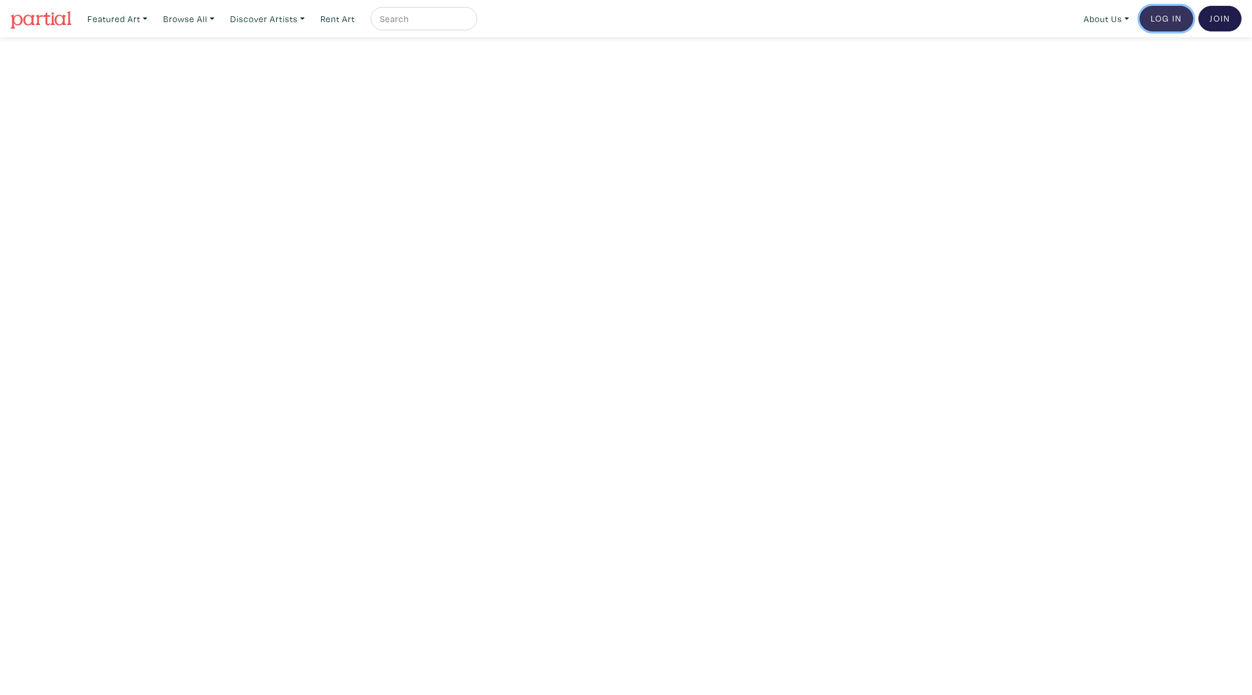
click at [1174, 13] on link "Log In" at bounding box center [1166, 19] width 54 height 26
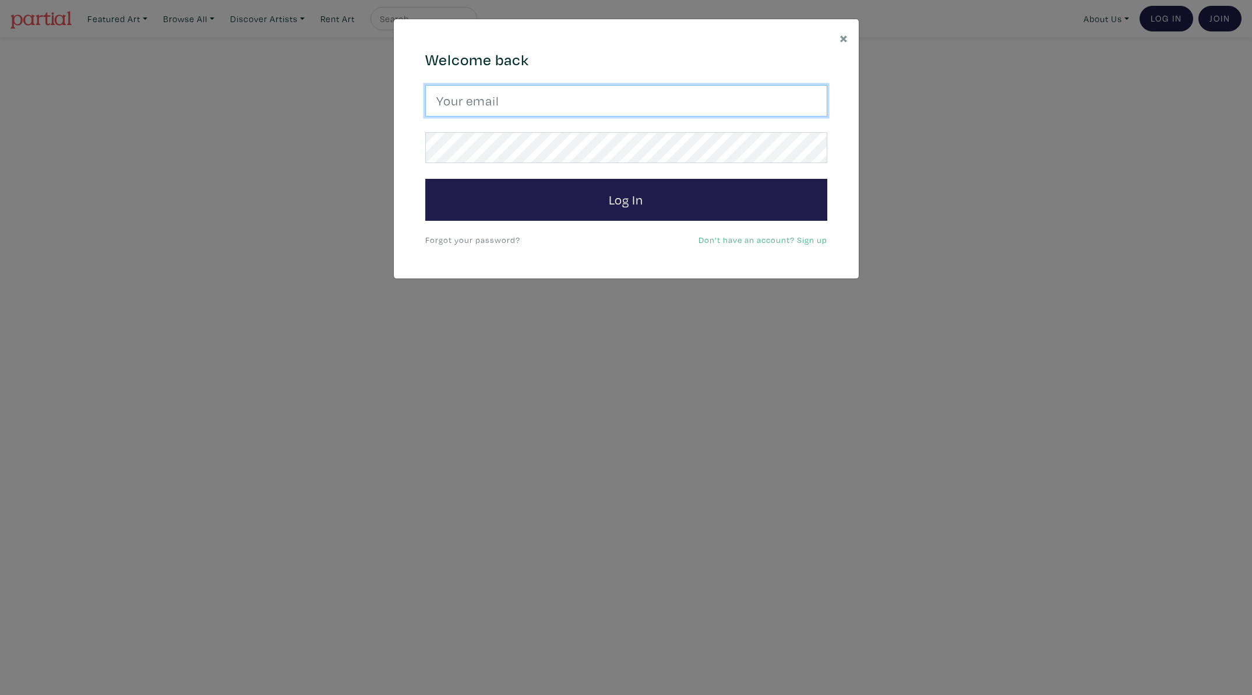
click at [675, 92] on input "email" at bounding box center [626, 100] width 402 height 31
type input "hello@simplemoments.art"
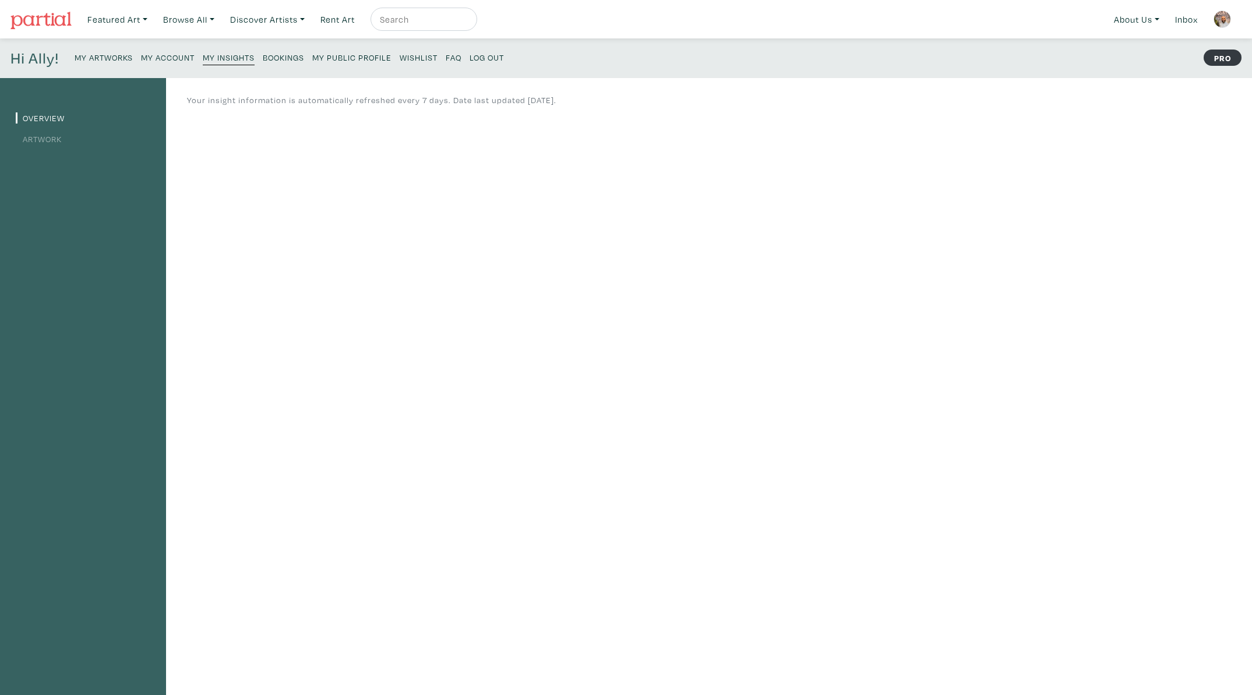
click at [337, 58] on small "My Public Profile" at bounding box center [351, 57] width 79 height 11
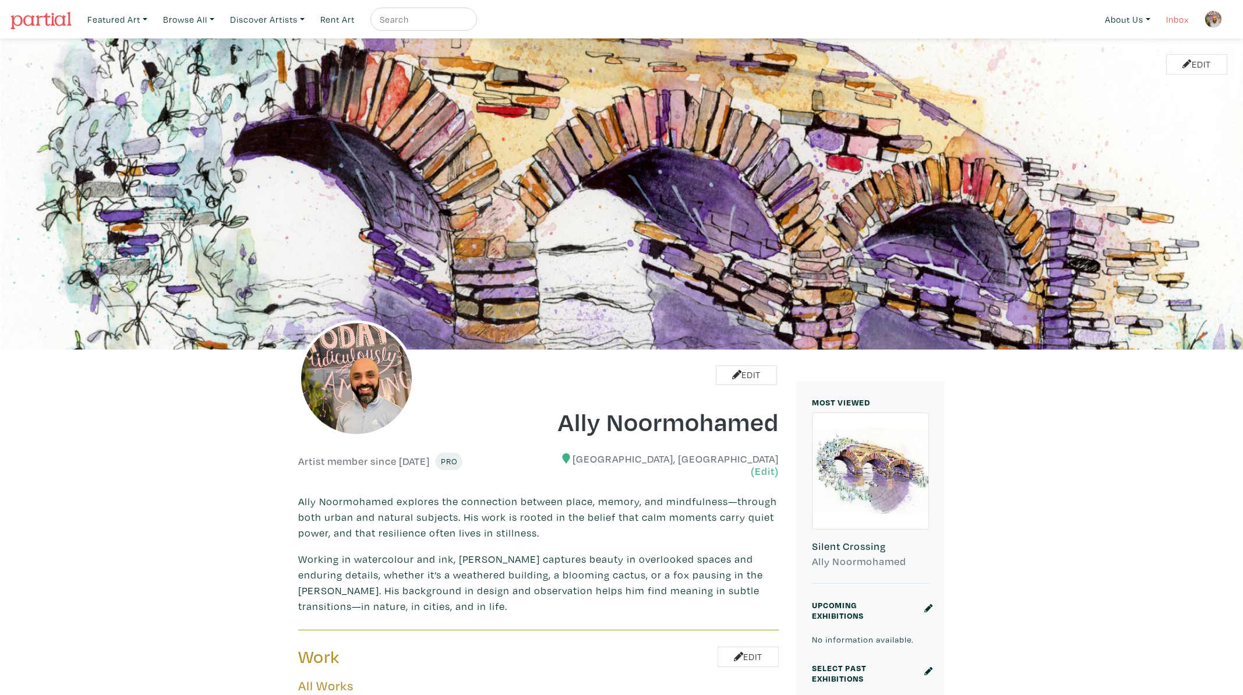
click at [1173, 17] on link "Inbox" at bounding box center [1177, 20] width 33 height 24
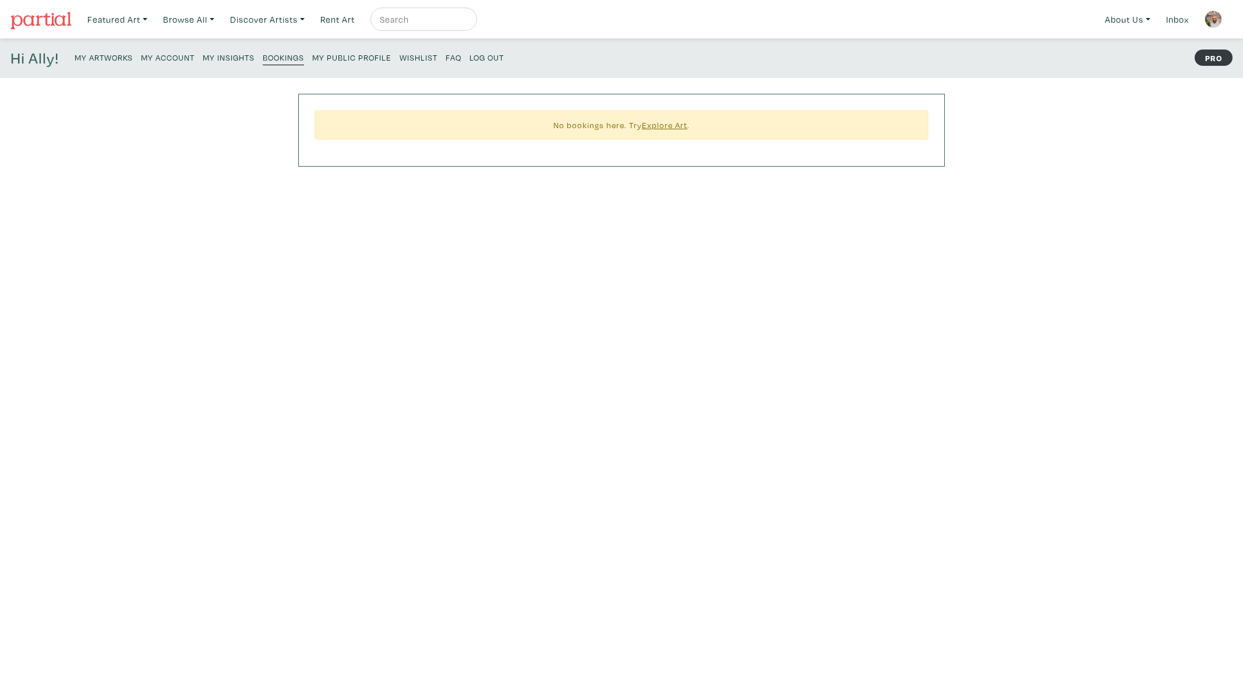
click at [126, 59] on small "My Artworks" at bounding box center [104, 57] width 58 height 11
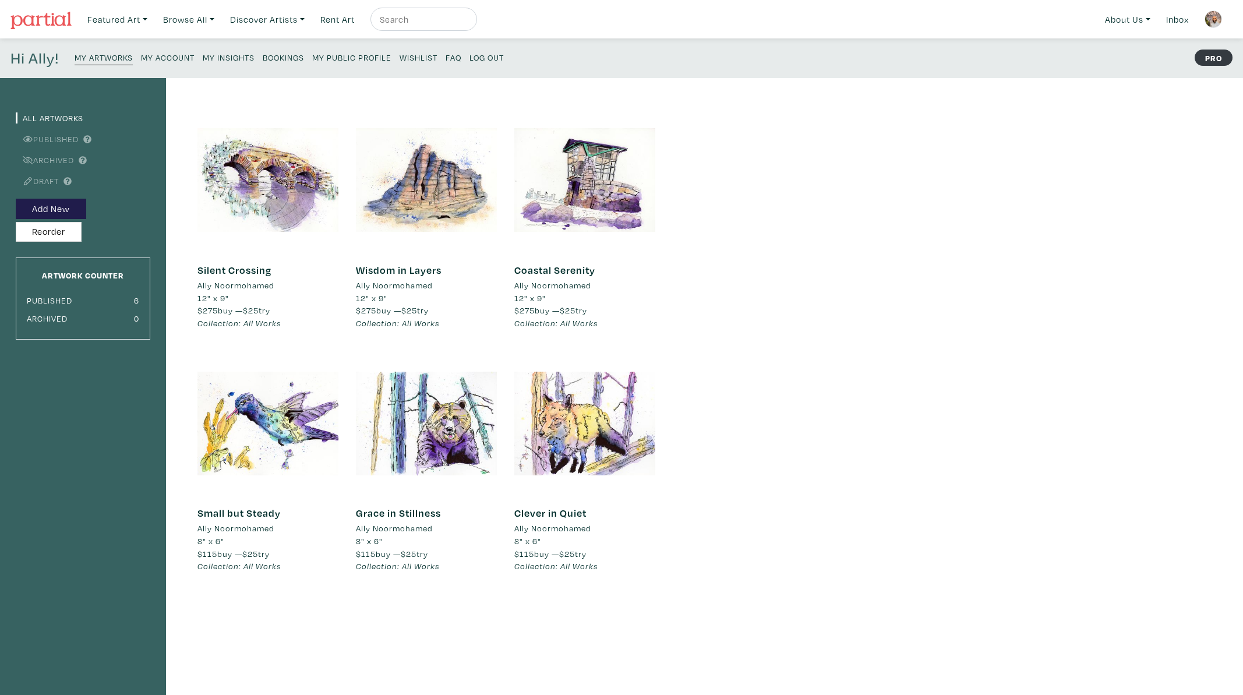
click at [215, 57] on small "My Insights" at bounding box center [229, 57] width 52 height 11
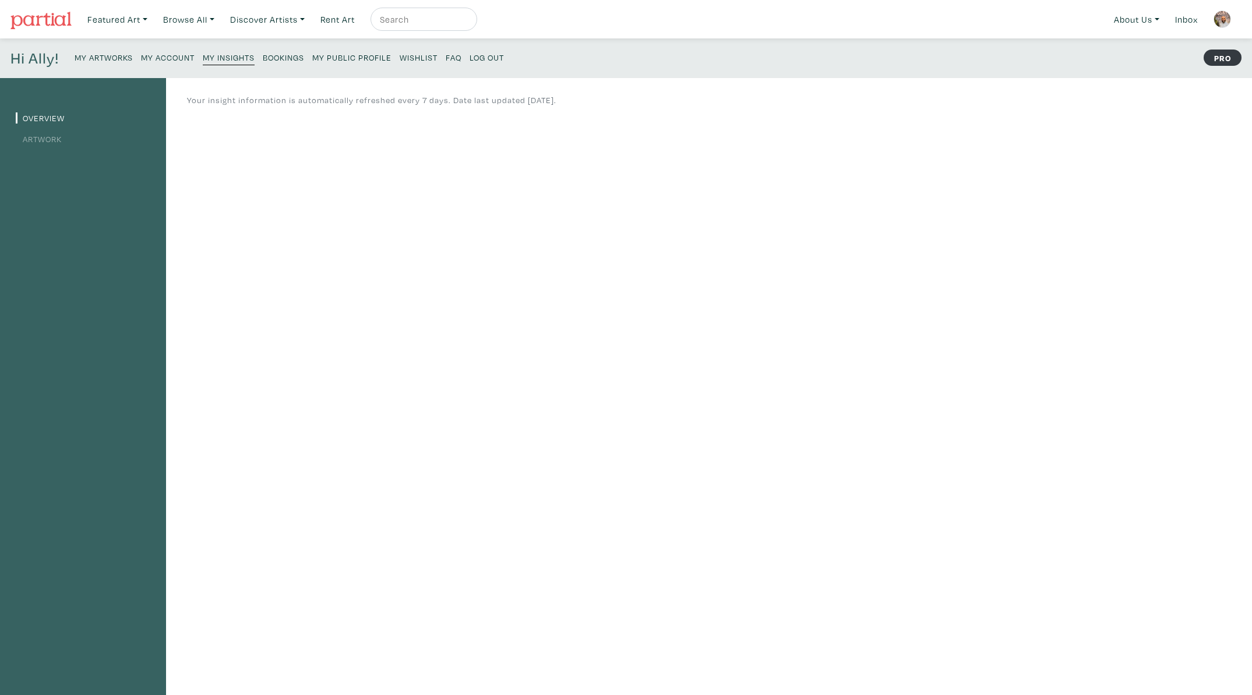
click at [52, 138] on link "Artwork" at bounding box center [39, 138] width 46 height 11
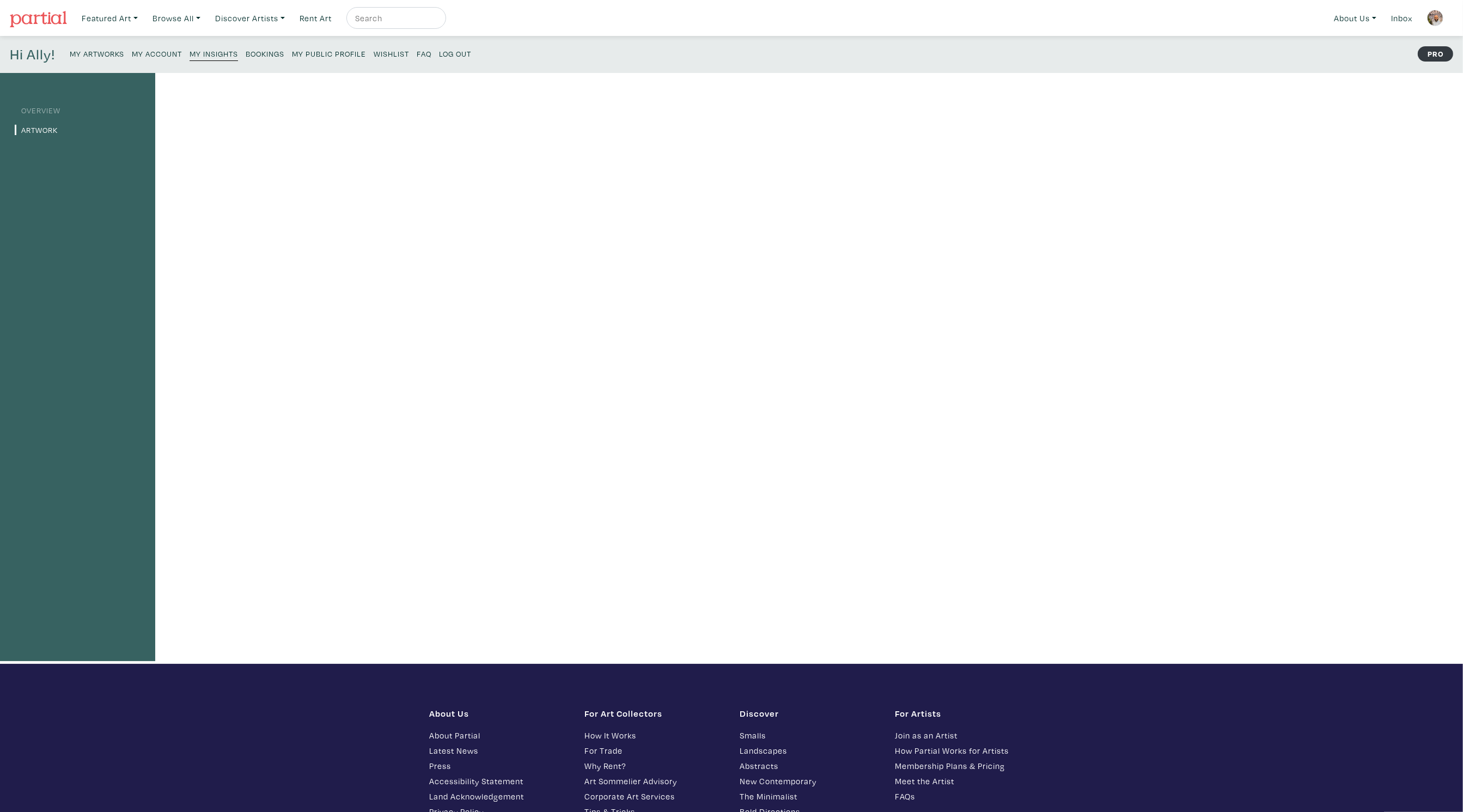
click at [40, 109] on link "Overview" at bounding box center [37, 109] width 46 height 10
click at [37, 132] on link "Artwork" at bounding box center [36, 129] width 43 height 10
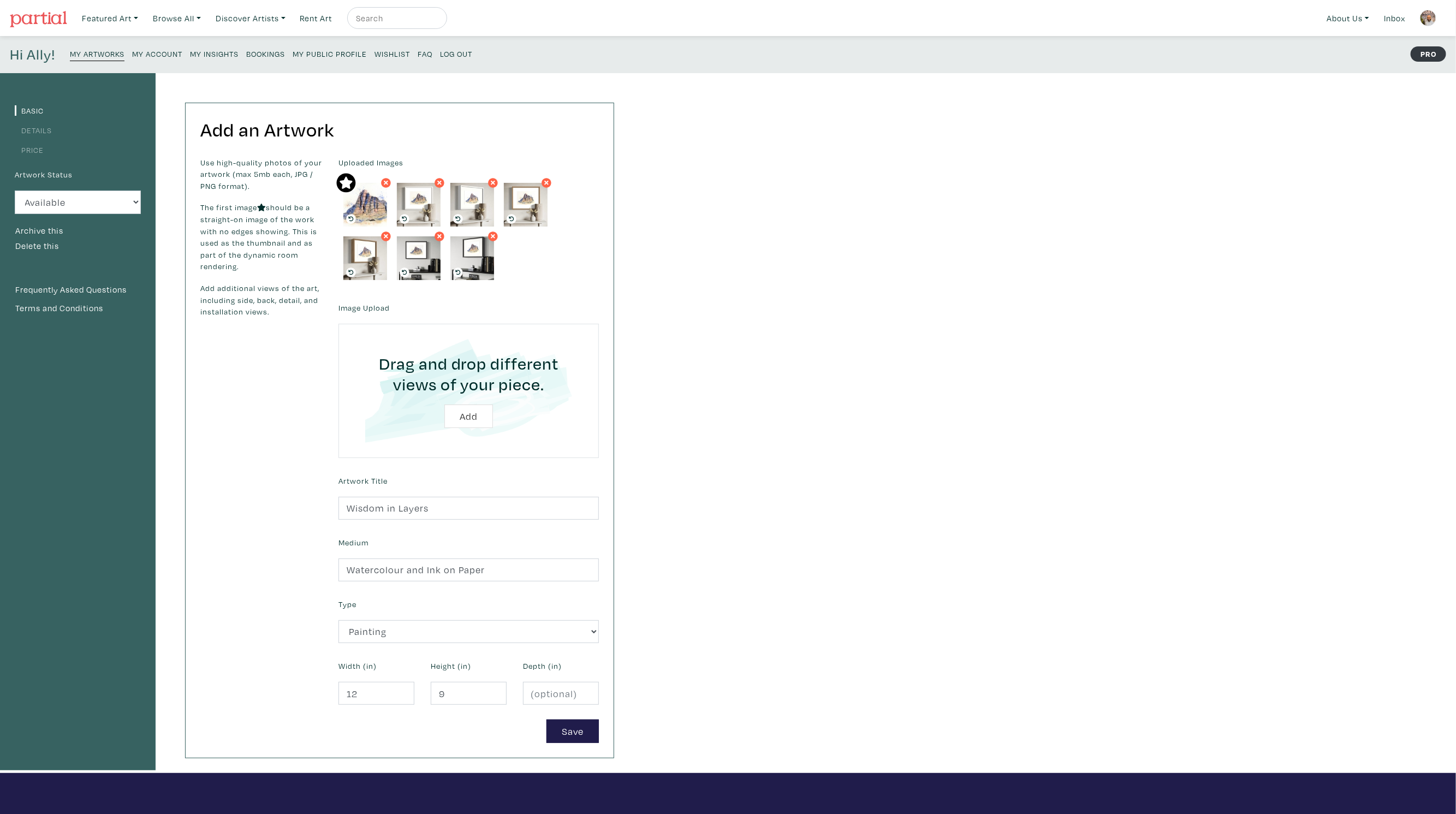
click at [38, 133] on link "Details" at bounding box center [34, 129] width 37 height 10
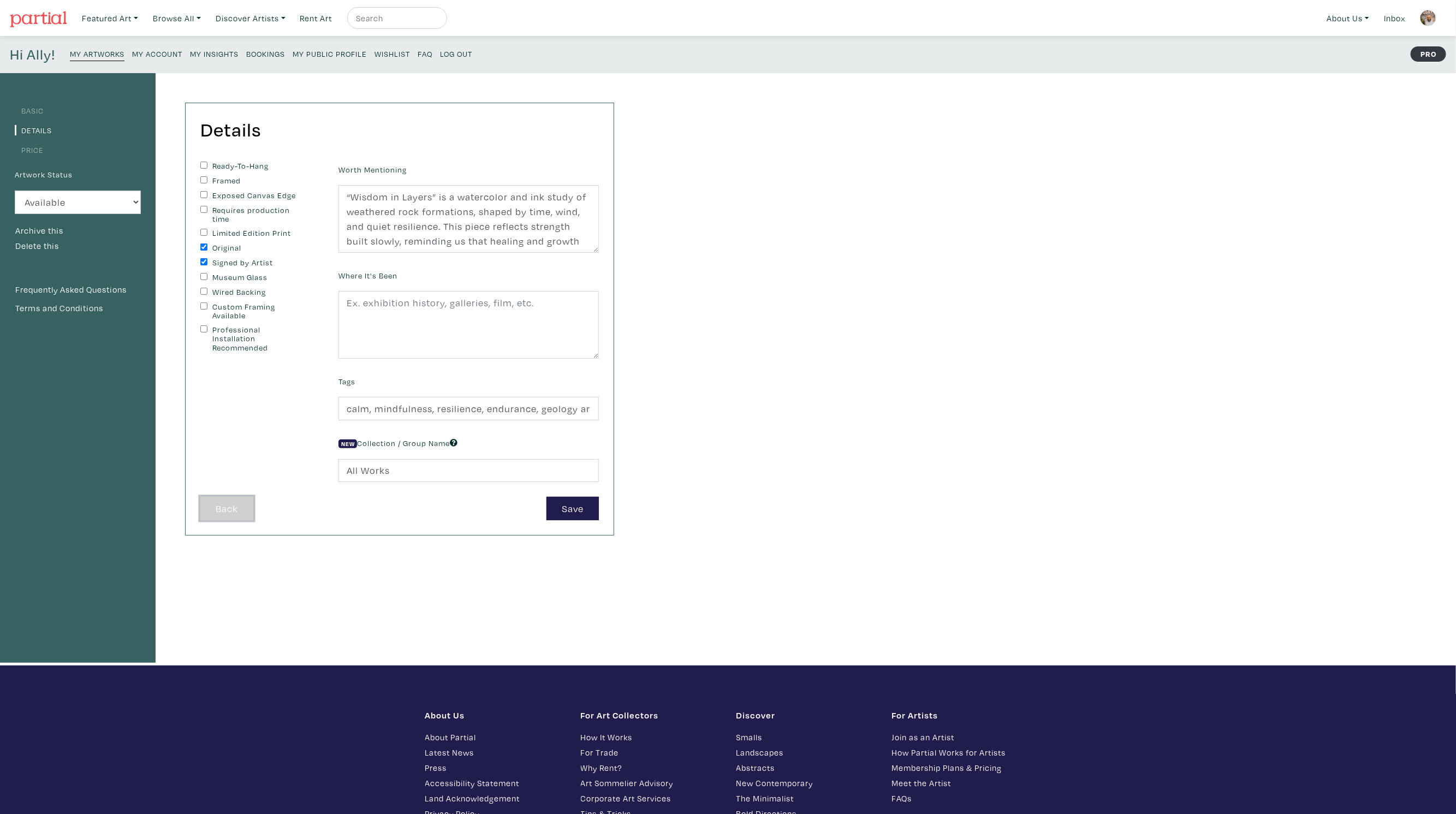
click at [214, 502] on button "Back" at bounding box center [227, 508] width 53 height 23
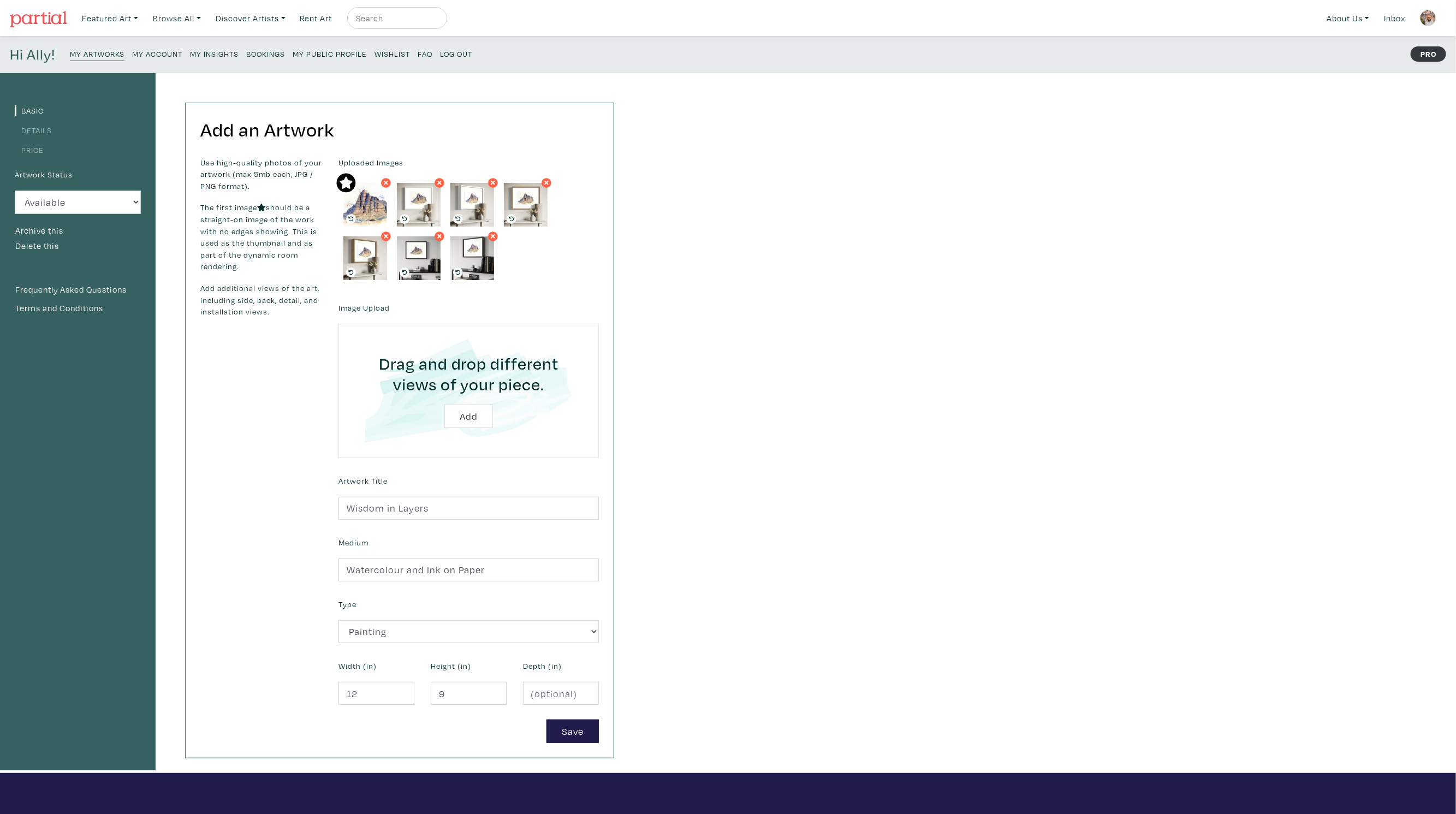
click at [203, 49] on small "My Insights" at bounding box center [215, 53] width 49 height 10
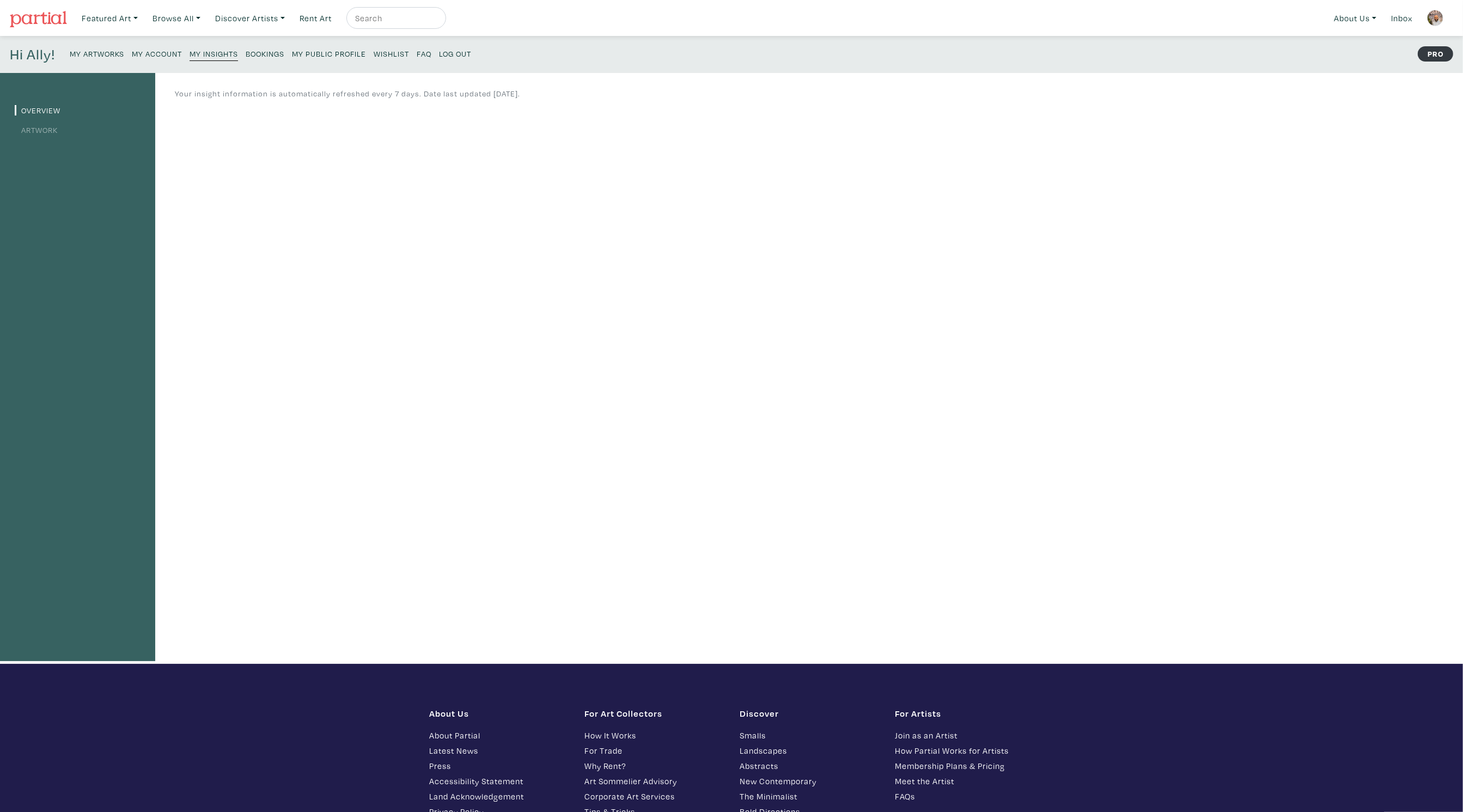
click at [101, 49] on small "My Artworks" at bounding box center [97, 53] width 54 height 10
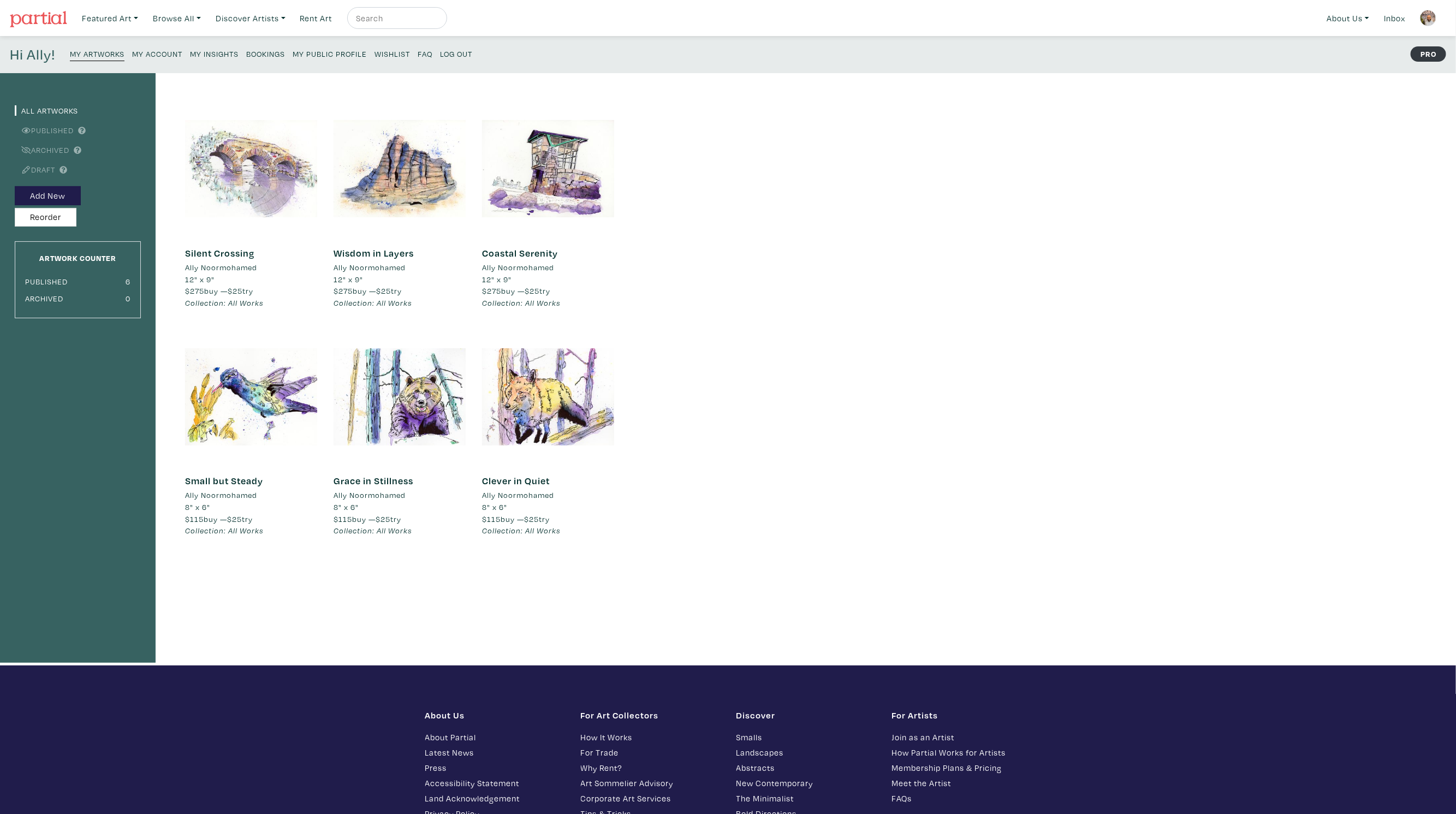
click at [226, 151] on div at bounding box center [250, 169] width 132 height 132
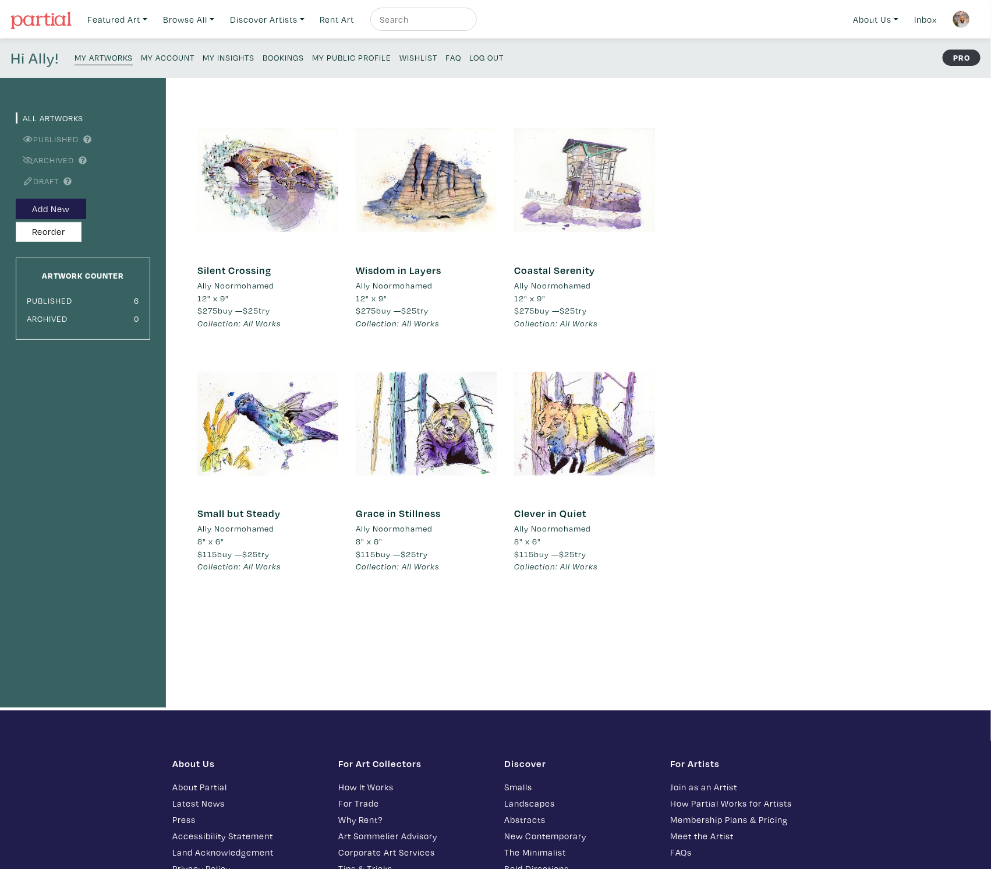
click at [594, 181] on div at bounding box center [584, 180] width 141 height 141
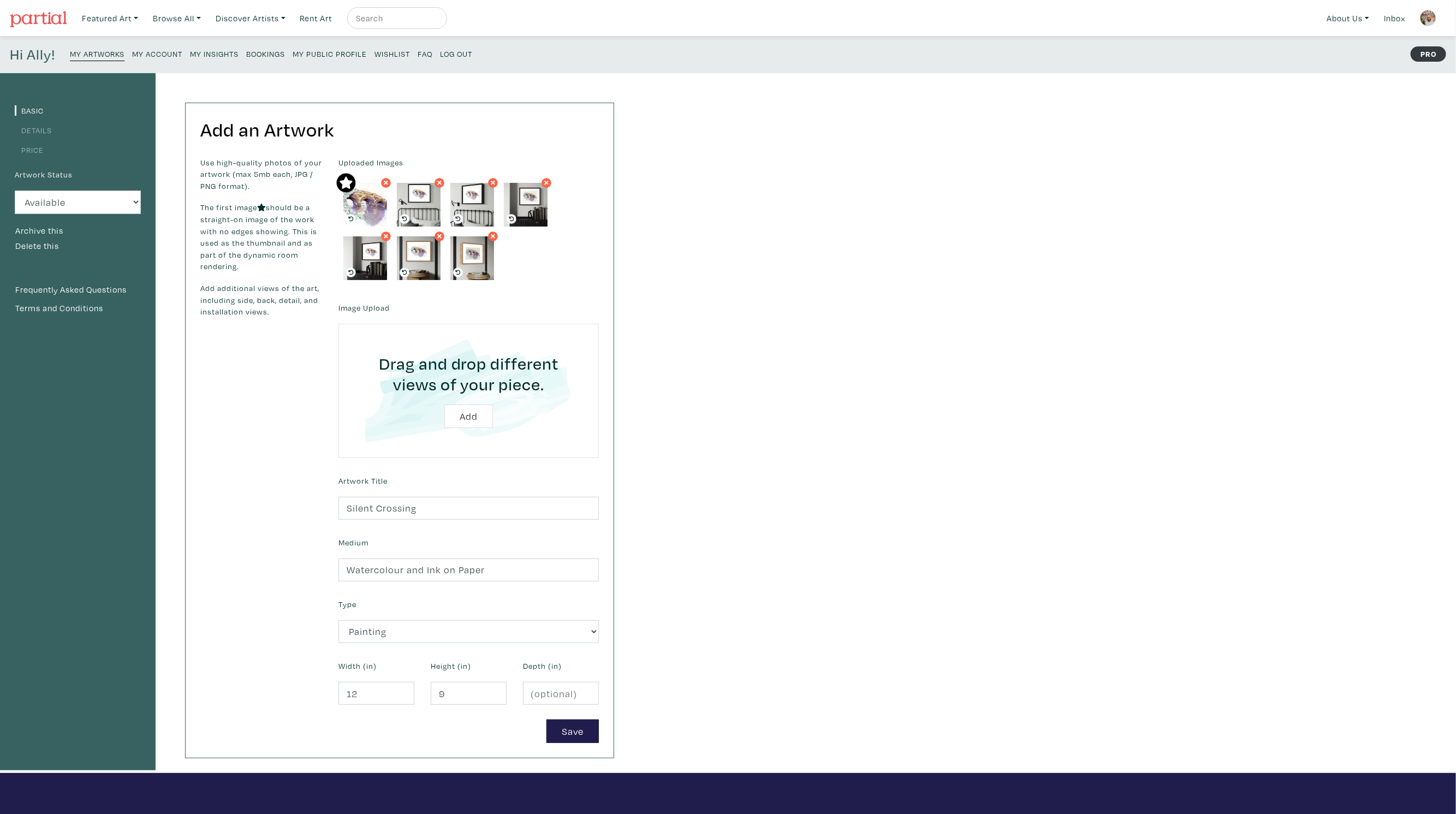
click at [44, 133] on link "Details" at bounding box center [34, 129] width 37 height 10
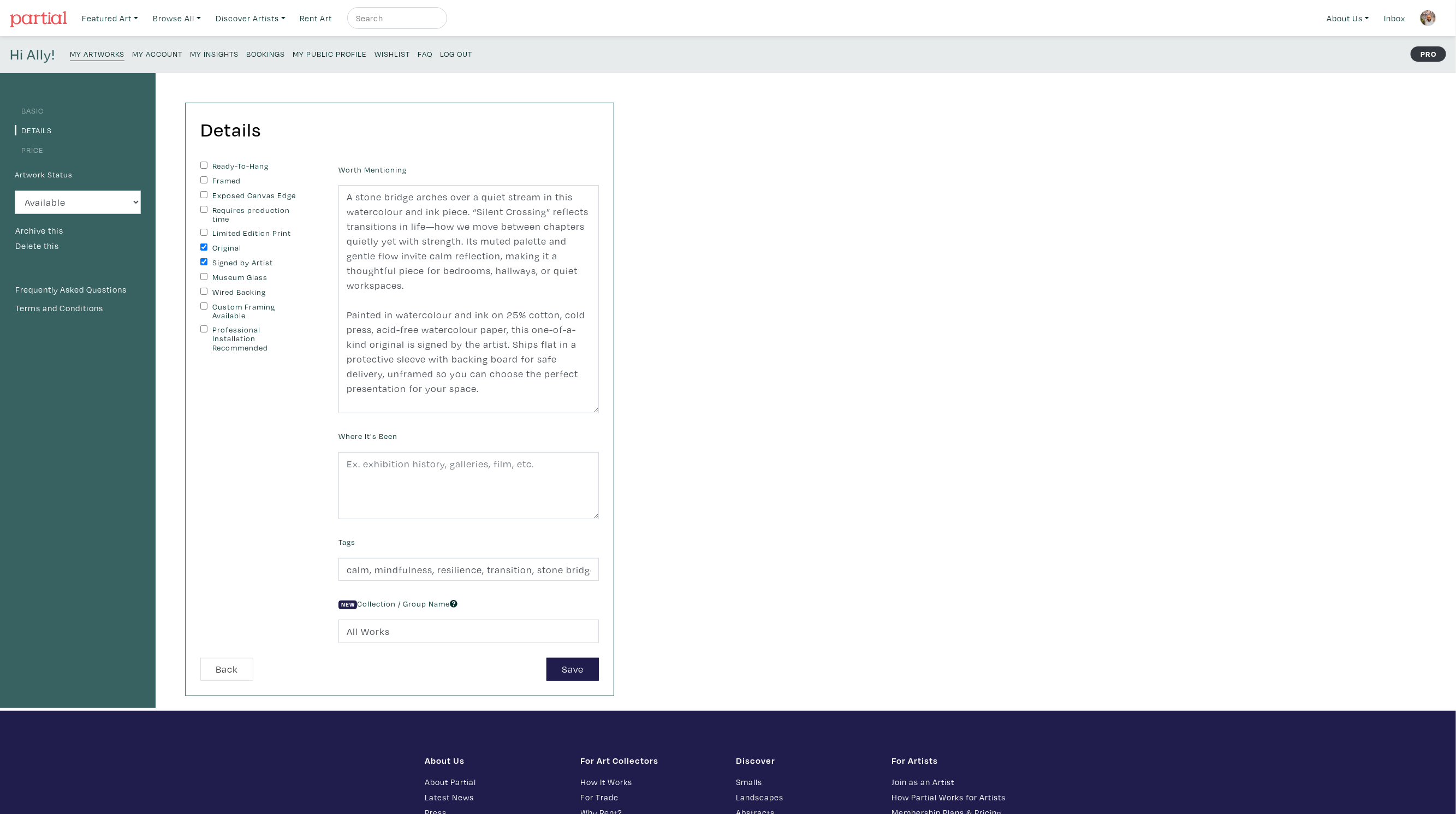
drag, startPoint x: 596, startPoint y: 250, endPoint x: 604, endPoint y: 411, distance: 161.2
click at [604, 411] on div "Worth Mentioning A stone bridge arches over a quiet stream in this watercolour …" at bounding box center [468, 287] width 276 height 252
drag, startPoint x: 407, startPoint y: 341, endPoint x: 332, endPoint y: 195, distance: 164.1
click at [332, 195] on div "Worth Mentioning A stone bridge arches over a quiet stream in this watercolour …" at bounding box center [468, 287] width 276 height 252
click at [451, 568] on input "calm, mindfulness, resilience, transition, stone bridge, tranquil art, watercol…" at bounding box center [468, 569] width 260 height 23
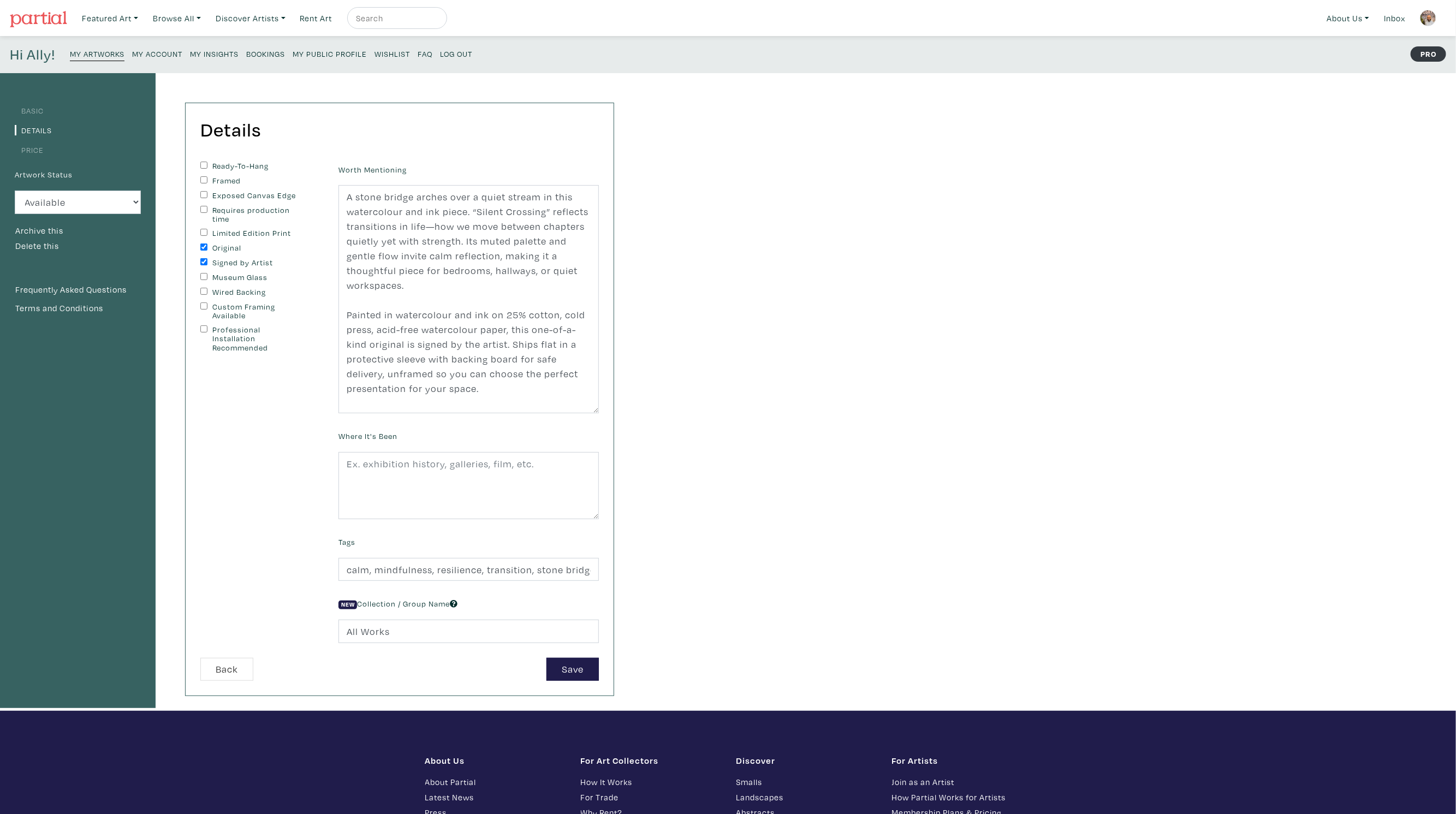
click at [97, 53] on small "My Artworks" at bounding box center [97, 53] width 54 height 10
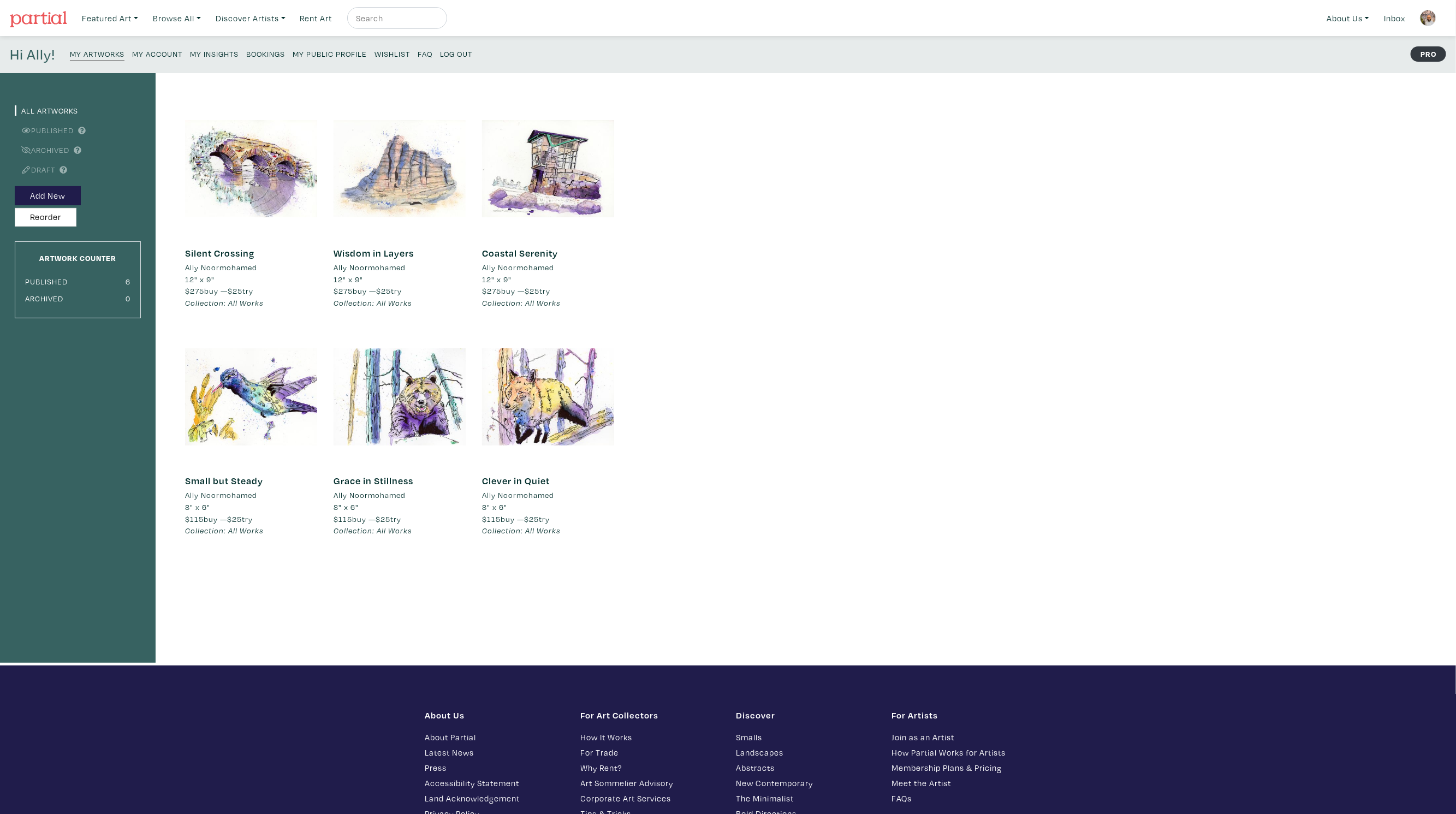
click at [398, 159] on div at bounding box center [399, 169] width 132 height 132
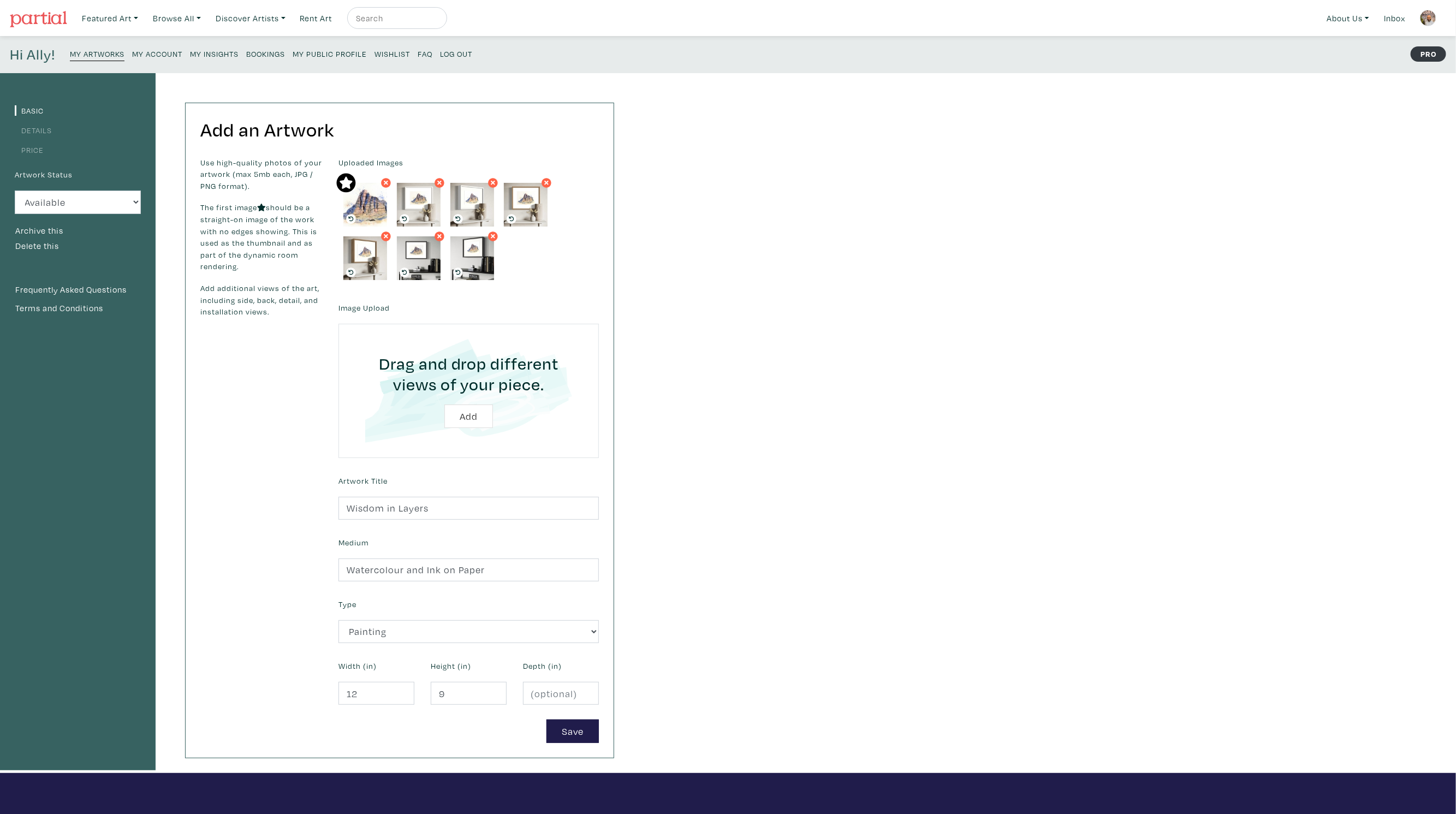
click at [36, 133] on link "Details" at bounding box center [34, 129] width 37 height 10
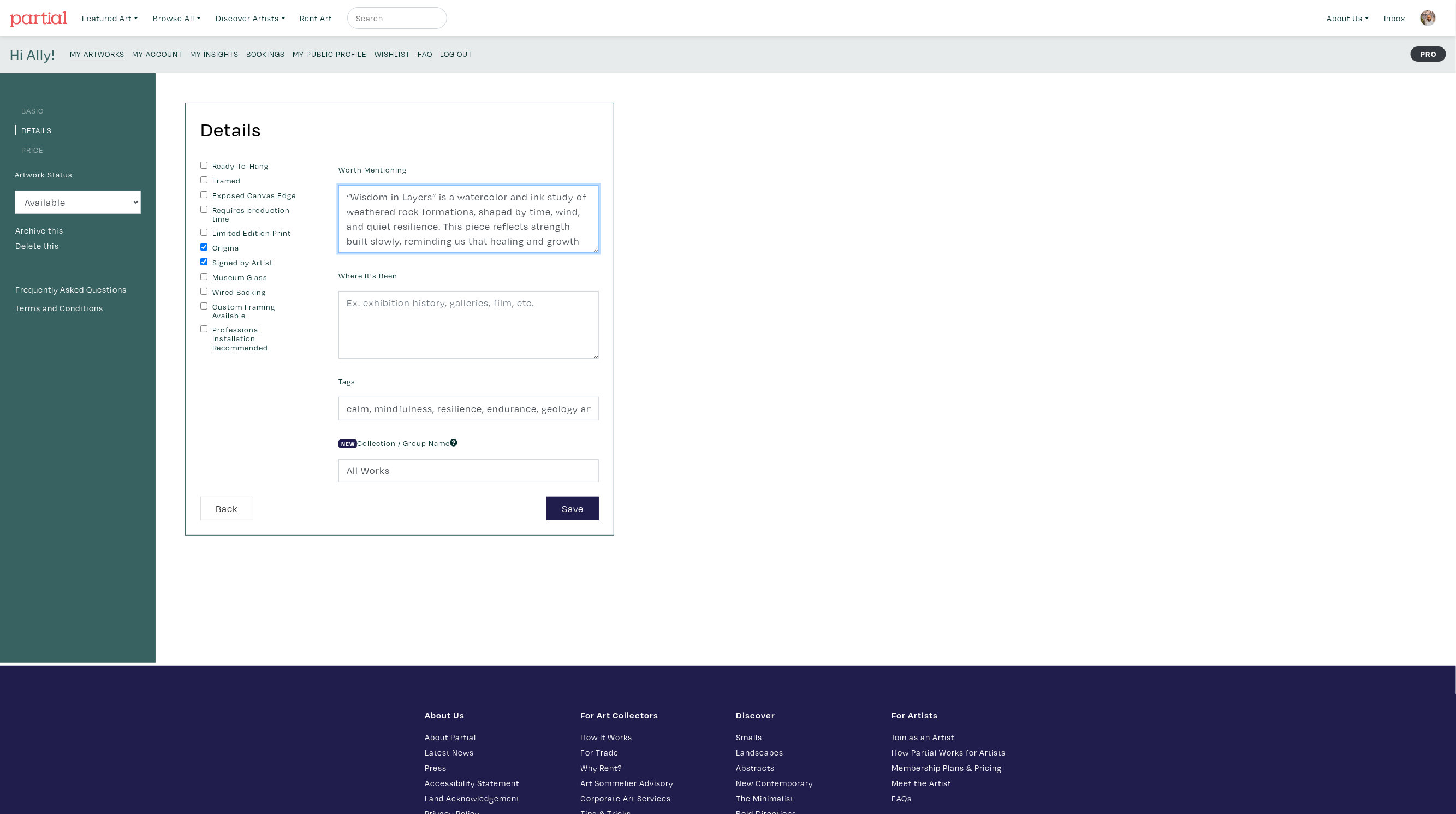
click at [364, 215] on textarea "“Wisdom in Layers” is a watercolor and ink study of weathered rock formations, …" at bounding box center [468, 218] width 260 height 67
click at [443, 414] on input "calm, mindfulness, resilience, endurance, geology art, rock formations, abstrac…" at bounding box center [468, 407] width 260 height 23
click at [99, 53] on small "My Artworks" at bounding box center [97, 53] width 54 height 10
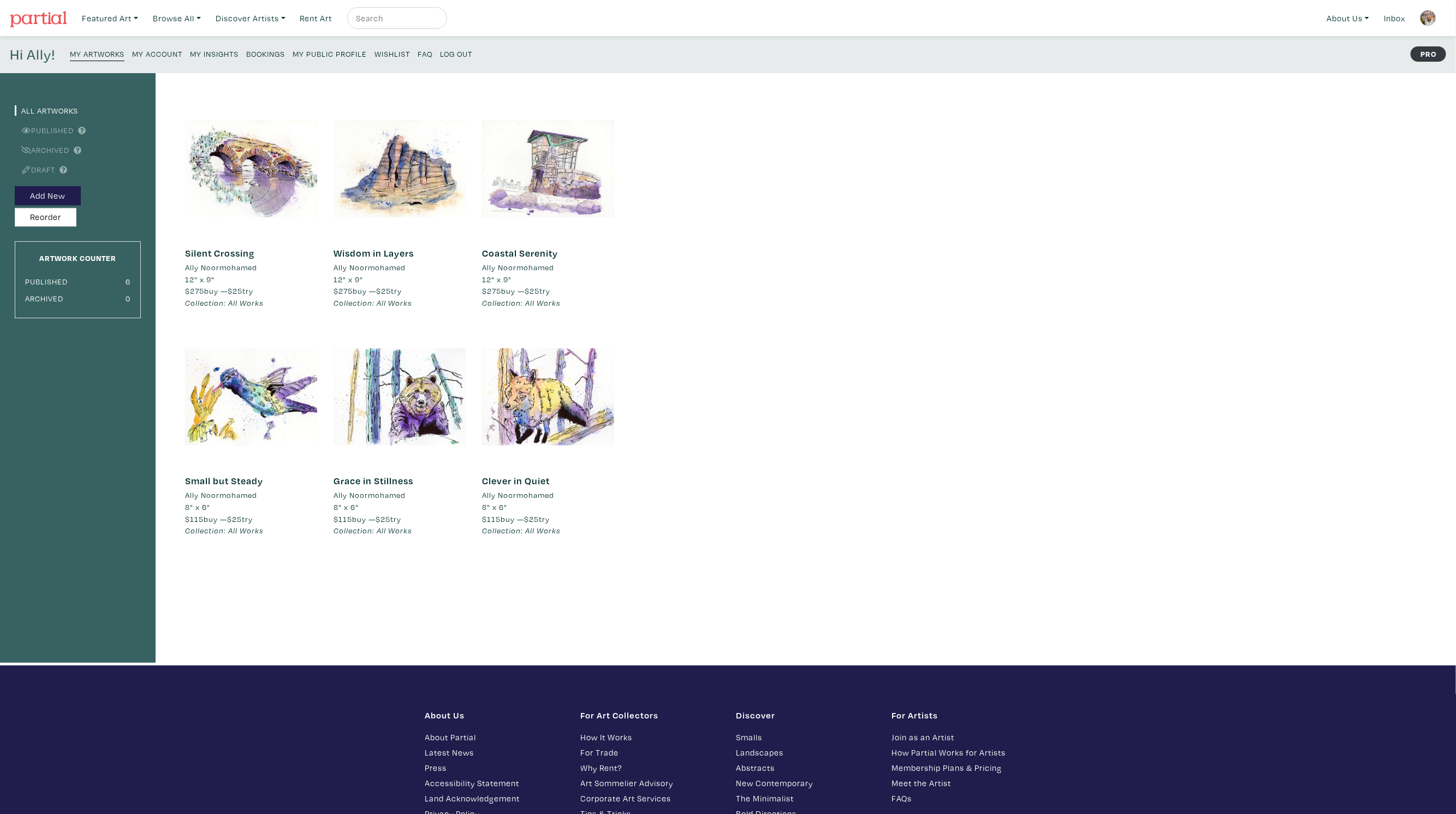
click at [567, 152] on div at bounding box center [547, 169] width 132 height 132
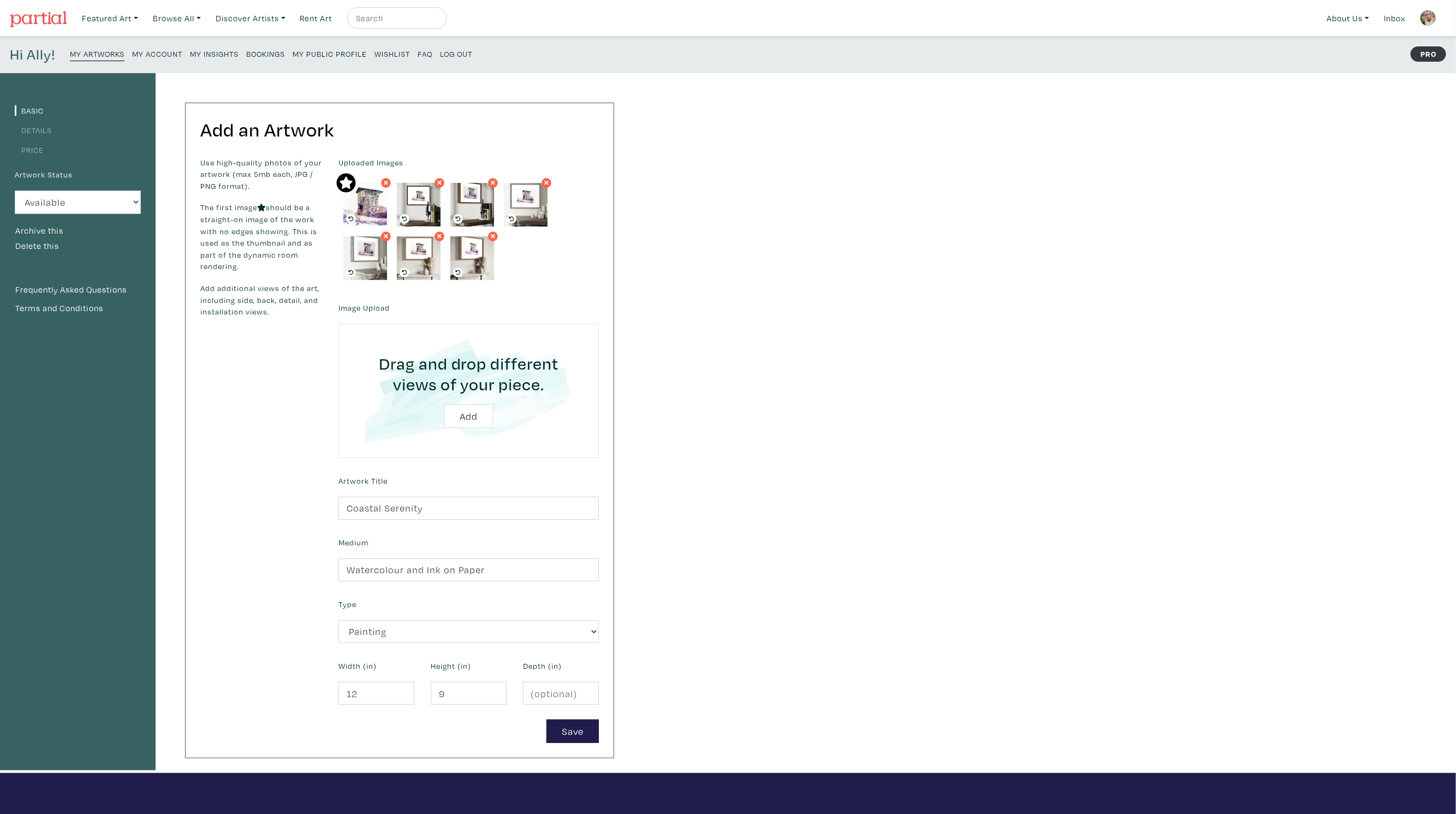
click at [31, 127] on link "Details" at bounding box center [34, 129] width 37 height 10
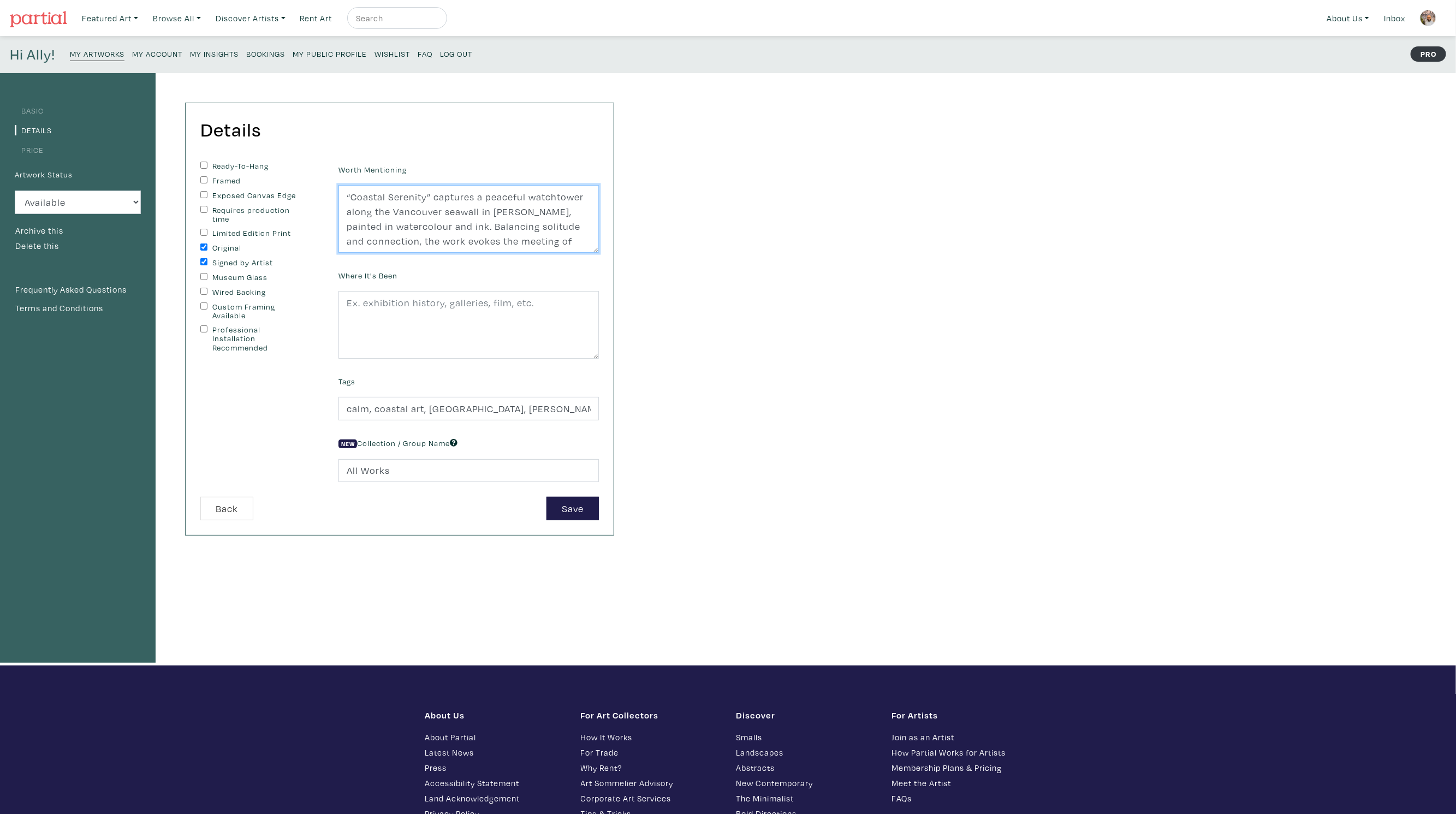
click at [396, 217] on textarea "“Coastal Serenity” captures a peaceful watchtower along the Vancouver seawall i…" at bounding box center [468, 218] width 260 height 67
click at [459, 407] on input "calm, coastal art, Vancouver art, Stanley Park, skyline, ocean view, mindfulnes…" at bounding box center [468, 407] width 260 height 23
click at [91, 56] on small "My Artworks" at bounding box center [97, 53] width 54 height 10
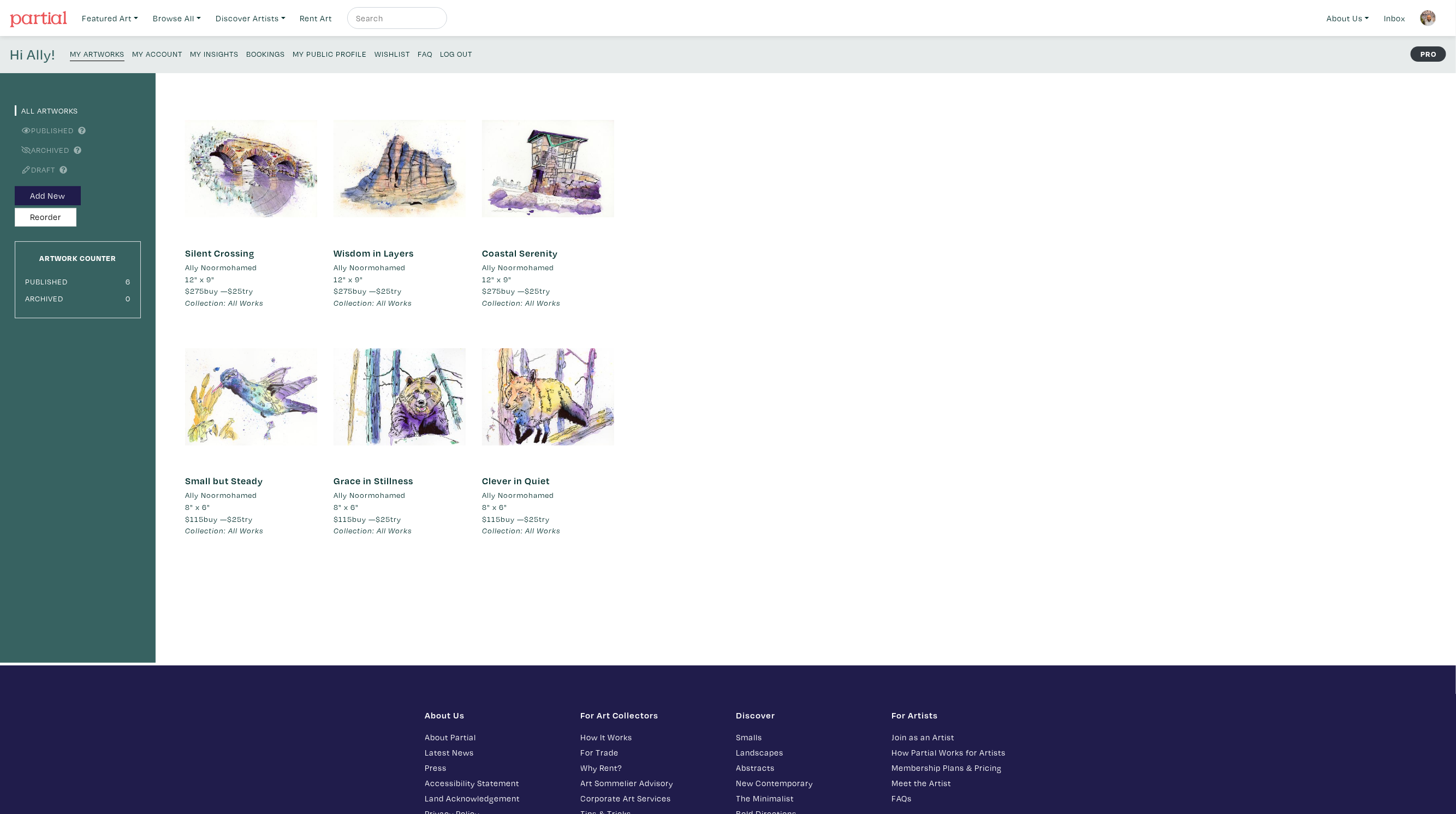
click at [234, 372] on div at bounding box center [250, 396] width 132 height 132
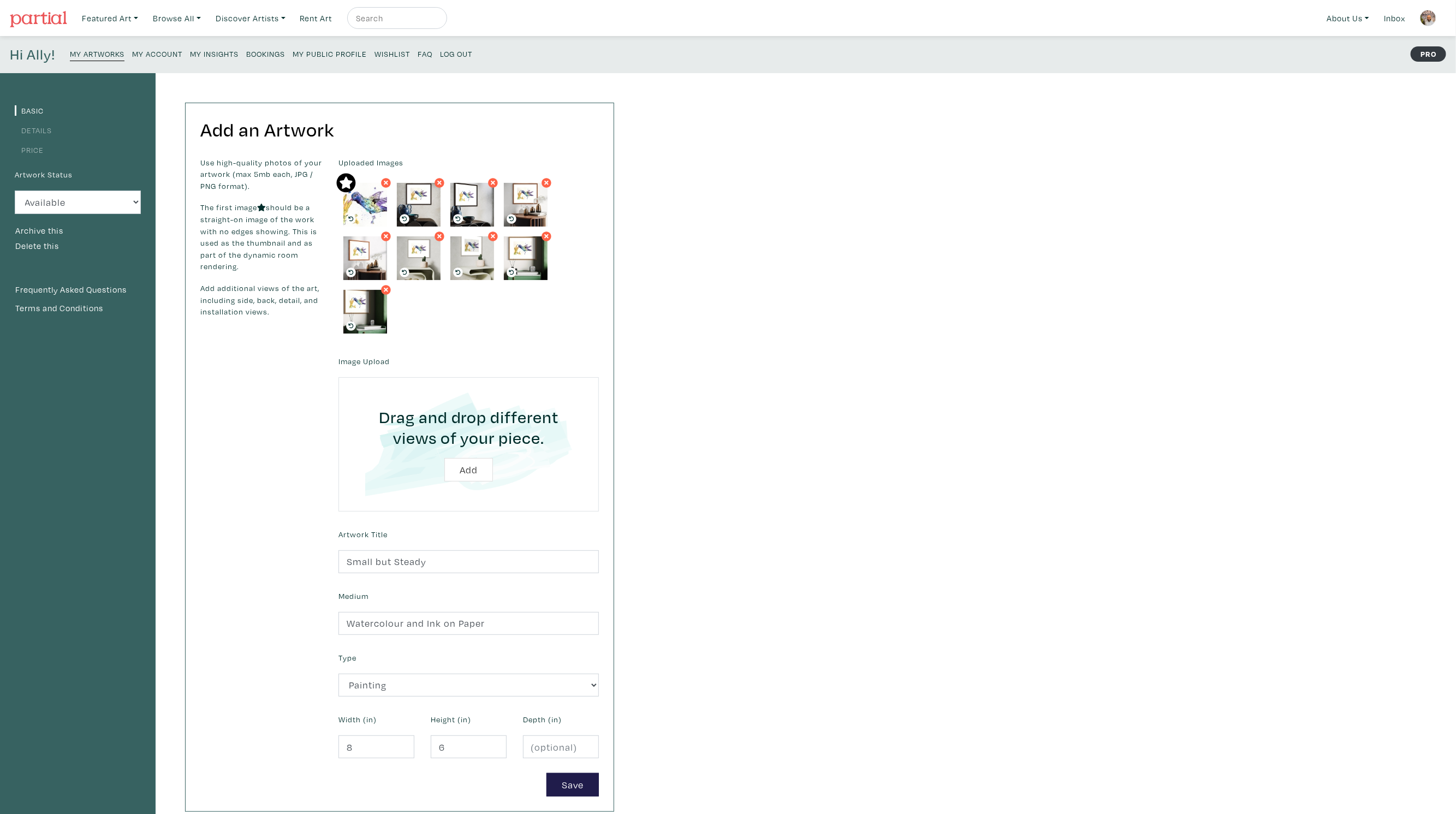
click at [48, 129] on link "Details" at bounding box center [34, 129] width 37 height 10
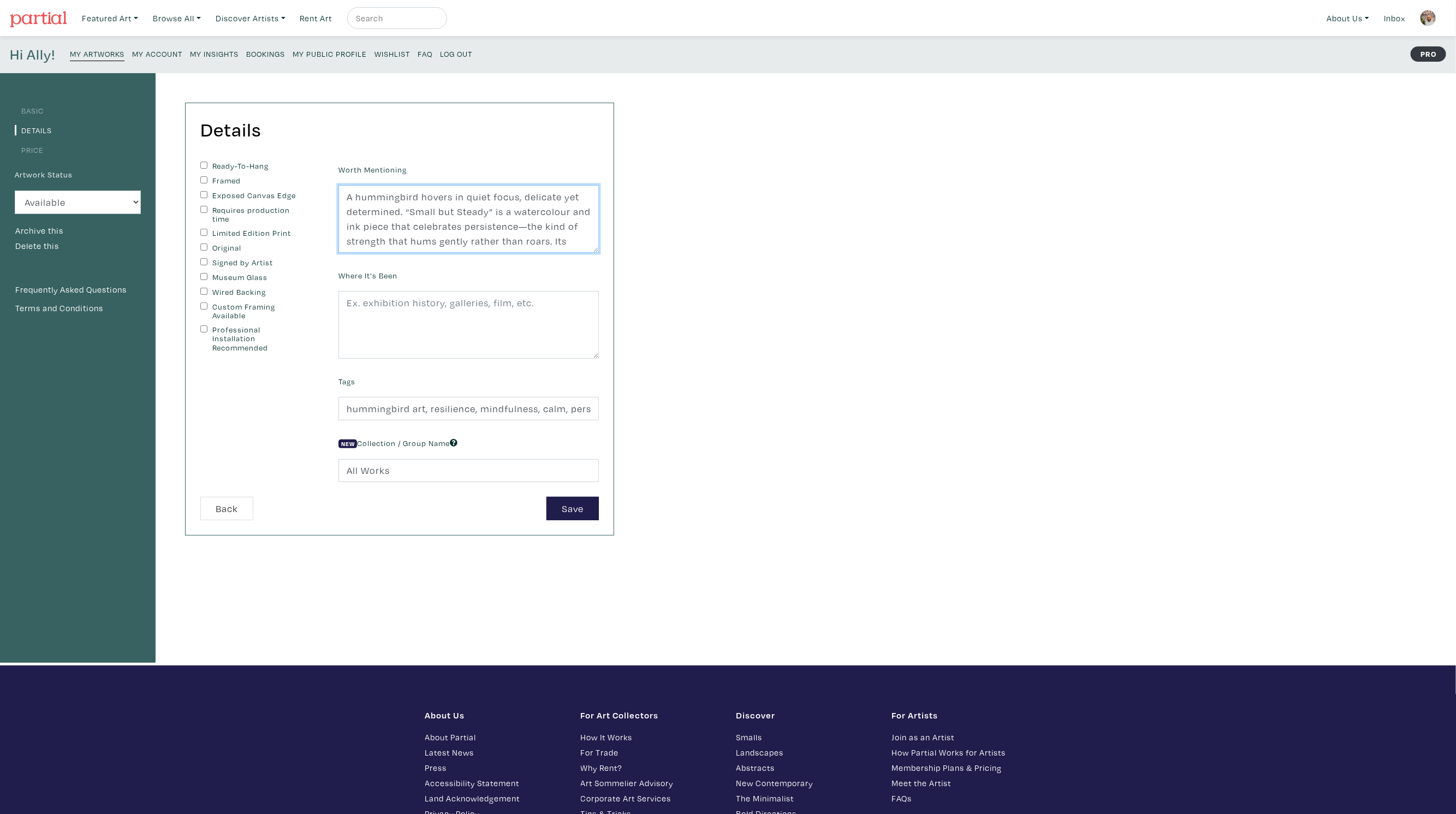
click at [421, 233] on textarea "A hummingbird hovers in quiet focus, delicate yet determined. “Small but Steady…" at bounding box center [468, 218] width 260 height 67
click at [389, 406] on input "hummingbird art, resilience, mindfulness, calm, persistence, uplifting, waterco…" at bounding box center [468, 407] width 260 height 23
click at [90, 52] on small "My Artworks" at bounding box center [97, 53] width 54 height 10
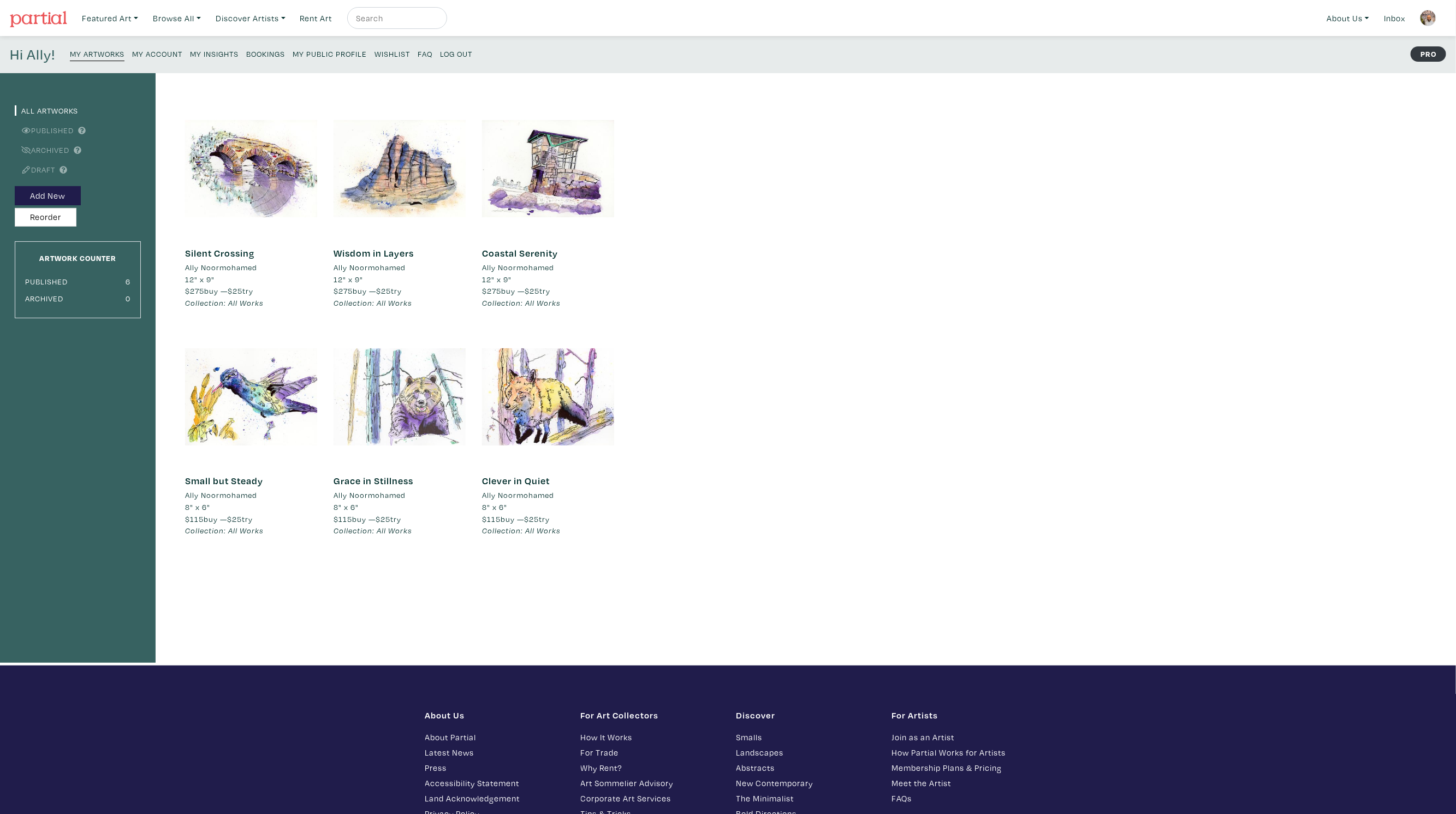
click at [394, 377] on div at bounding box center [399, 396] width 132 height 132
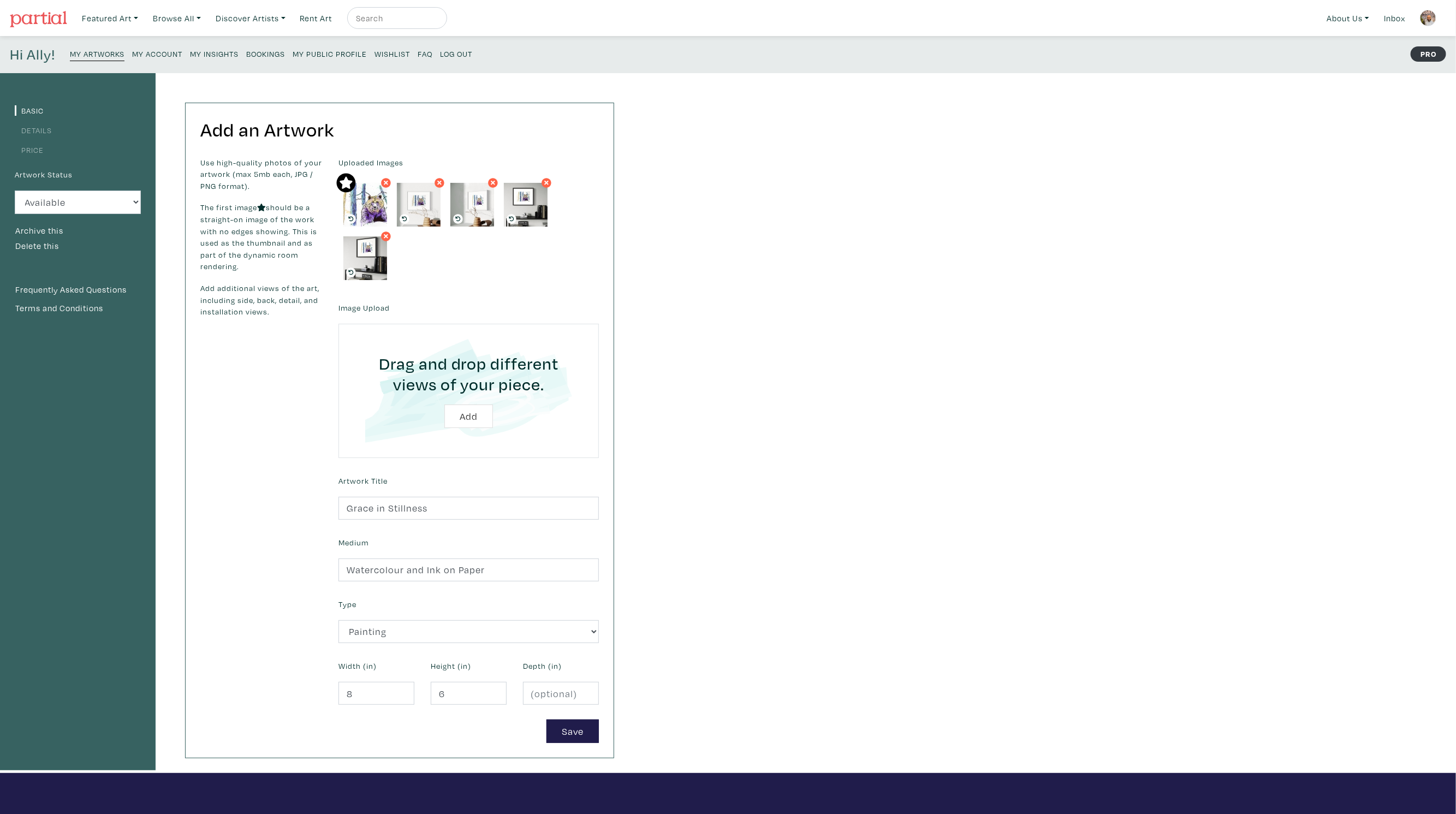
click at [29, 128] on link "Details" at bounding box center [34, 129] width 37 height 10
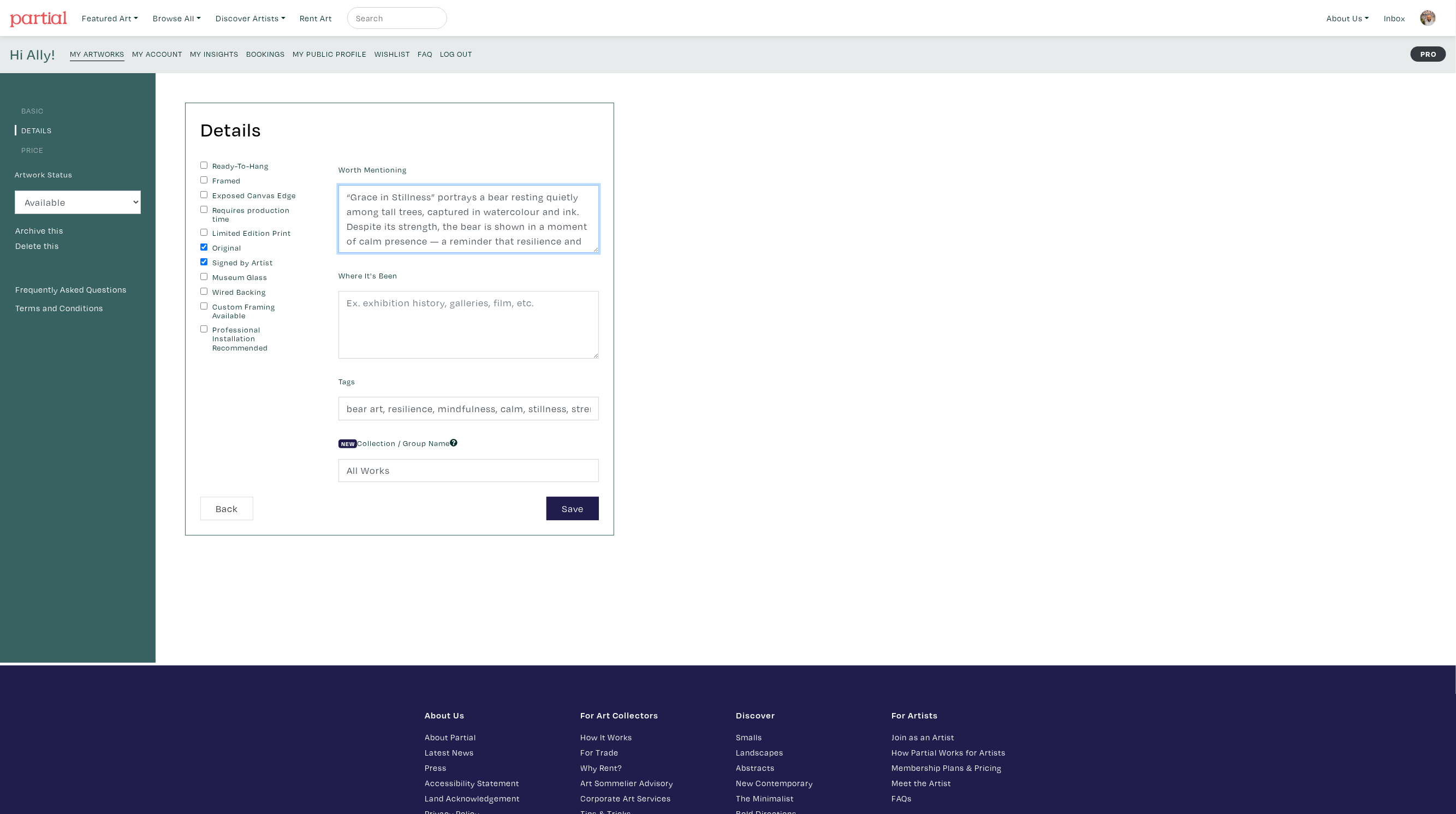
click at [379, 216] on textarea "“Grace in Stillness” portrays a bear resting quietly among tall trees, captured…" at bounding box center [468, 218] width 260 height 67
click at [377, 399] on input "bear art, resilience, mindfulness, calm, stillness, strength, wildlife painting…" at bounding box center [468, 407] width 260 height 23
click at [94, 56] on small "My Artworks" at bounding box center [97, 53] width 54 height 10
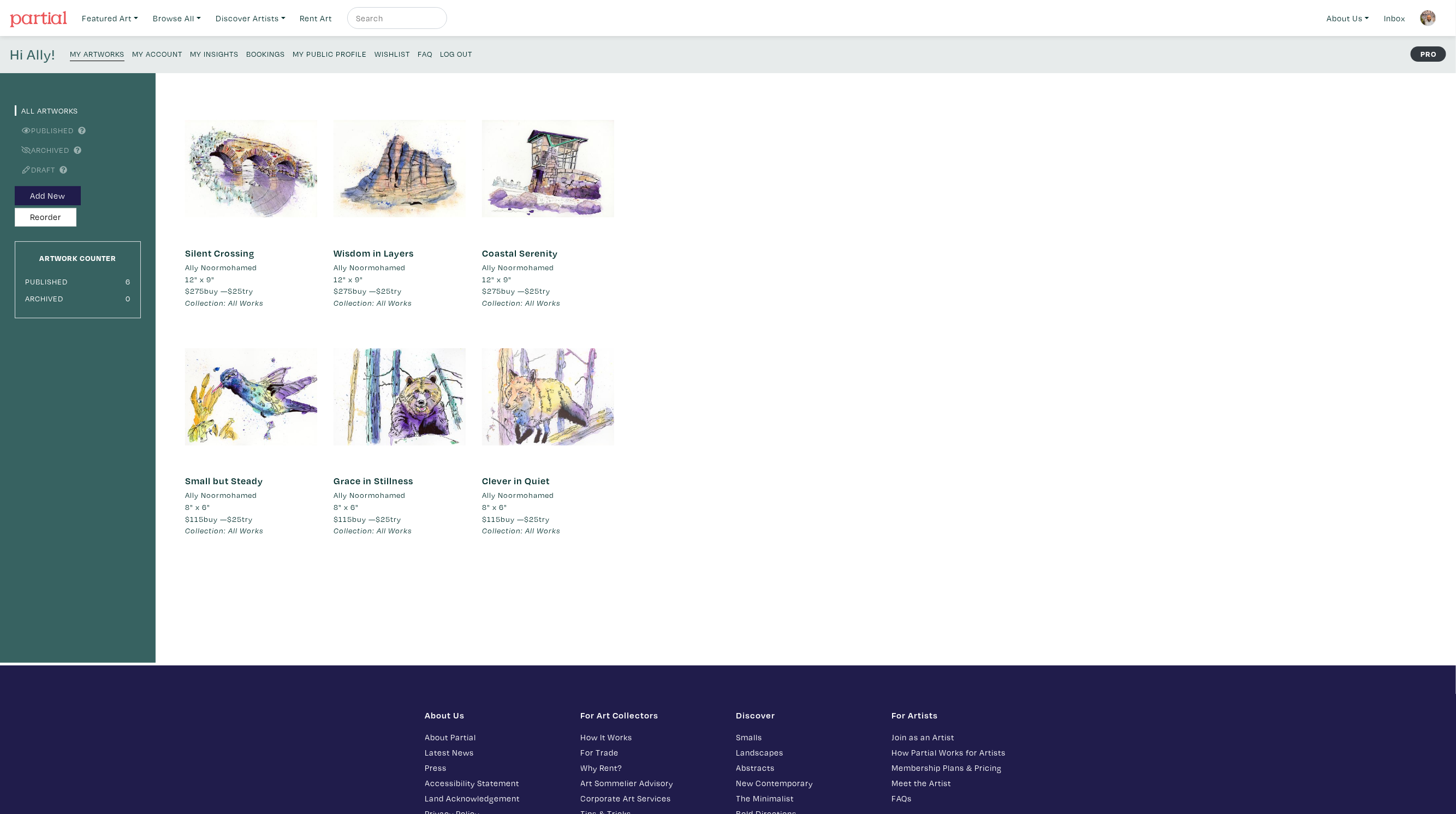
click at [519, 392] on div at bounding box center [547, 396] width 132 height 132
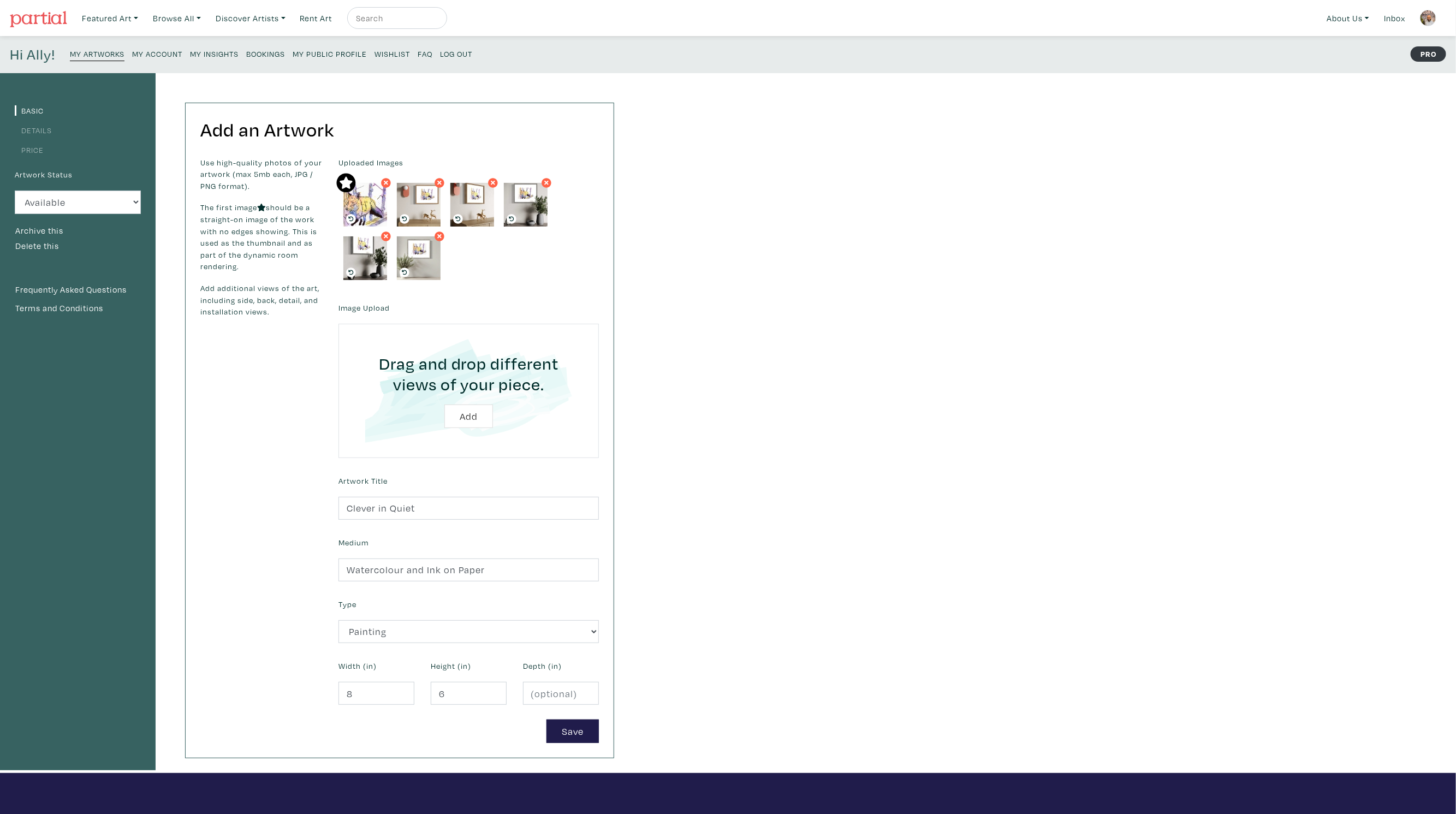
click at [44, 130] on link "Details" at bounding box center [34, 129] width 37 height 10
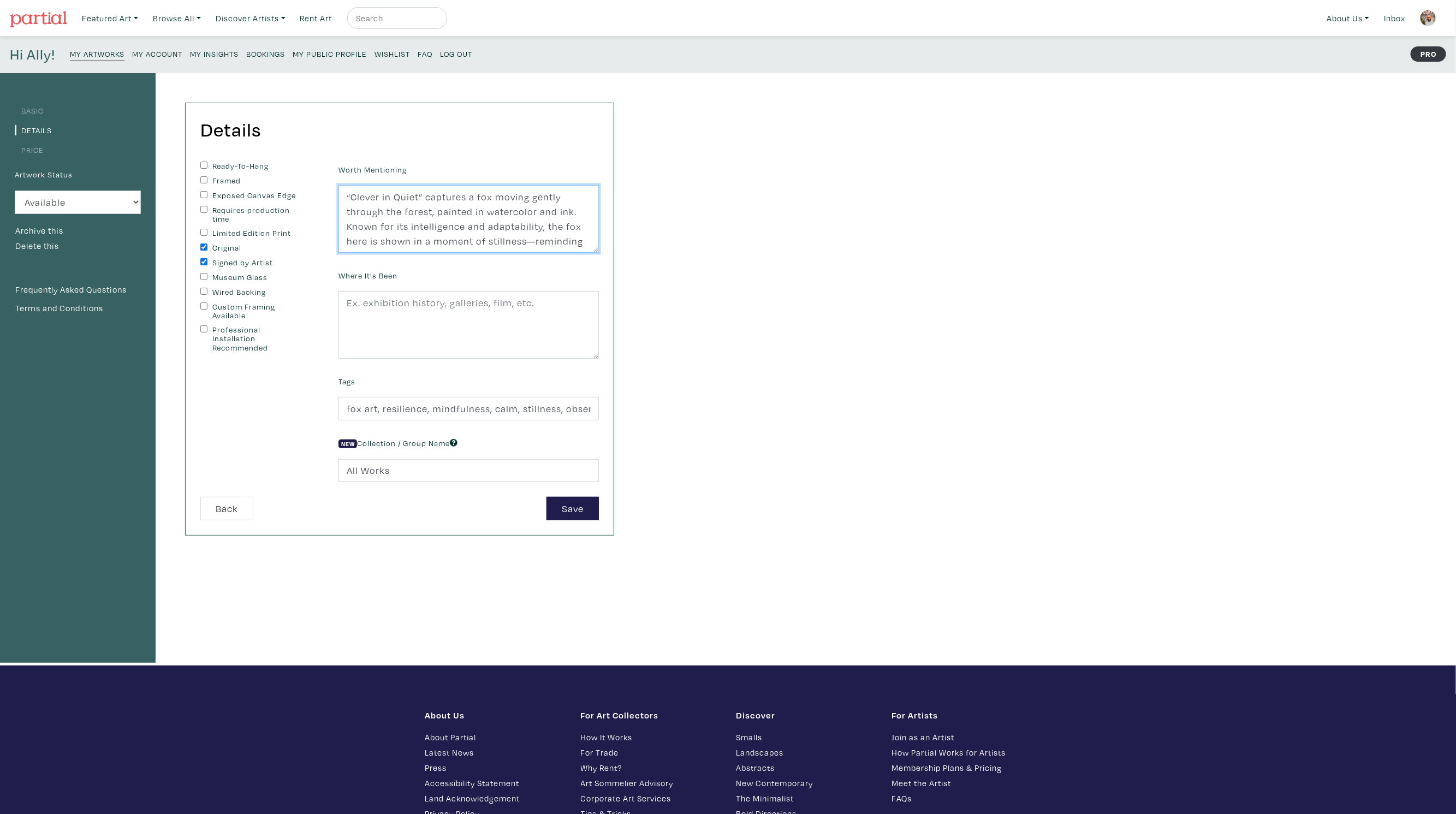
click at [415, 233] on textarea "“Clever in Quiet” captures a fox moving gently through the forest, painted in w…" at bounding box center [468, 218] width 260 height 67
click at [387, 412] on input "fox art, resilience, mindfulness, calm, stillness, observation, wildlife painti…" at bounding box center [468, 407] width 260 height 23
click at [101, 52] on small "My Artworks" at bounding box center [97, 53] width 54 height 10
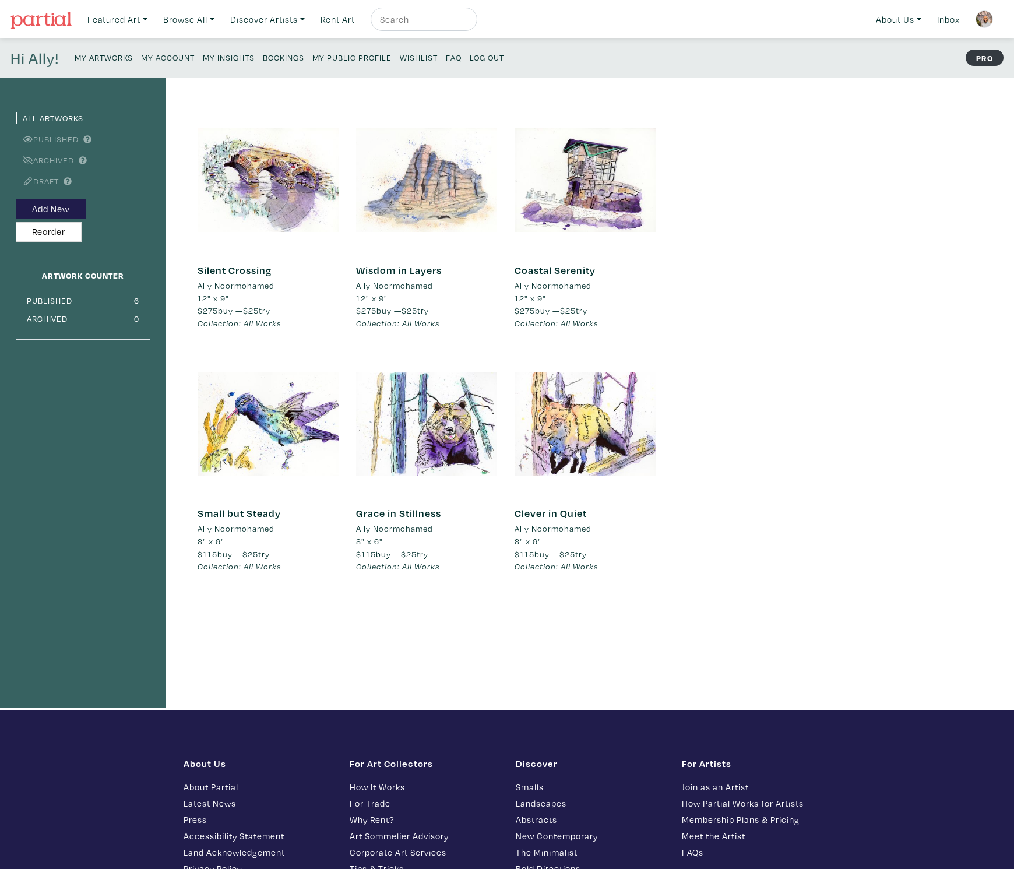
click at [442, 180] on div at bounding box center [426, 180] width 141 height 141
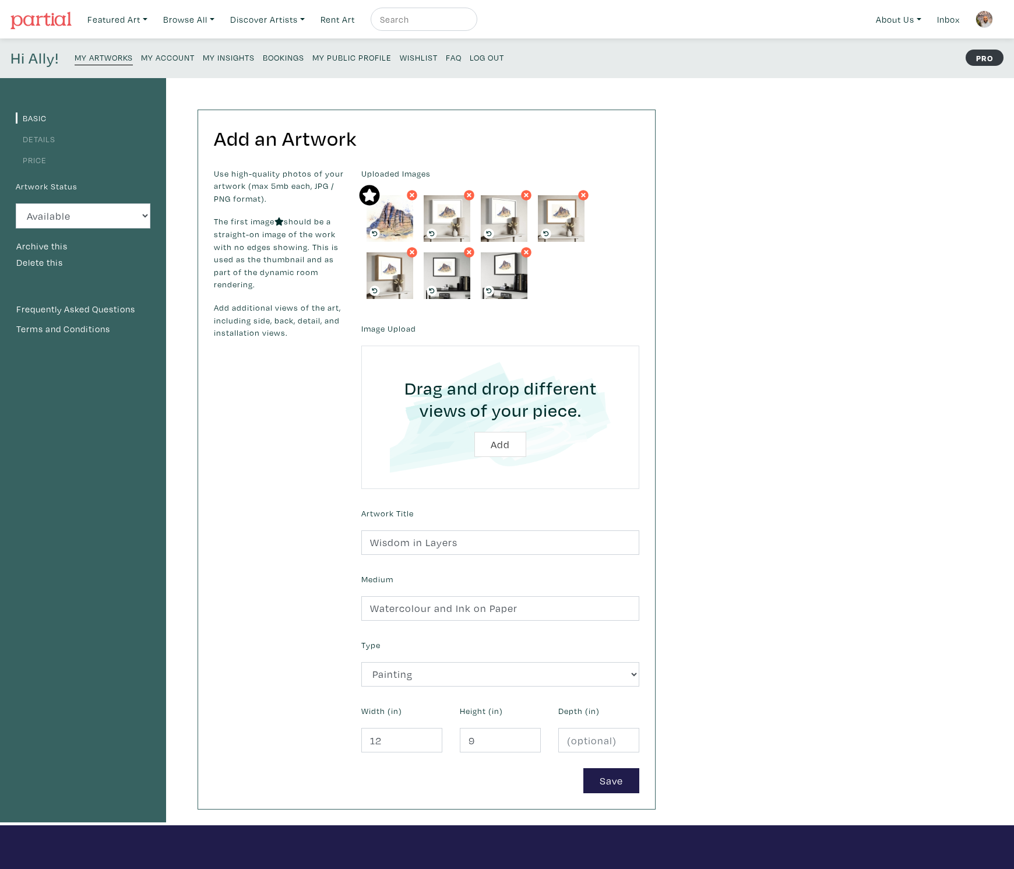
click at [54, 145] on li "Details" at bounding box center [83, 138] width 135 height 16
click at [50, 140] on link "Details" at bounding box center [36, 138] width 40 height 11
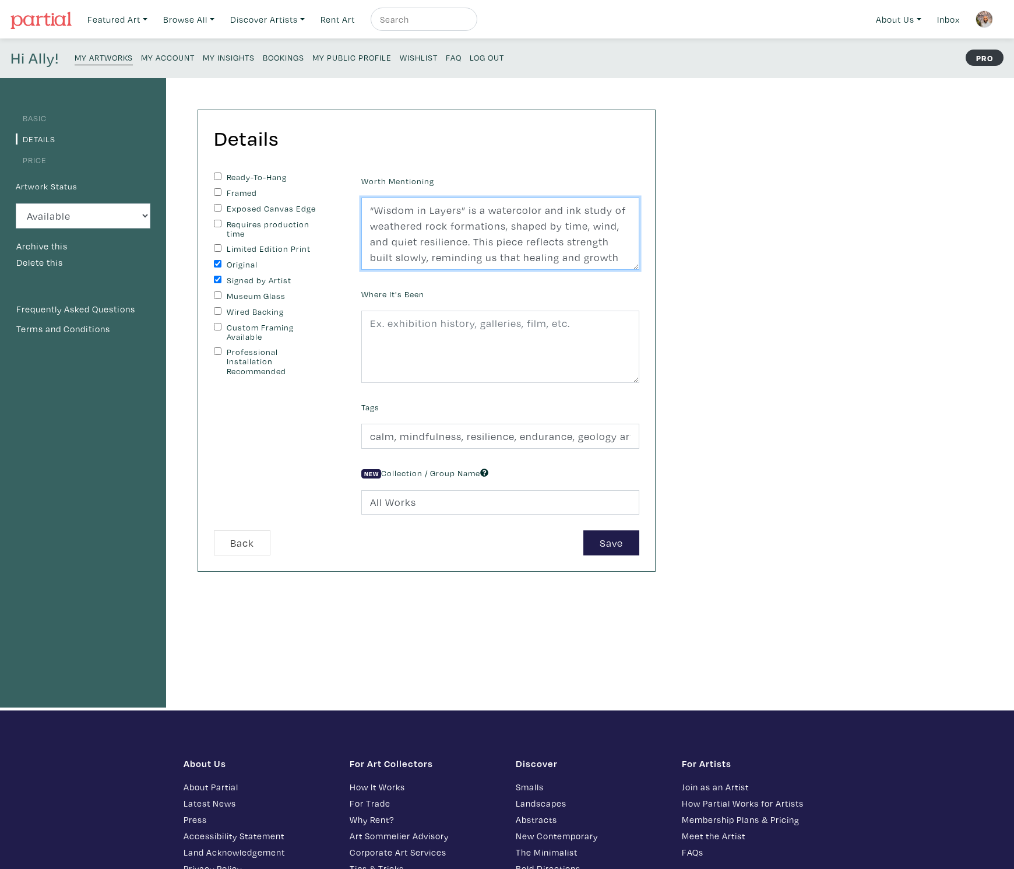
click at [399, 235] on textarea "“Wisdom in Layers” is a watercolor and ink study of weathered rock formations, …" at bounding box center [500, 233] width 278 height 72
paste textarea "Time has a way of shaping strength quietly, layer by layer. Wisdom in Layers ca…"
type textarea "Time has a way of shaping strength quietly, layer by layer. Wisdom in Layers ca…"
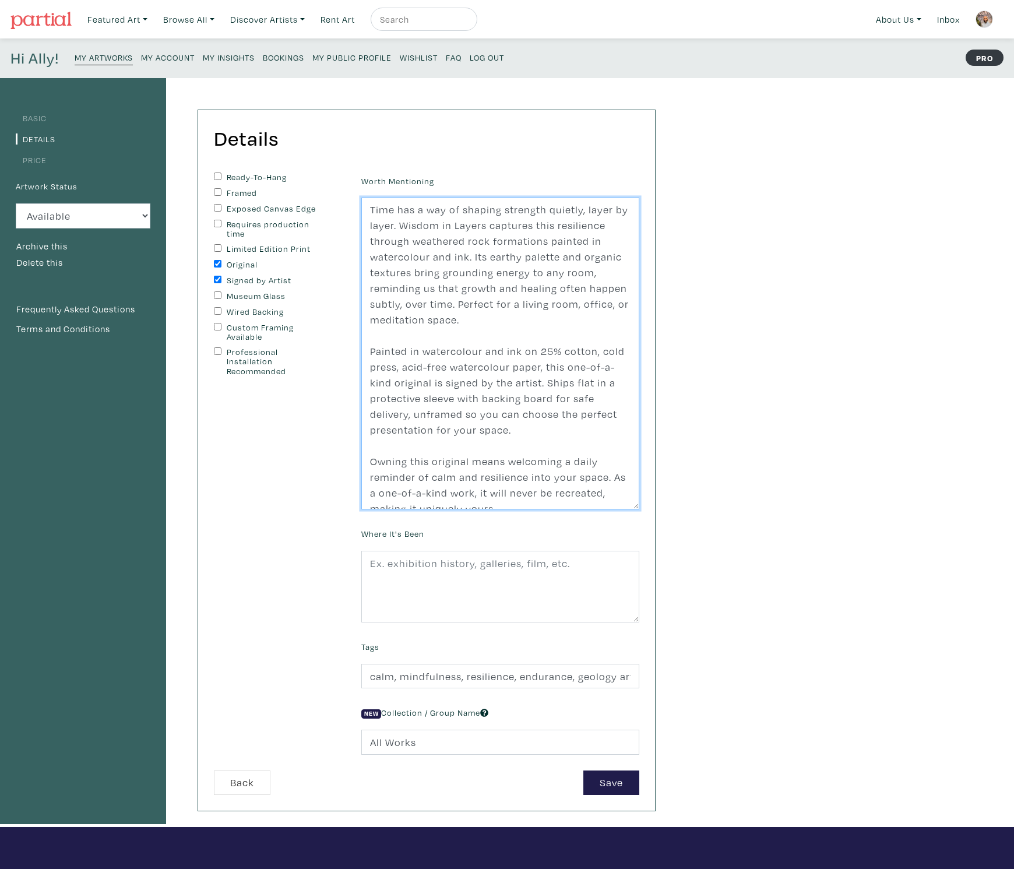
scroll to position [0, 0]
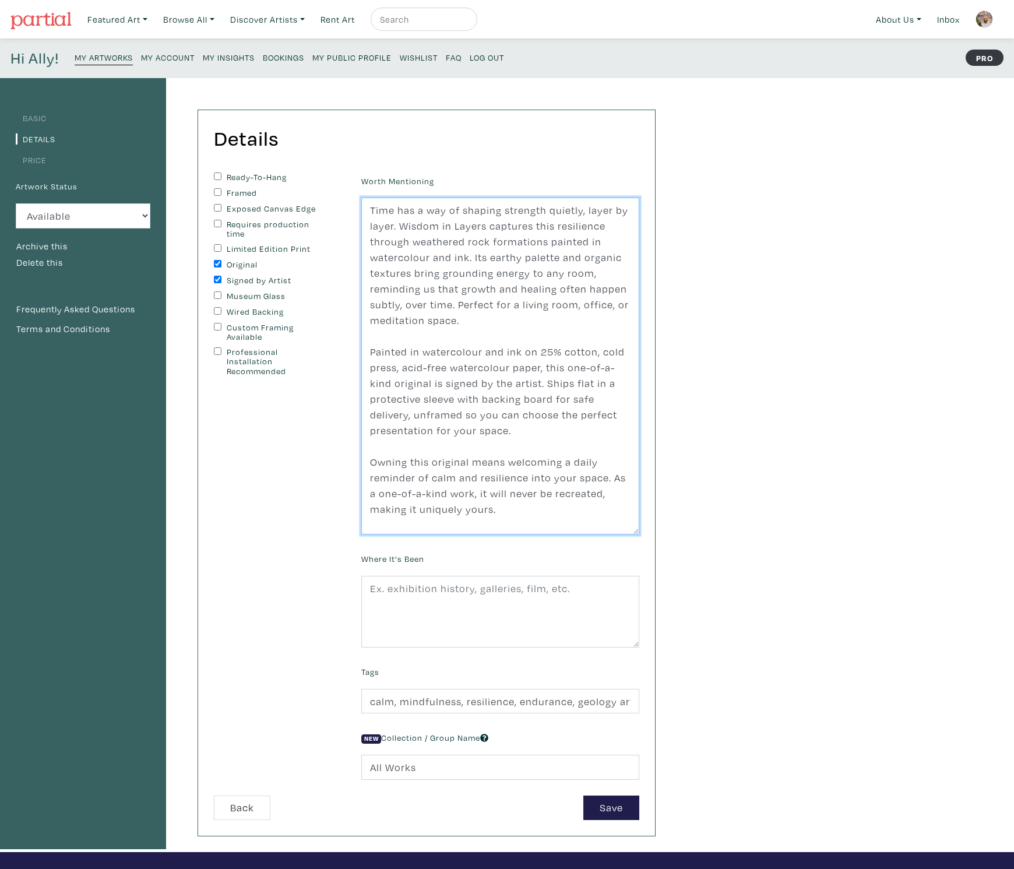
drag, startPoint x: 633, startPoint y: 263, endPoint x: 630, endPoint y: 529, distance: 265.6
click at [630, 529] on textarea "“Wisdom in Layers” is a watercolor and ink study of weathered rock formations, …" at bounding box center [500, 365] width 278 height 337
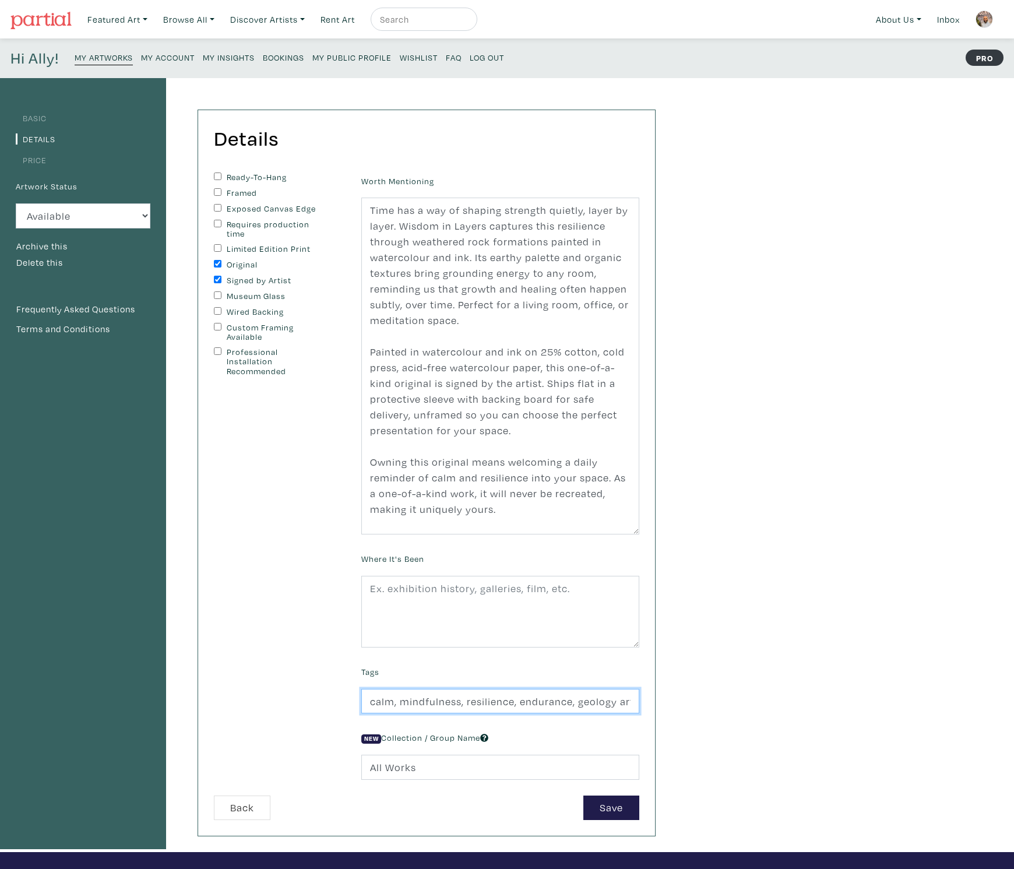
click at [414, 702] on input "calm, mindfulness, resilience, endurance, geology art, rock formations, abstrac…" at bounding box center [500, 701] width 278 height 25
paste input "text"
paste input "resilience, calm, geology, rock art, abstract landscape, watercolor, Canadian a…"
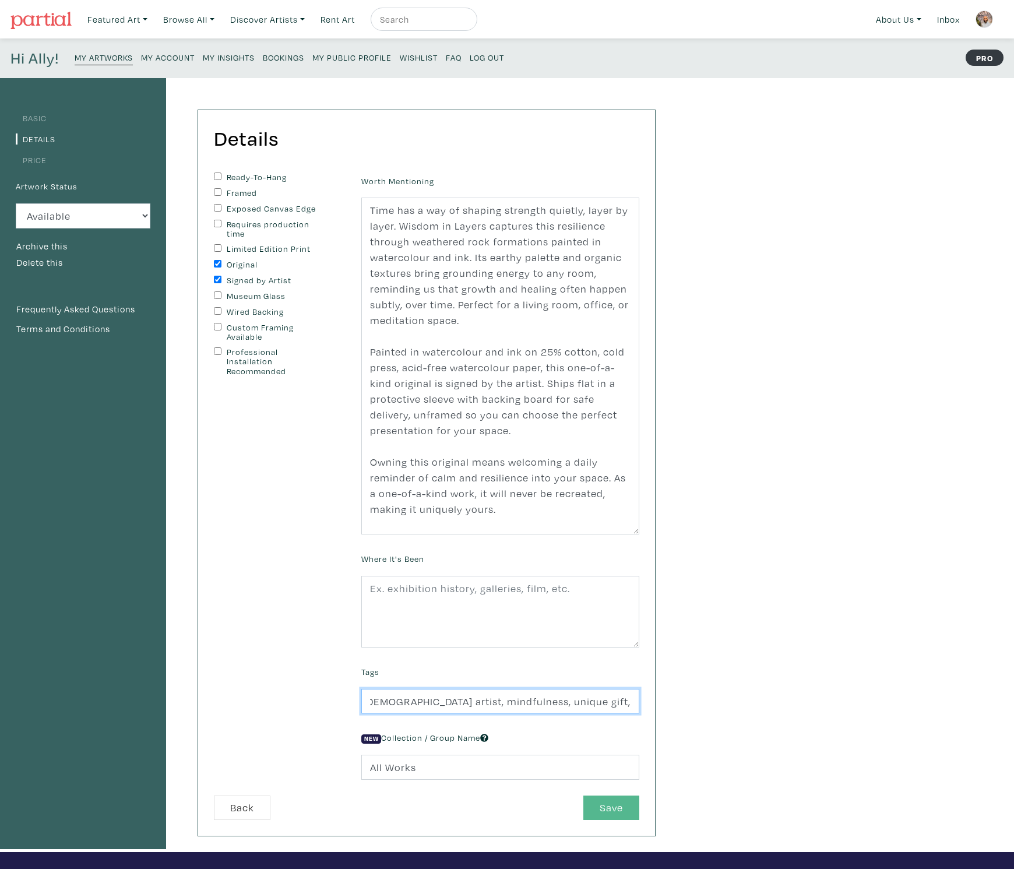
type input "resilience, calm, geology, rock art, abstract landscape, watercolor, Canadian a…"
click at [605, 809] on button "Save" at bounding box center [611, 807] width 56 height 25
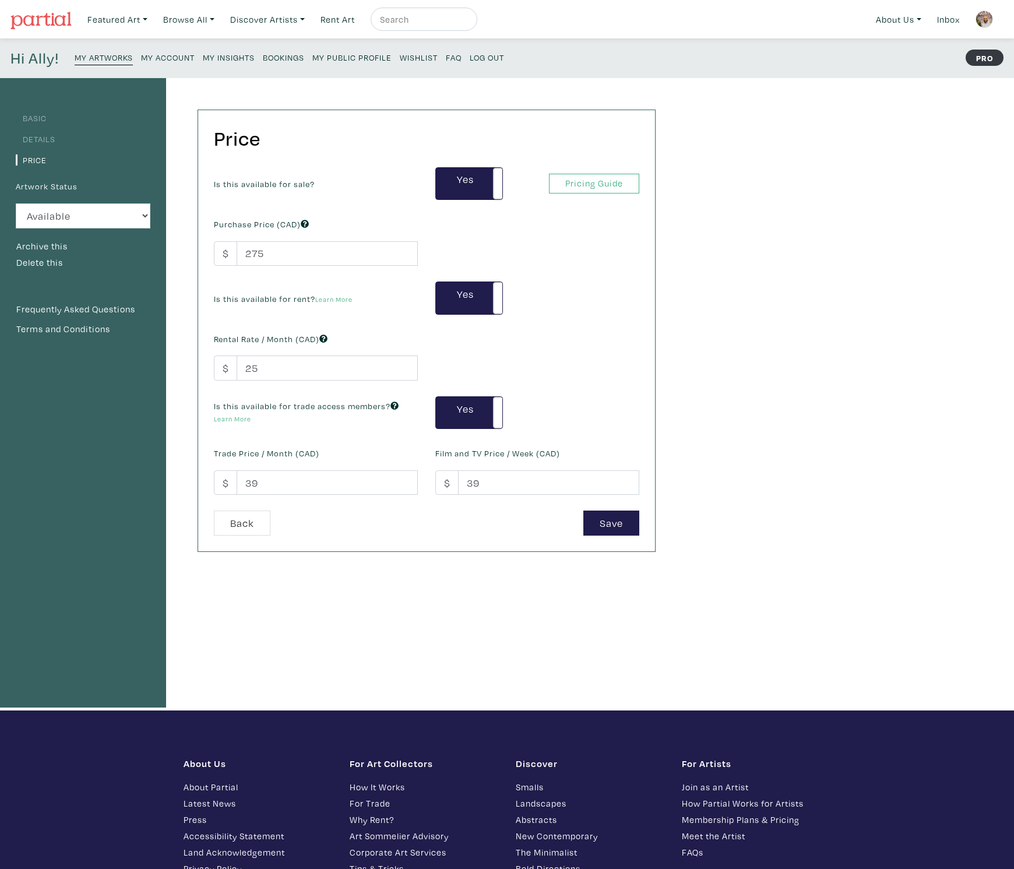
click at [45, 134] on link "Details" at bounding box center [36, 138] width 40 height 11
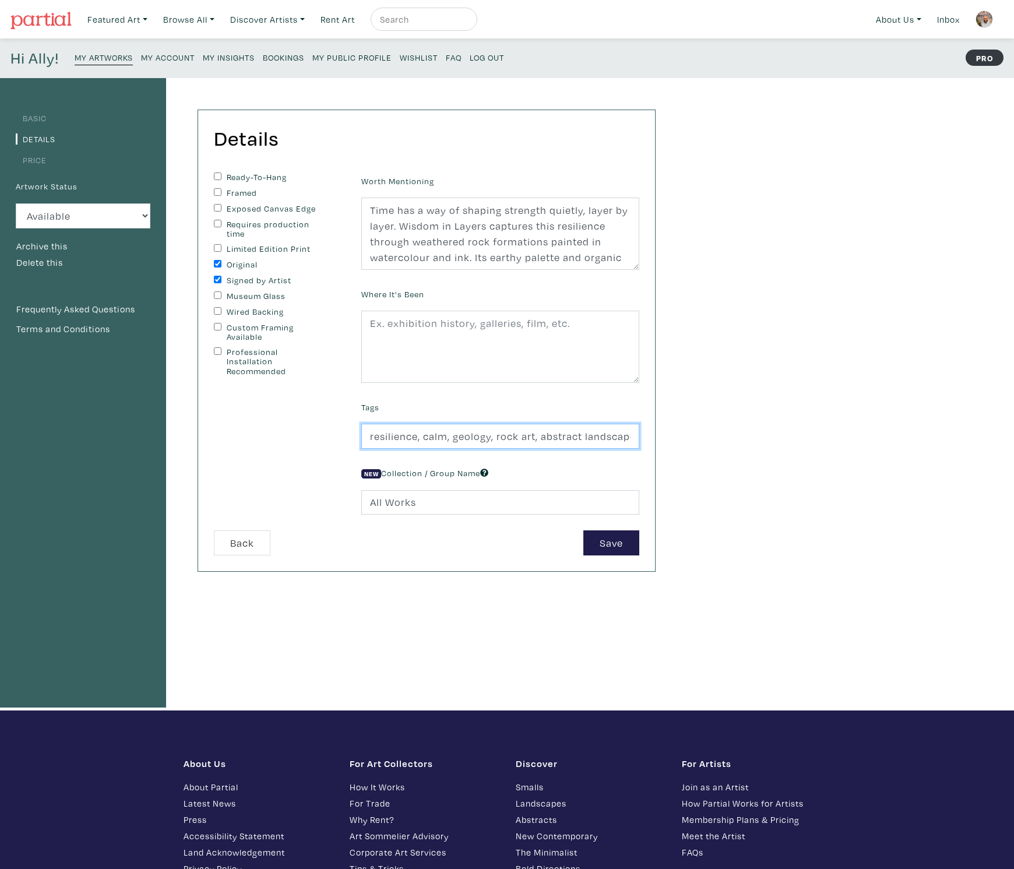
click at [472, 436] on input "resilience, calm, geology, rock art, abstract landscape, watercolor, [DEMOGRAPH…" at bounding box center [500, 435] width 278 height 25
click at [708, 359] on div "Basic Details Price Artwork Status Available Sold Rented Unavailable (other rea…" at bounding box center [507, 394] width 1014 height 632
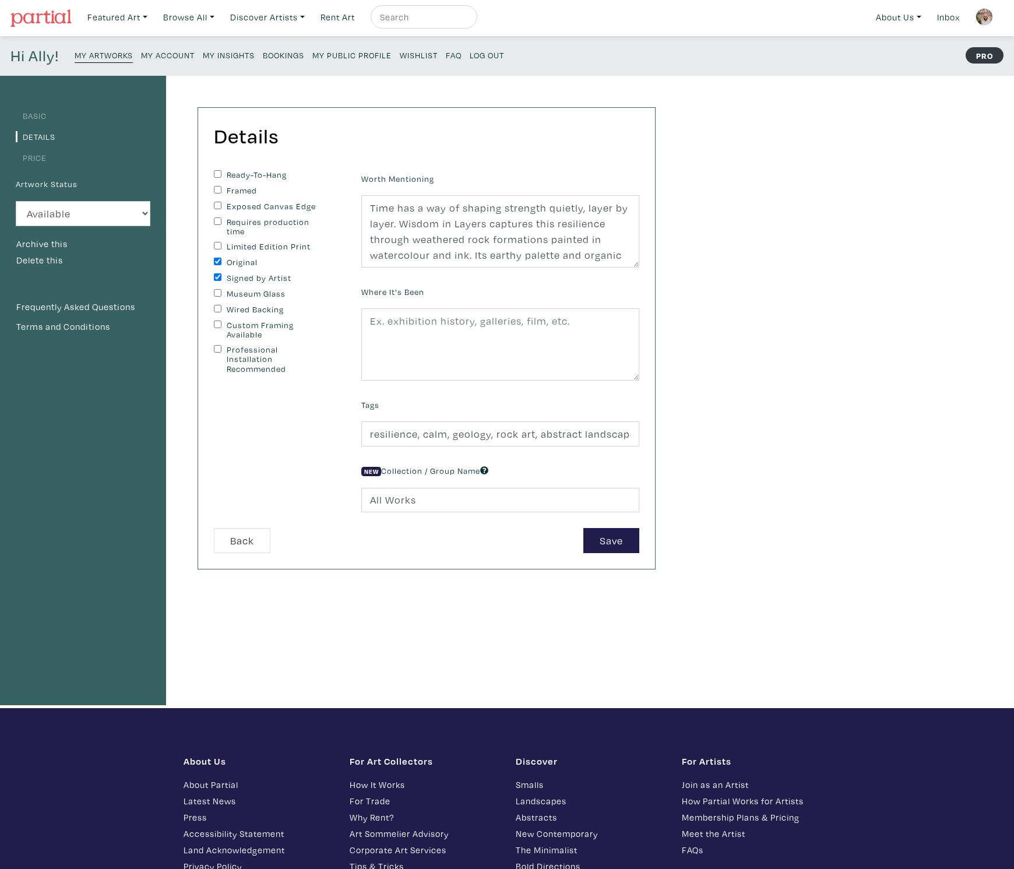
scroll to position [3, 0]
click at [612, 532] on button "Save" at bounding box center [611, 539] width 56 height 25
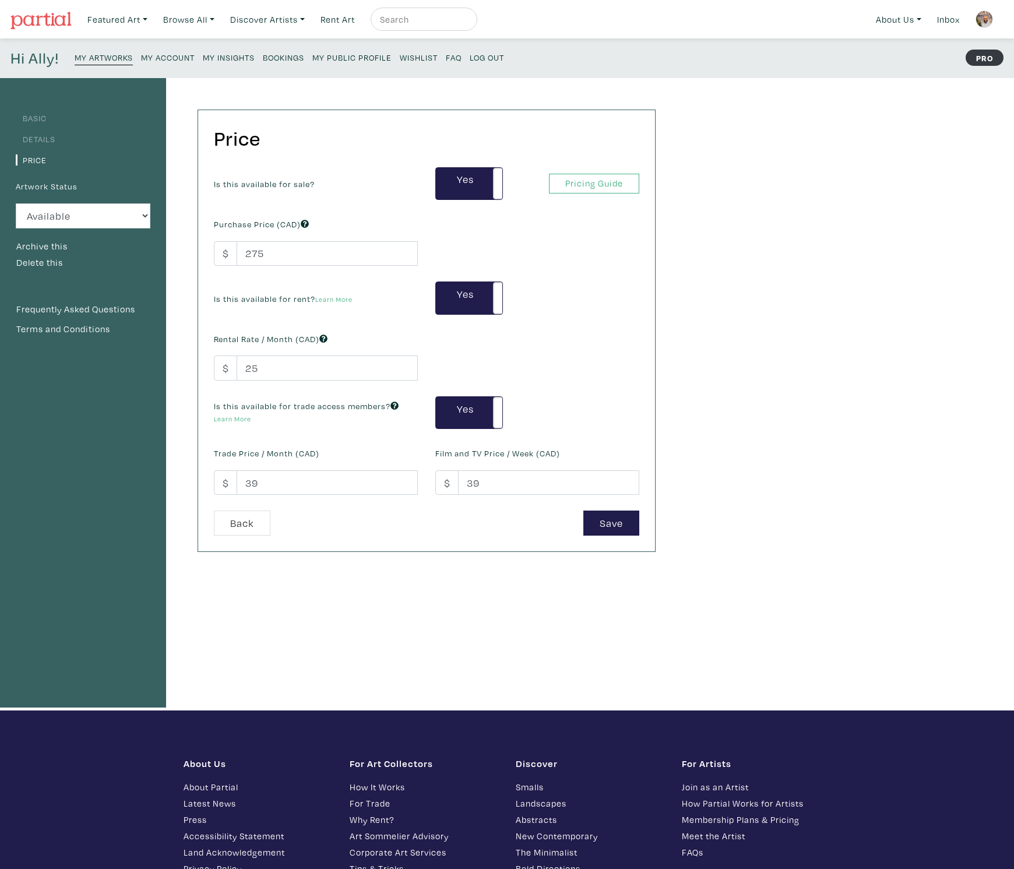
click at [113, 57] on small "My Artworks" at bounding box center [104, 57] width 58 height 11
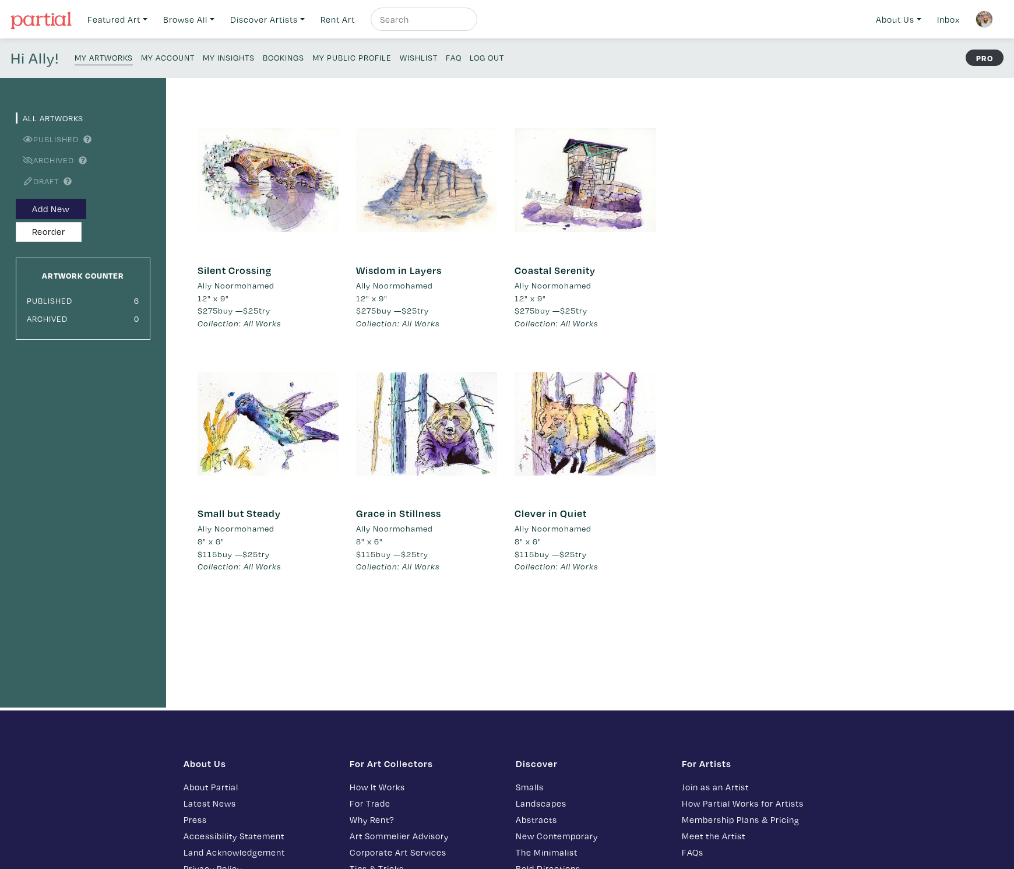
click at [419, 195] on div at bounding box center [426, 180] width 141 height 141
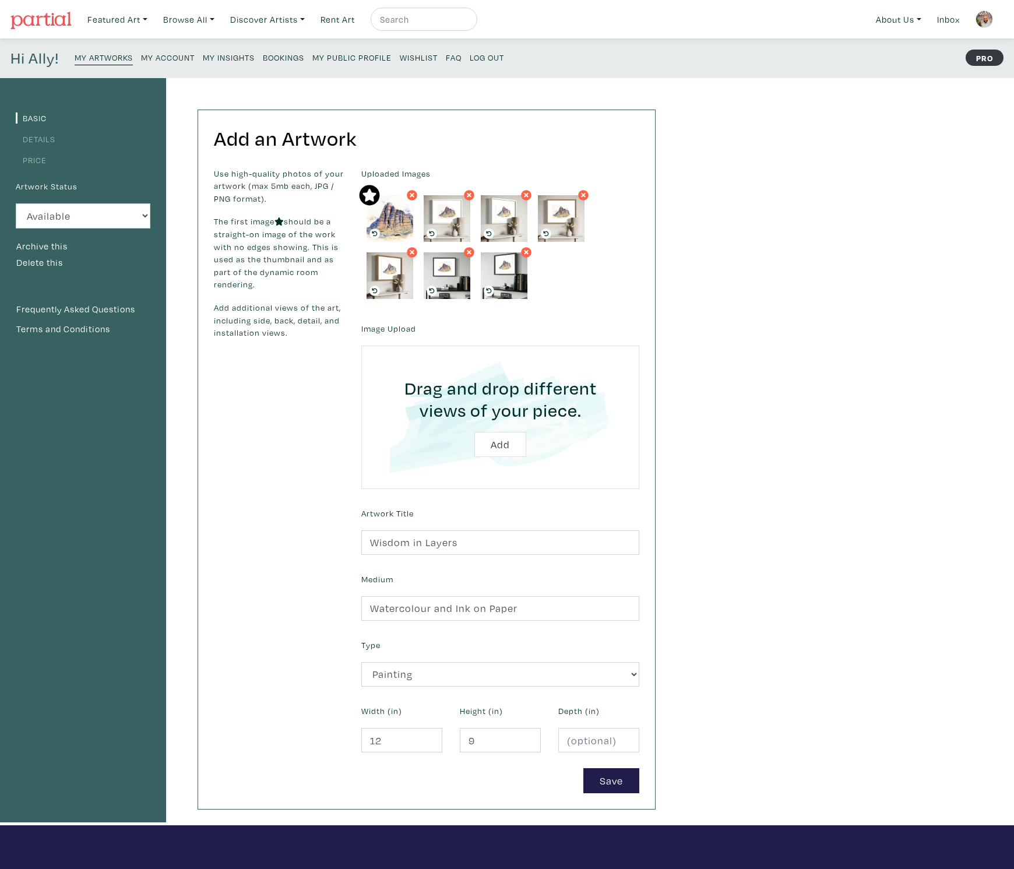
click at [38, 140] on link "Details" at bounding box center [36, 138] width 40 height 11
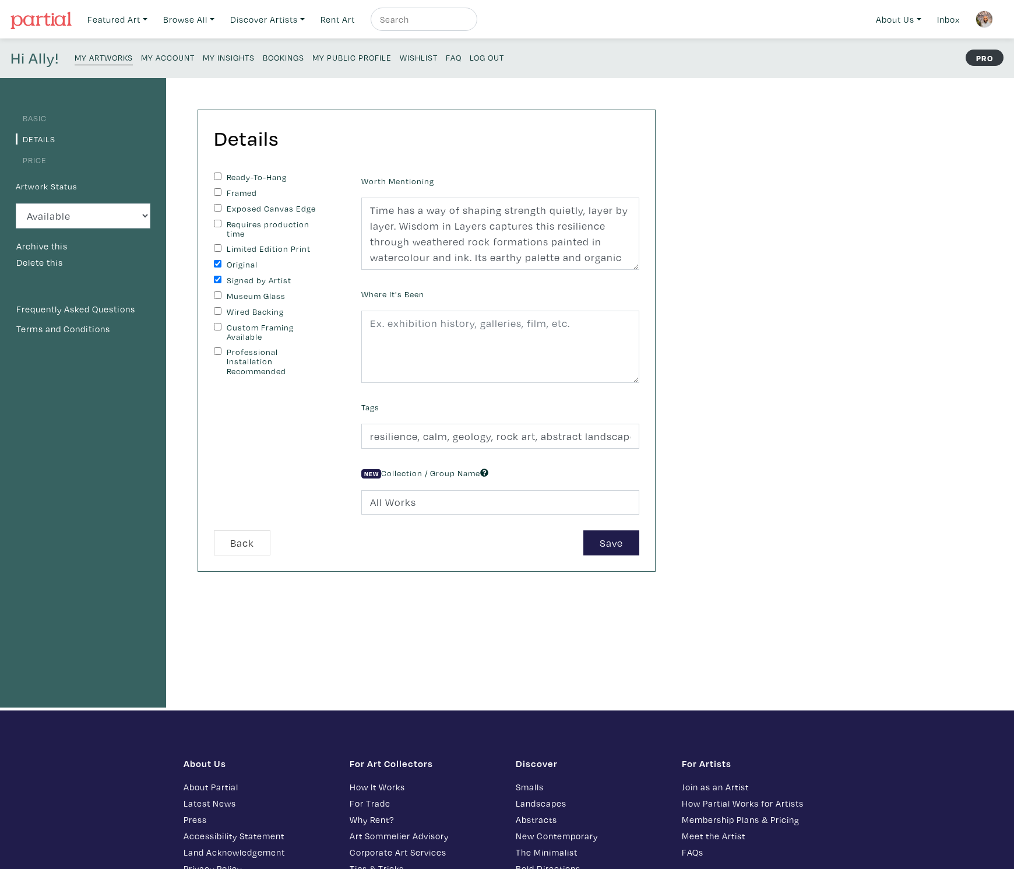
click at [125, 57] on small "My Artworks" at bounding box center [104, 57] width 58 height 11
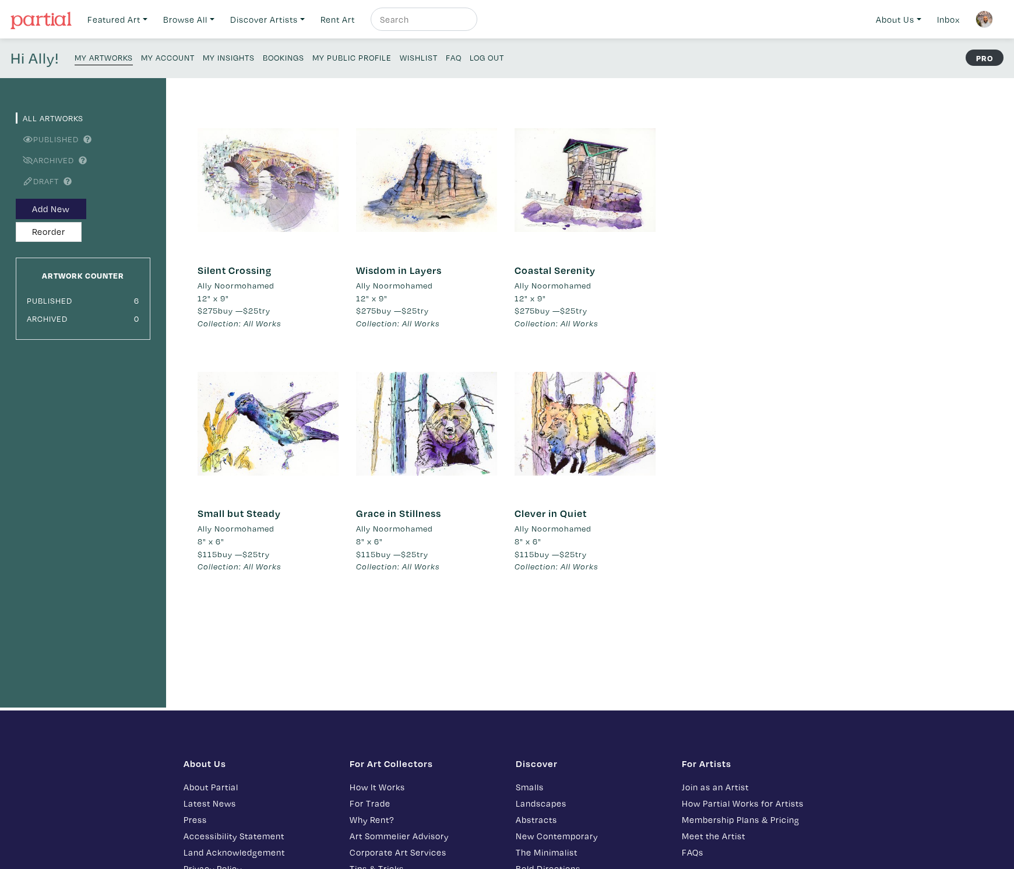
click at [276, 175] on div at bounding box center [267, 180] width 141 height 141
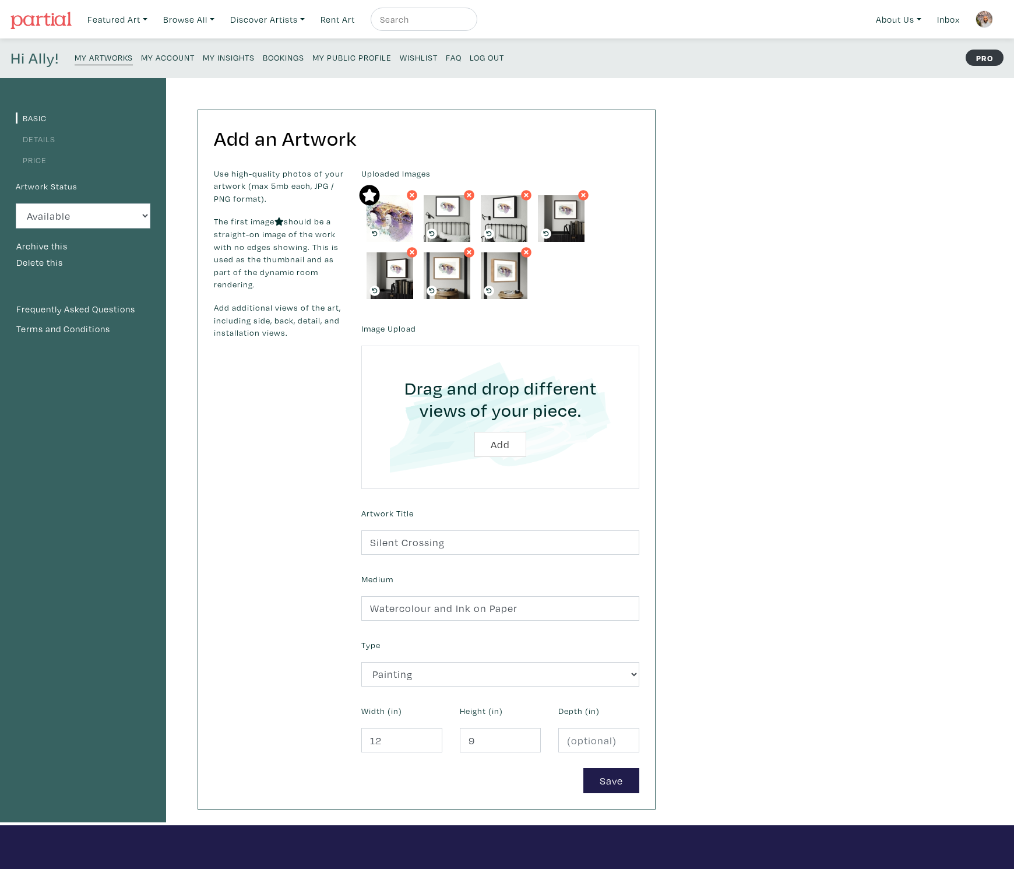
click at [40, 139] on link "Details" at bounding box center [36, 138] width 40 height 11
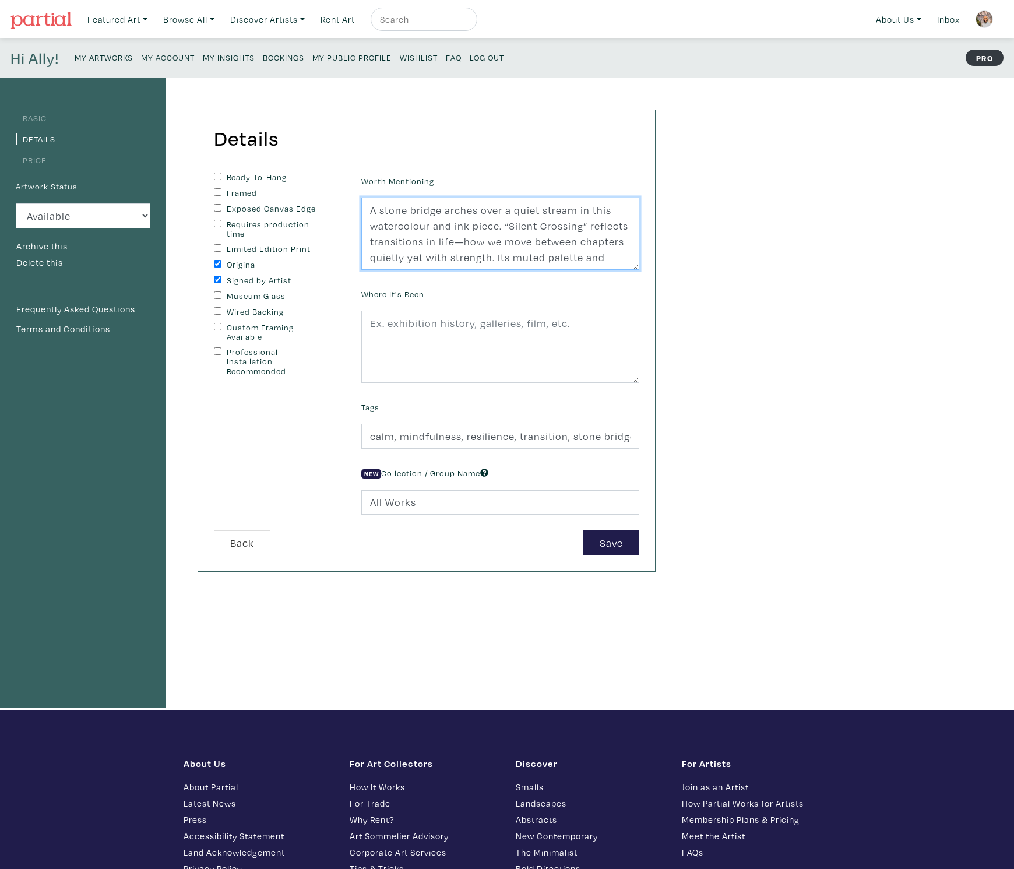
click at [484, 242] on textarea "A stone bridge arches over a quiet stream in this watercolour and ink piece. “S…" at bounding box center [500, 233] width 278 height 72
paste textarea "Life is filled with quiet transitions — moments when we move between chapters w…"
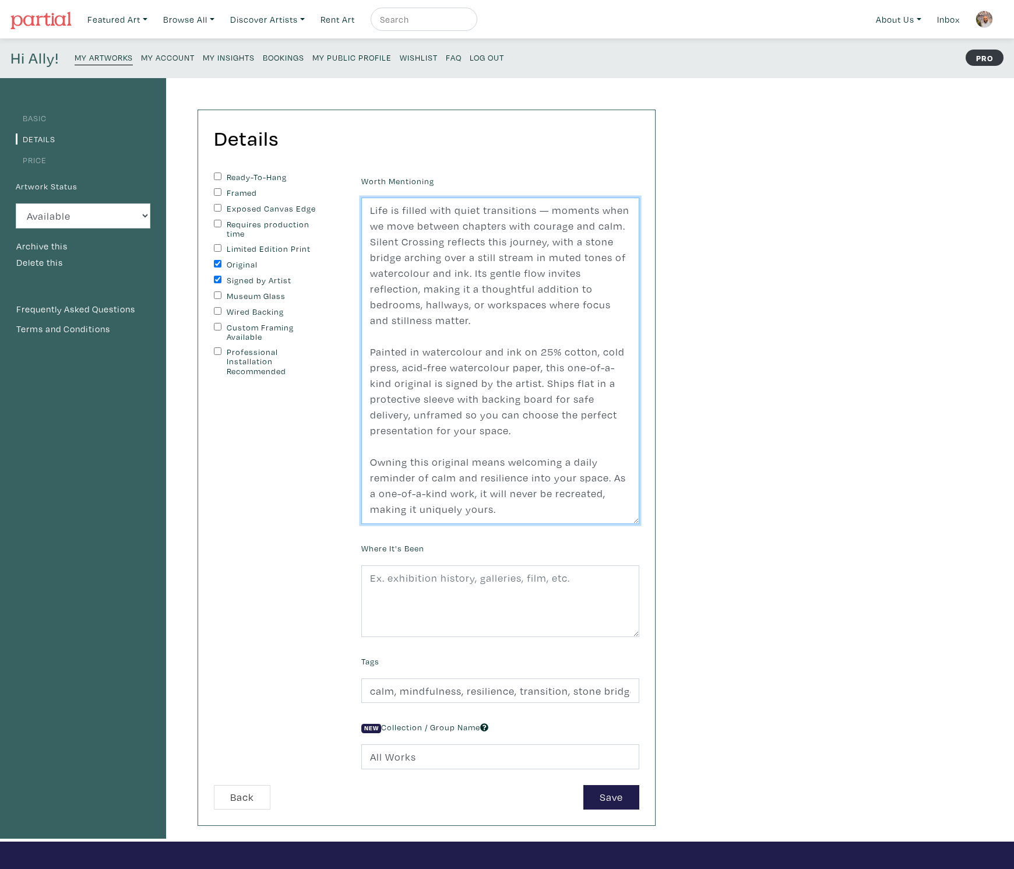
drag, startPoint x: 638, startPoint y: 264, endPoint x: 641, endPoint y: 540, distance: 276.1
click at [641, 524] on div "Worth Mentioning A stone bridge arches over a quiet stream in this watercolour …" at bounding box center [499, 348] width 295 height 352
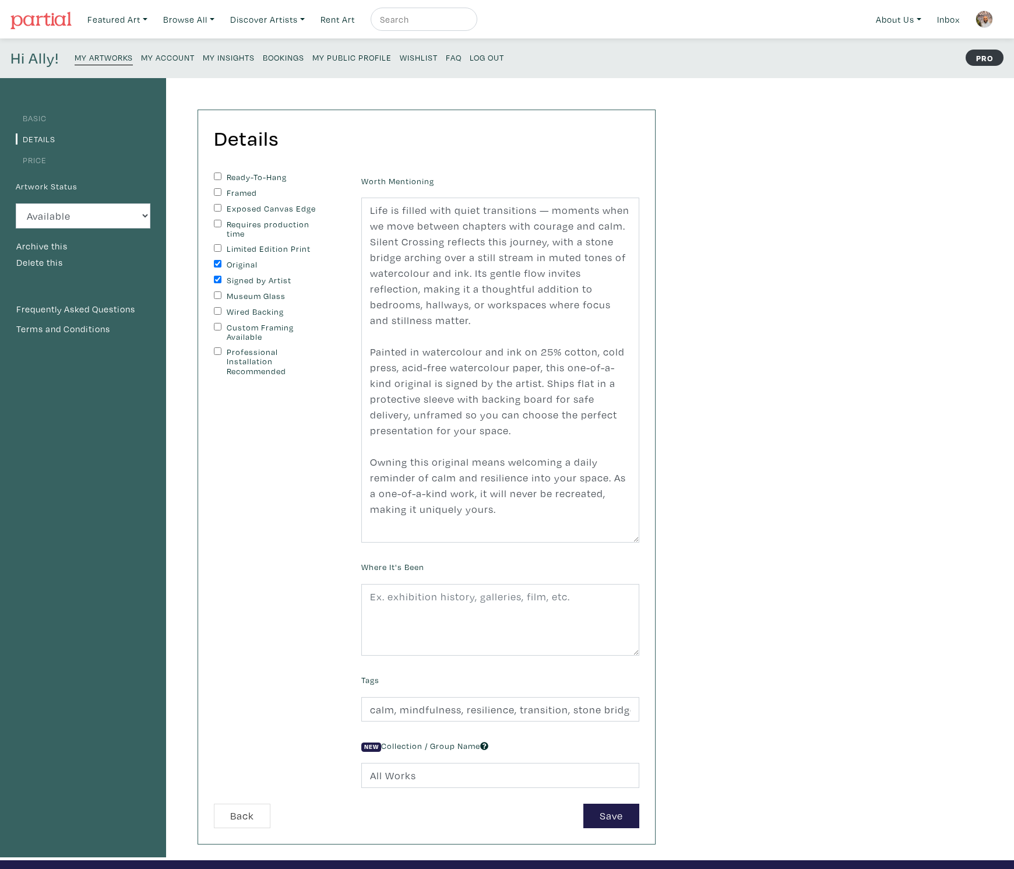
click at [641, 545] on div "Worth Mentioning A stone bridge arches over a quiet stream in this watercolour …" at bounding box center [499, 487] width 295 height 631
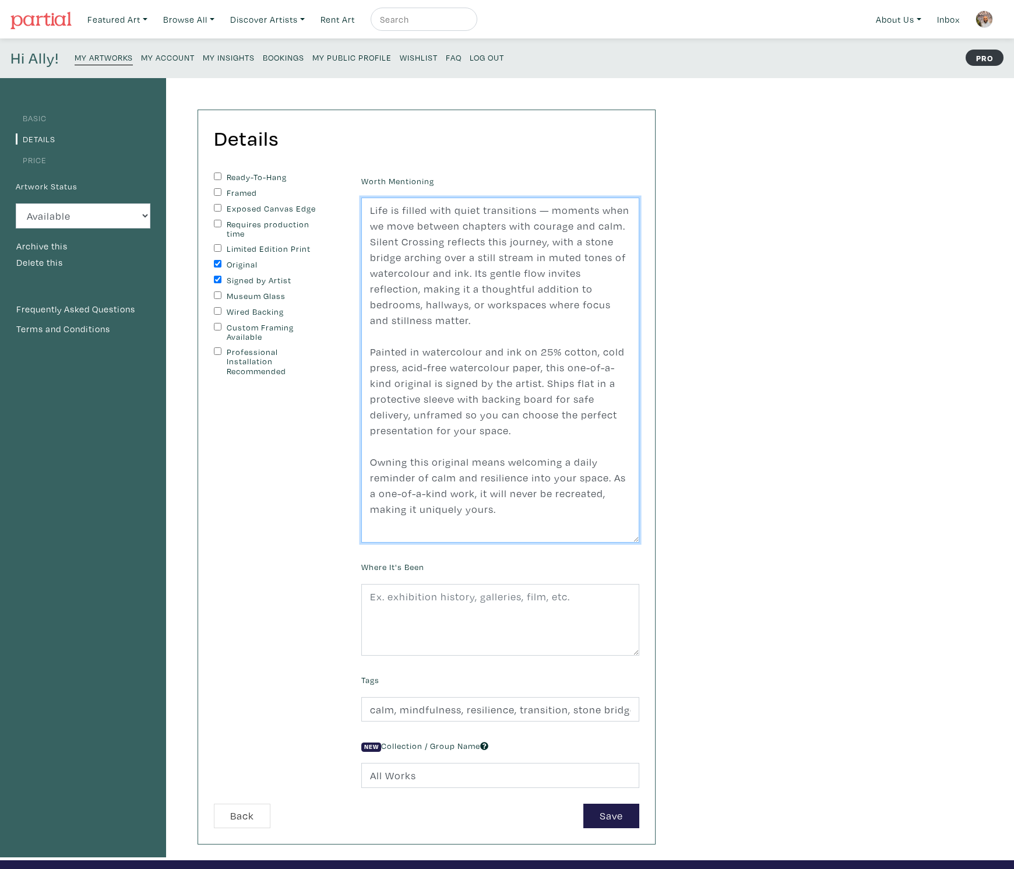
click at [574, 255] on textarea "A stone bridge arches over a quiet stream in this watercolour and ink piece. “S…" at bounding box center [500, 369] width 278 height 345
drag, startPoint x: 574, startPoint y: 255, endPoint x: 560, endPoint y: 259, distance: 15.0
click at [560, 259] on textarea "A stone bridge arches over a quiet stream in this watercolour and ink piece. “S…" at bounding box center [500, 369] width 278 height 345
drag, startPoint x: 517, startPoint y: 271, endPoint x: 488, endPoint y: 273, distance: 29.8
click at [488, 273] on textarea "A stone bridge arches over a quiet stream in this watercolour and ink piece. “S…" at bounding box center [500, 369] width 278 height 345
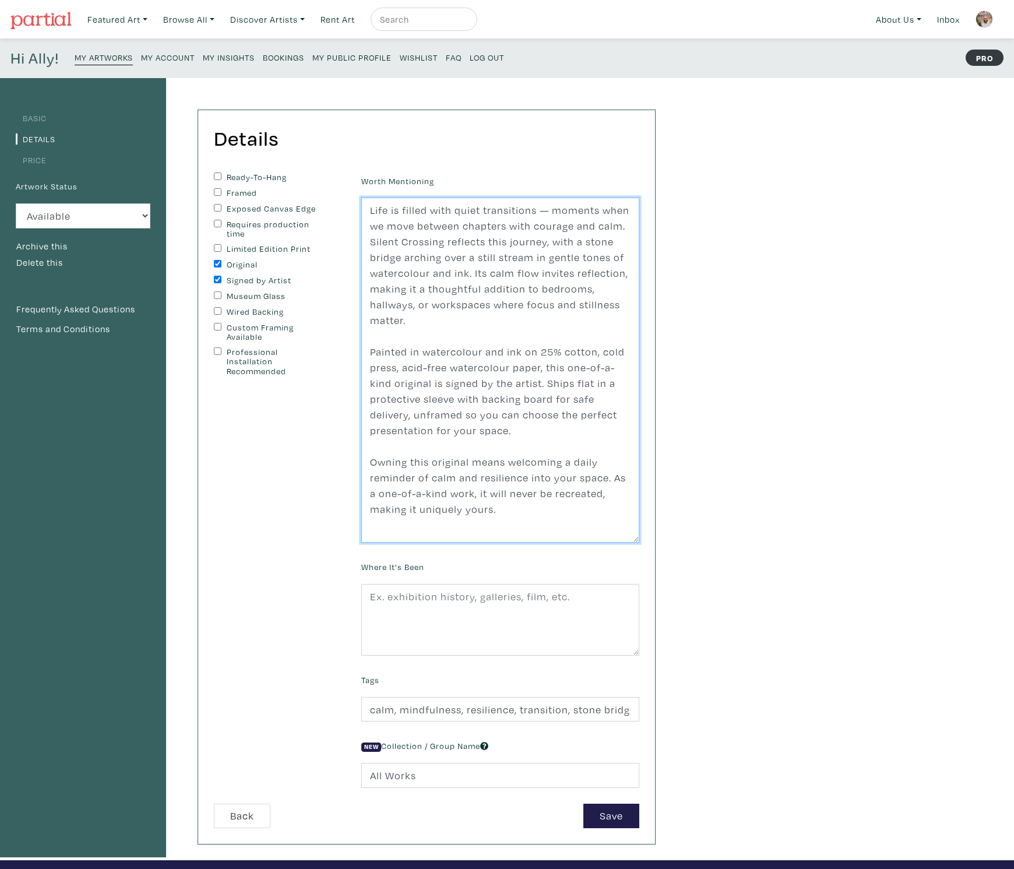
type textarea "Life is filled with quiet transitions — moments when we move between chapters w…"
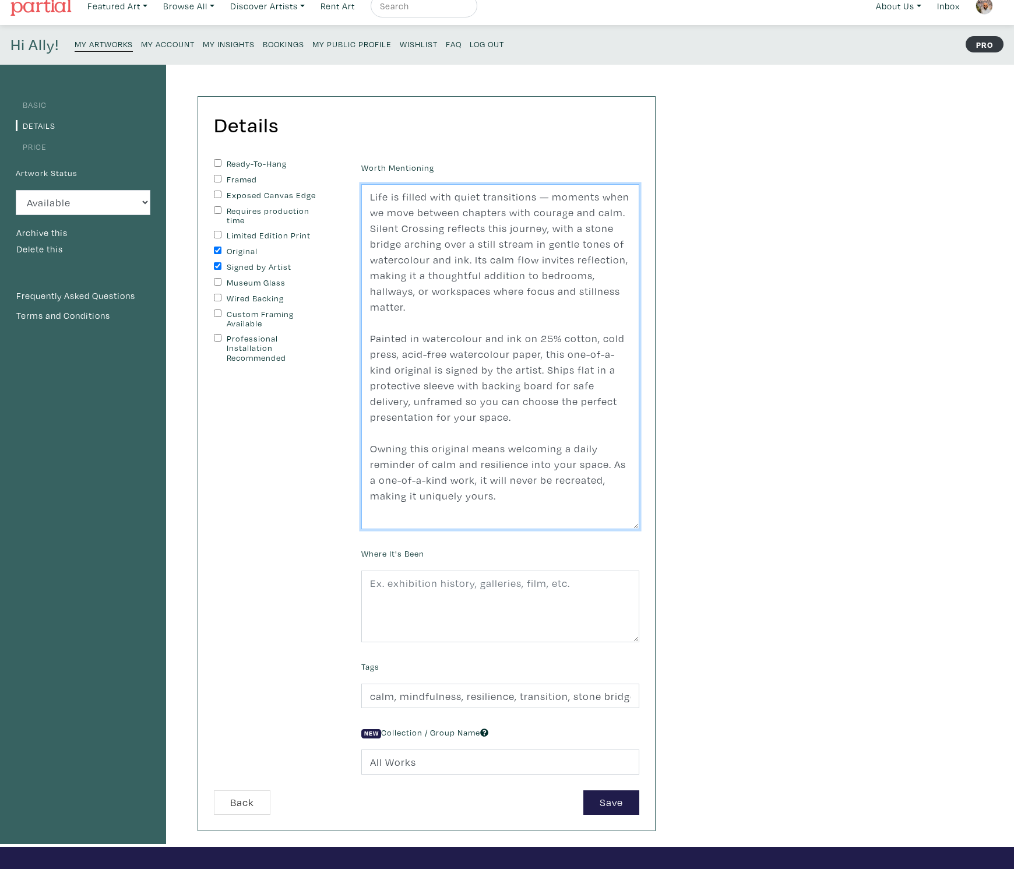
scroll to position [20, 0]
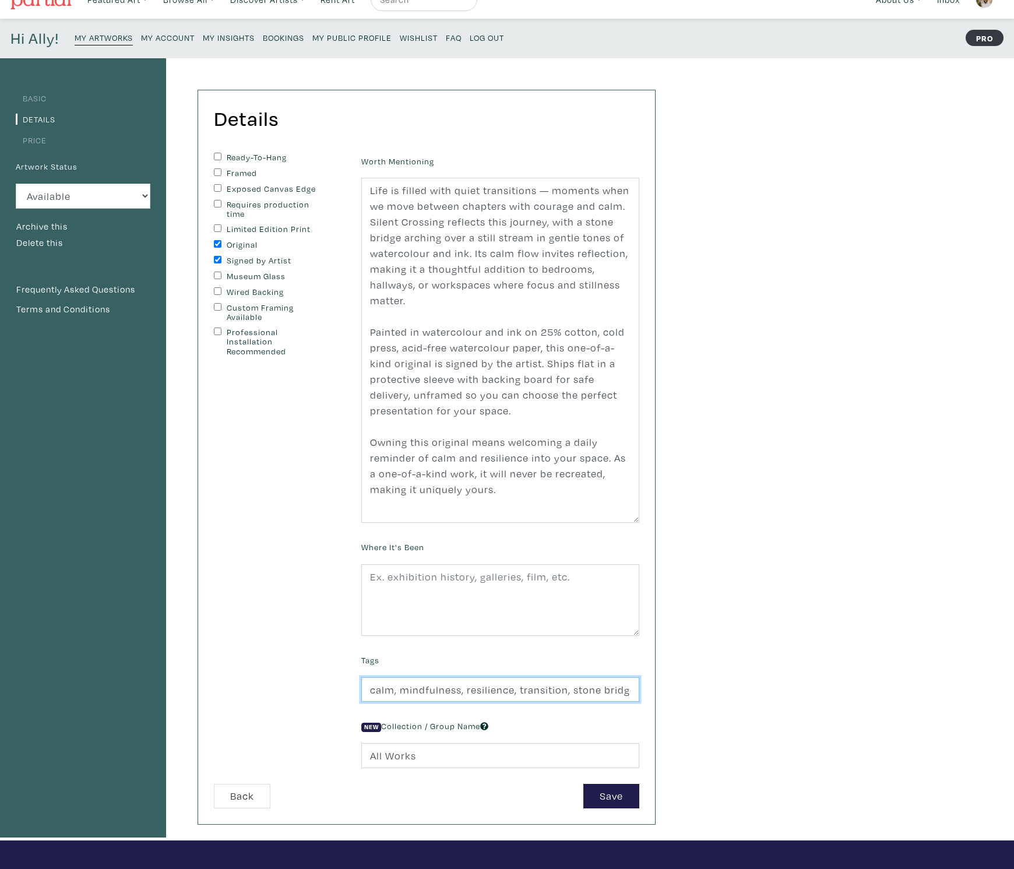
click at [500, 690] on input "calm, mindfulness, resilience, transition, stone bridge, tranquil art, watercol…" at bounding box center [500, 689] width 278 height 25
paste input "stone bridge, transition, calm, resilience, tranquil art, meditative art, Canad…"
type input "stone bridge, transition, calm, resilience, tranquil art, meditative art, Canad…"
click at [595, 790] on button "Save" at bounding box center [611, 795] width 56 height 25
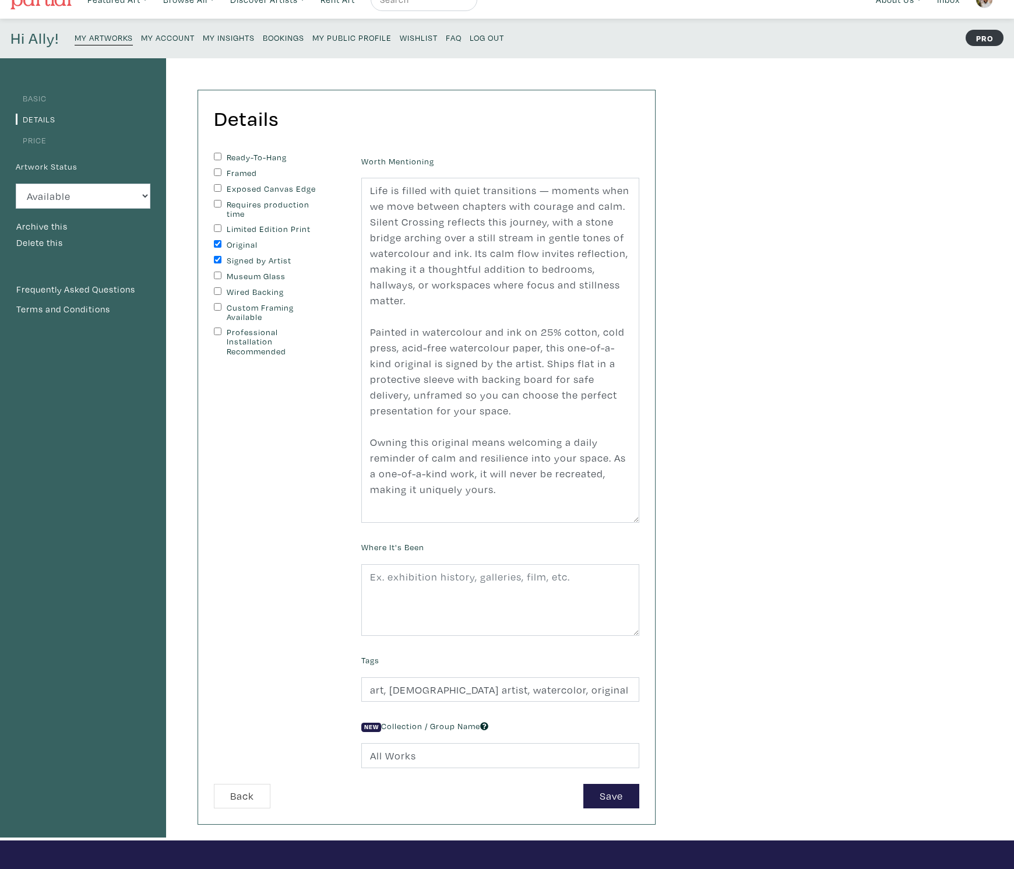
scroll to position [0, 0]
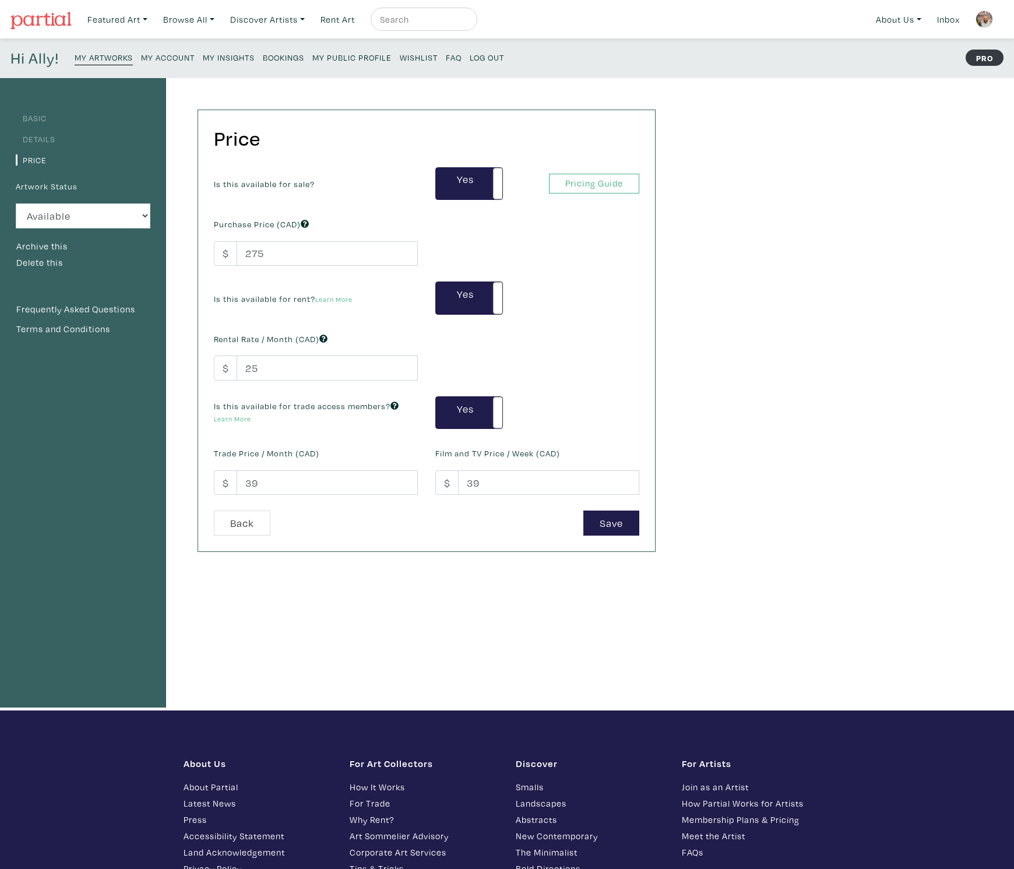
click at [35, 115] on link "Basic" at bounding box center [31, 117] width 31 height 11
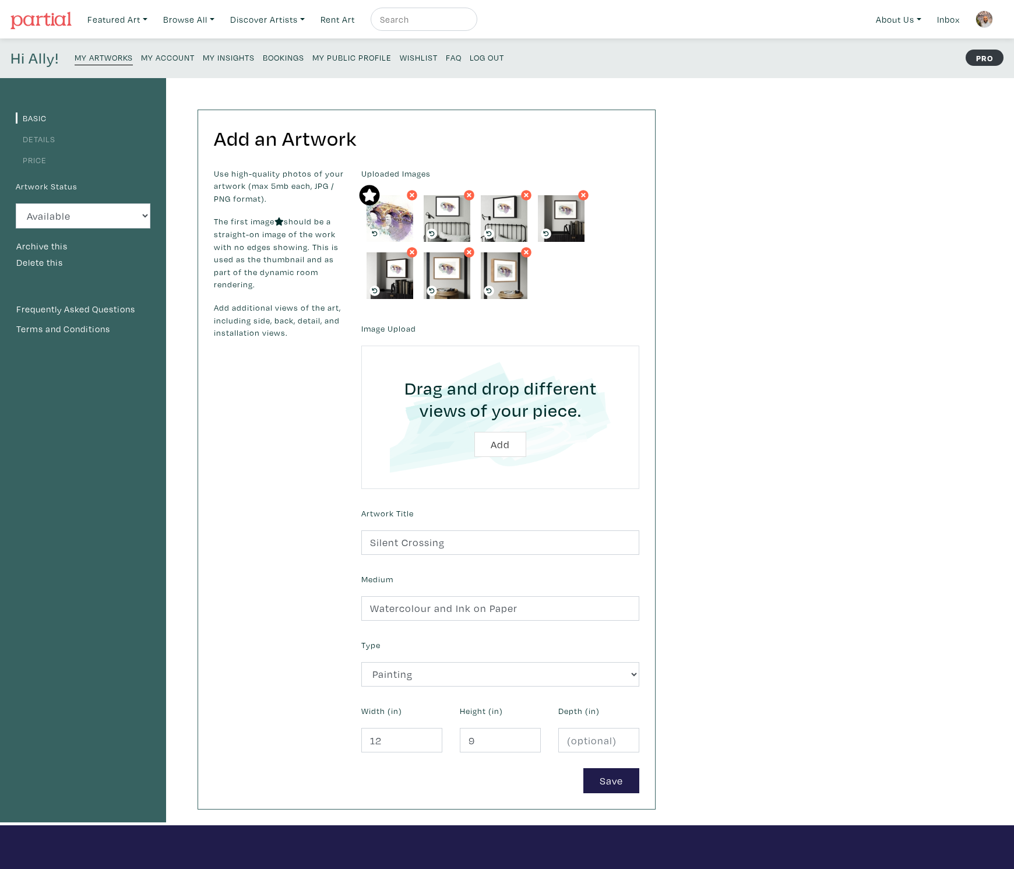
click at [102, 53] on small "My Artworks" at bounding box center [104, 57] width 58 height 11
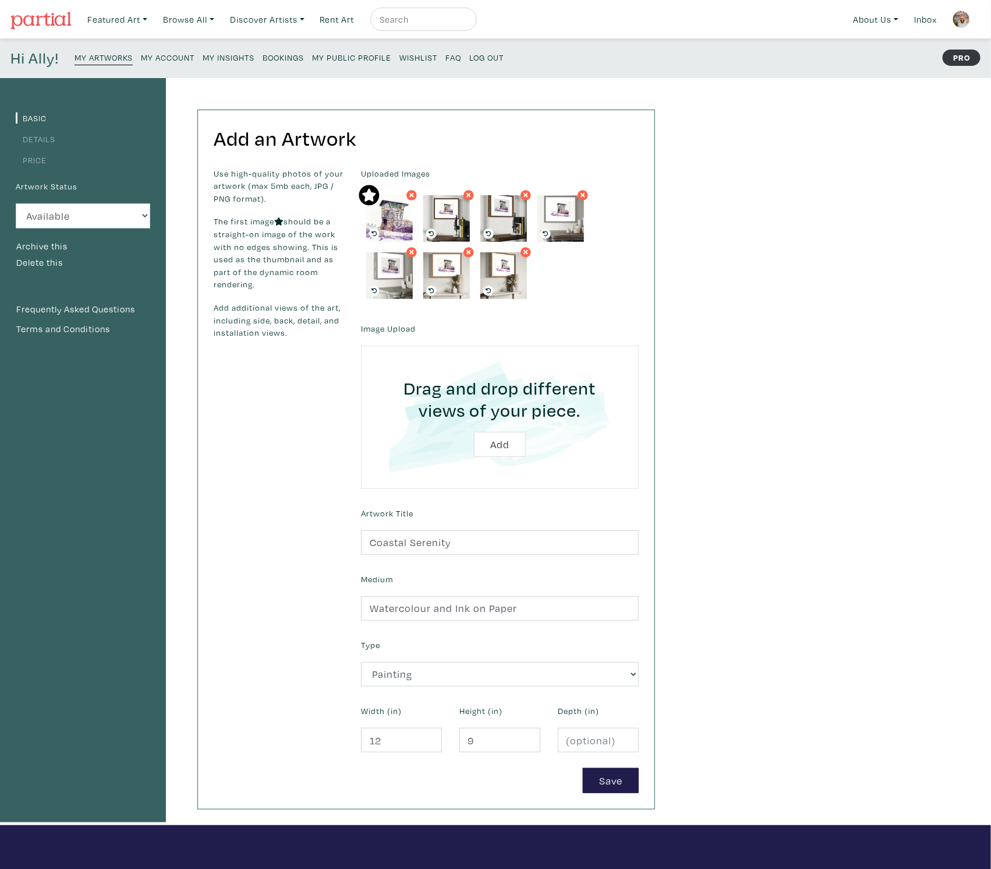
click at [48, 137] on link "Details" at bounding box center [36, 138] width 40 height 11
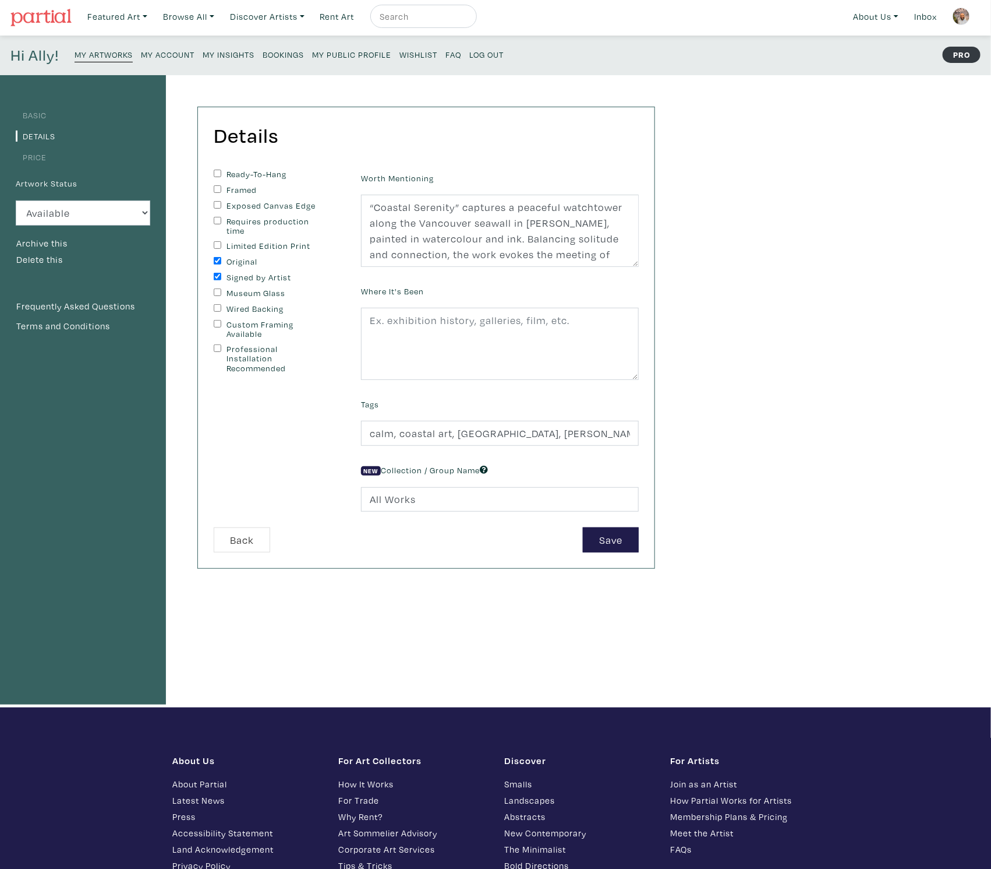
scroll to position [11, 0]
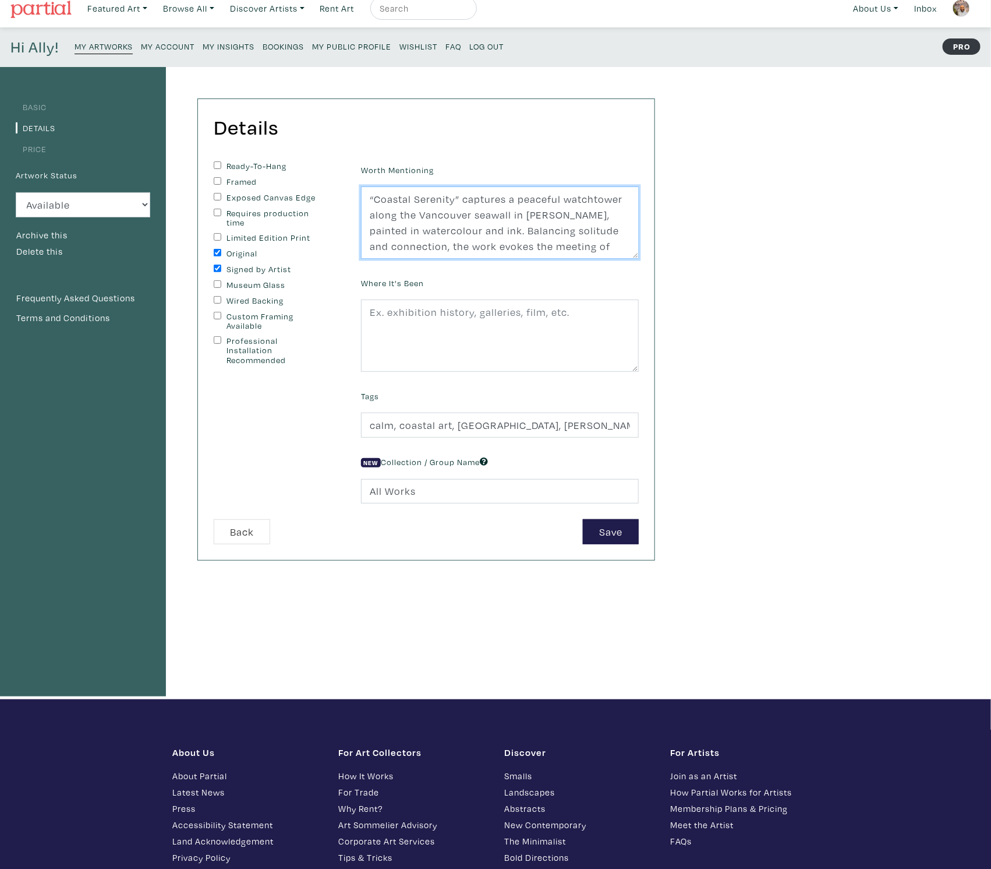
click at [435, 223] on textarea "“Coastal Serenity” captures a peaceful watchtower along the Vancouver seawall i…" at bounding box center [500, 222] width 278 height 72
paste textarea "Between land, sea, and skyline lies a space of stillness. Coastal Serenity capt…"
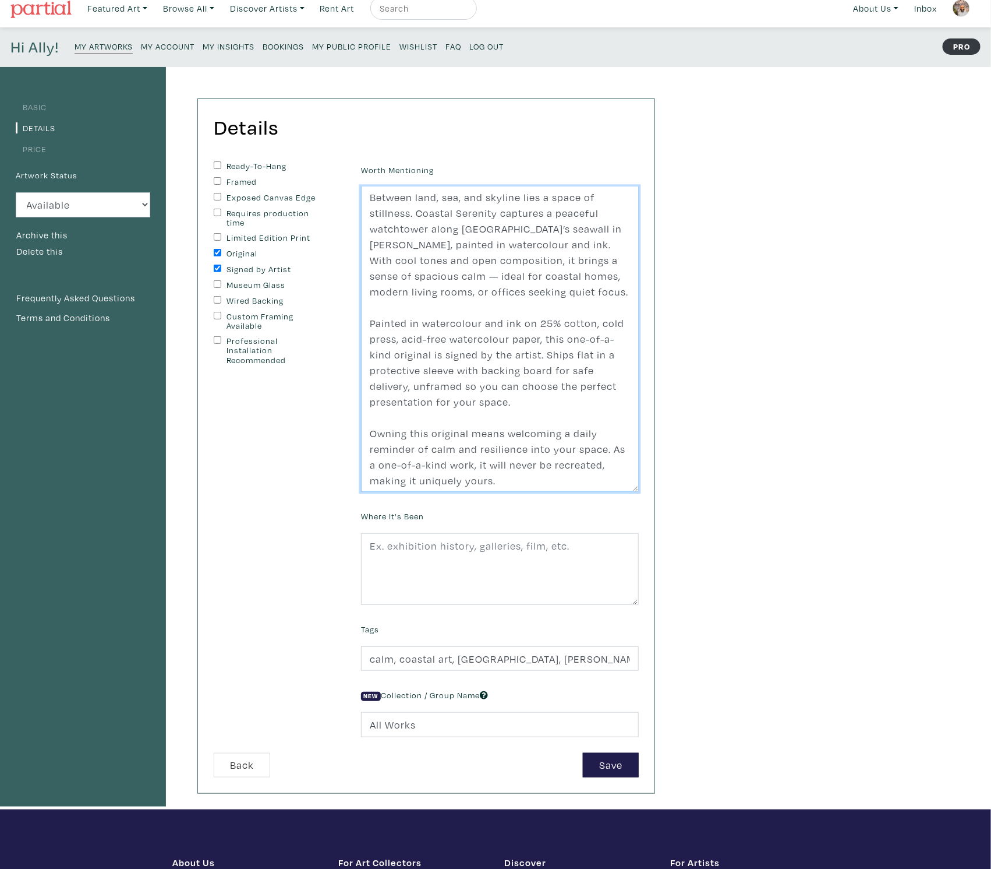
scroll to position [0, 0]
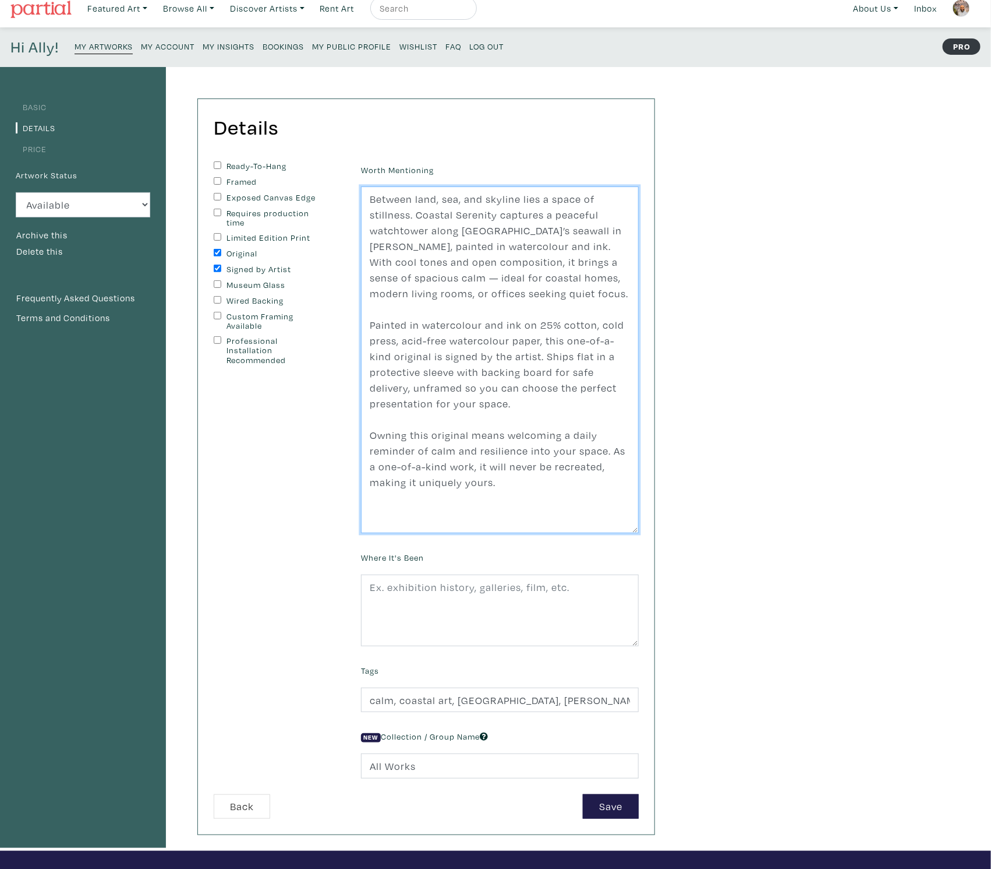
drag, startPoint x: 634, startPoint y: 255, endPoint x: 641, endPoint y: 529, distance: 275.0
click at [641, 529] on div "Worth Mentioning “Coastal Serenity” captures a peaceful watchtower along the Va…" at bounding box center [499, 347] width 295 height 372
type textarea "Between land, sea, and skyline lies a space of stillness. Coastal Serenity capt…"
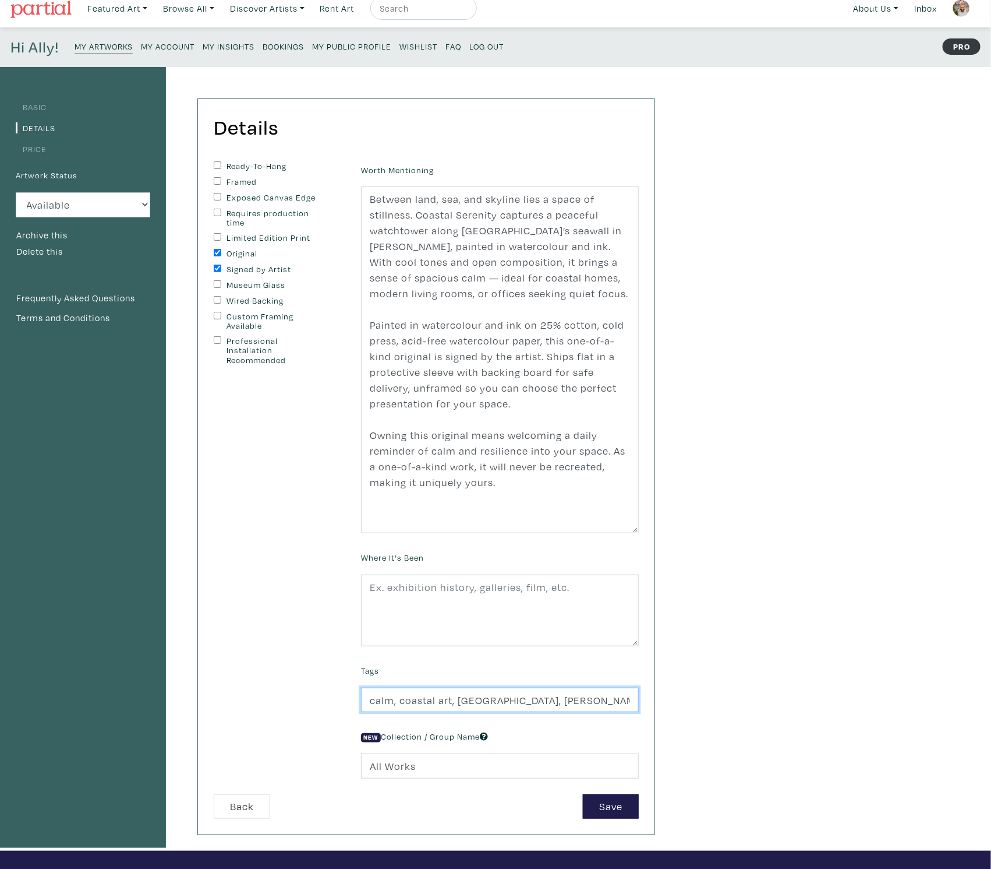
click at [396, 698] on input "calm, coastal art, Vancouver art, Stanley Park, skyline, ocean view, mindfulnes…" at bounding box center [500, 699] width 278 height 25
paste input "oastal art, Vancouver, Stanley Park, skyline, ocean view, mindfulness, watercol…"
click at [419, 698] on input "coastal art, Vancouver, Stanley Park, skyline, ocean view, mindfulness, waterco…" at bounding box center [500, 699] width 278 height 25
type input "coastal art, Vancouver, Stanley Park, skyline, ocean view, mindfulness, waterco…"
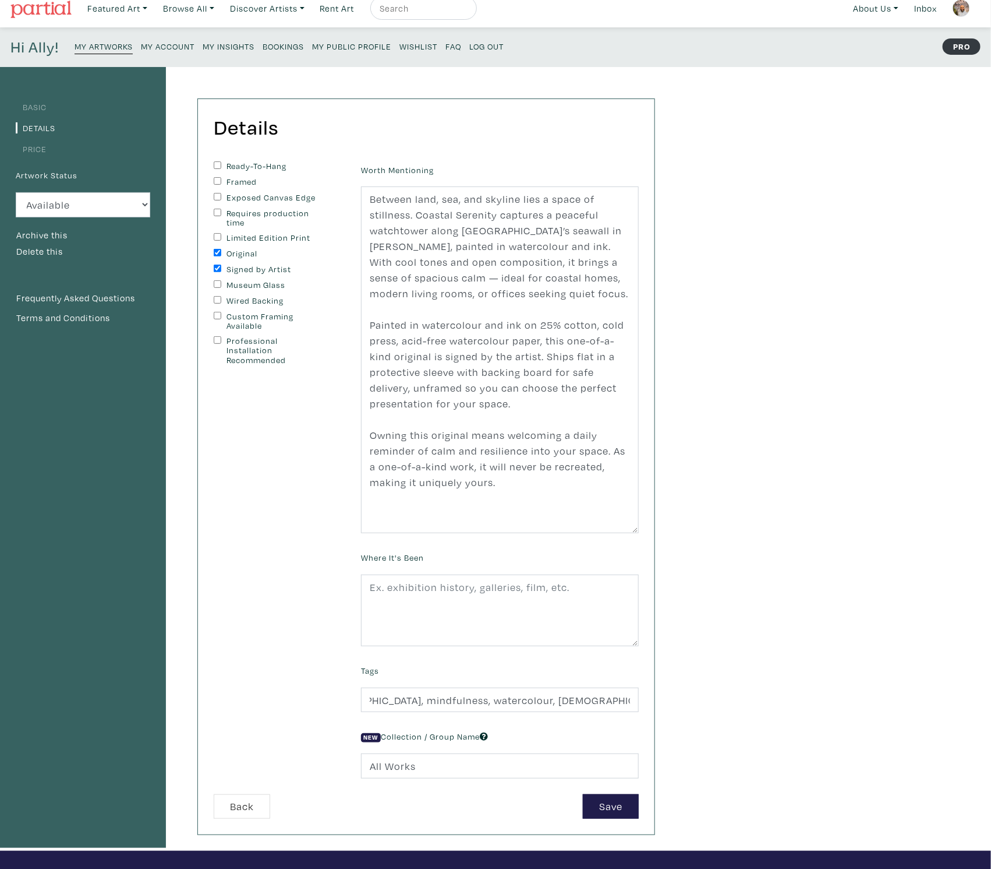
scroll to position [0, 0]
click at [618, 803] on button "Save" at bounding box center [611, 806] width 56 height 25
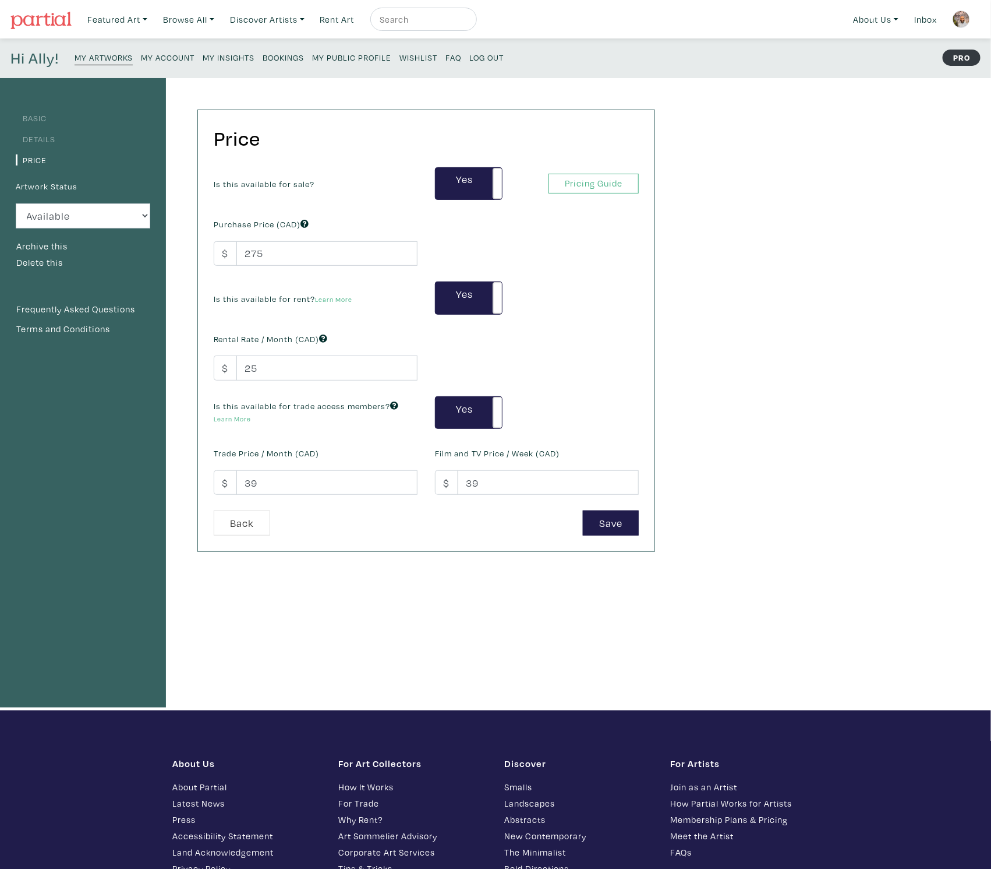
click at [108, 58] on small "My Artworks" at bounding box center [104, 57] width 58 height 11
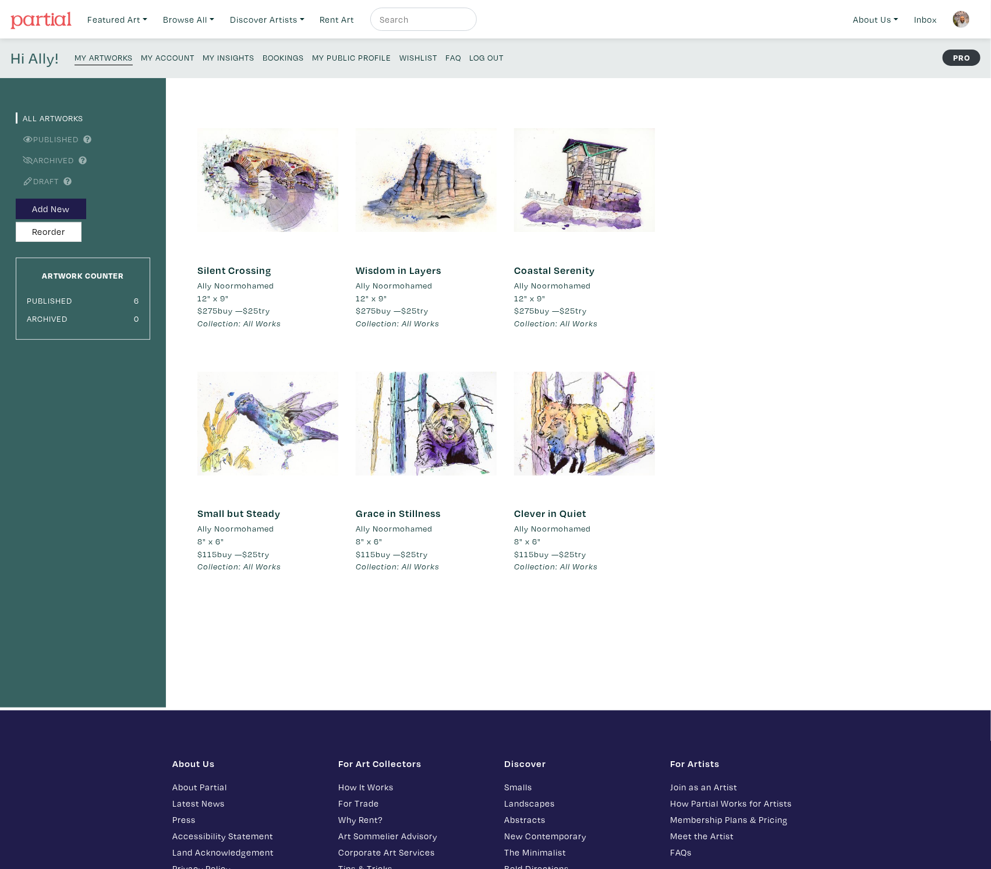
click at [228, 415] on div at bounding box center [267, 423] width 141 height 141
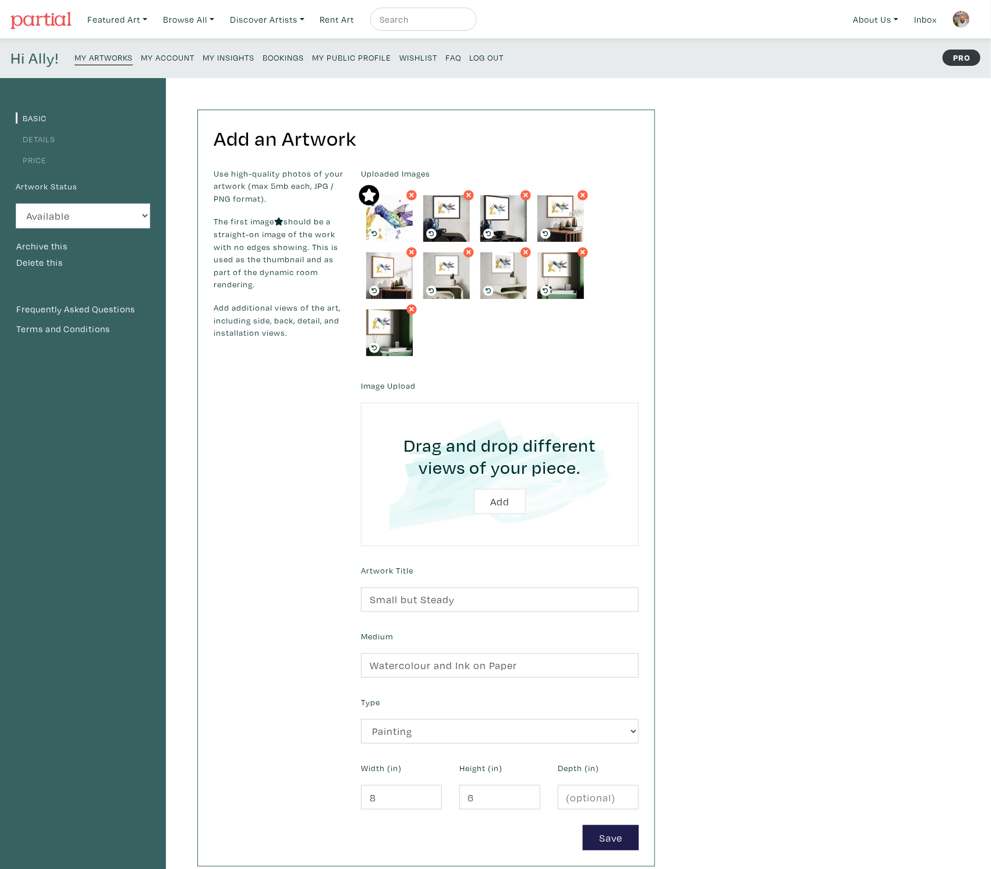
click at [48, 136] on link "Details" at bounding box center [36, 138] width 40 height 11
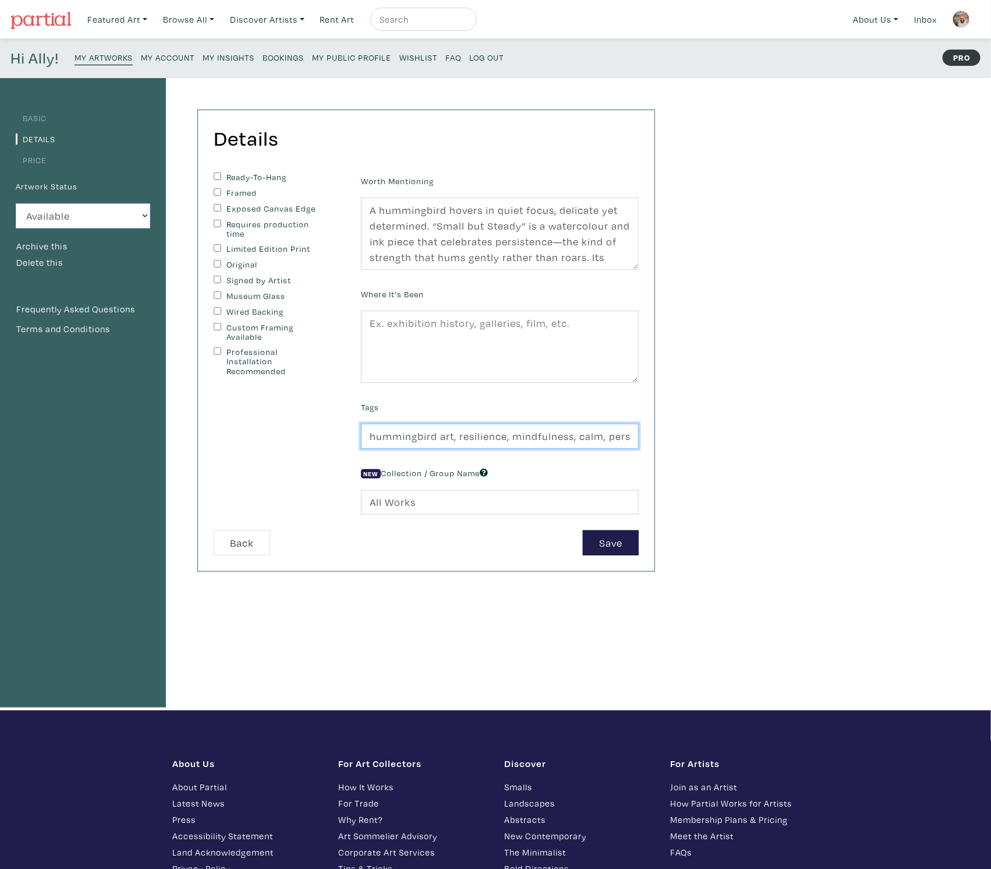
click at [535, 436] on input "hummingbird art, resilience, mindfulness, calm, persistence, uplifting, waterco…" at bounding box center [500, 435] width 278 height 25
paste input "Strength doesn’t always roar — sometimes it hums quietly. Small but Steady port…"
type input "hummingbird art, resilience, mindfulness, calm, persistence, uplifting, waterco…"
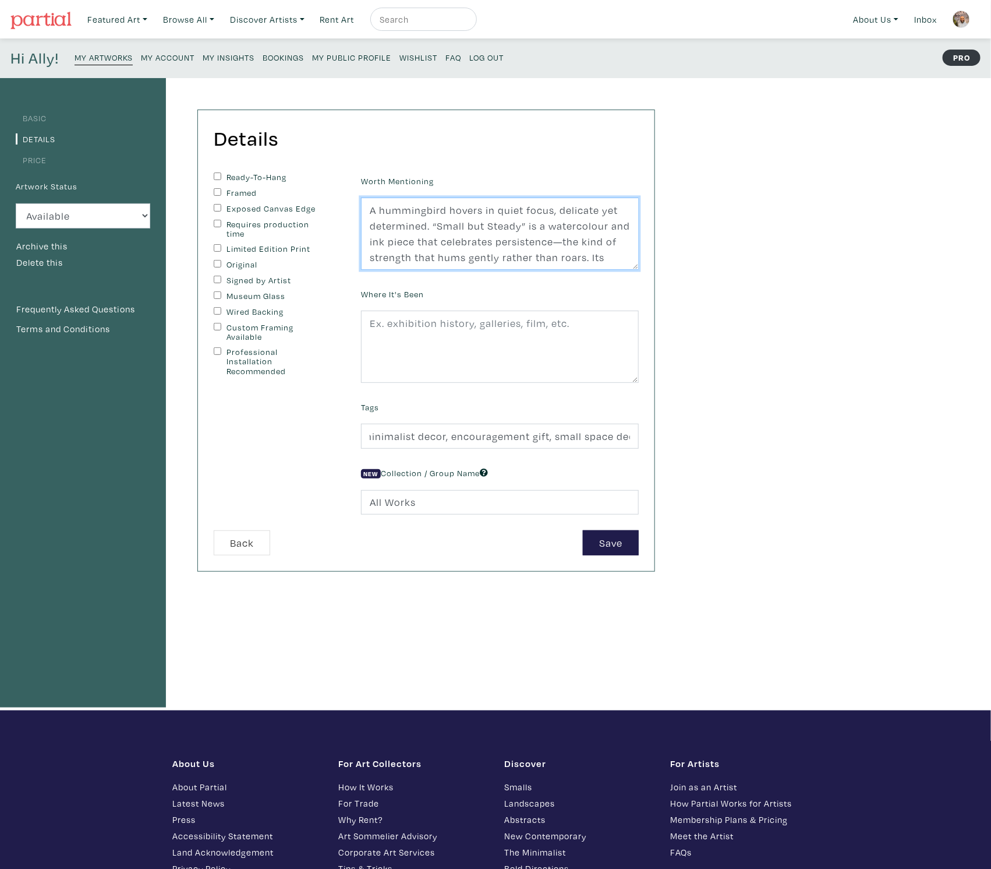
click at [497, 216] on textarea "A hummingbird hovers in quiet focus, delicate yet determined. “Small but Steady…" at bounding box center [500, 233] width 278 height 72
paste textarea "Strength doesn’t always roar — sometimes it hums quietly. Small but Steady port…"
type textarea "Strength doesn’t always roar — sometimes it hums quietly. Small but Steady port…"
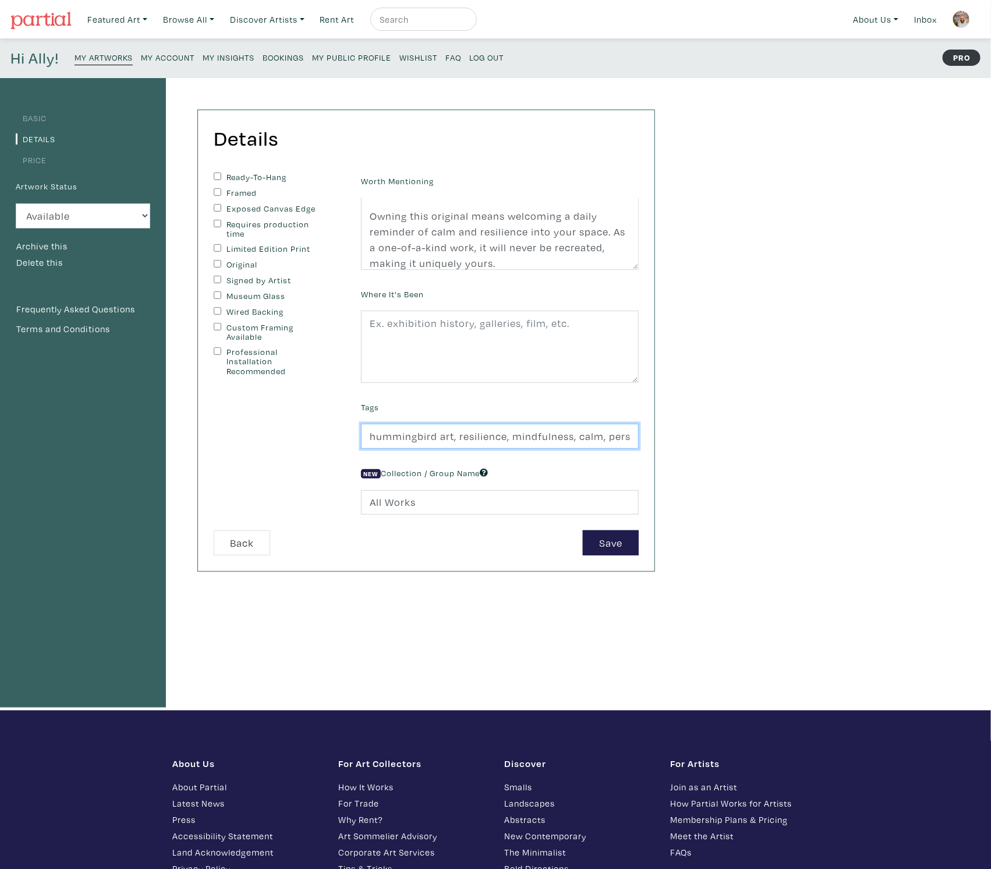
click at [432, 434] on input "hummingbird art, resilience, mindfulness, calm, persistence, uplifting, waterco…" at bounding box center [500, 435] width 278 height 25
paste input ", resilience, calm, mindfulness, wildlife, watercolour, Canadian artist, uplift…"
type input "hummingbird, resilience, calm, mindfulness, wildlife, watercolour, Canadian art…"
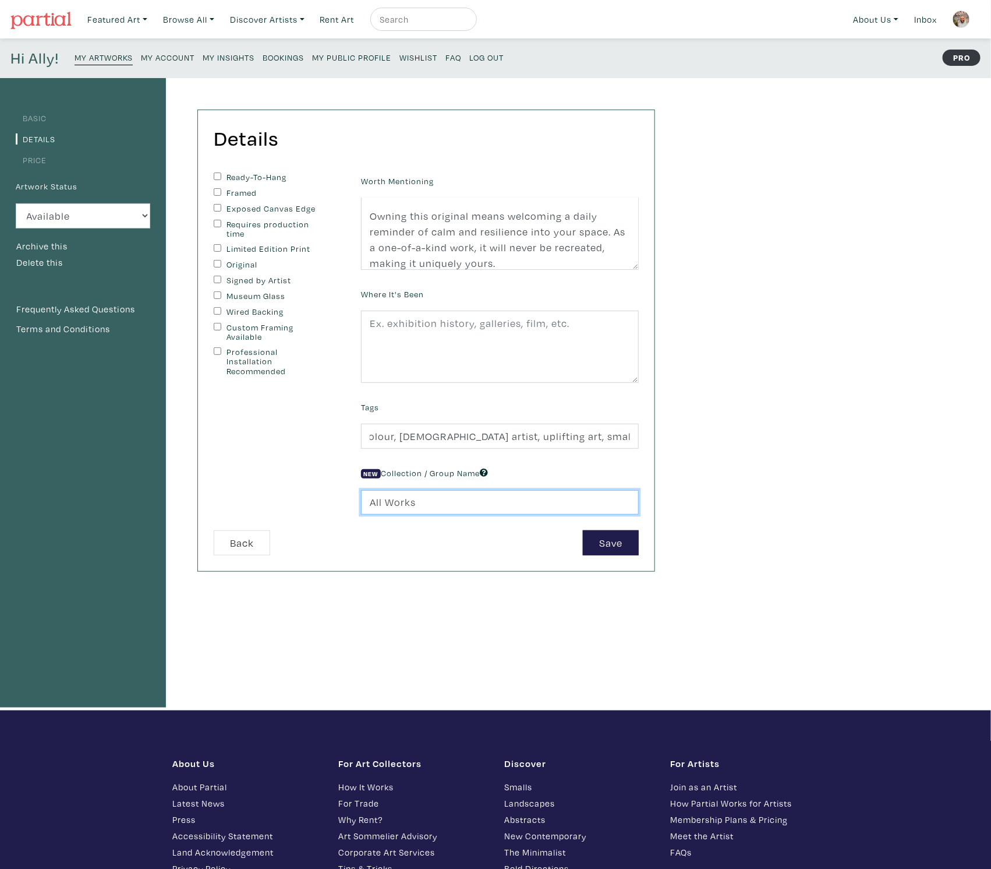
scroll to position [0, 0]
click at [543, 496] on input "All Works" at bounding box center [500, 502] width 278 height 25
click at [717, 465] on div "Basic Details Price Artwork Status Available Sold Rented Unavailable (other rea…" at bounding box center [495, 394] width 991 height 632
click at [620, 534] on button "Save" at bounding box center [611, 542] width 56 height 25
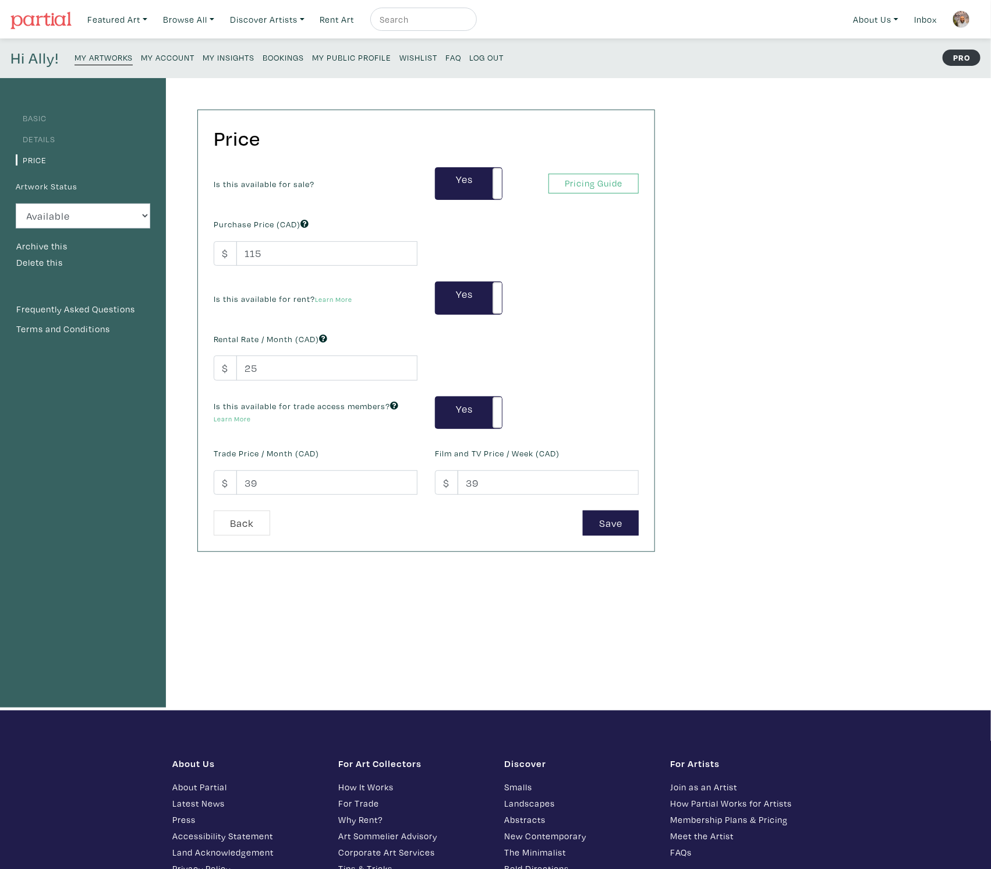
click at [101, 57] on small "My Artworks" at bounding box center [104, 57] width 58 height 11
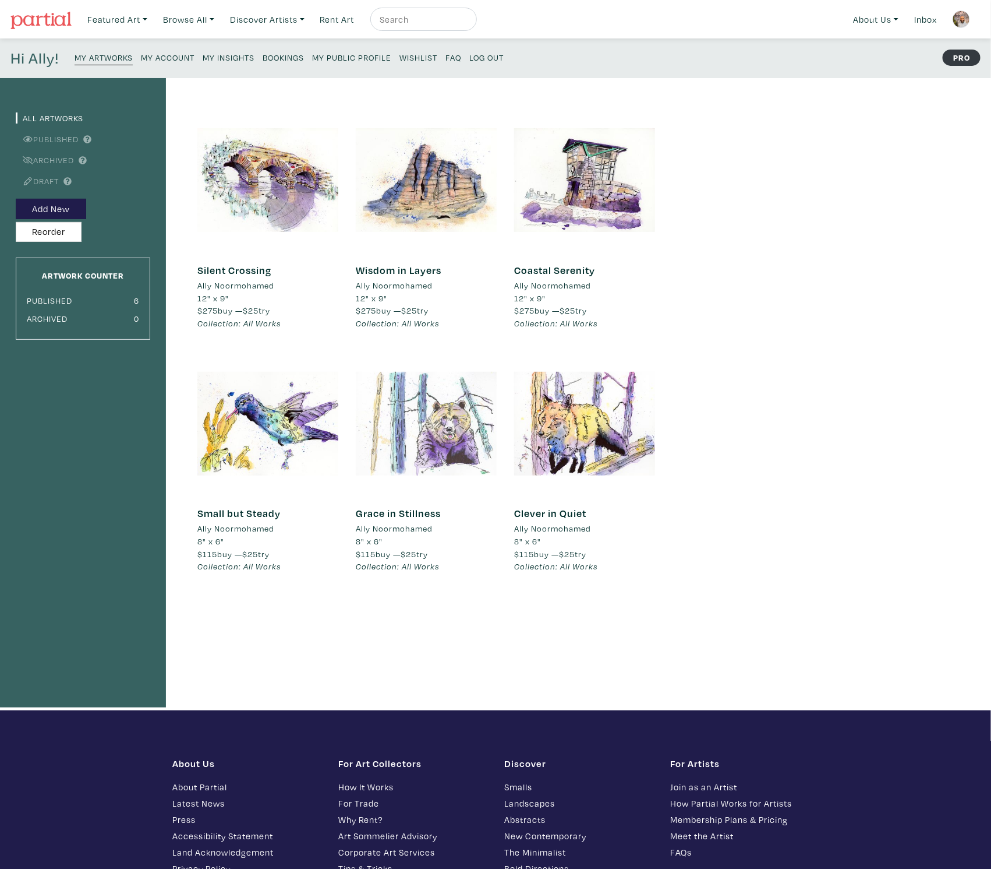
click at [444, 412] on div at bounding box center [426, 423] width 141 height 141
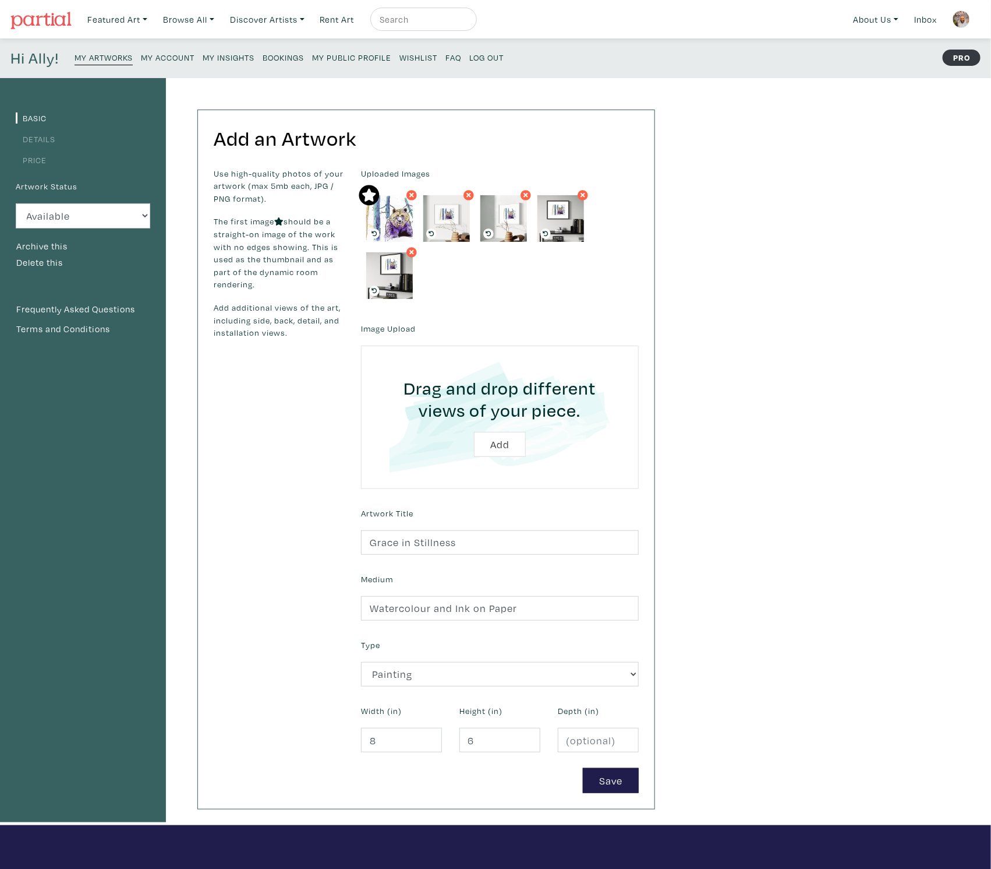
click at [26, 133] on link "Details" at bounding box center [36, 138] width 40 height 11
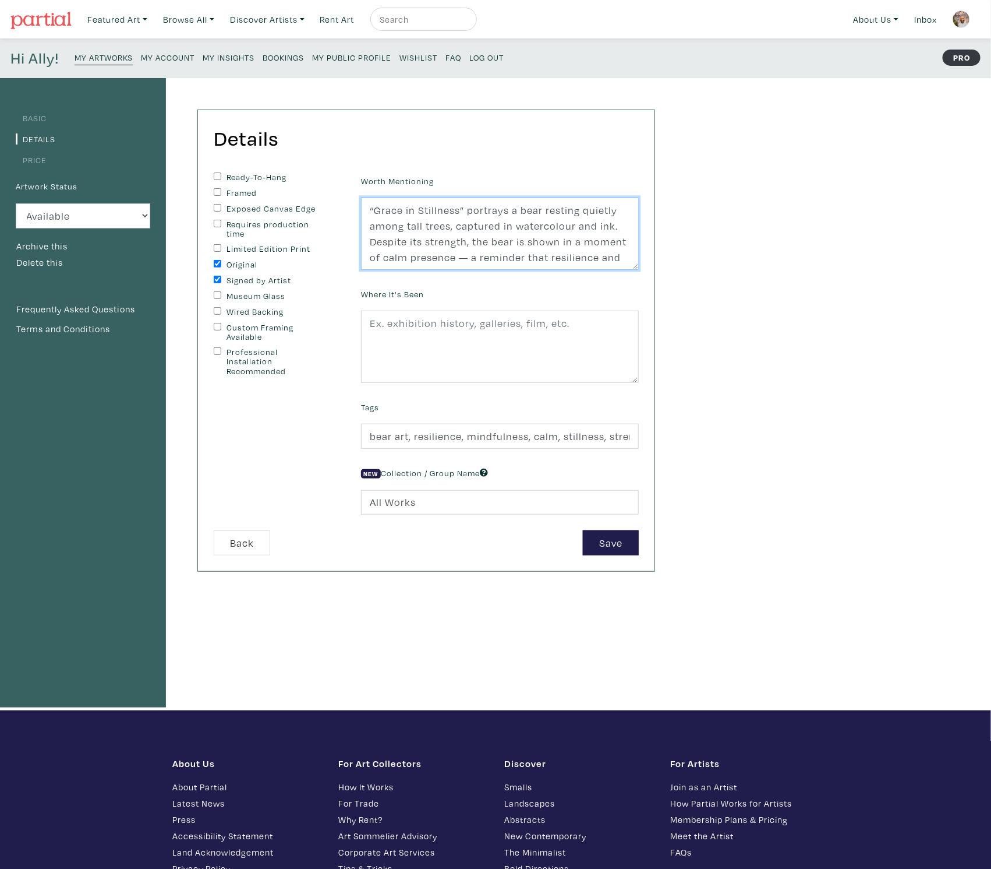
click at [396, 248] on textarea "“Grace in Stillness” portrays a bear resting quietly among tall trees, captured…" at bounding box center [500, 233] width 278 height 72
paste textarea "Power often rests in silence. Grace in Stillness shows a bear pausing among tal…"
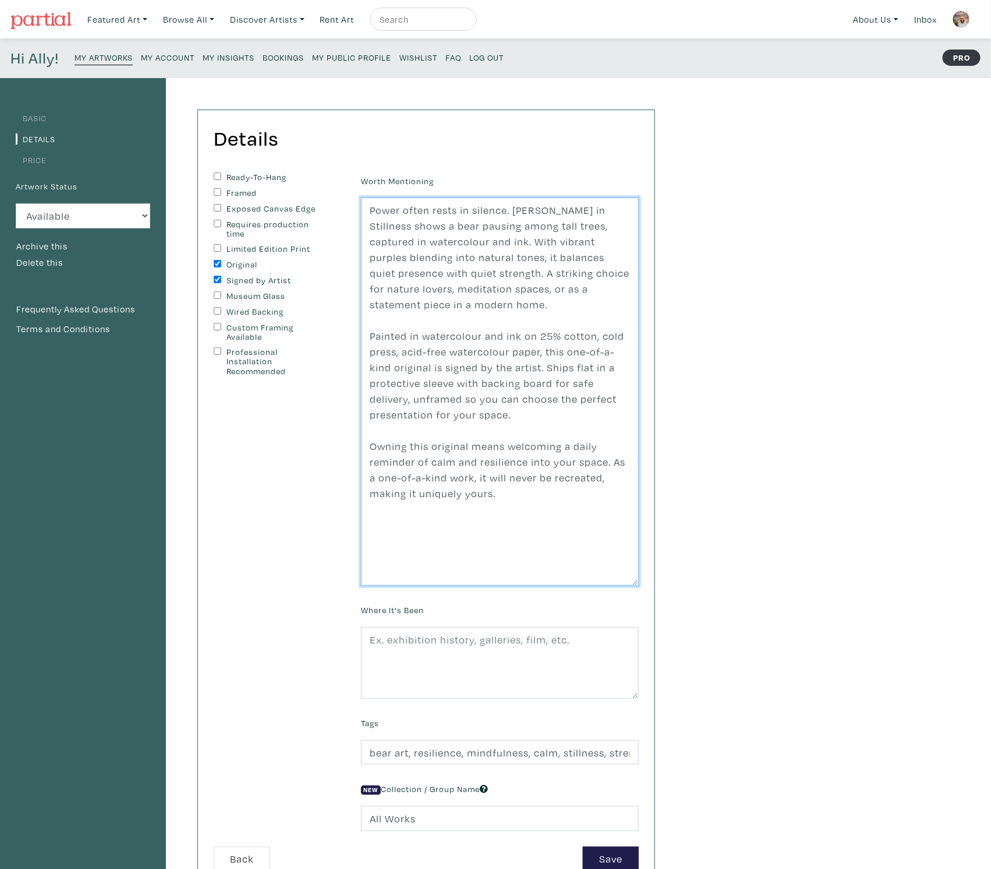
drag, startPoint x: 638, startPoint y: 266, endPoint x: 640, endPoint y: 583, distance: 316.3
click at [640, 583] on div "Worth Mentioning “Grace in Stillness” portrays a bear resting quietly among tal…" at bounding box center [499, 379] width 295 height 414
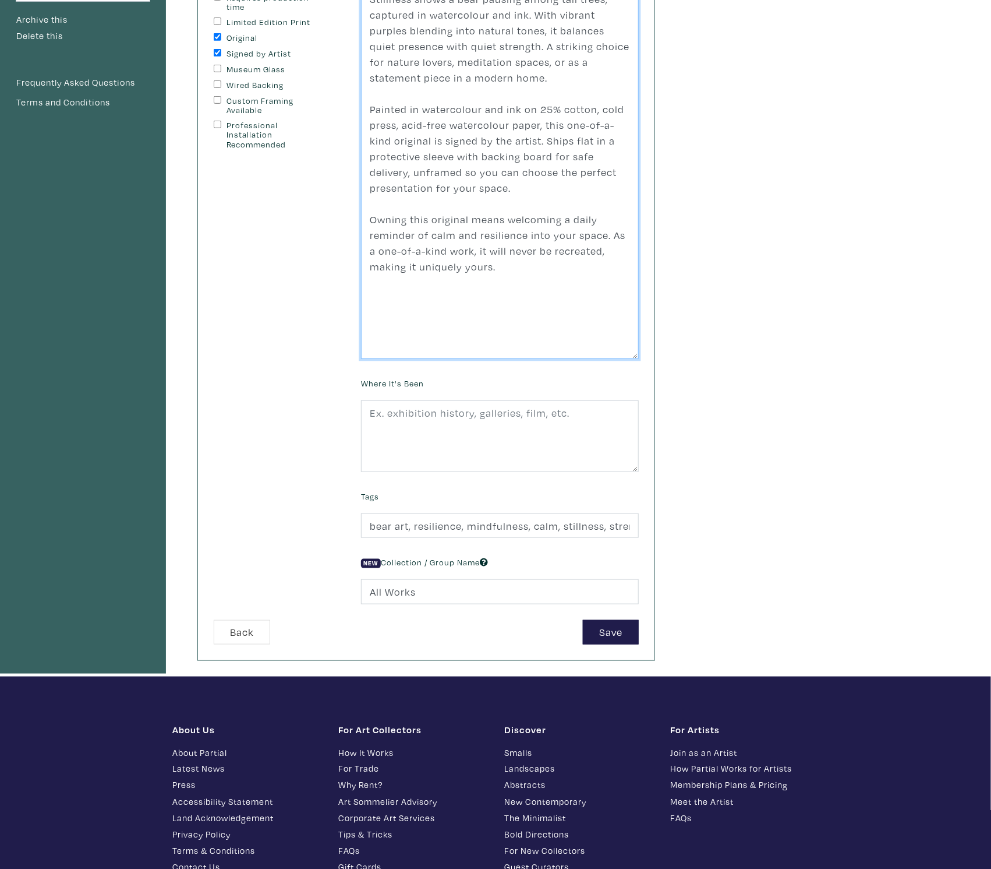
scroll to position [218, 0]
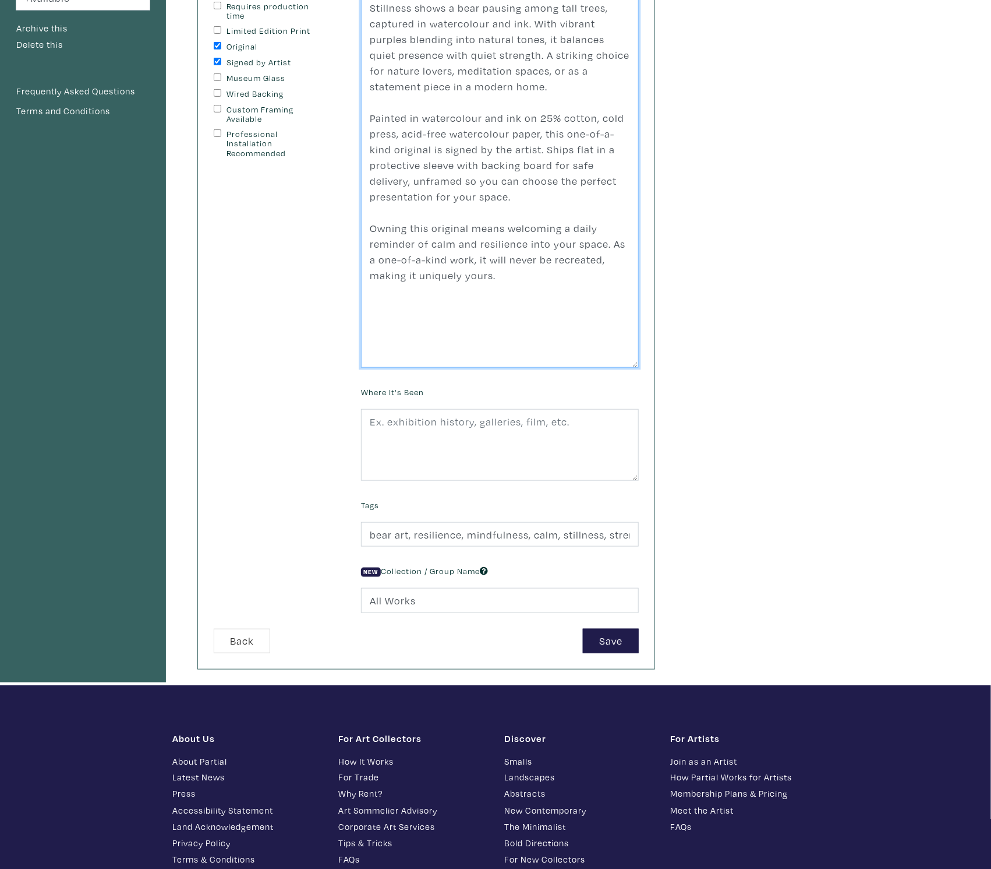
type textarea "Power often rests in silence. Grace in Stillness shows a bear pausing among tal…"
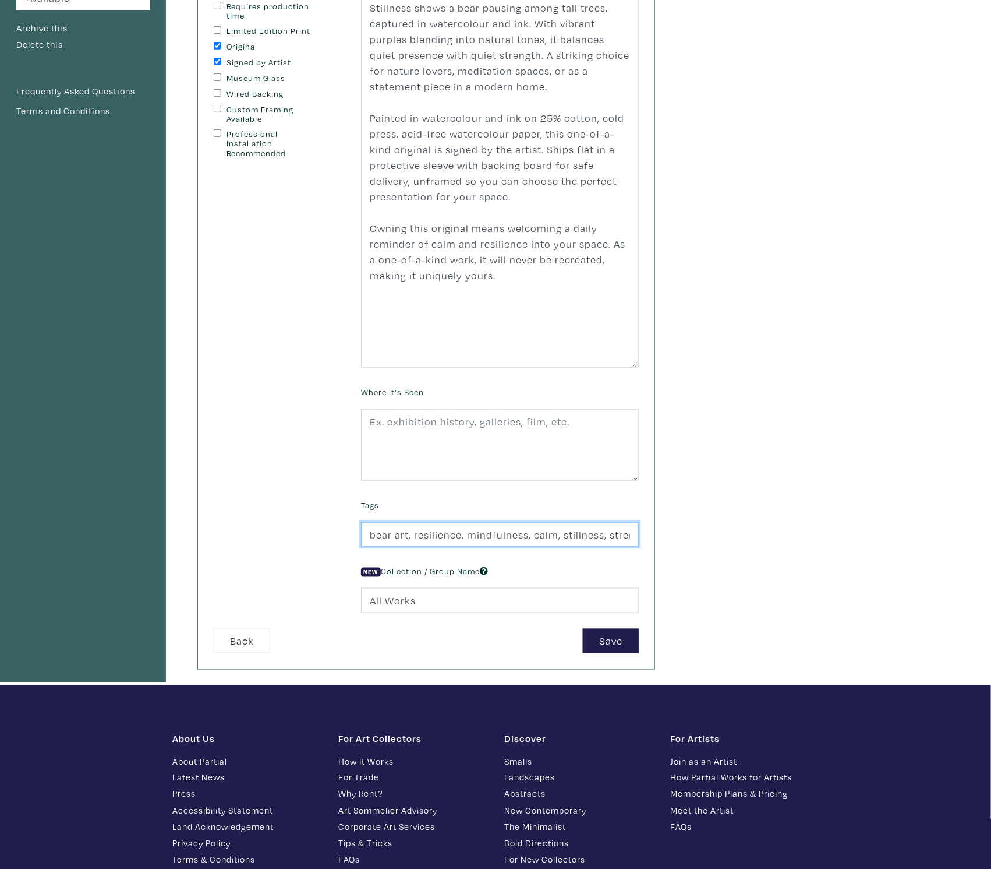
click at [434, 532] on input "bear art, resilience, mindfulness, calm, stillness, strength, wildlife painting…" at bounding box center [500, 534] width 278 height 25
paste input "calm, stillness, mindfulness, wildlife, watercolour, Canadian artist, forest ar…"
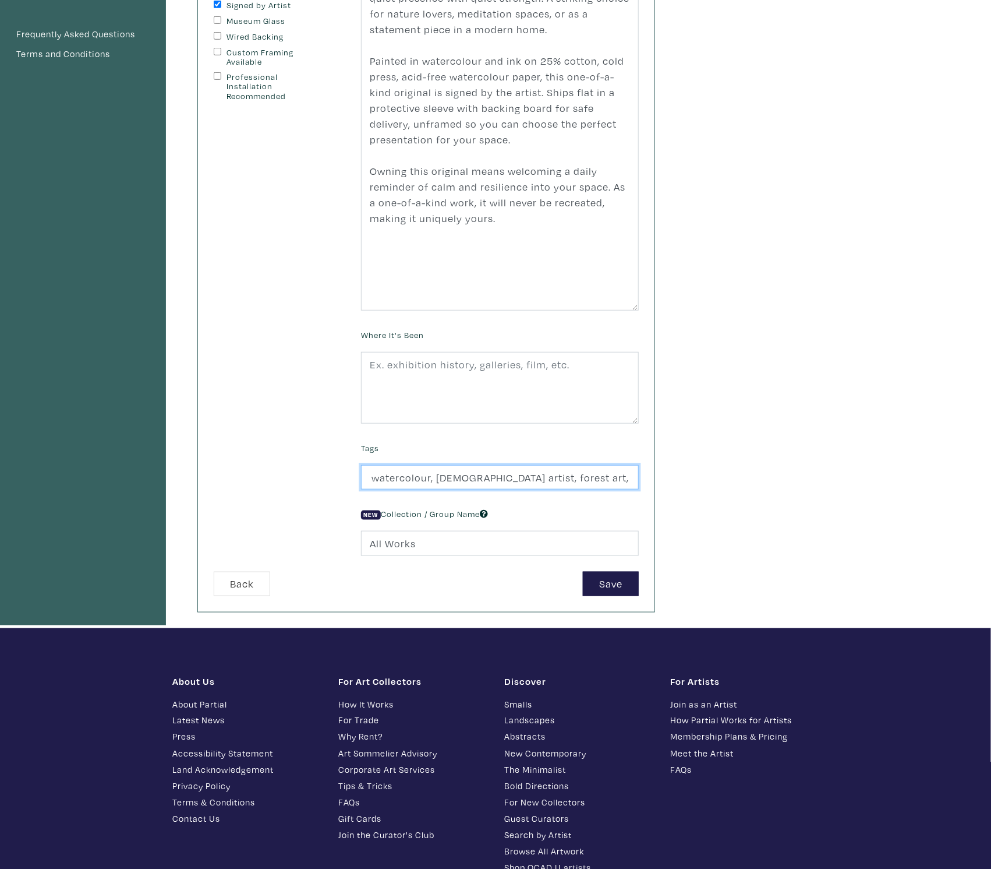
scroll to position [276, 0]
type input "bear art, resilience, calm, stillness, mindfulness, wildlife, watercolour, Cana…"
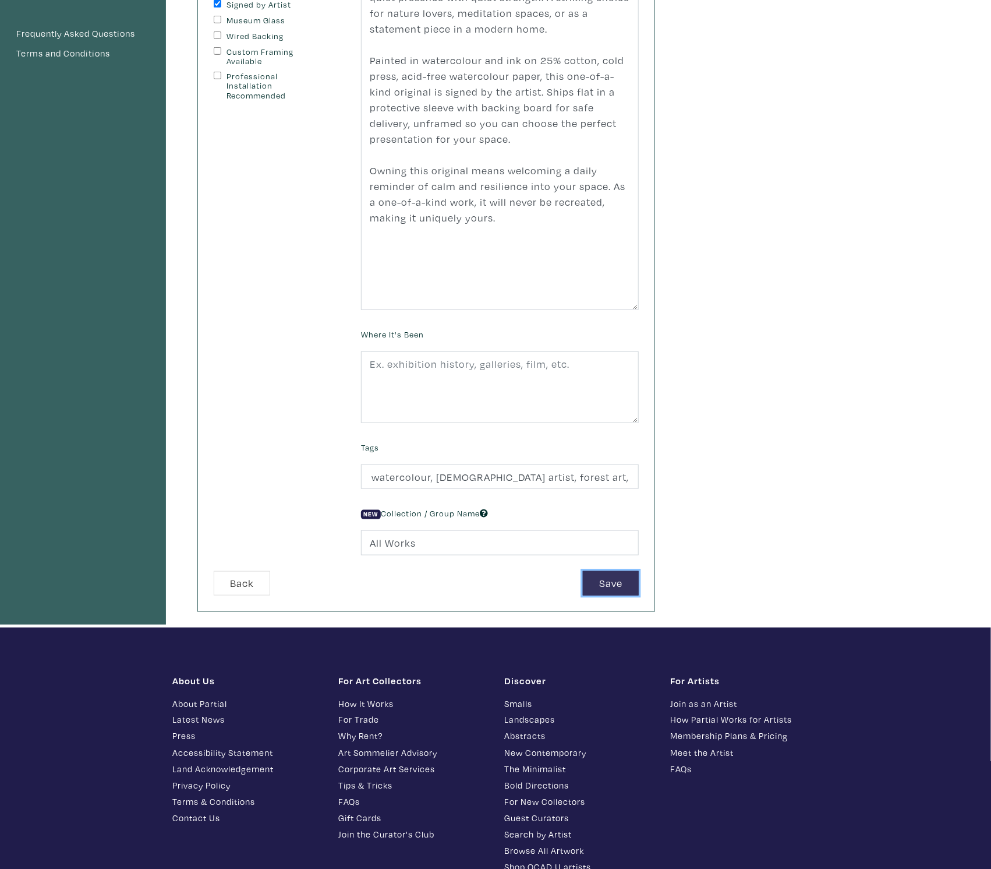
click at [613, 576] on button "Save" at bounding box center [611, 583] width 56 height 25
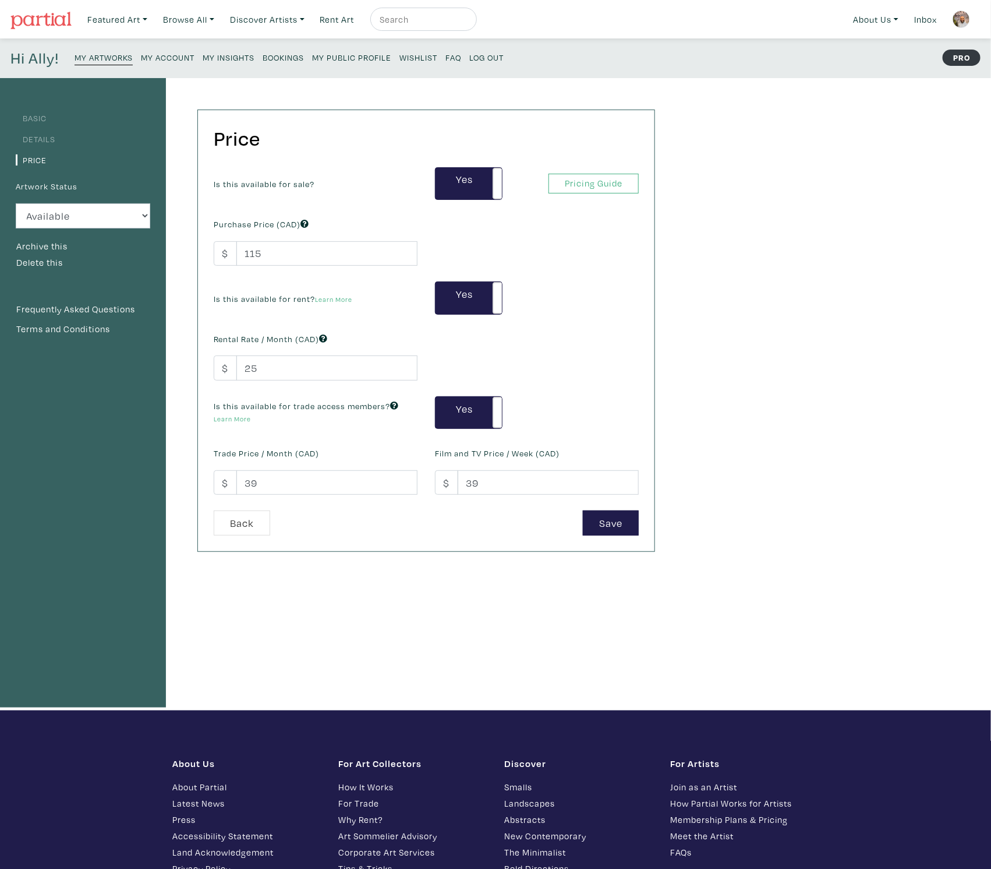
click at [97, 54] on small "My Artworks" at bounding box center [104, 57] width 58 height 11
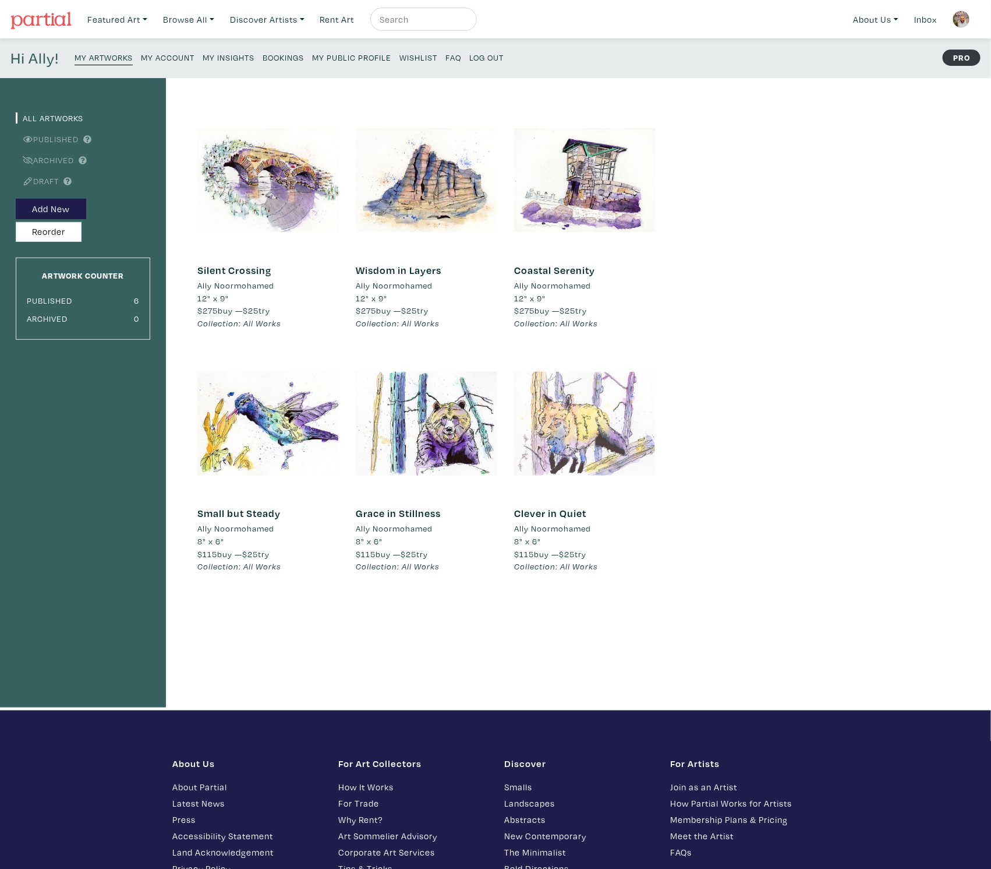
click at [580, 412] on div at bounding box center [584, 423] width 141 height 141
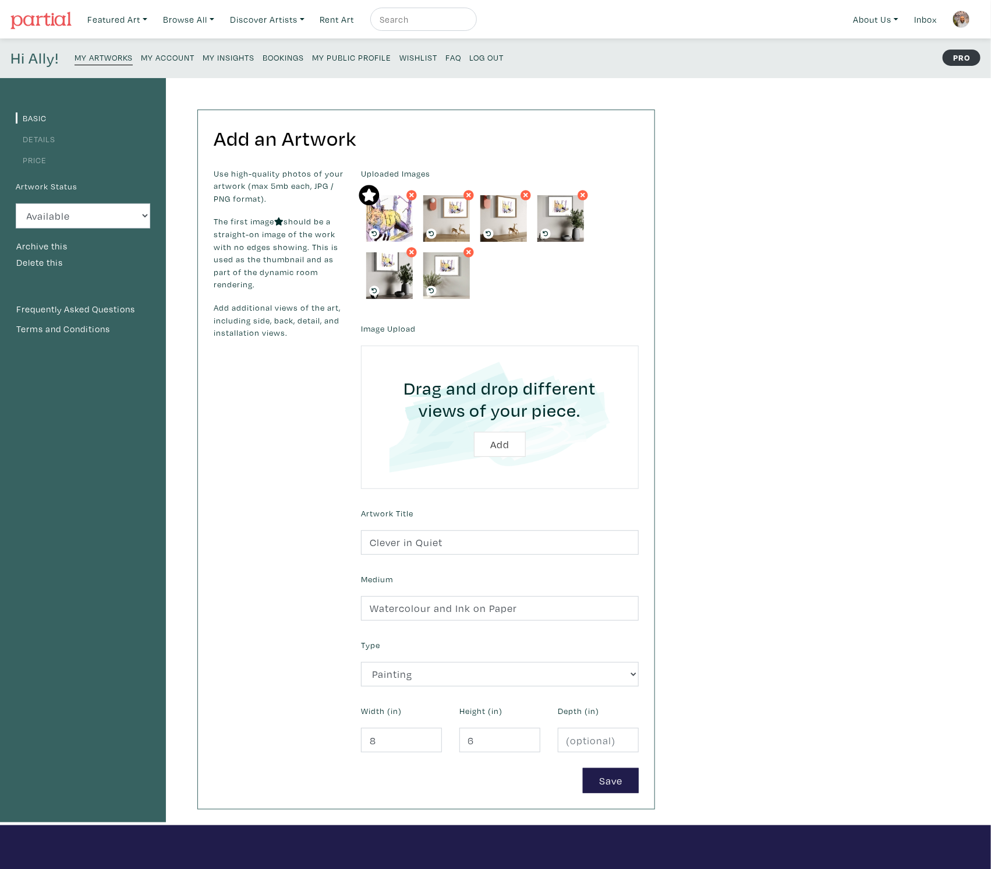
click at [39, 139] on link "Details" at bounding box center [36, 138] width 40 height 11
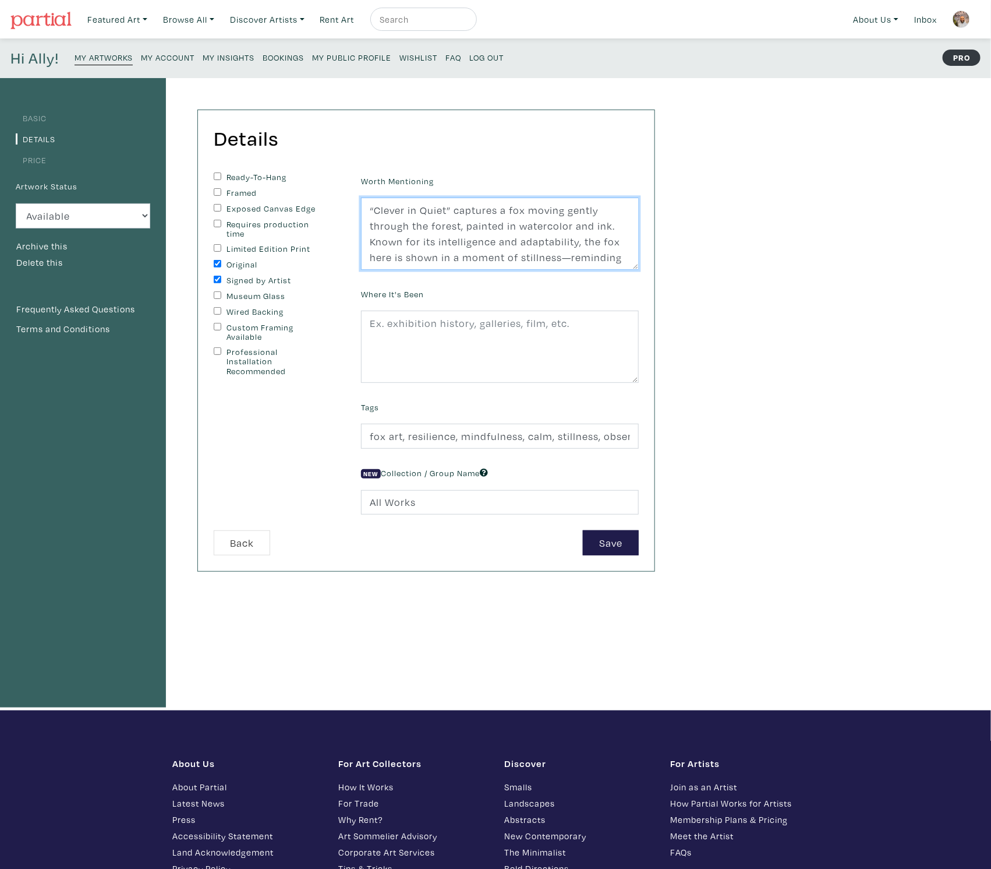
click at [452, 252] on textarea "“Clever in Quiet” captures a fox moving gently through the forest, painted in w…" at bounding box center [500, 233] width 278 height 72
paste textarea "Cleverness often lies in stillness. Clever in Quiet captures a fox moving gentl…"
type textarea "Cleverness often lies in stillness. Clever in Quiet captures a fox moving gentl…"
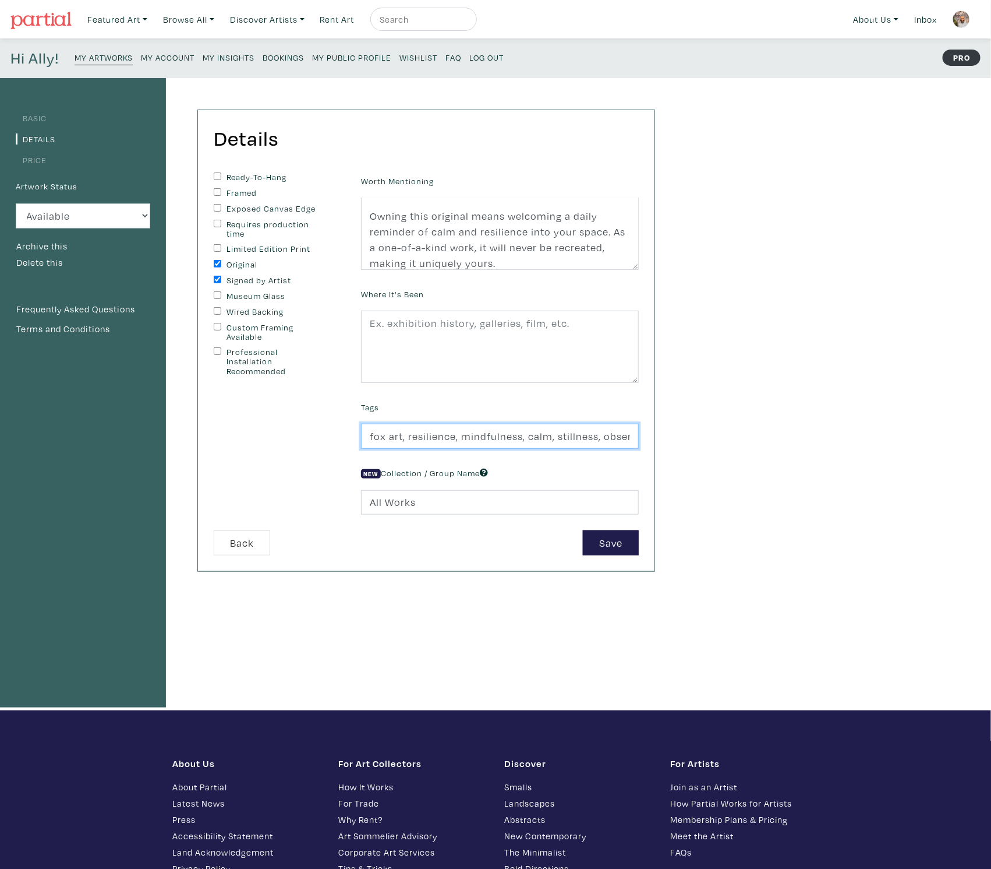
click at [447, 437] on input "fox art, resilience, mindfulness, calm, stillness, observation, wildlife painti…" at bounding box center [500, 435] width 278 height 25
paste input "calm, mindfulness, stillness, wildlife, watercolour, Canadian artist, nature ar…"
type input "fox art, resilience, calm, mindfulness, stillness, wildlife, watercolour, Canad…"
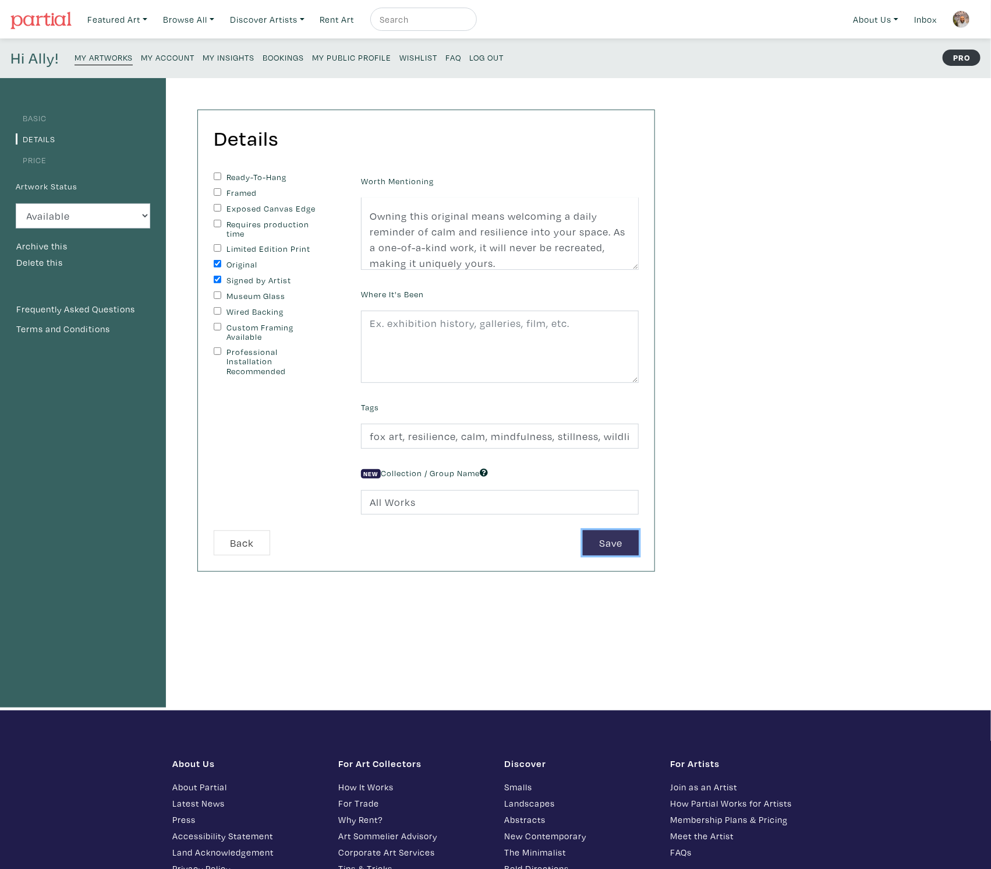
click at [608, 545] on button "Save" at bounding box center [611, 542] width 56 height 25
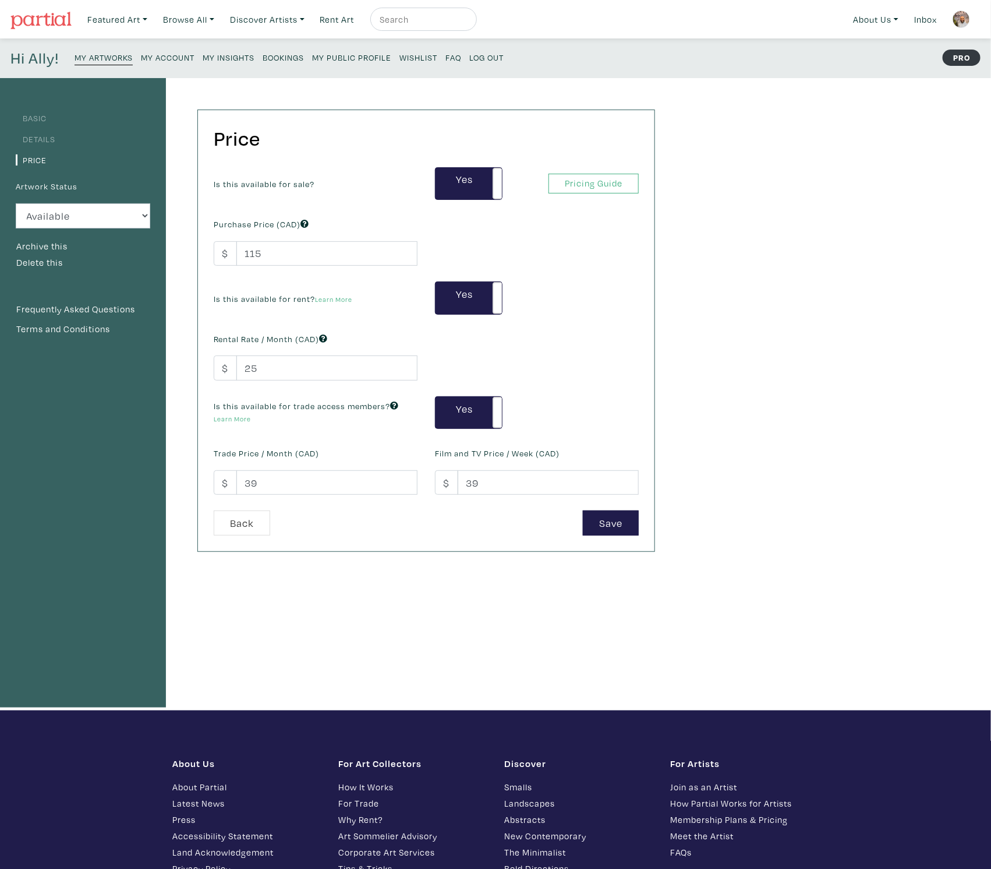
click at [103, 52] on small "My Artworks" at bounding box center [104, 57] width 58 height 11
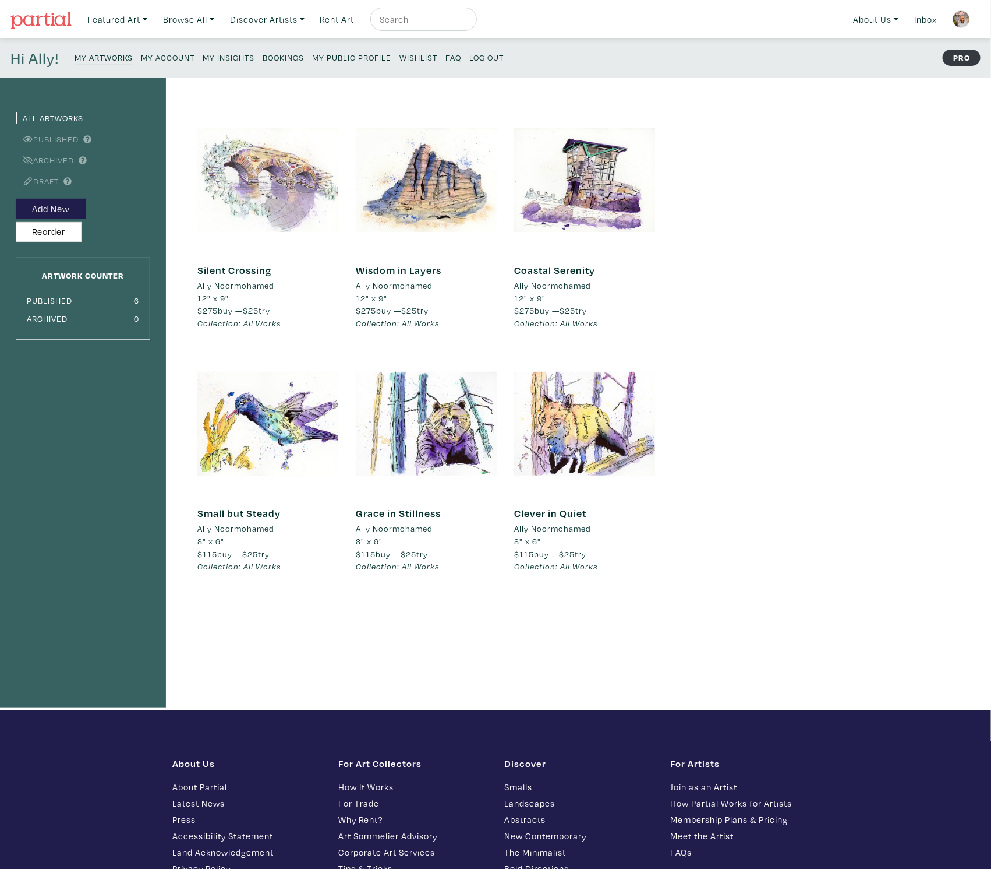
click at [268, 162] on div at bounding box center [267, 180] width 141 height 141
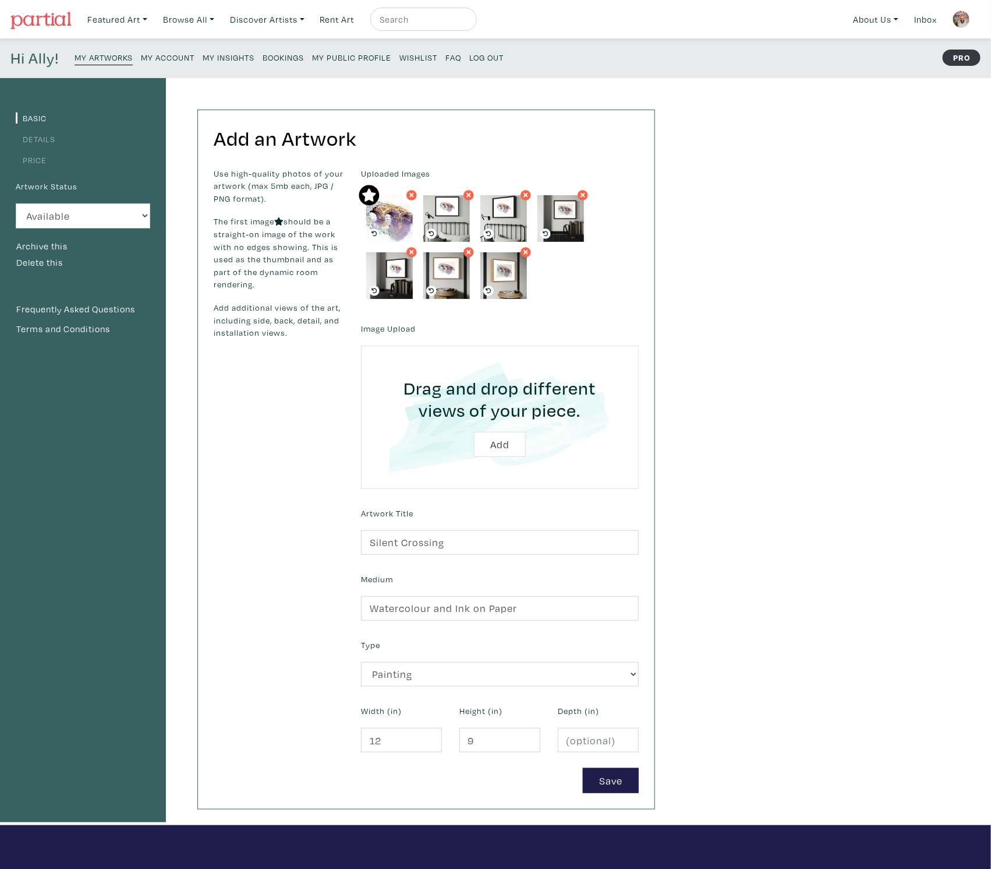
click at [48, 141] on link "Details" at bounding box center [36, 138] width 40 height 11
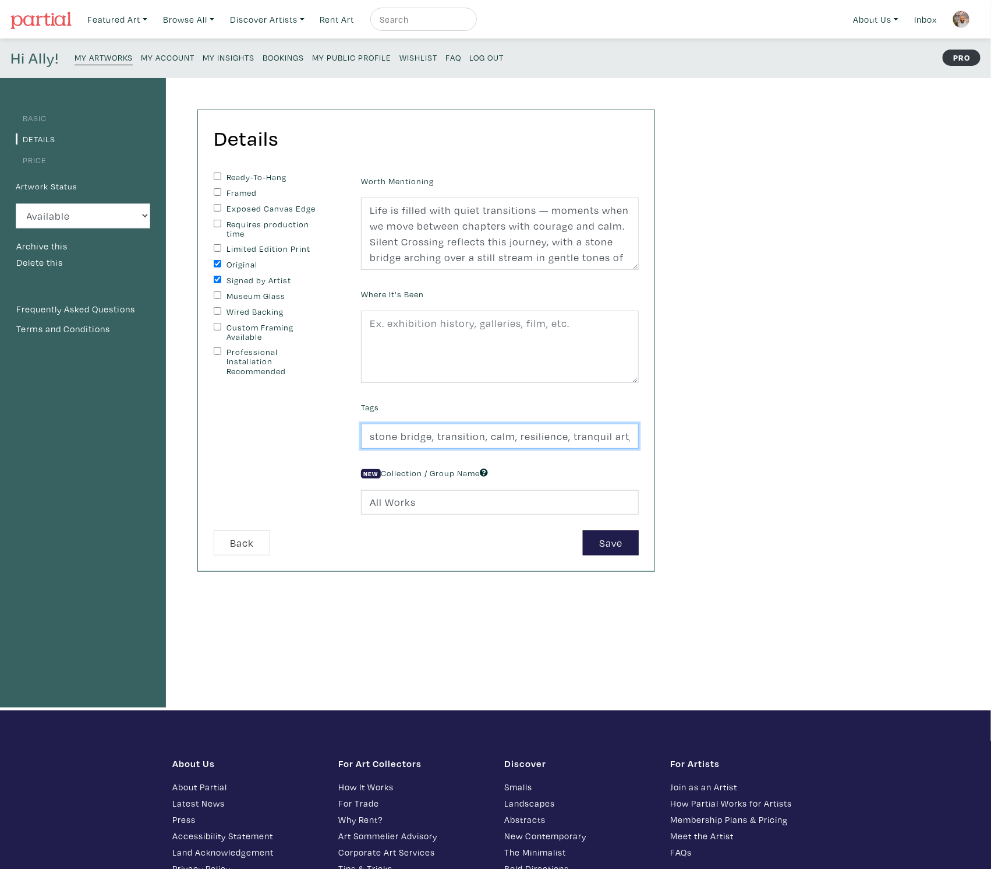
click at [490, 432] on input "stone bridge, transition, calm, resilience, tranquil art, meditative art, Canad…" at bounding box center [500, 435] width 278 height 25
click at [511, 433] on input "stone bridge, transition, calm, resilience, tranquil art, meditative art, Canad…" at bounding box center [500, 435] width 278 height 25
type input "stone bridge, transition, calm, resilience, tranquil art, meditative art, Canad…"
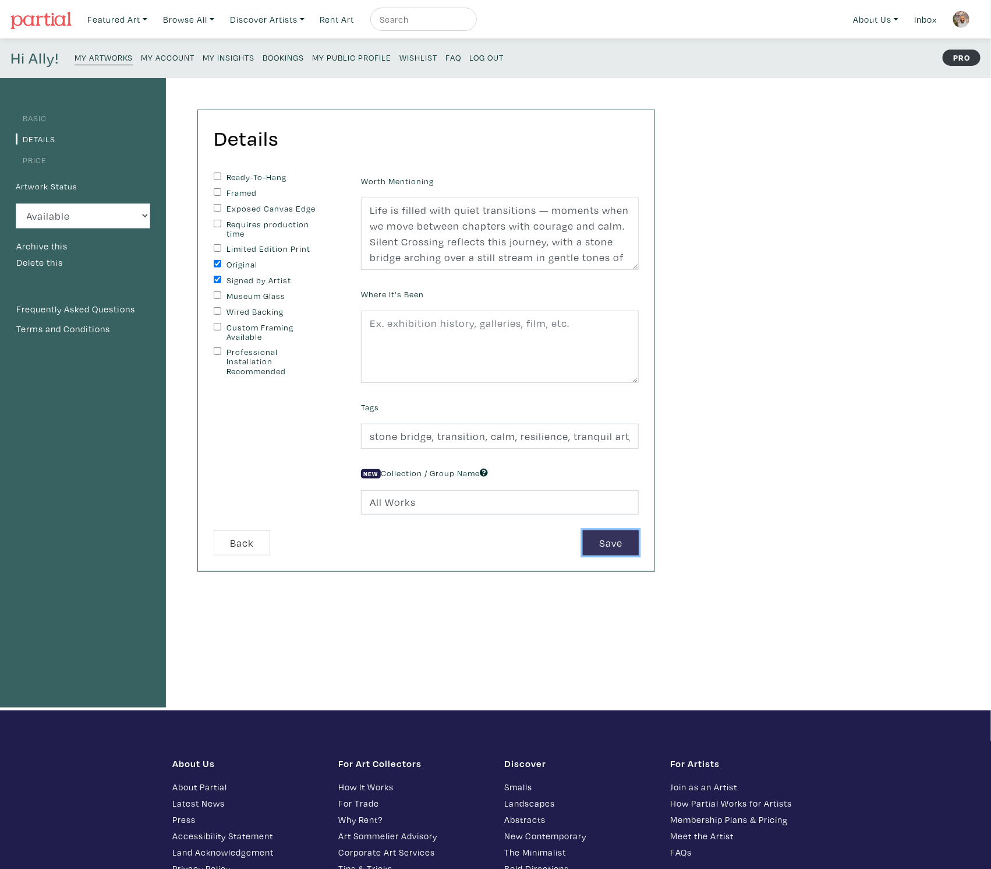
click at [610, 533] on button "Save" at bounding box center [611, 542] width 56 height 25
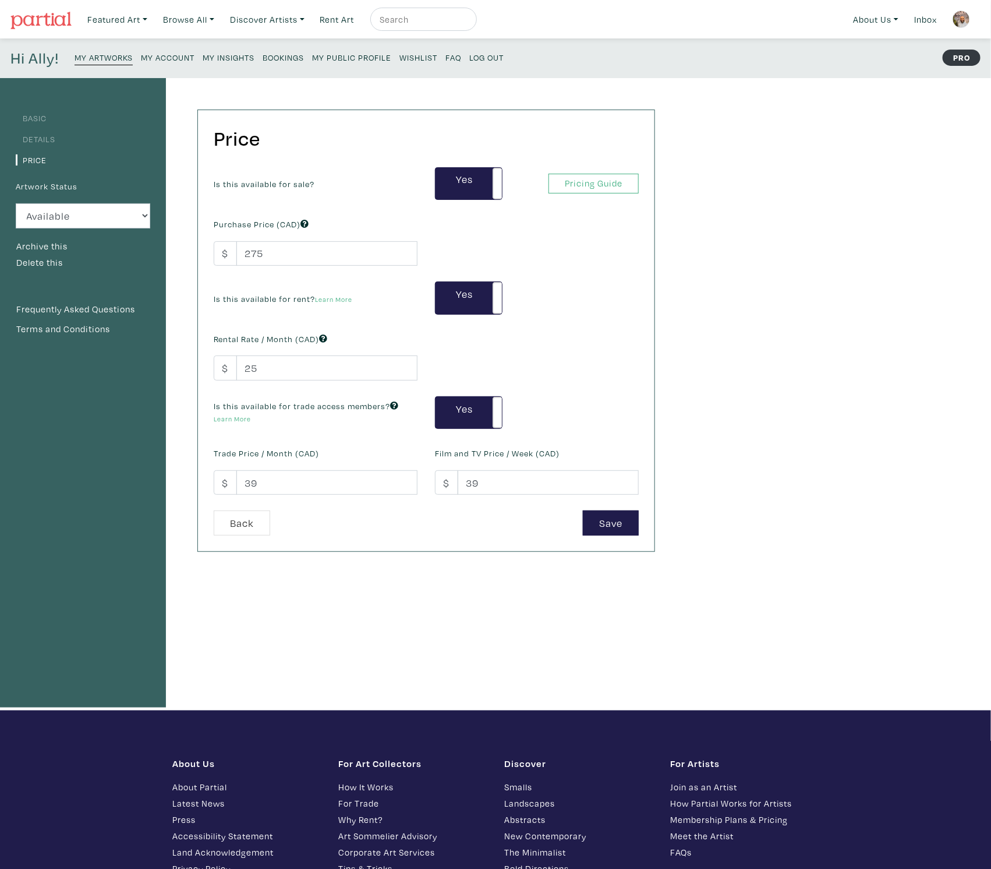
click at [90, 57] on small "My Artworks" at bounding box center [104, 57] width 58 height 11
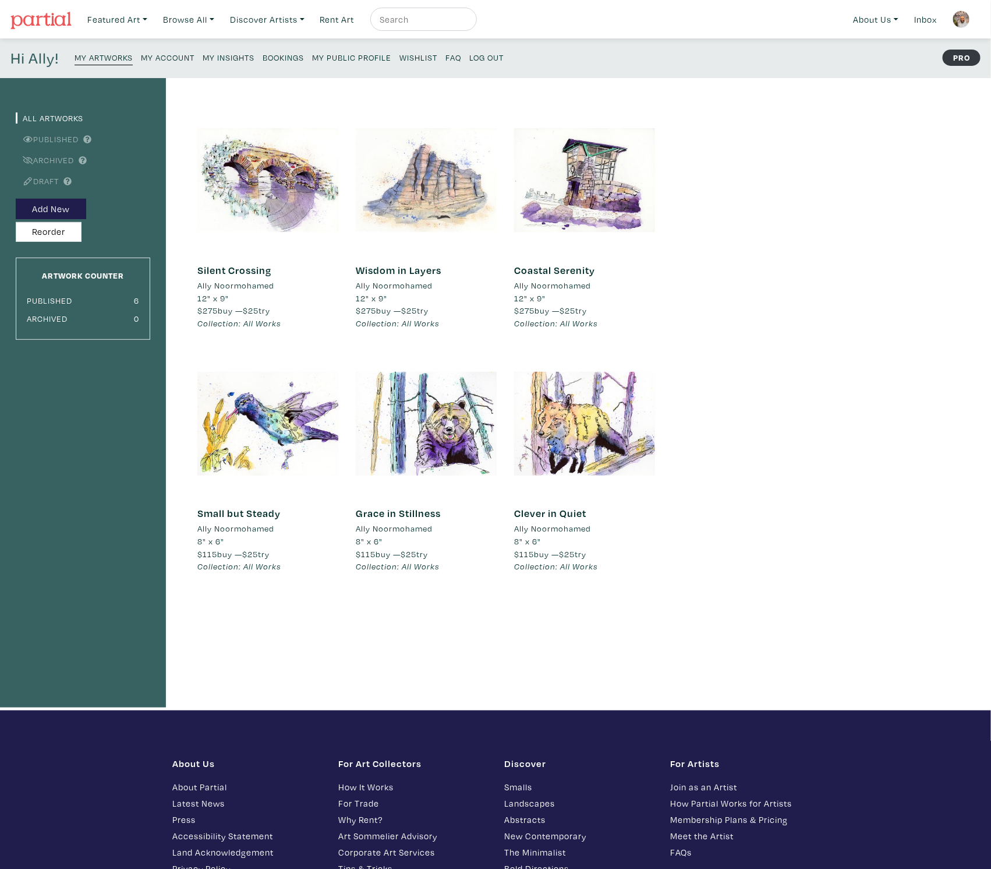
click at [399, 181] on div at bounding box center [426, 180] width 141 height 141
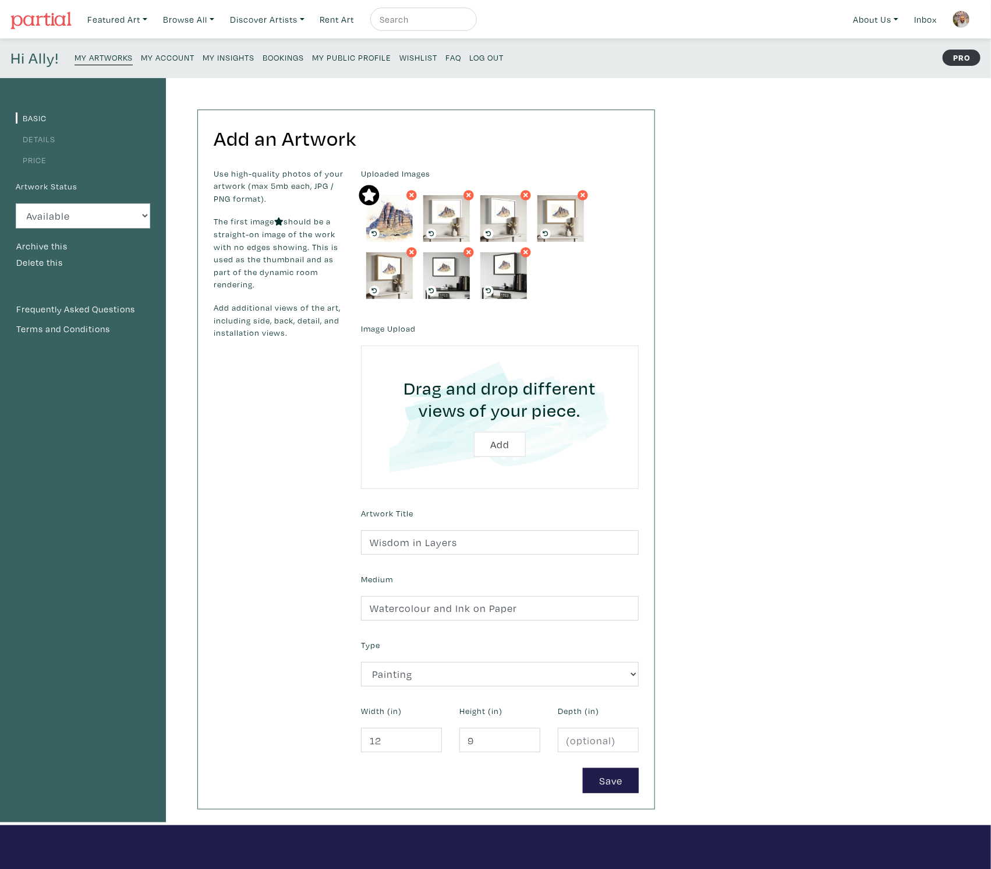
click at [33, 132] on li "Details" at bounding box center [83, 138] width 135 height 16
click at [47, 140] on link "Details" at bounding box center [36, 138] width 40 height 11
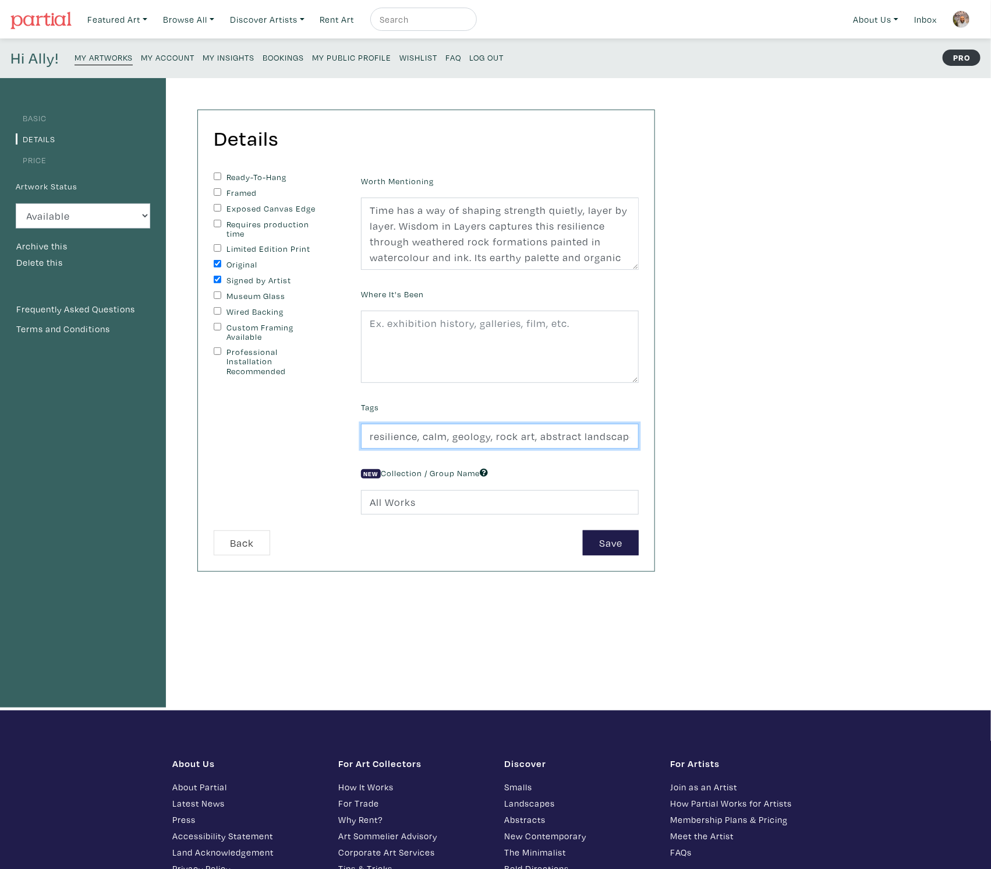
click at [425, 433] on input "resilience, calm, geology, rock art, abstract landscape, watercolor, [DEMOGRAPH…" at bounding box center [500, 435] width 278 height 25
type input "resilience, calm, geology, rock art, abstract landscape, watercolour, Canadian …"
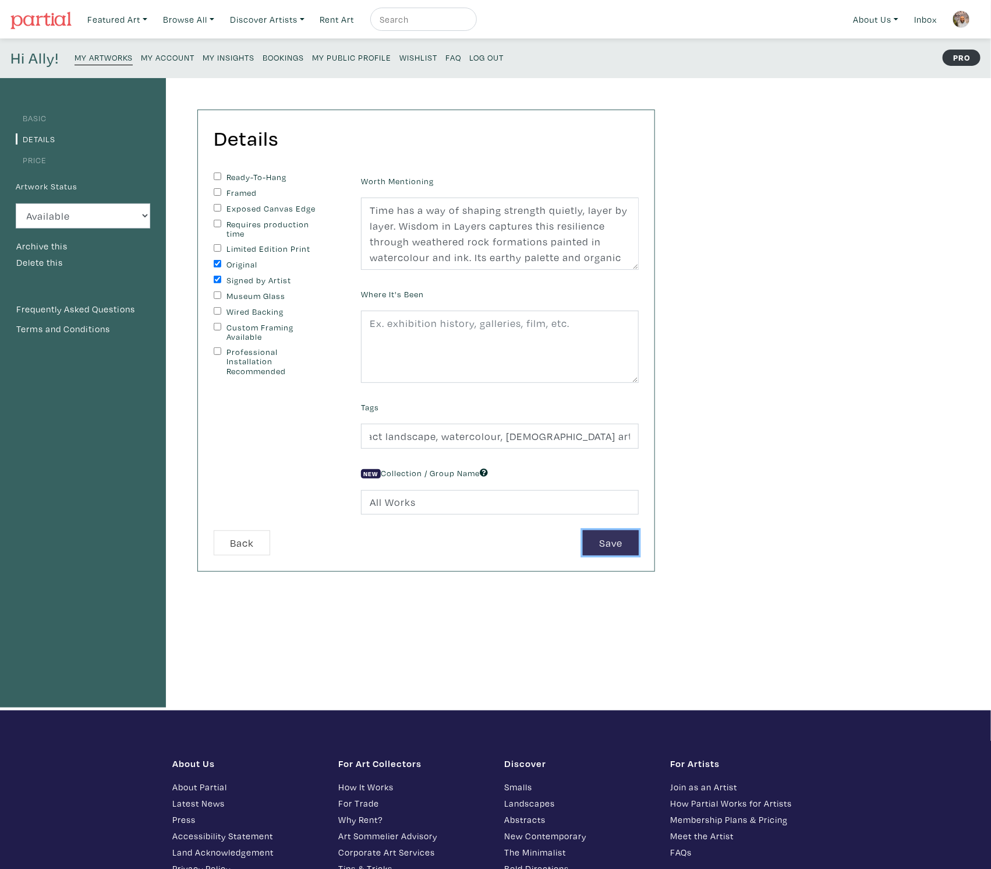
click at [626, 543] on button "Save" at bounding box center [611, 542] width 56 height 25
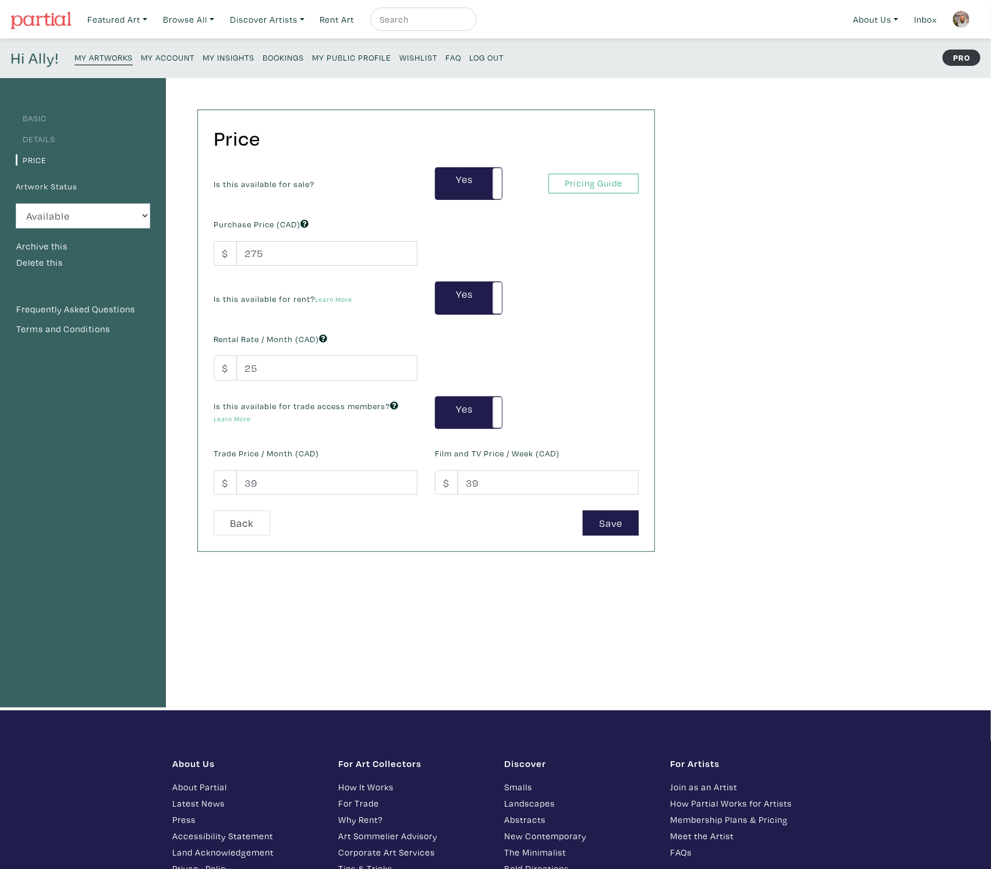
click at [100, 59] on small "My Artworks" at bounding box center [104, 57] width 58 height 11
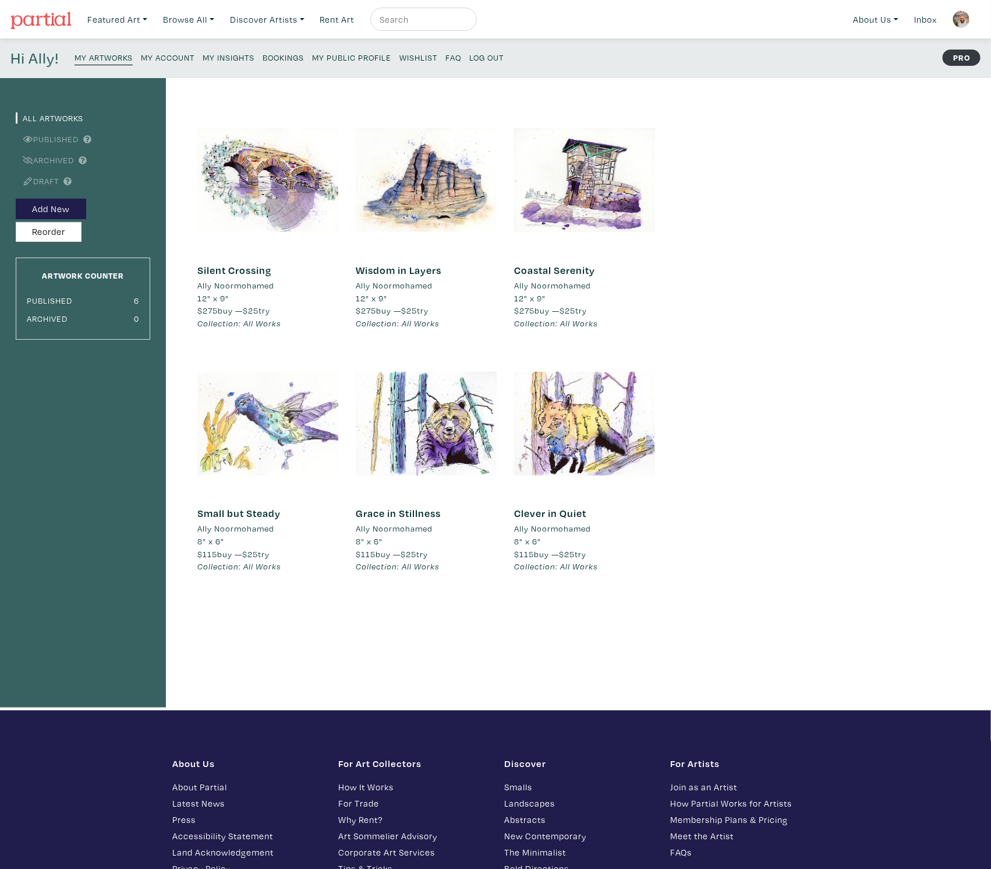
click at [304, 410] on div at bounding box center [267, 423] width 141 height 141
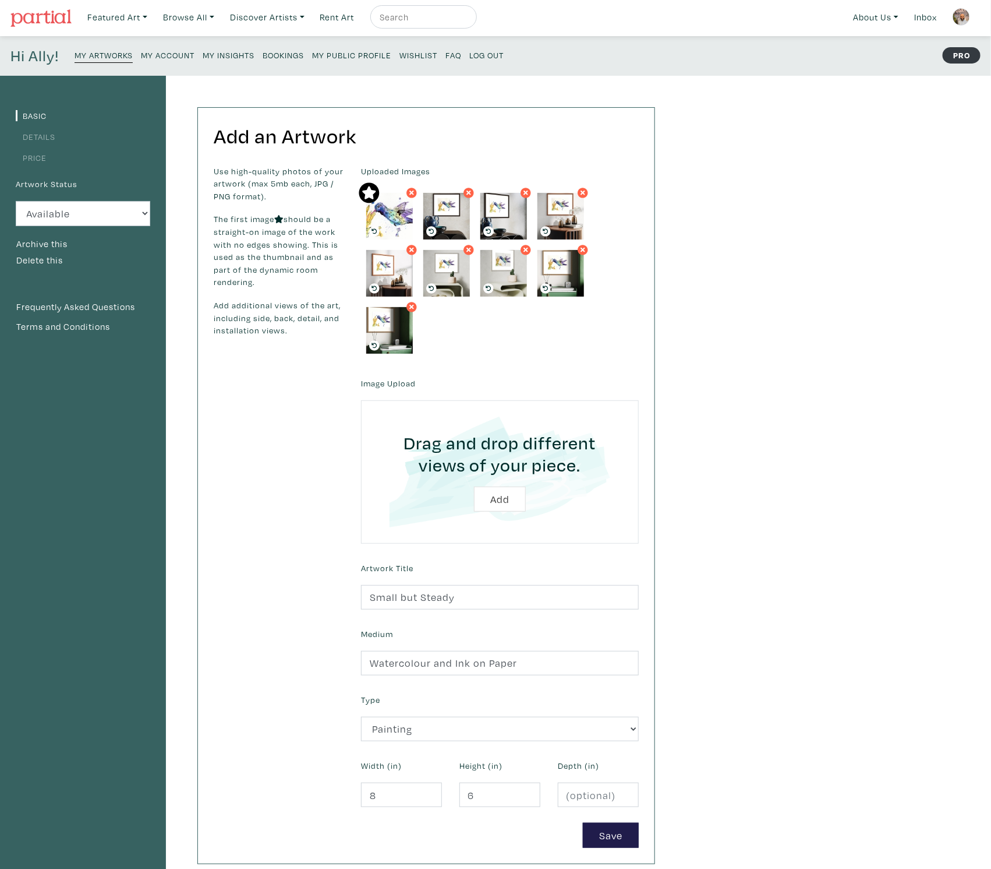
scroll to position [3, 0]
click at [33, 139] on link "Details" at bounding box center [36, 135] width 40 height 11
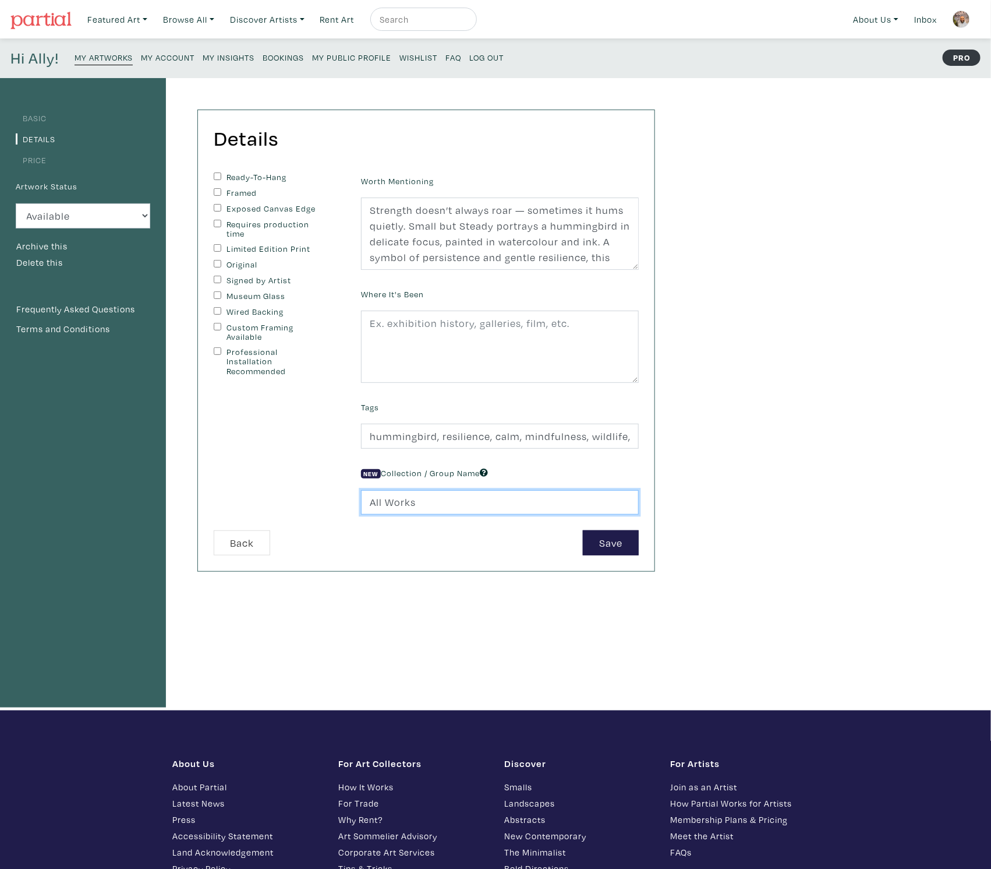
click at [480, 501] on input "All Works" at bounding box center [500, 502] width 278 height 25
drag, startPoint x: 480, startPoint y: 501, endPoint x: 338, endPoint y: 492, distance: 142.4
click at [338, 492] on form "Ready-To-Hang Framed Exposed Canvas Edge Requires production time Limited Editi…" at bounding box center [426, 363] width 443 height 383
paste input "Quiet Wild"
click at [732, 547] on div "Basic Details Price Artwork Status Available Sold Rented Unavailable (other rea…" at bounding box center [495, 394] width 991 height 632
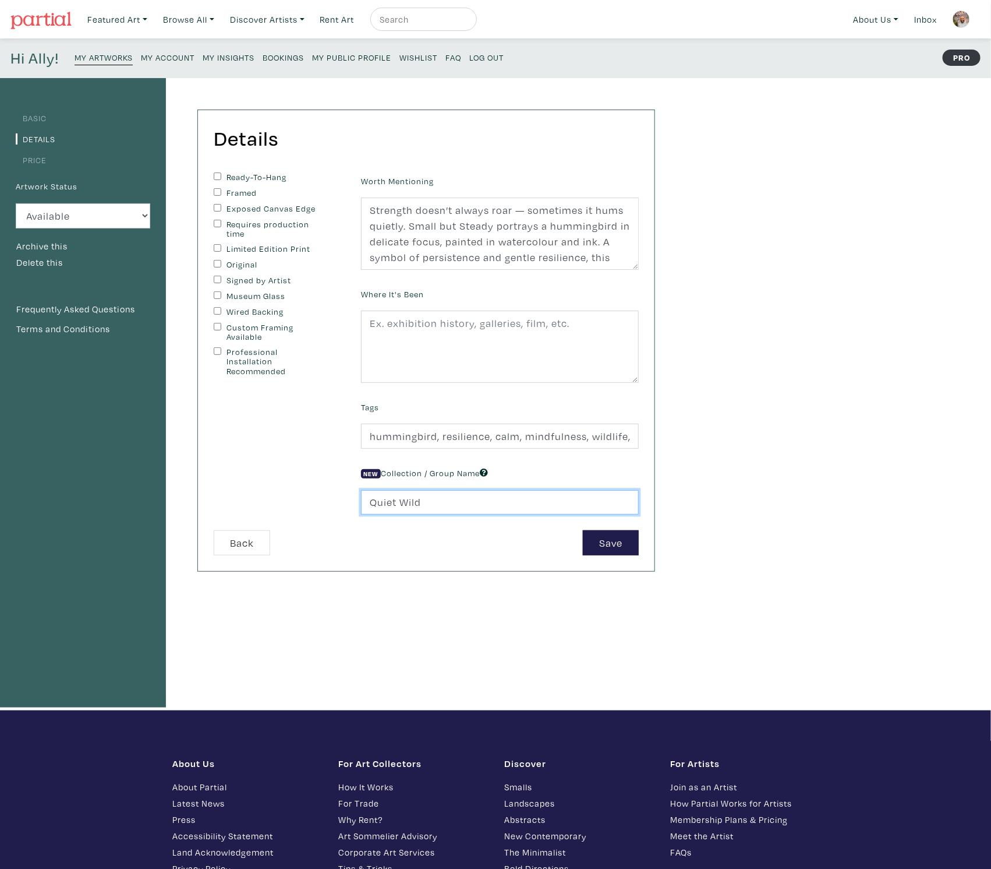
click at [506, 501] on input "Quiet Wild" at bounding box center [500, 502] width 278 height 25
paste input "In stillness, strength reveals itself."
click at [777, 470] on div "Basic Details Price Artwork Status Available Sold Rented Unavailable (other rea…" at bounding box center [495, 394] width 991 height 632
drag, startPoint x: 610, startPoint y: 503, endPoint x: 422, endPoint y: 502, distance: 188.2
click at [422, 502] on input "Quiet Wild (In stillness, strength reveals itself)" at bounding box center [500, 502] width 278 height 25
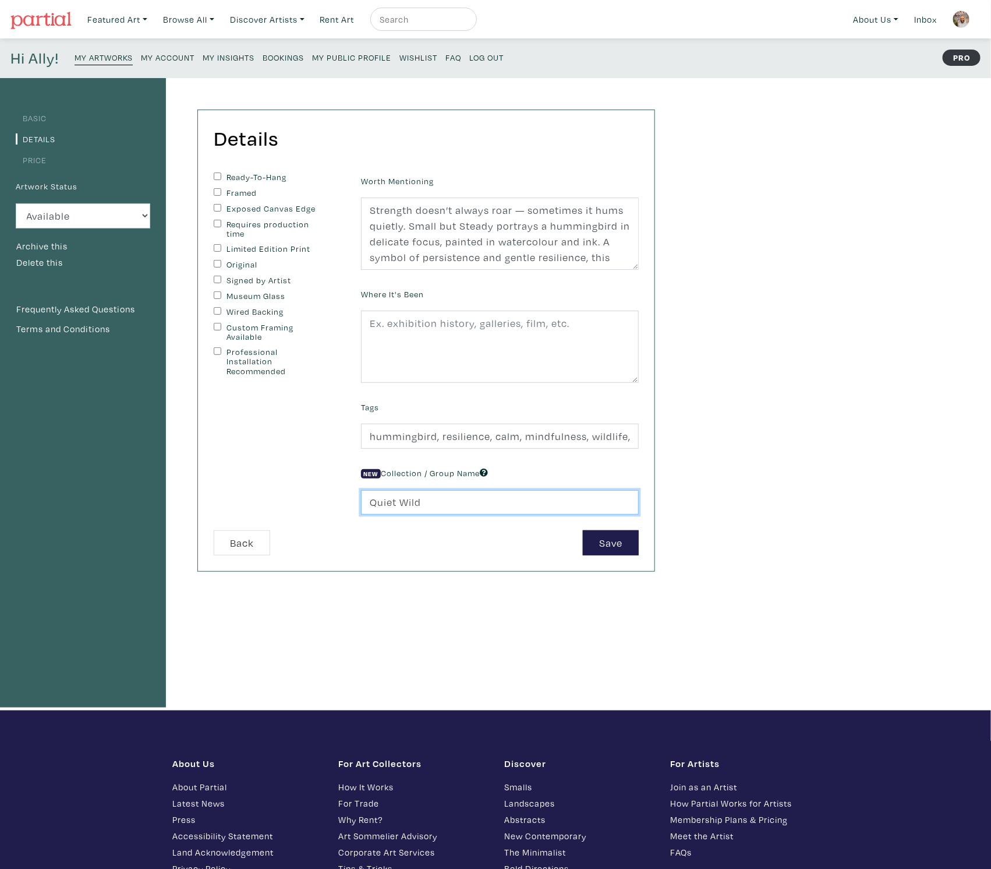
type input "Quiet Wild"
click at [817, 470] on div "Basic Details Price Artwork Status Available Sold Rented Unavailable (other rea…" at bounding box center [495, 394] width 991 height 632
click at [622, 538] on button "Save" at bounding box center [611, 542] width 56 height 25
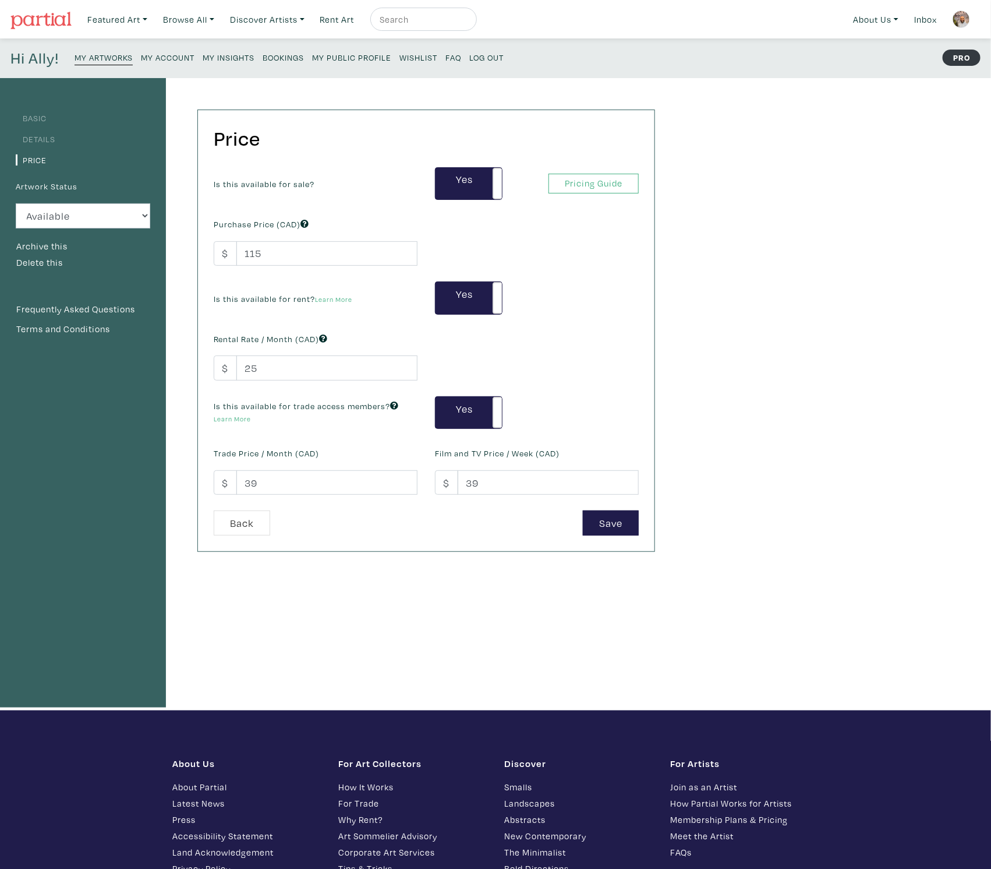
click at [97, 54] on small "My Artworks" at bounding box center [104, 57] width 58 height 11
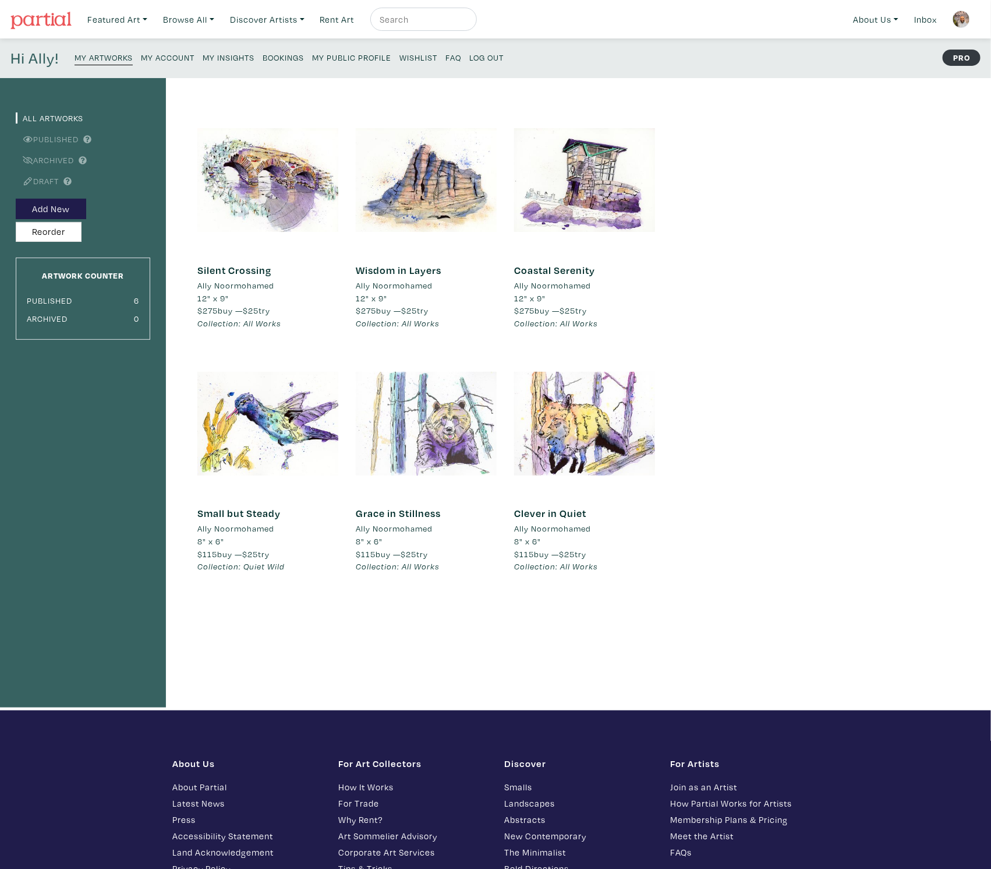
click at [444, 409] on div at bounding box center [426, 423] width 141 height 141
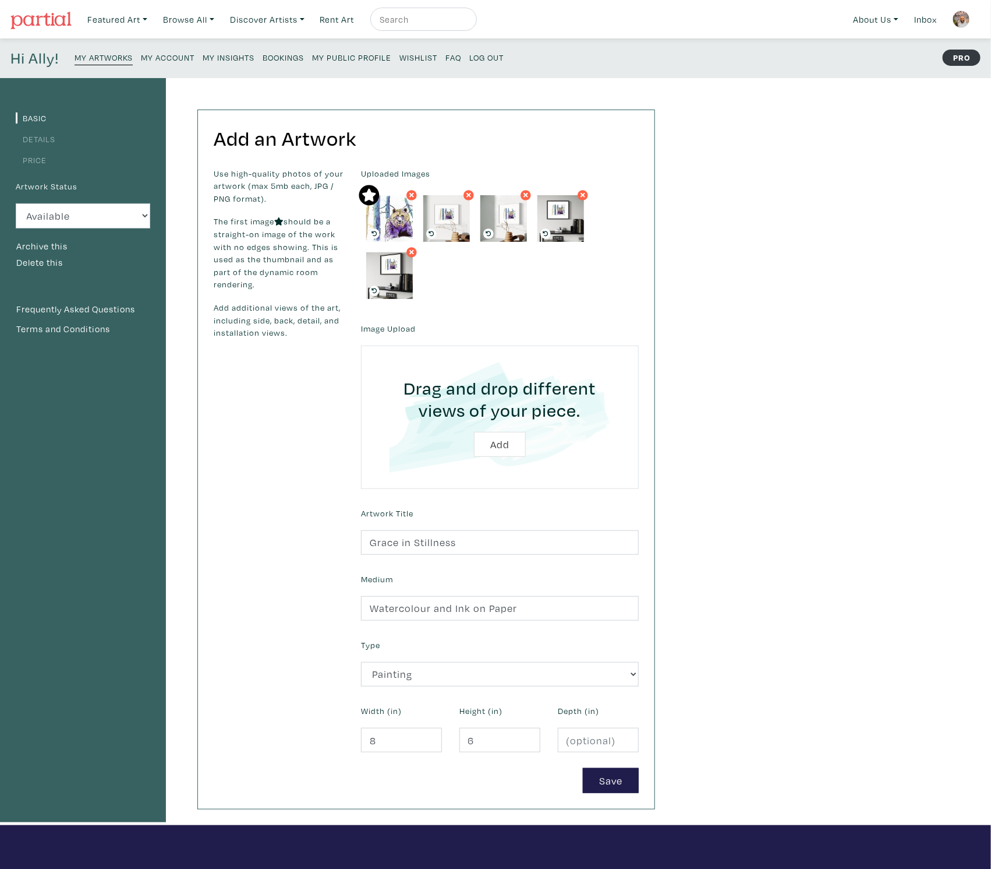
click at [35, 133] on li "Details" at bounding box center [83, 138] width 135 height 16
click at [45, 142] on link "Details" at bounding box center [36, 138] width 40 height 11
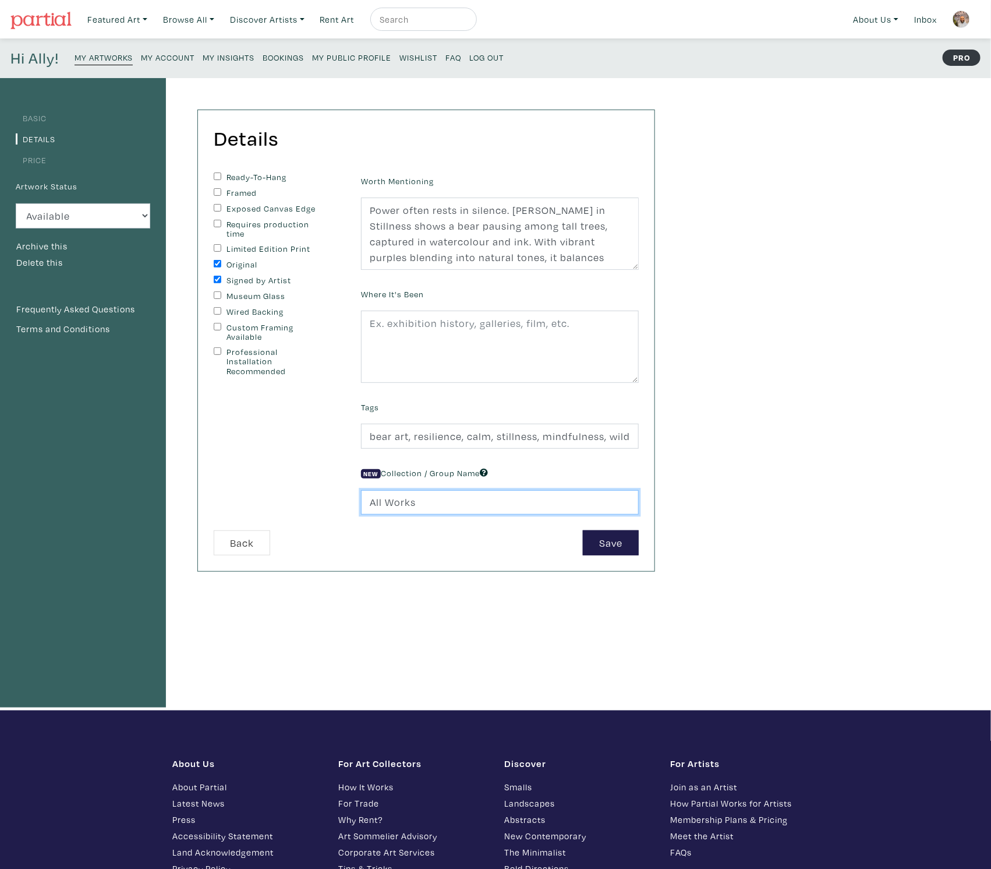
click at [471, 504] on input "All Works" at bounding box center [500, 502] width 278 height 25
drag, startPoint x: 398, startPoint y: 492, endPoint x: 324, endPoint y: 485, distance: 73.7
click at [324, 485] on form "Ready-To-Hang Framed Exposed Canvas Edge Requires production time Limited Editi…" at bounding box center [426, 363] width 443 height 383
paste input "In stillness, strength reveals itself."
drag, startPoint x: 456, startPoint y: 499, endPoint x: 344, endPoint y: 495, distance: 111.9
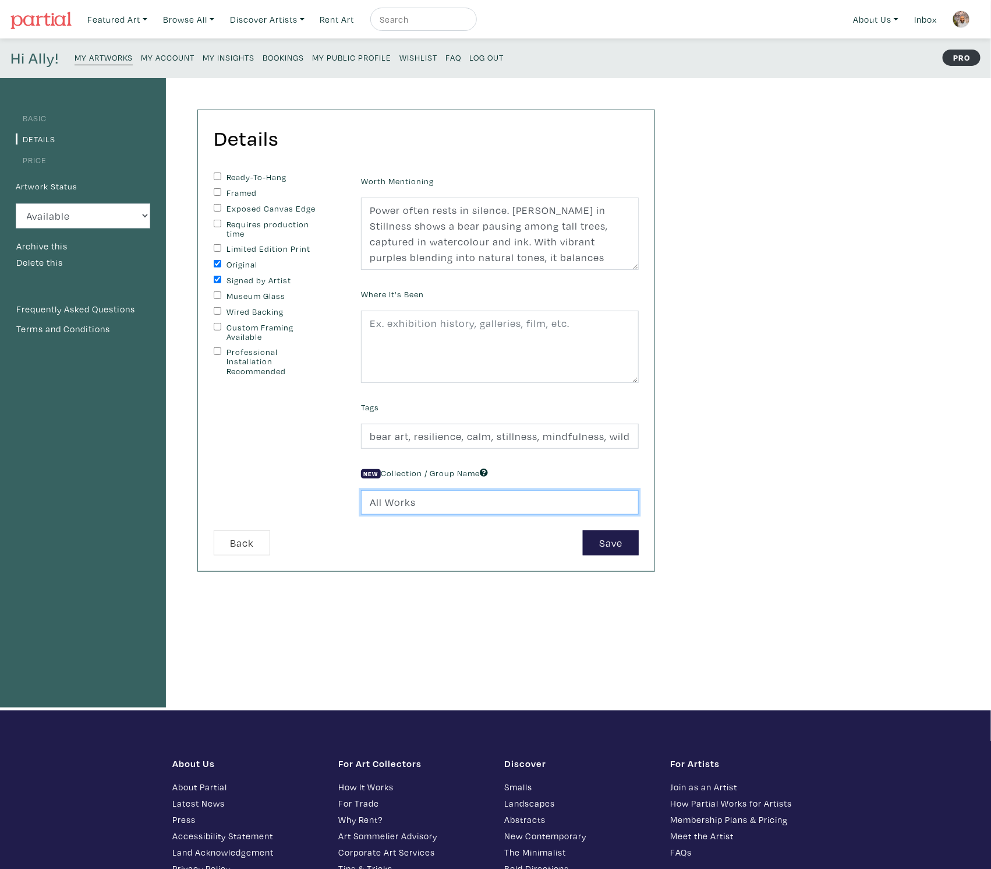
click at [344, 495] on form "Ready-To-Hang Framed Exposed Canvas Edge Requires production time Limited Editi…" at bounding box center [426, 363] width 443 height 383
paste input "Quiet Wild"
type input "Quiet Wild"
click at [613, 542] on button "Save" at bounding box center [611, 542] width 56 height 25
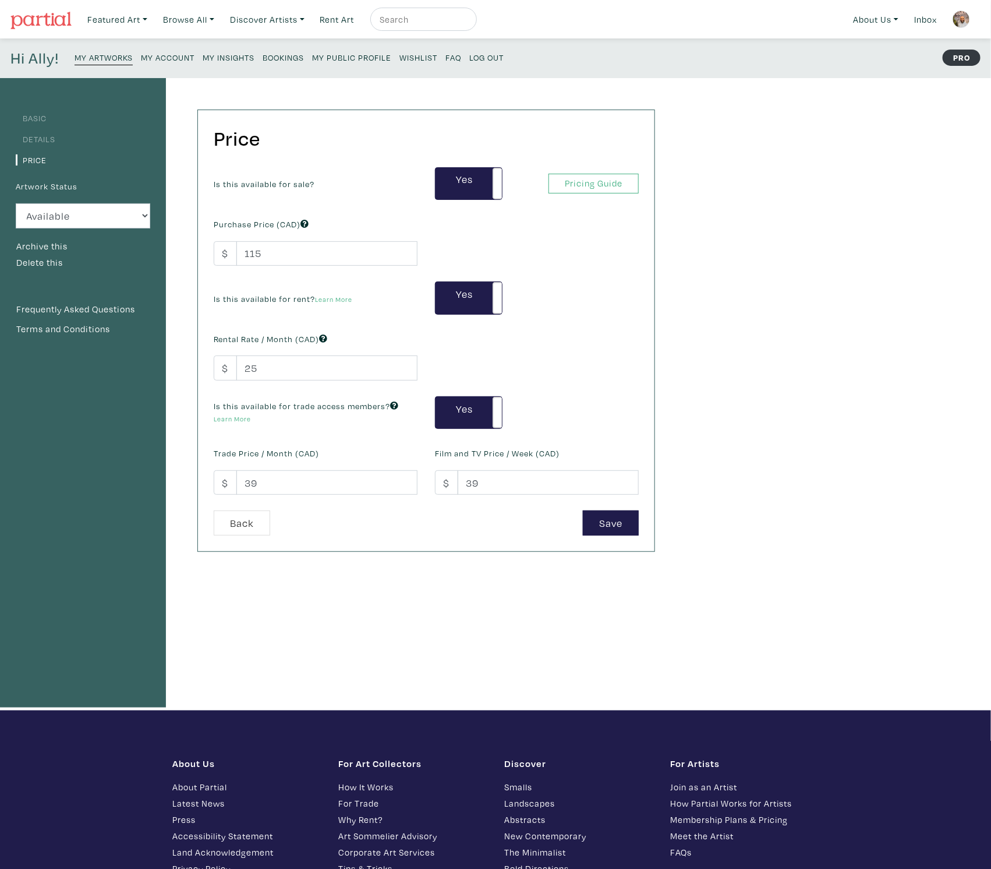
click at [103, 56] on small "My Artworks" at bounding box center [104, 57] width 58 height 11
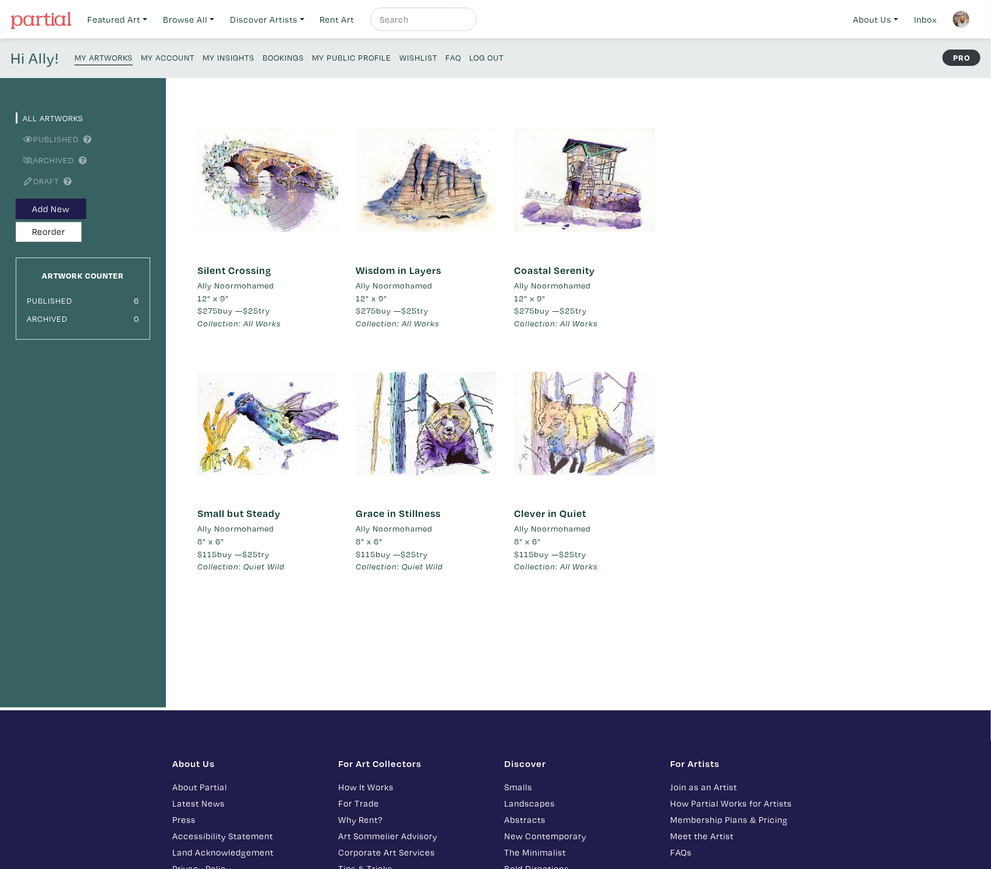
click at [584, 390] on div at bounding box center [584, 423] width 141 height 141
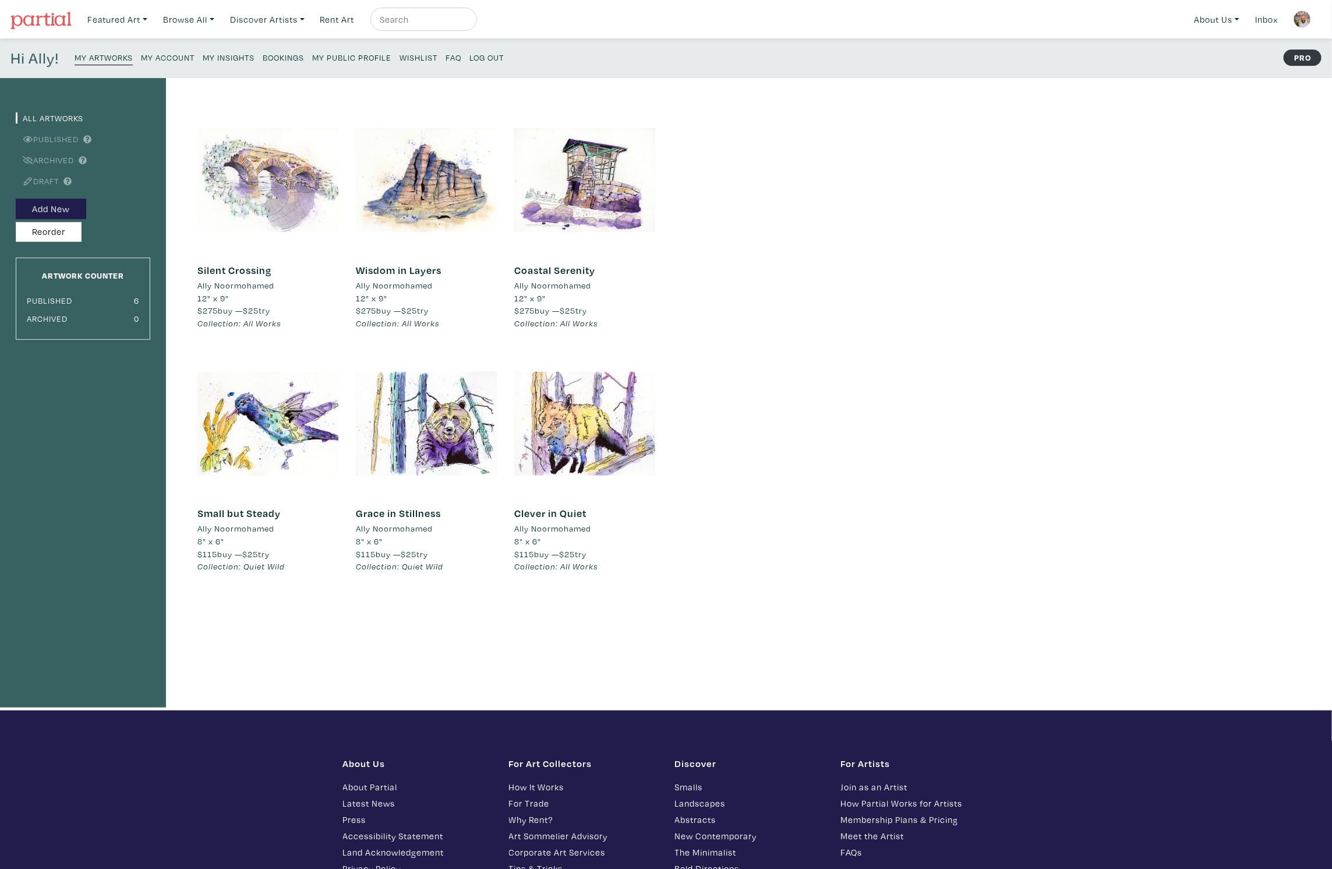
click at [278, 171] on div at bounding box center [267, 180] width 141 height 141
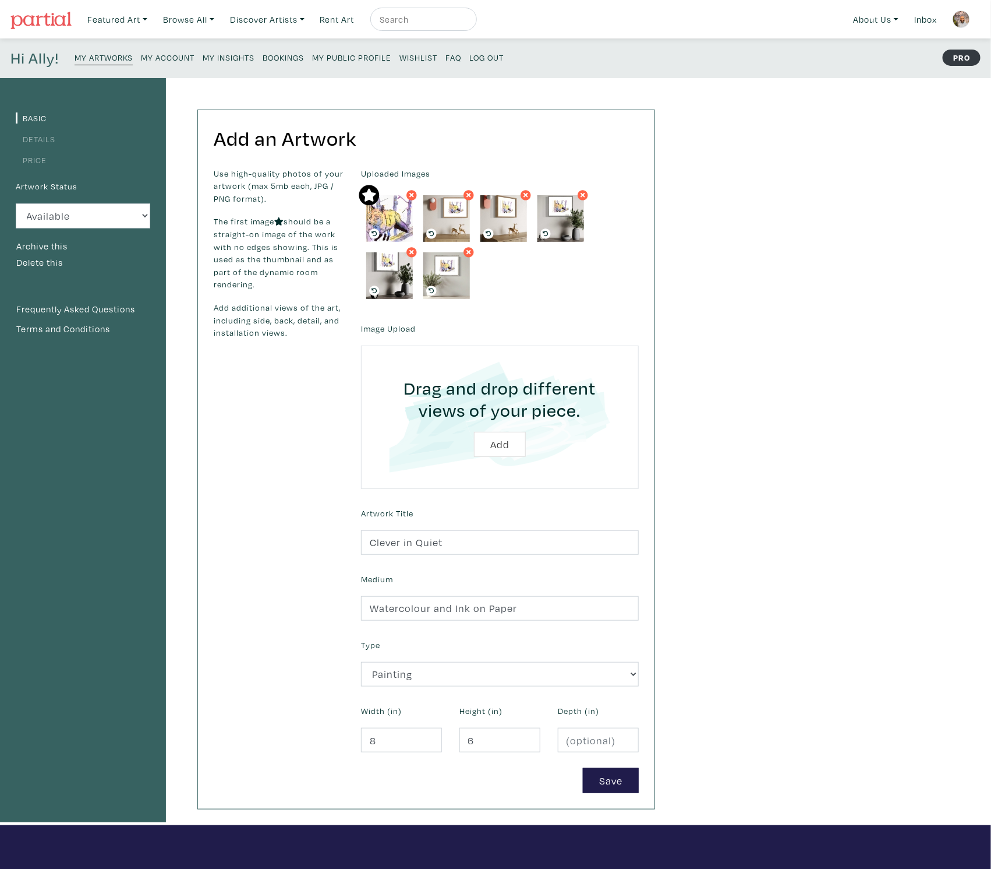
click at [40, 143] on link "Details" at bounding box center [36, 138] width 40 height 11
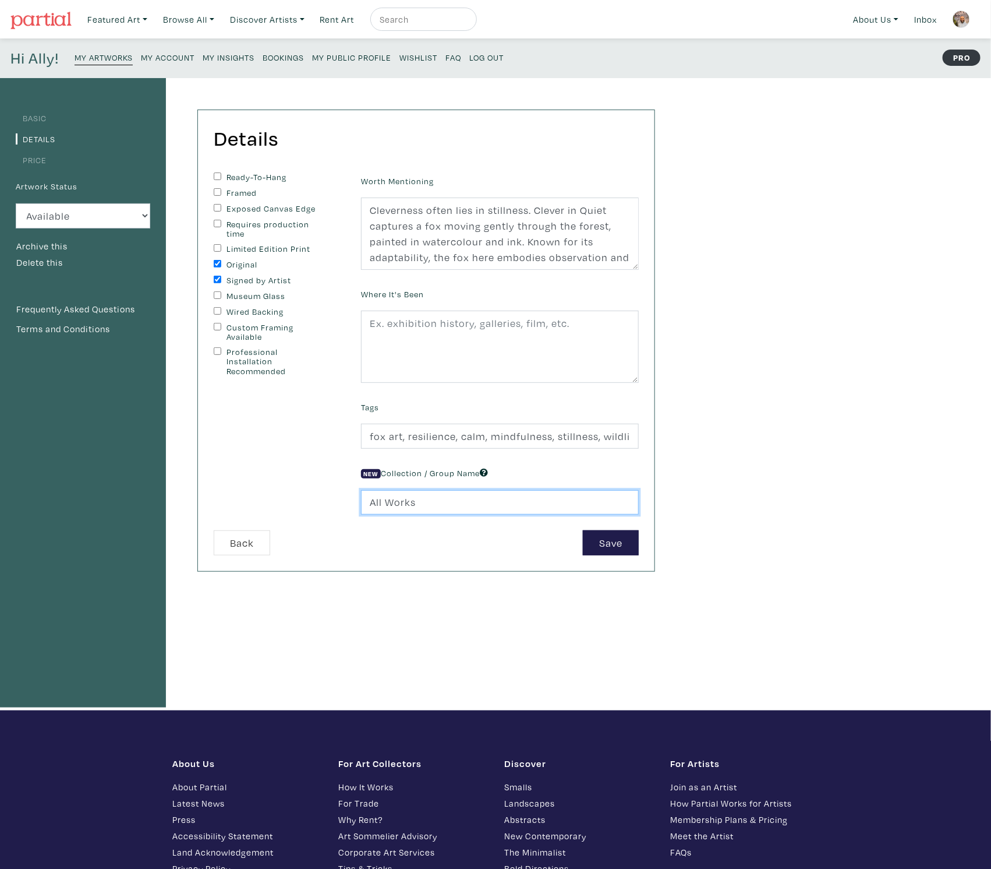
drag, startPoint x: 421, startPoint y: 501, endPoint x: 328, endPoint y: 489, distance: 94.0
click at [328, 489] on form "Ready-To-Hang Framed Exposed Canvas Edge Requires production time Limited Editi…" at bounding box center [426, 363] width 443 height 383
paste input "Quiet Wild"
type input "Quiet Wild"
click at [605, 543] on button "Save" at bounding box center [611, 542] width 56 height 25
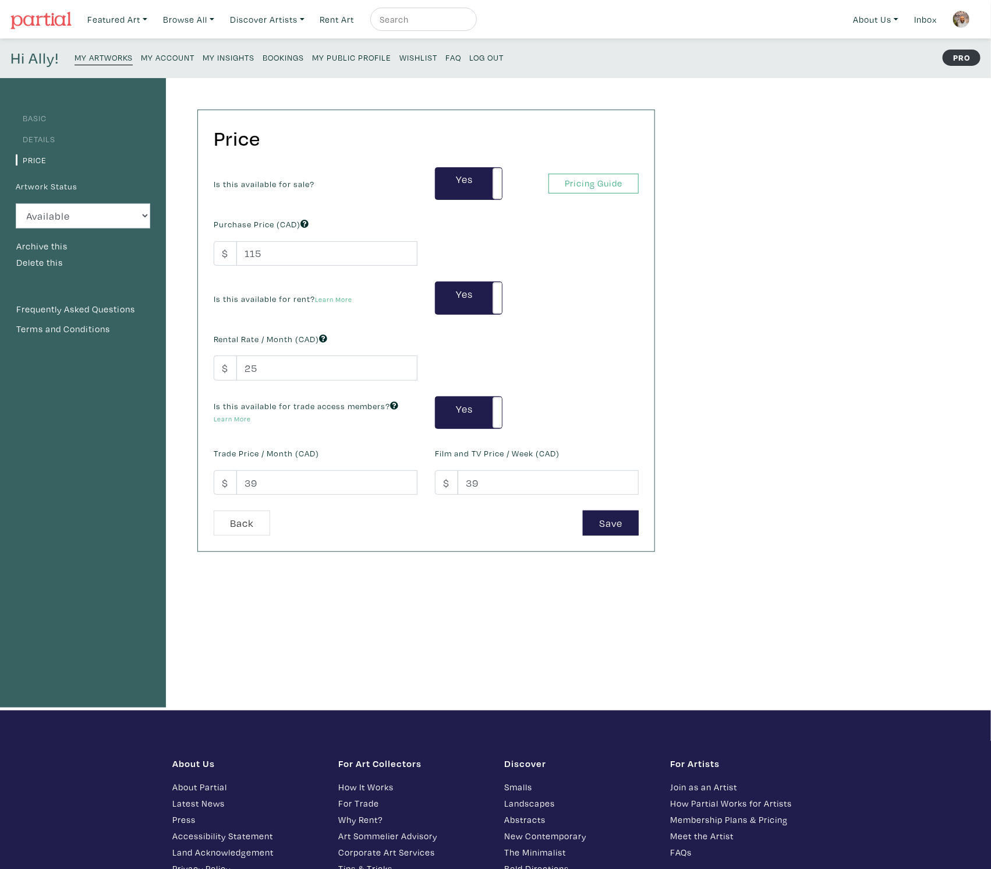
click at [118, 58] on small "My Artworks" at bounding box center [104, 57] width 58 height 11
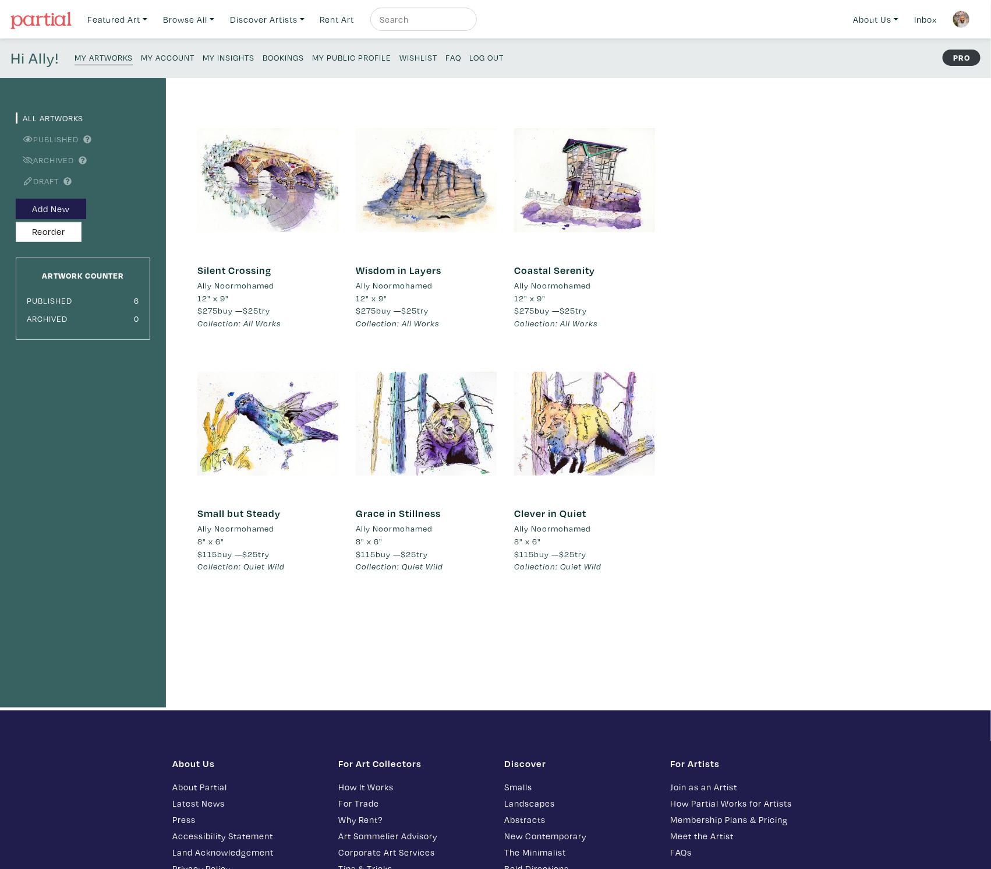
click at [371, 57] on small "My Public Profile" at bounding box center [351, 57] width 79 height 11
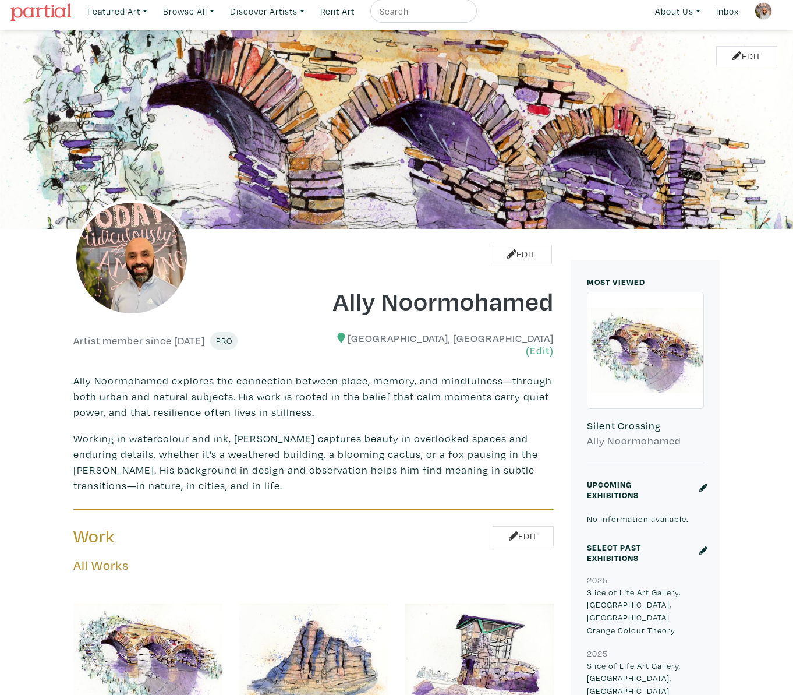
scroll to position [9, 0]
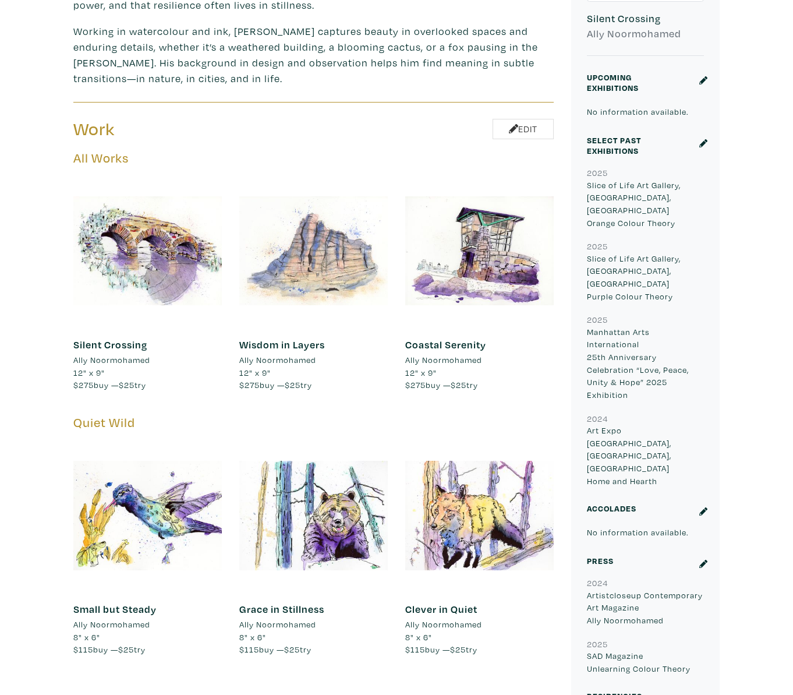
scroll to position [387, 0]
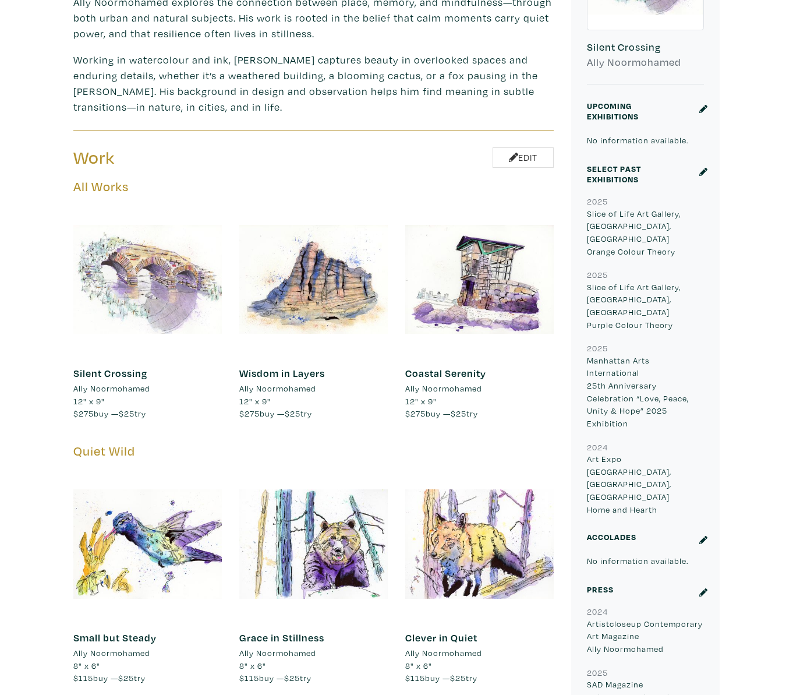
click at [165, 248] on div at bounding box center [147, 279] width 149 height 149
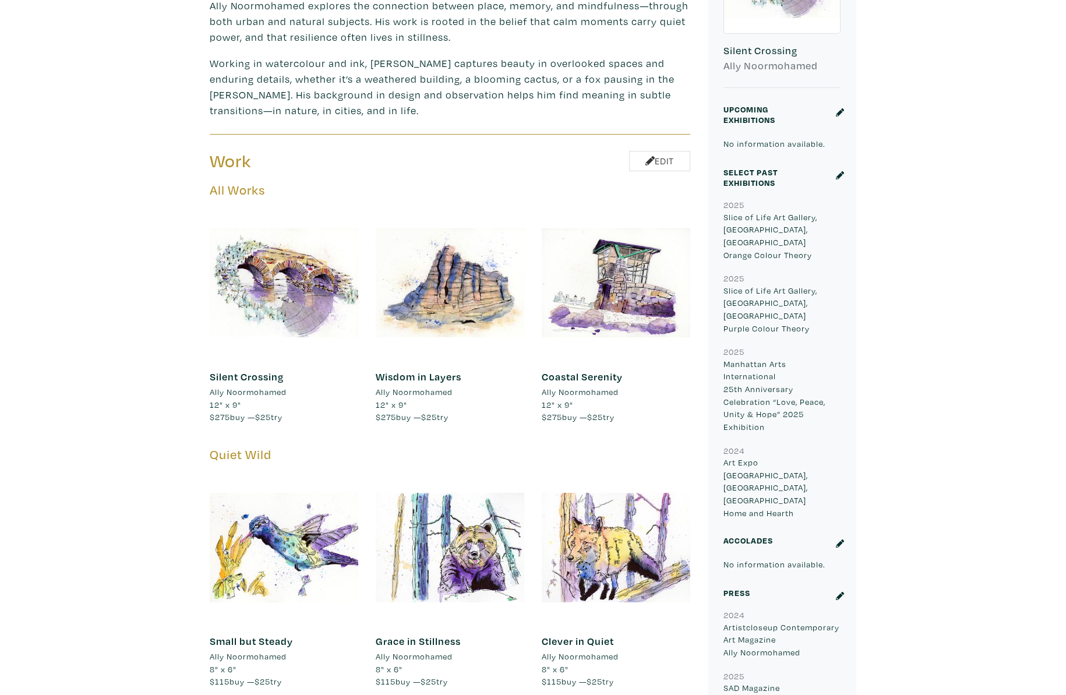
scroll to position [0, 0]
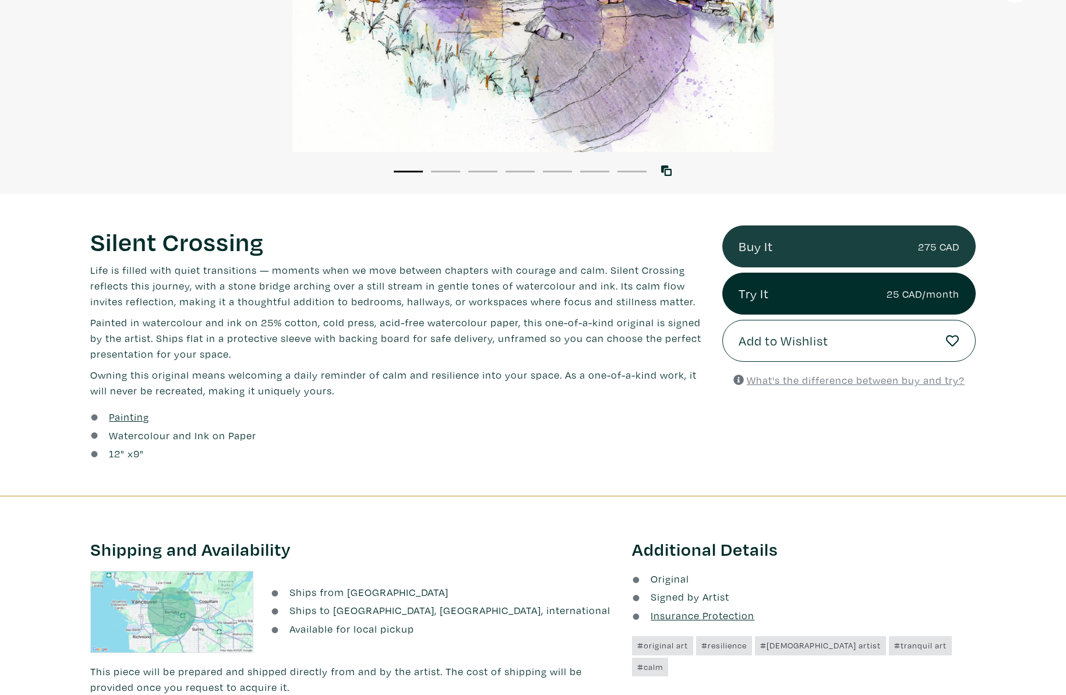
scroll to position [334, 0]
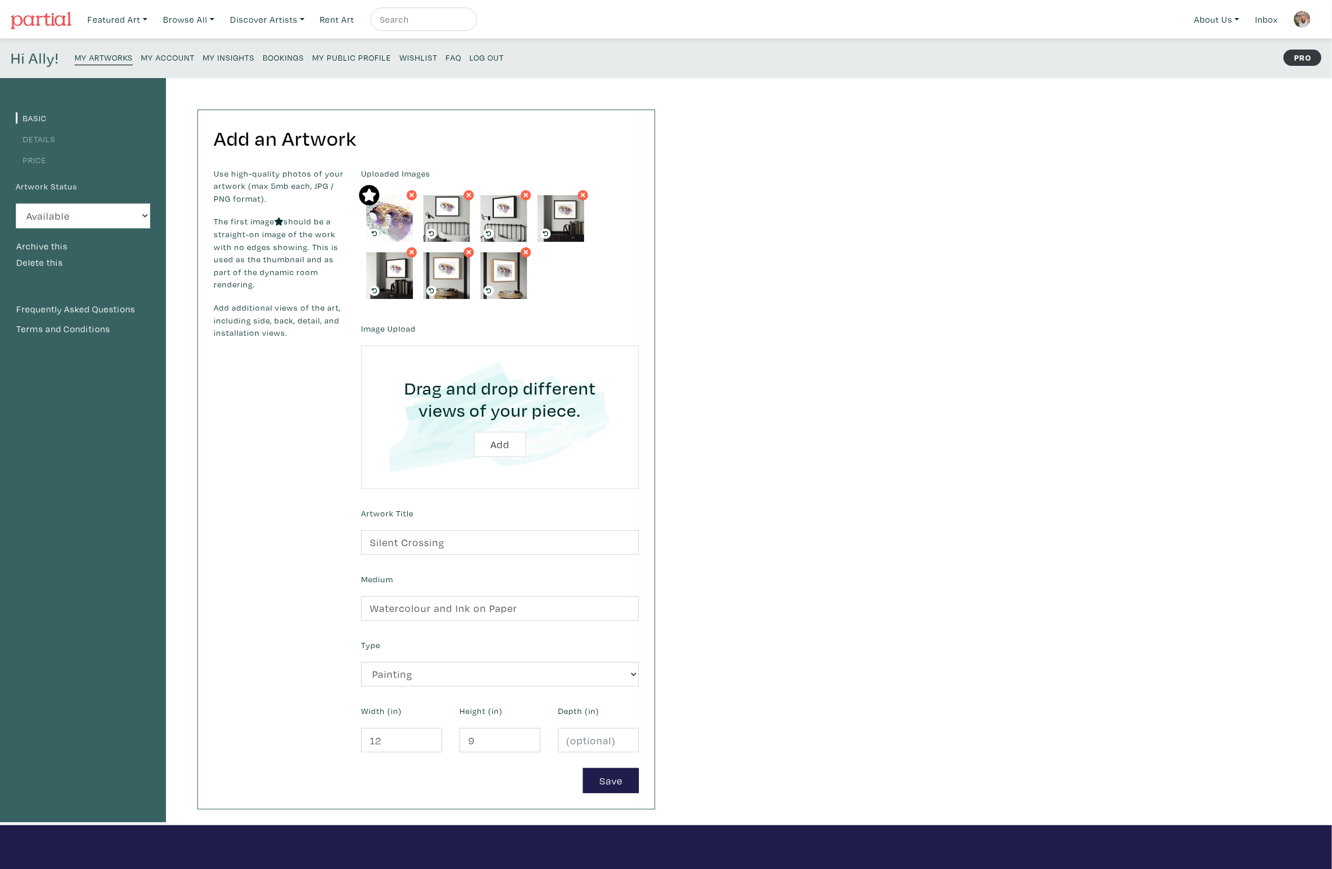
click at [35, 140] on link "Details" at bounding box center [36, 138] width 40 height 11
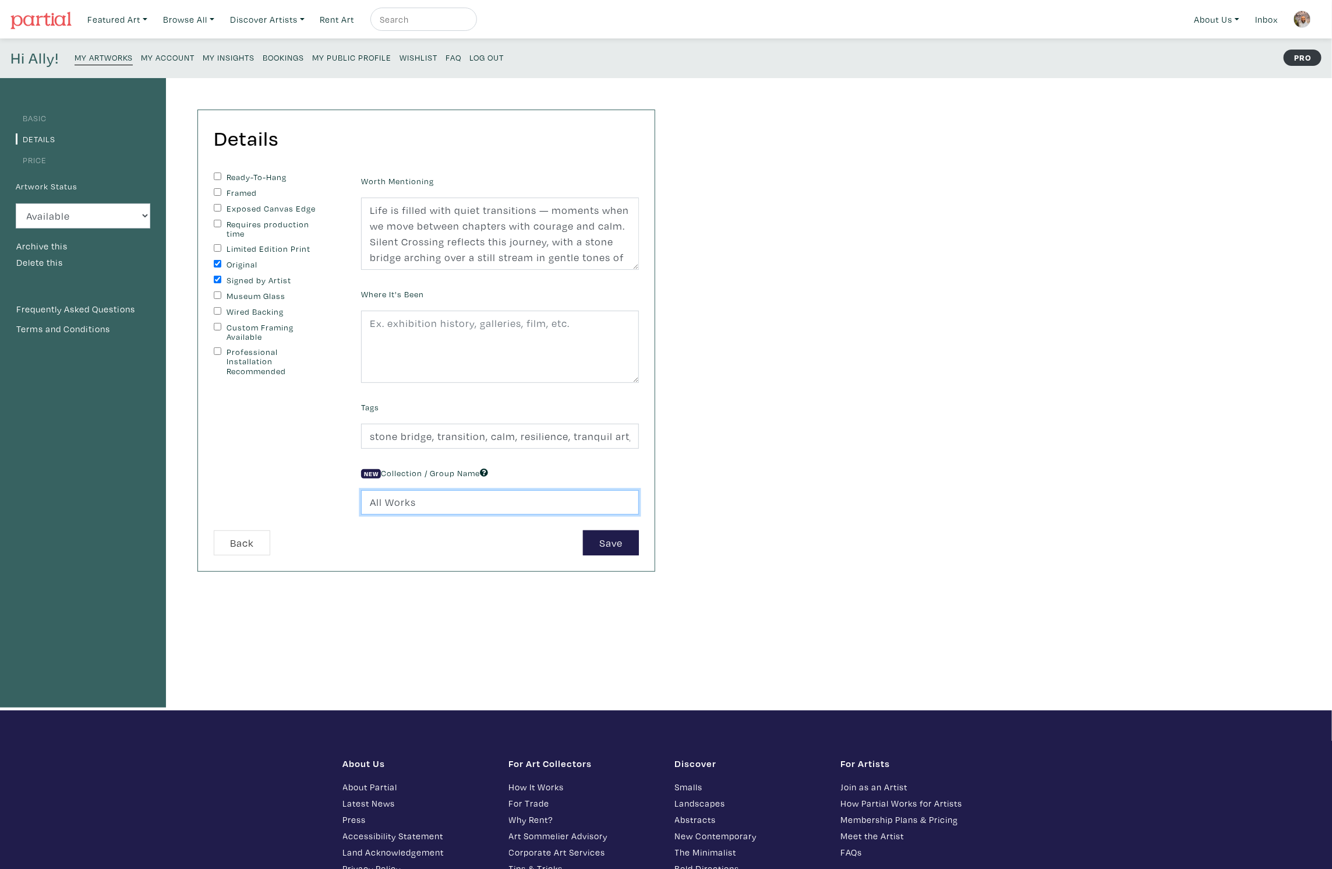
drag, startPoint x: 426, startPoint y: 505, endPoint x: 323, endPoint y: 483, distance: 105.3
click at [323, 483] on form "Ready-To-Hang Framed Exposed Canvas Edge Requires production time Limited Editi…" at bounding box center [426, 363] width 443 height 383
paste input "Bridges to Inner Stillnes"
type input "Bridges to Inner Stillness"
click at [319, 481] on div "Ready-To-Hang Framed Exposed Canvas Edge Requires production time Limited Editi…" at bounding box center [278, 351] width 147 height 358
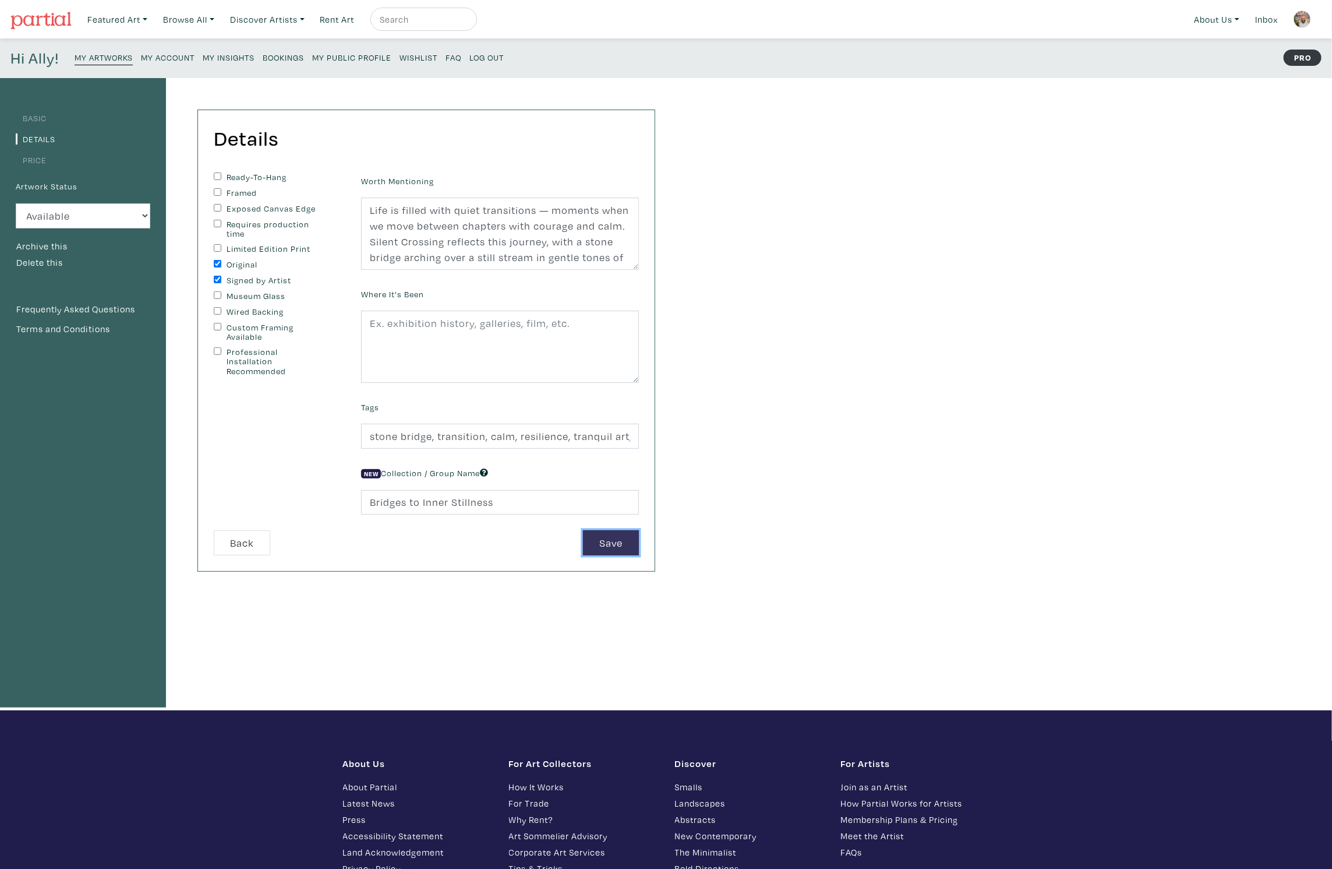
click at [615, 538] on button "Save" at bounding box center [611, 542] width 56 height 25
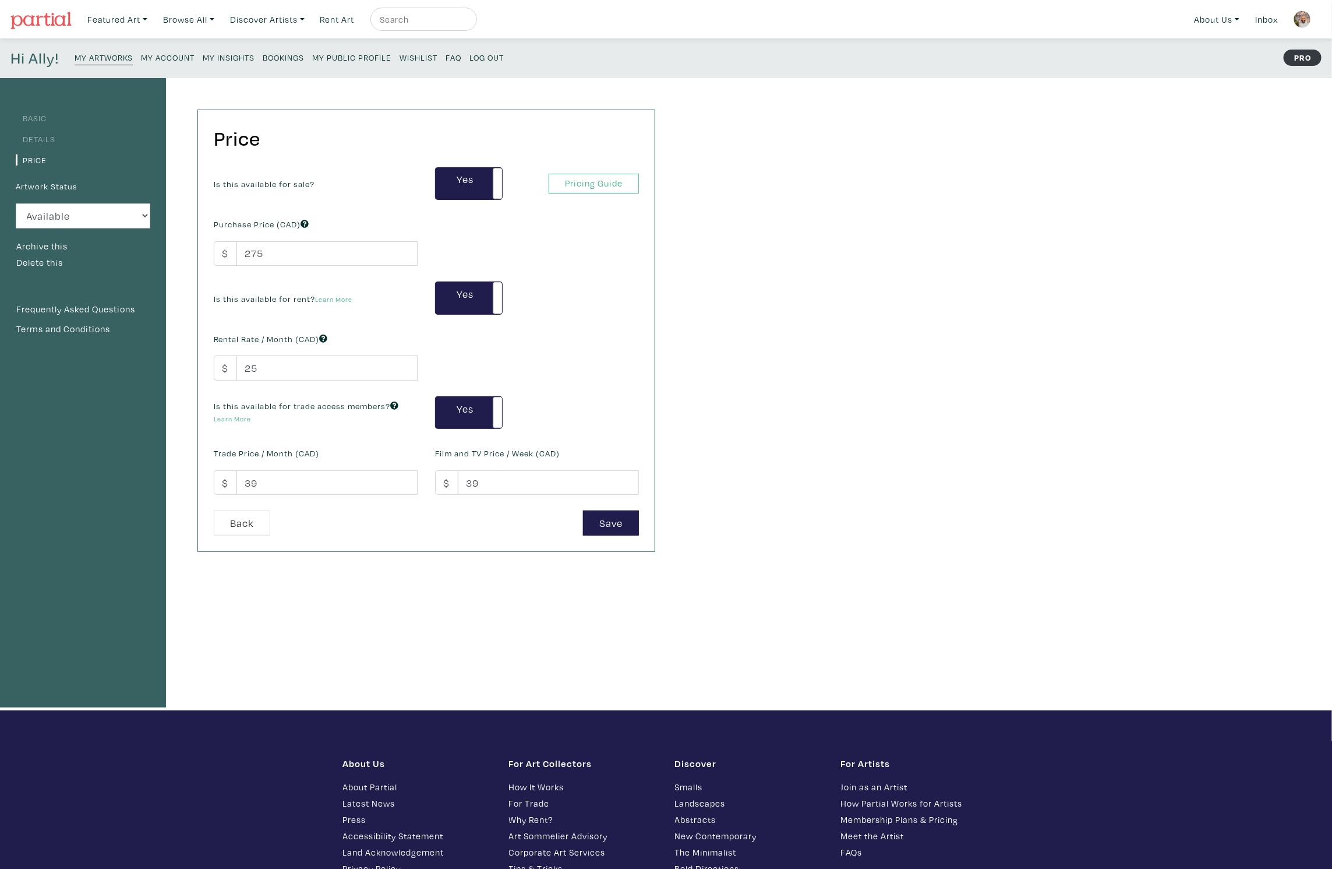
click at [108, 56] on small "My Artworks" at bounding box center [104, 57] width 58 height 11
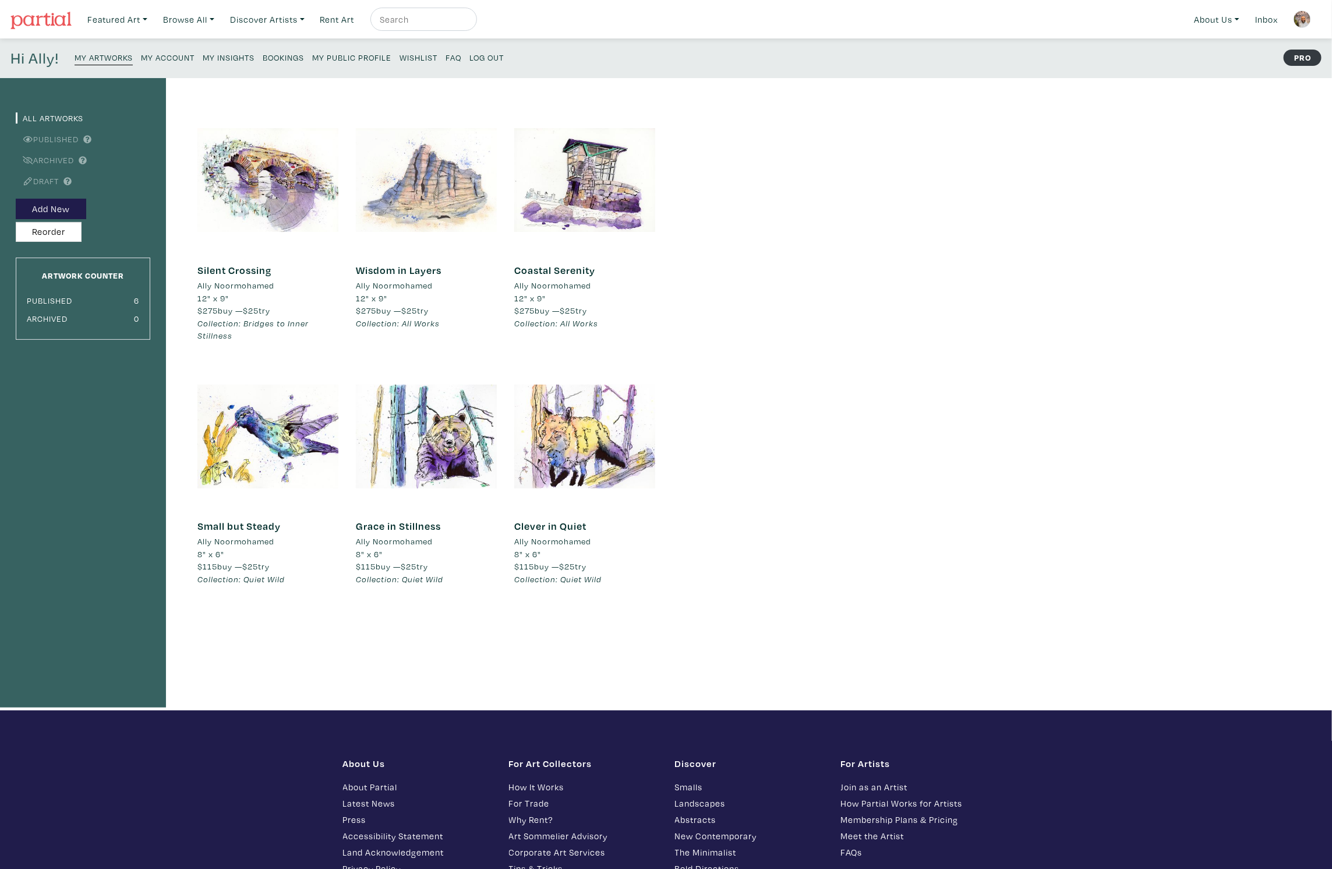
click at [435, 192] on div at bounding box center [426, 180] width 141 height 141
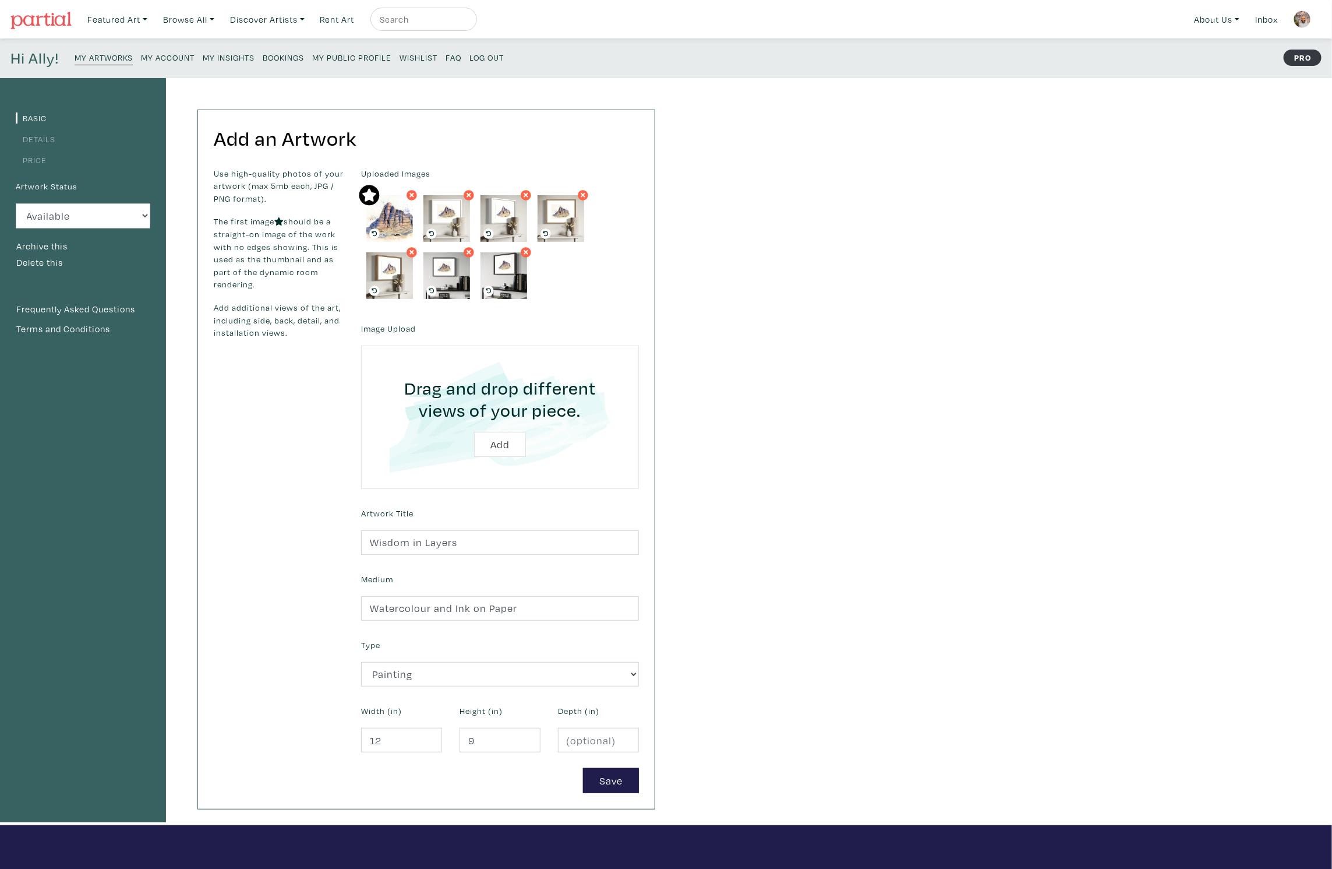
click at [41, 135] on link "Details" at bounding box center [36, 138] width 40 height 11
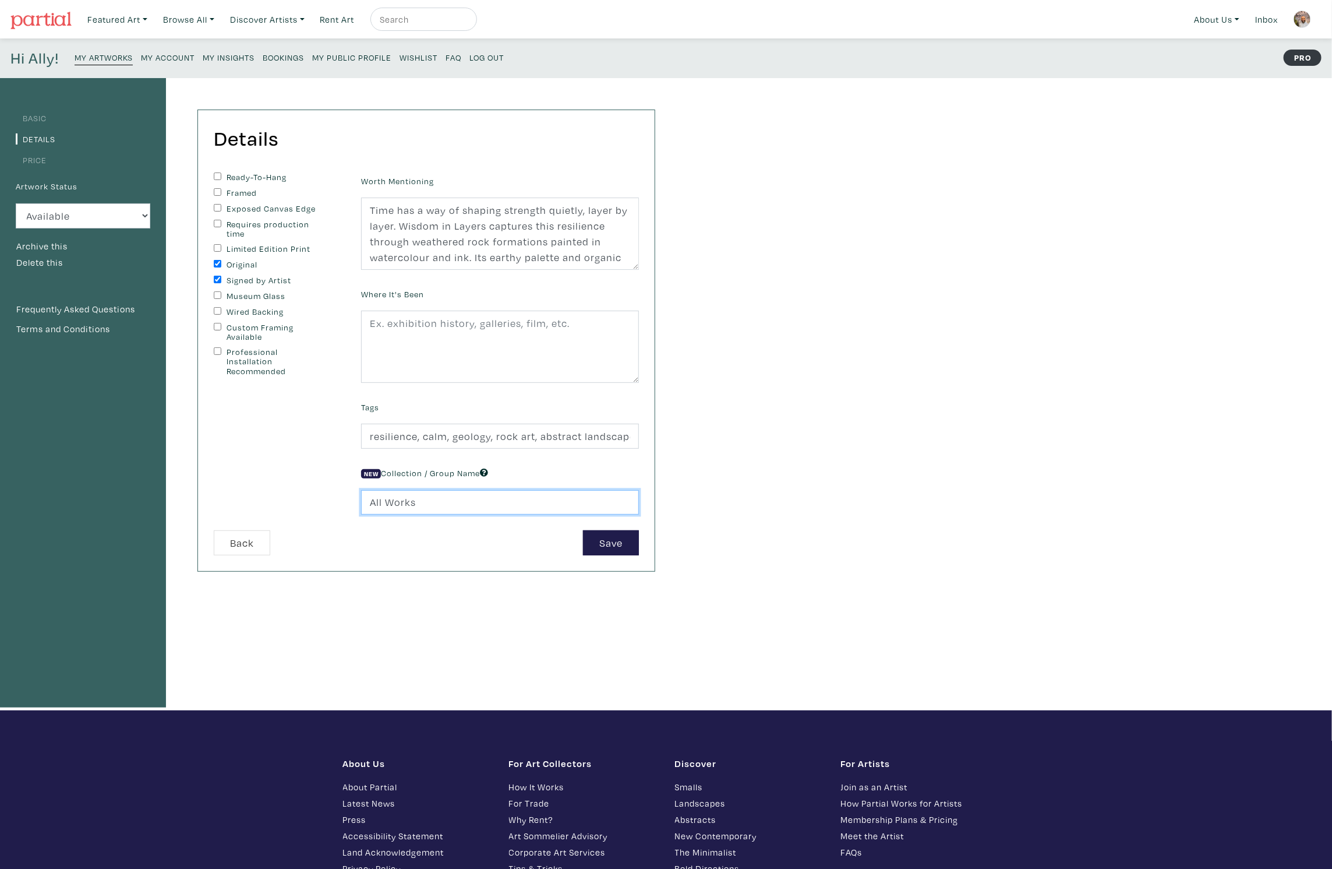
drag, startPoint x: 439, startPoint y: 506, endPoint x: 319, endPoint y: 488, distance: 120.7
click at [319, 488] on form "Ready-To-Hang Framed Exposed Canvas Edge Requires production time Limited Editi…" at bounding box center [426, 363] width 443 height 383
paste input "Nature as Resilience"
type input "Nature as Resilience"
click at [689, 352] on div "Basic Details Price Artwork Status Available Sold Rented Unavailable (other rea…" at bounding box center [666, 394] width 1332 height 632
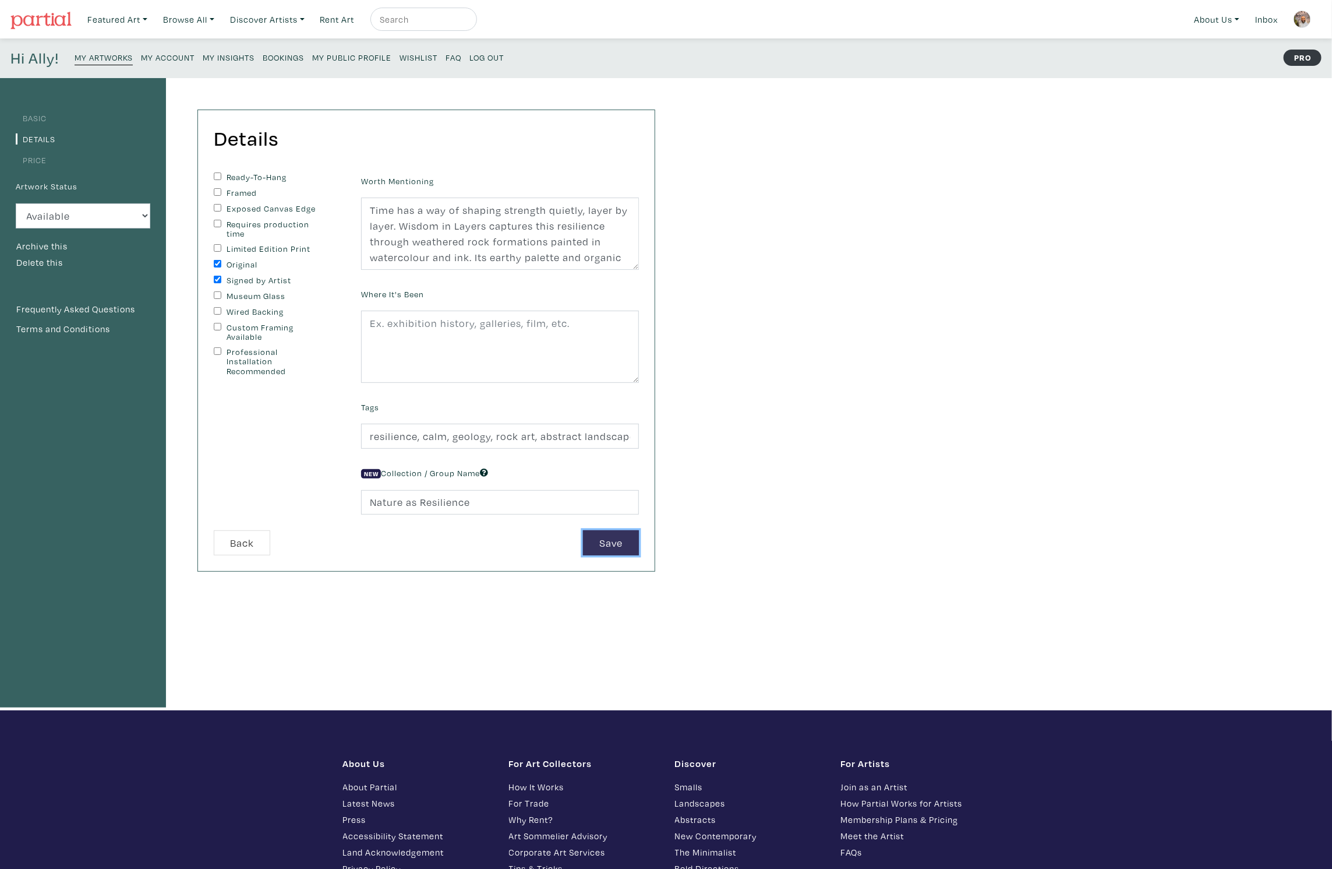
click at [610, 543] on button "Save" at bounding box center [611, 542] width 56 height 25
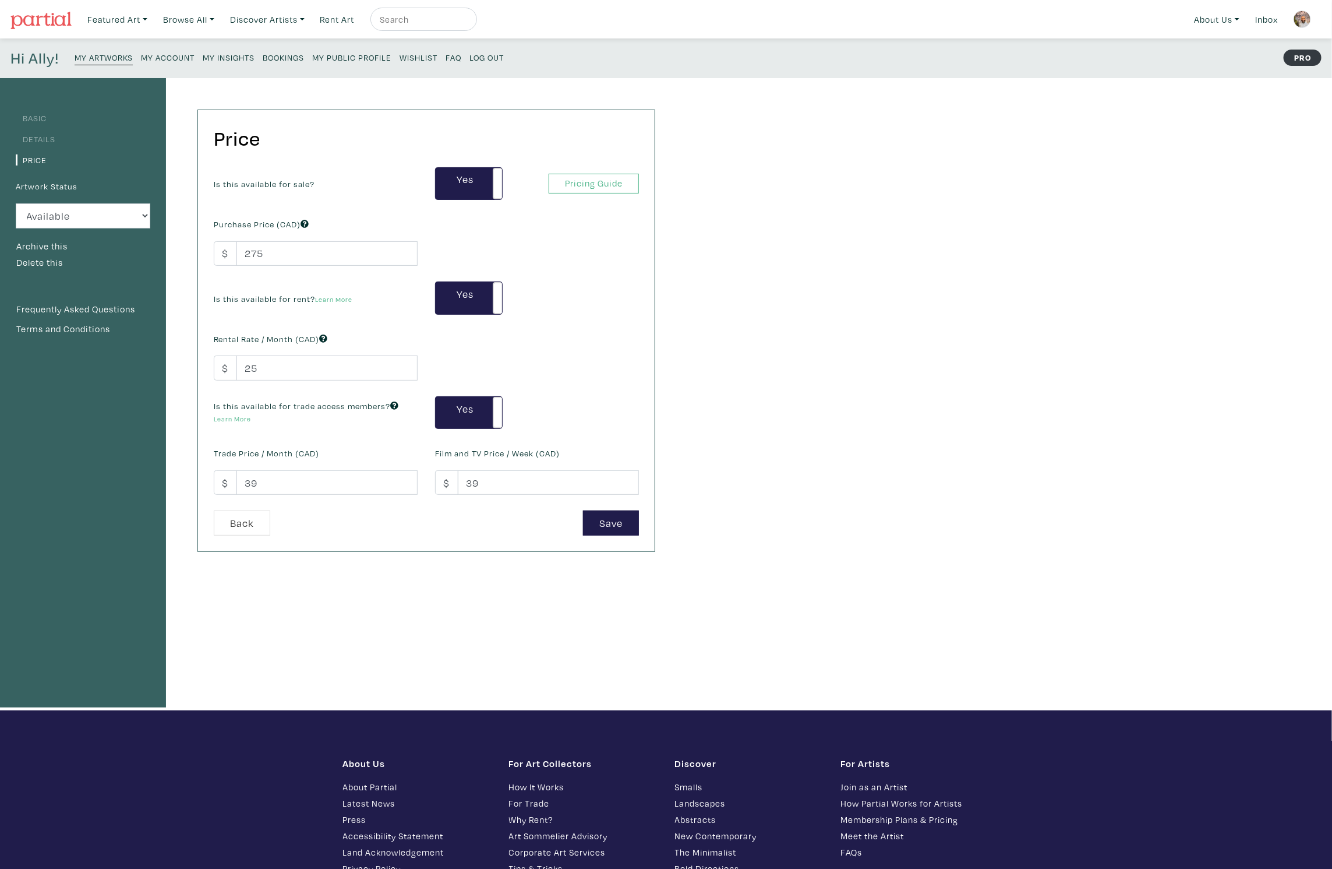
click at [112, 57] on small "My Artworks" at bounding box center [104, 57] width 58 height 11
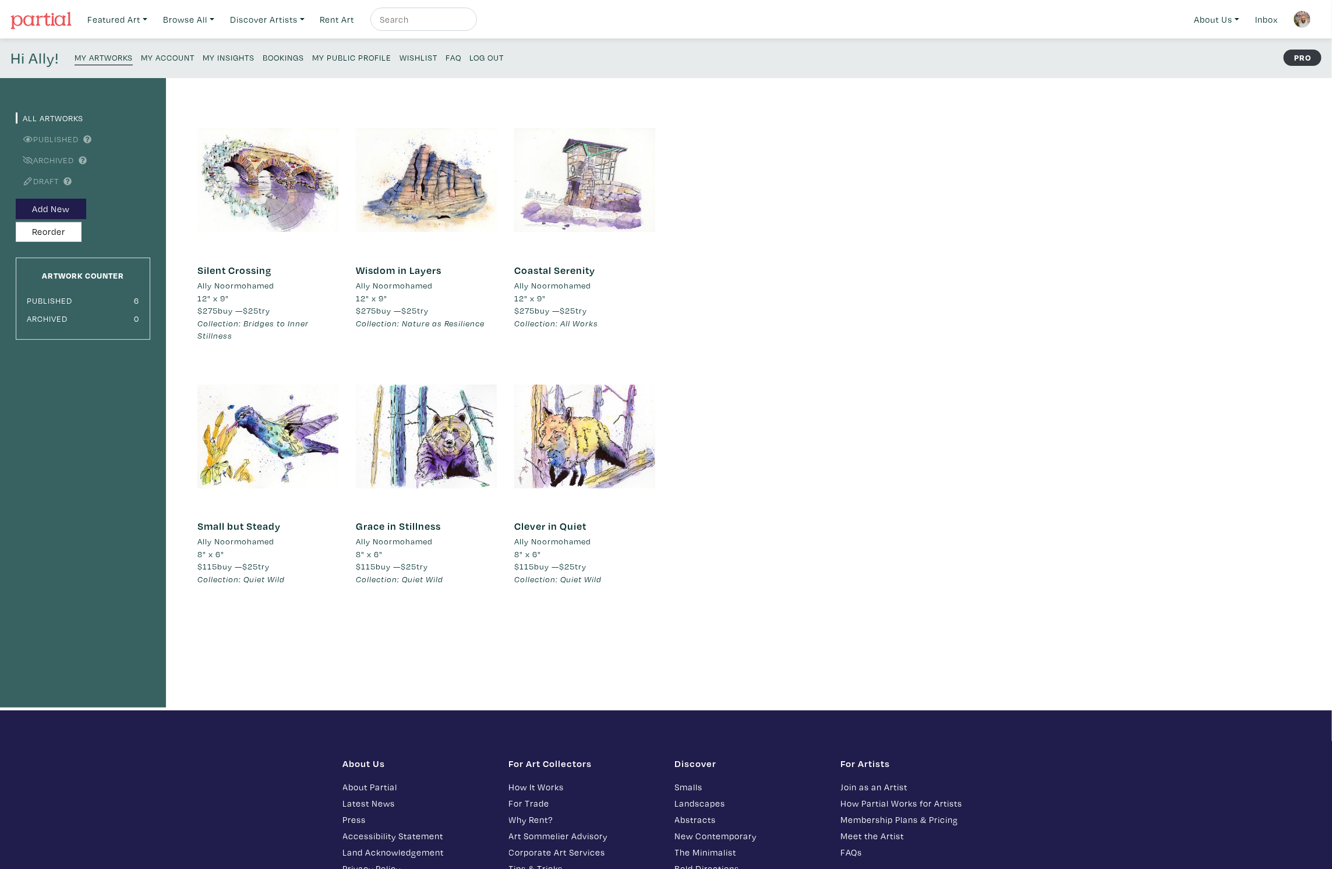
click at [588, 174] on div at bounding box center [584, 180] width 141 height 141
click at [284, 425] on div at bounding box center [267, 436] width 141 height 141
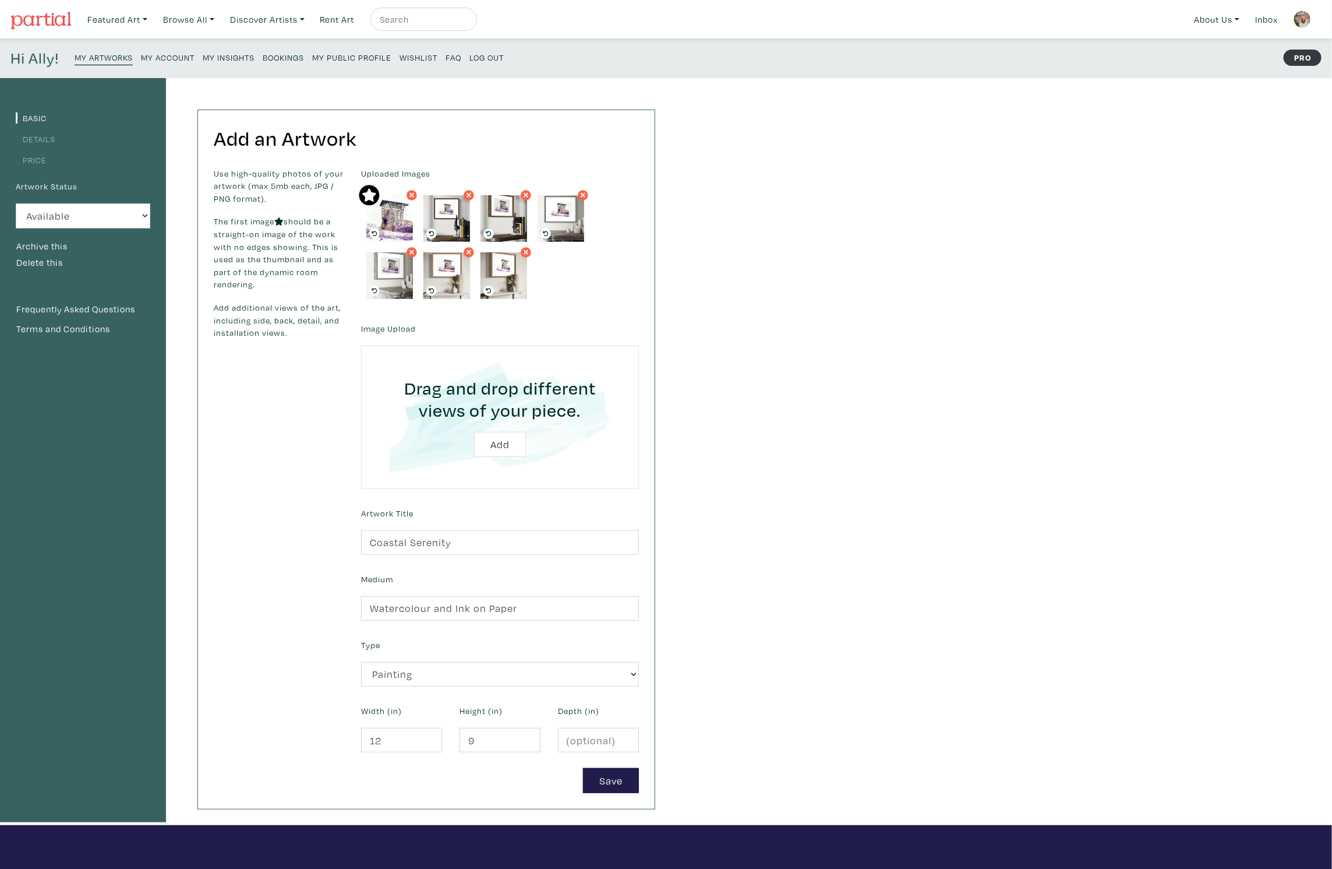
click at [40, 139] on link "Details" at bounding box center [36, 138] width 40 height 11
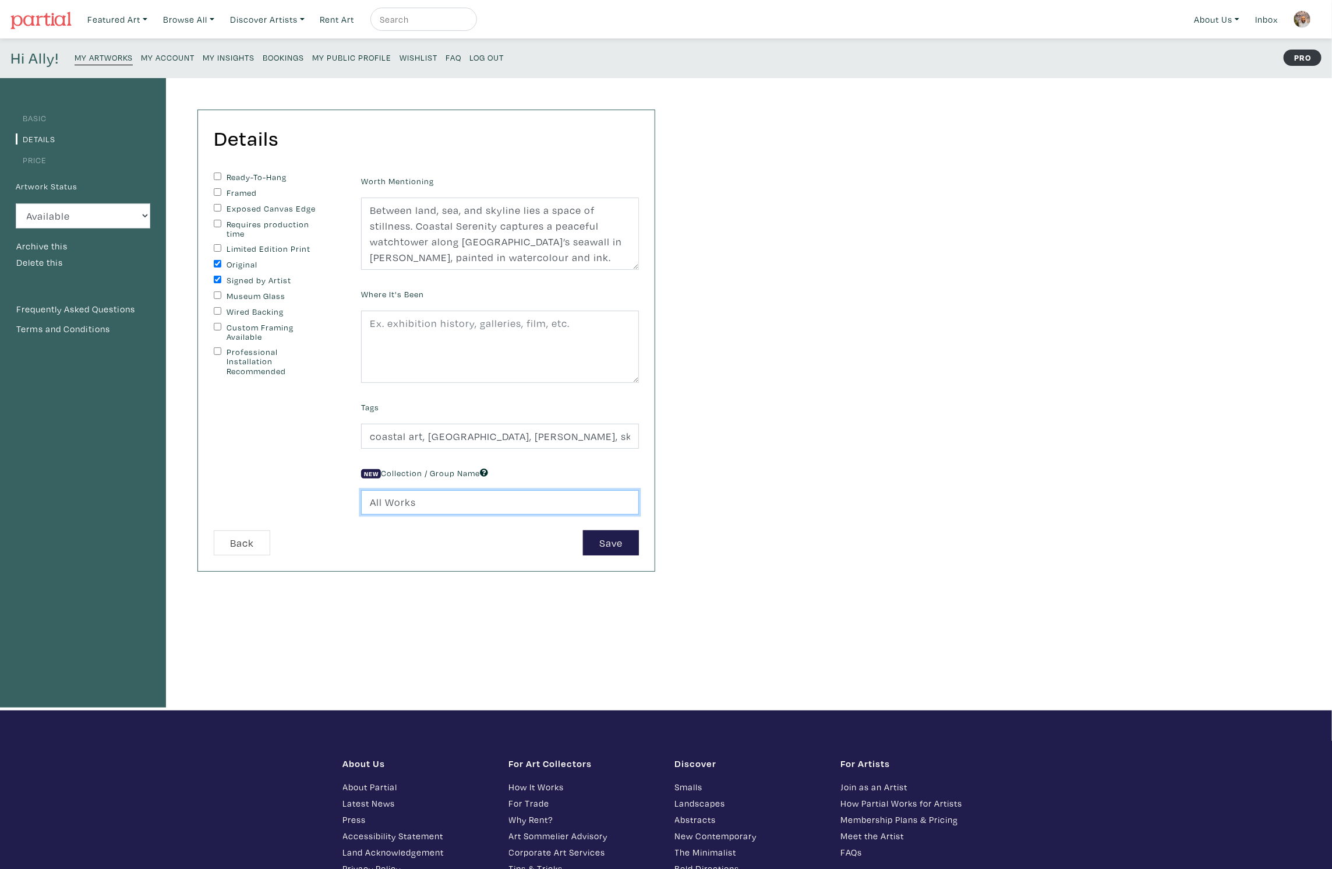
drag, startPoint x: 428, startPoint y: 498, endPoint x: 301, endPoint y: 481, distance: 128.8
click at [301, 481] on form "Ready-To-Hang Framed Exposed Canvas Edge Requires production time Limited Editi…" at bounding box center [426, 363] width 443 height 383
paste input "By the Sea"
type input "By the Sea"
click at [698, 500] on div "Basic Details Price Artwork Status Available Sold Rented Unavailable (other rea…" at bounding box center [666, 394] width 1332 height 632
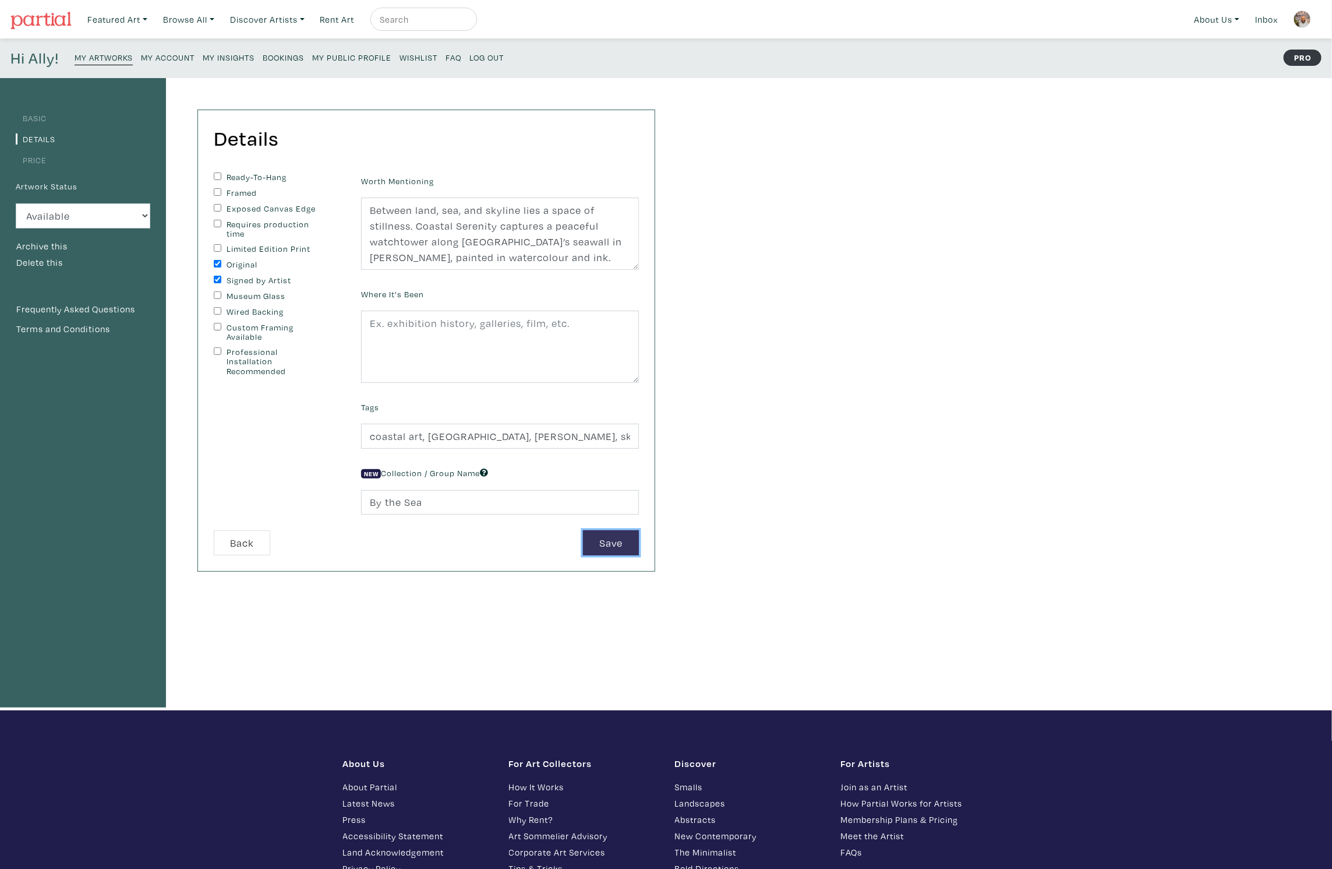
click at [624, 538] on button "Save" at bounding box center [611, 542] width 56 height 25
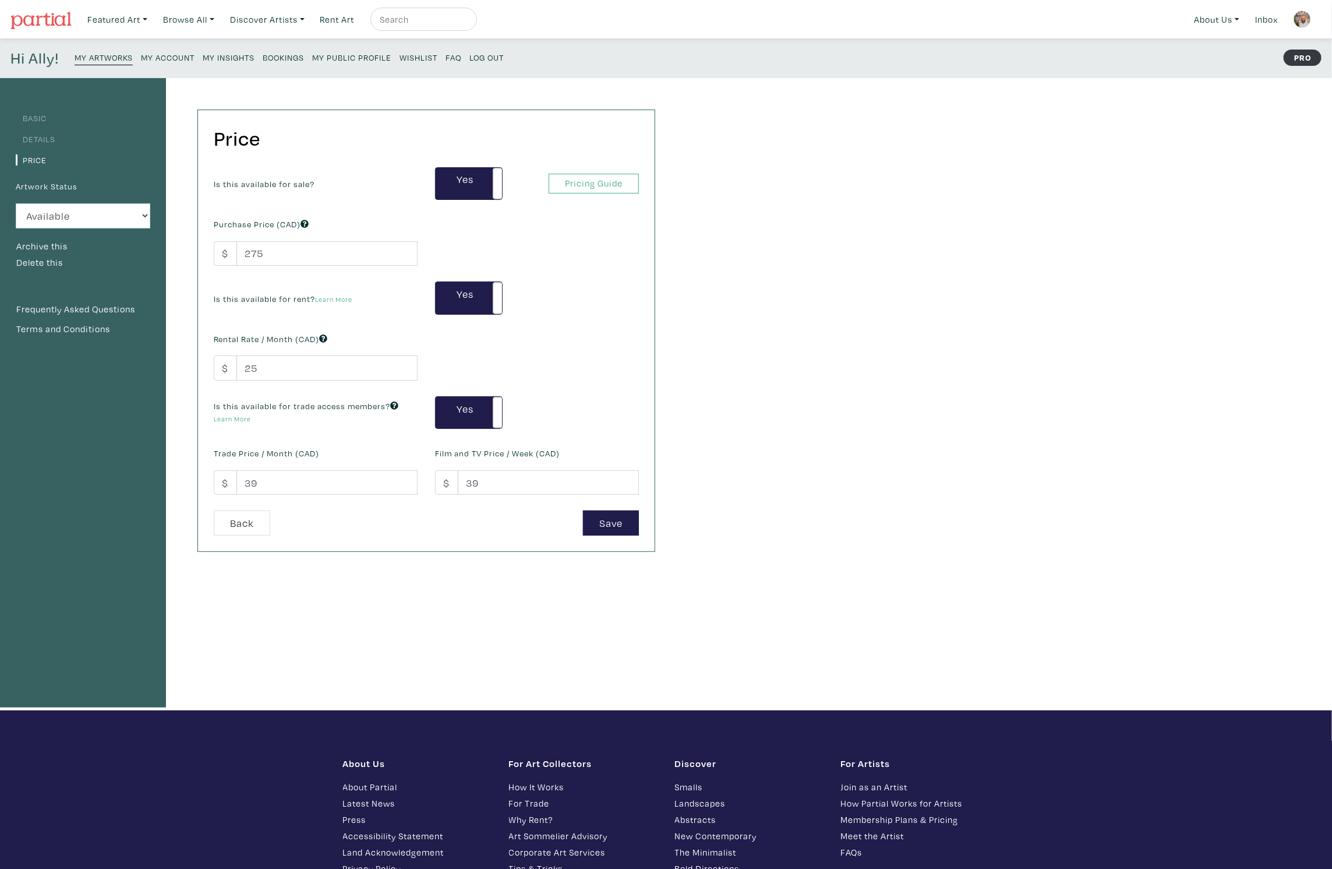
click at [352, 58] on small "My Public Profile" at bounding box center [351, 57] width 79 height 11
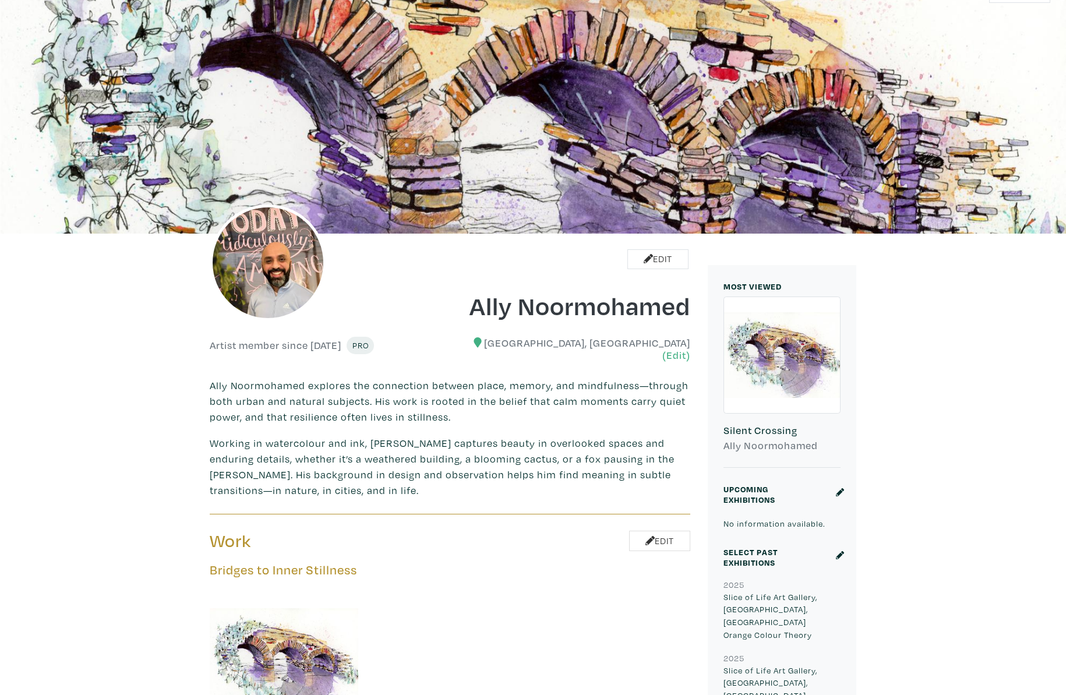
scroll to position [87, 0]
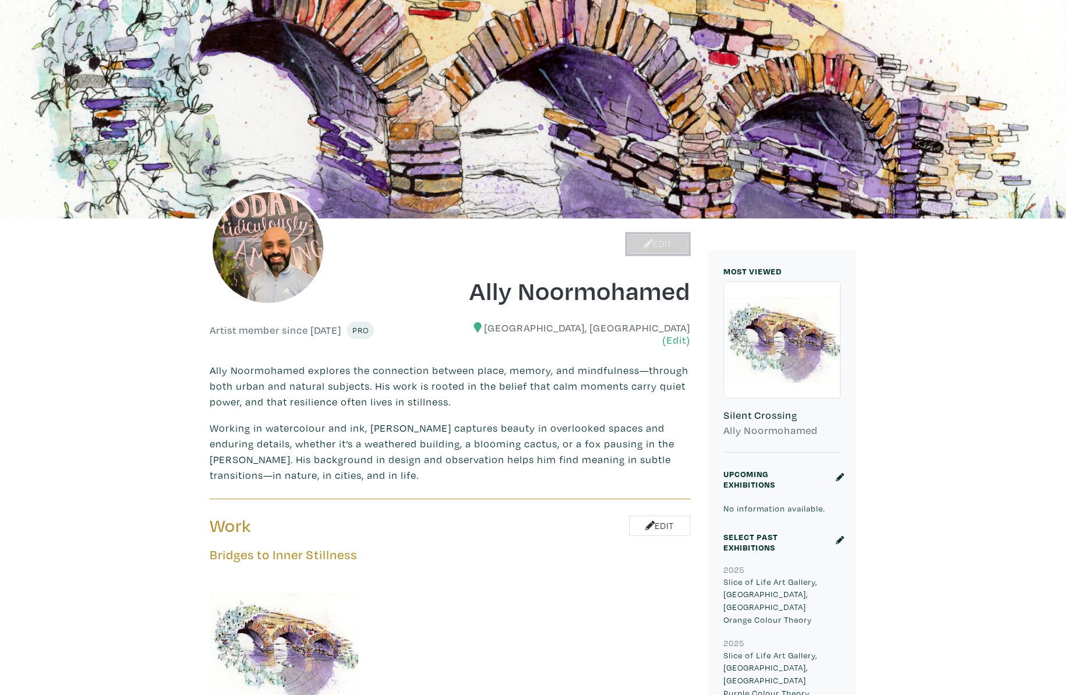
click at [658, 245] on link "Edit" at bounding box center [657, 244] width 61 height 20
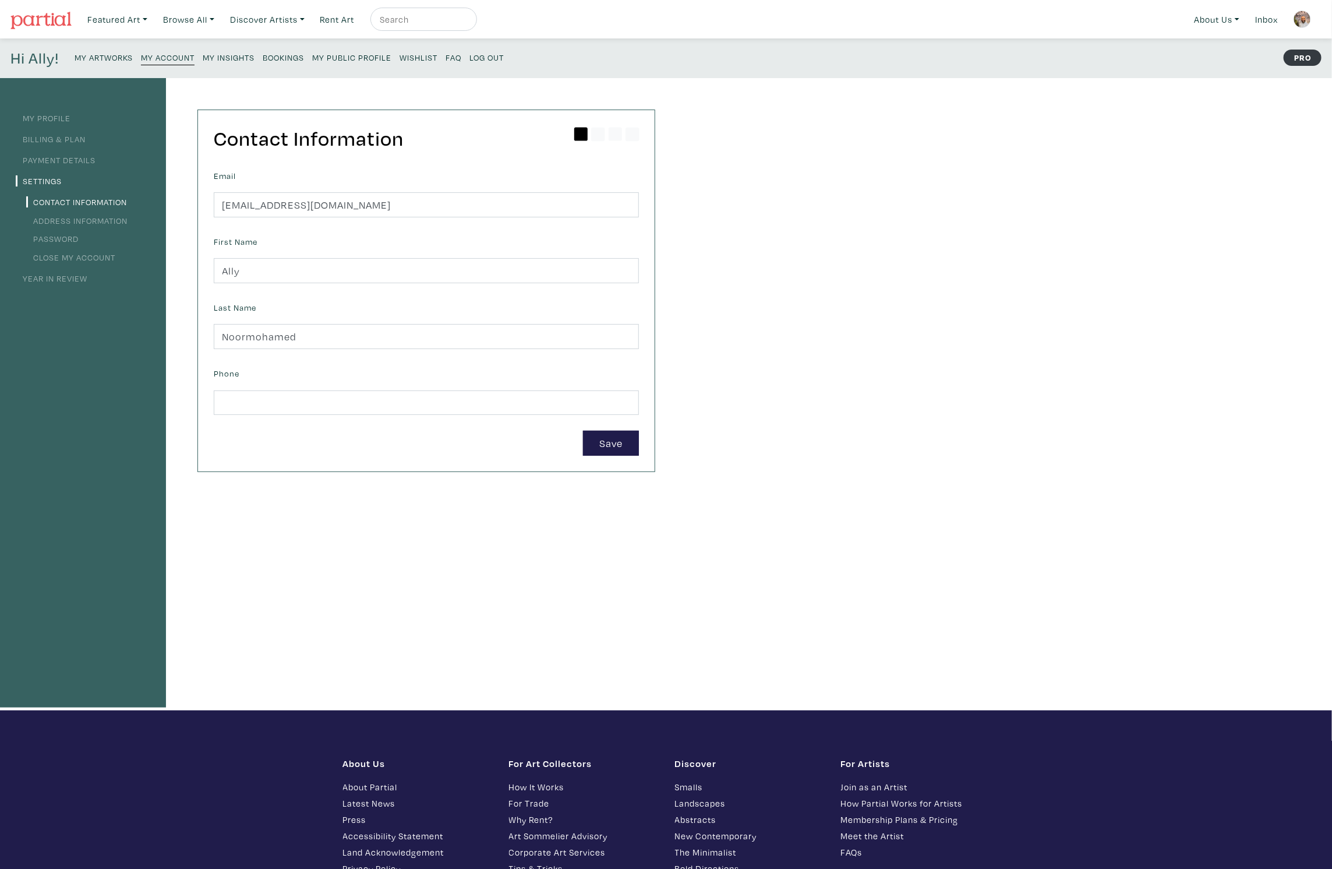
click at [97, 57] on small "My Artworks" at bounding box center [104, 57] width 58 height 11
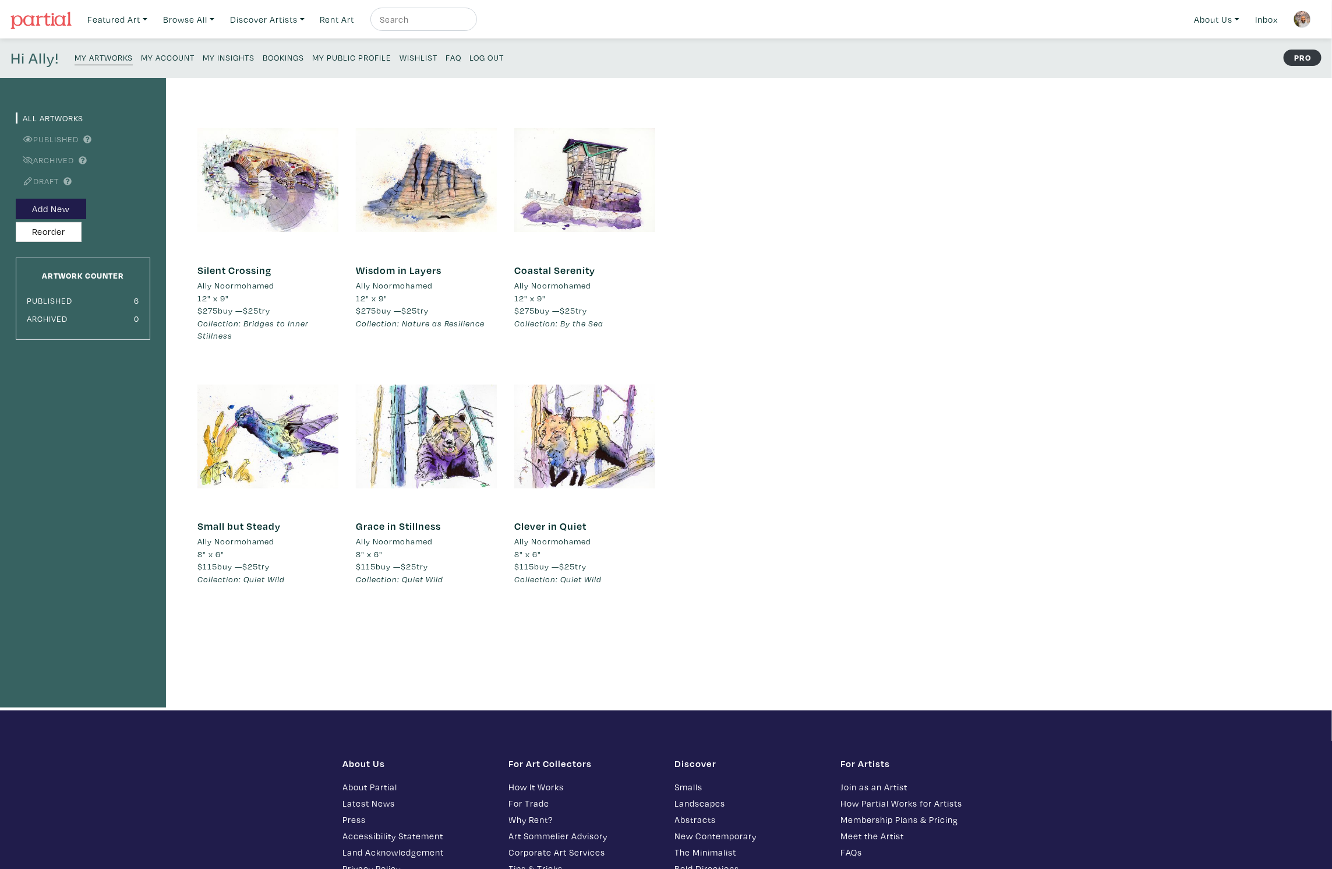
click at [151, 58] on small "My Account" at bounding box center [168, 57] width 54 height 11
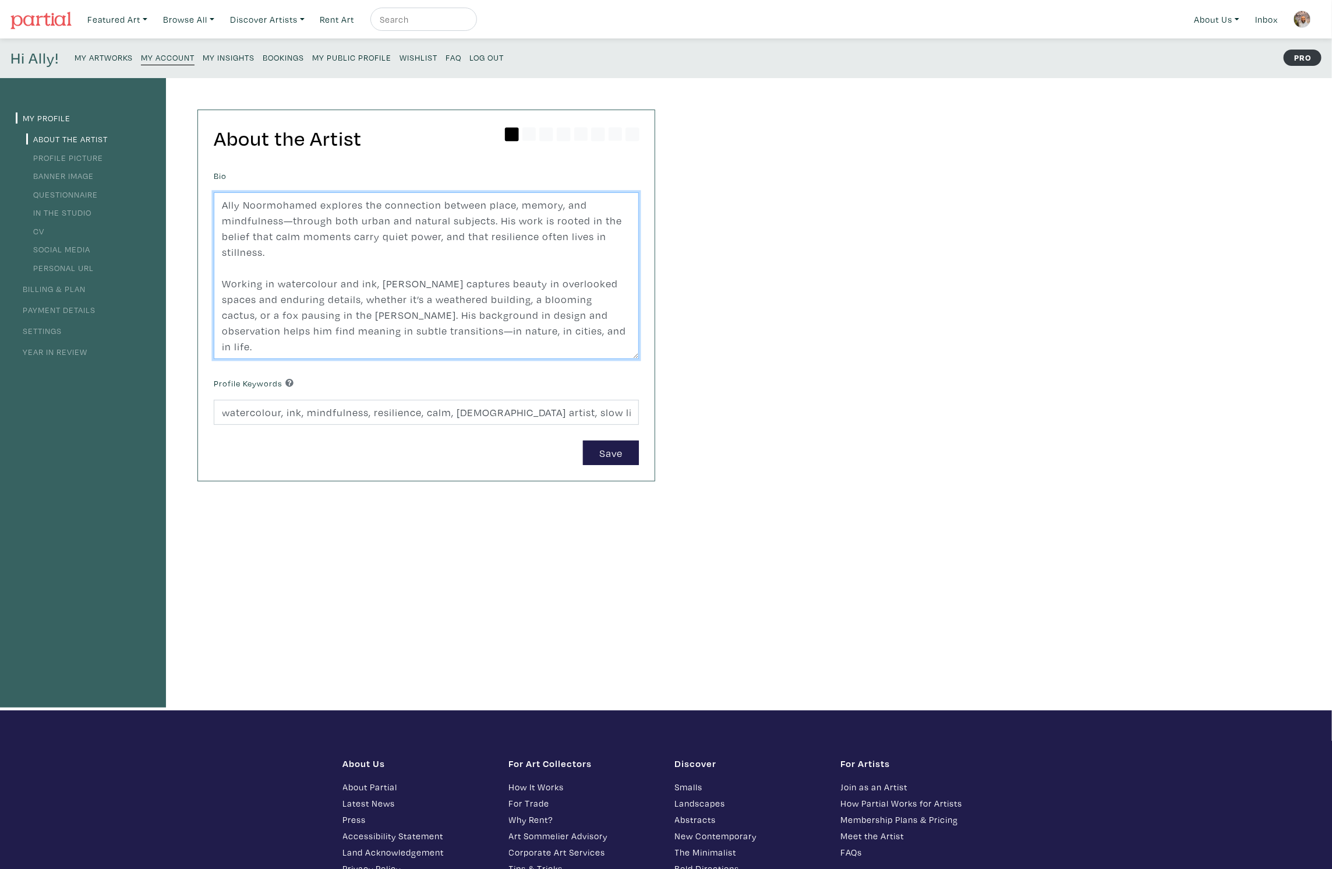
click at [550, 331] on textarea "Ally Noormohamed explores the connection between place, memory, and mindfulness…" at bounding box center [426, 275] width 425 height 167
paste textarea "My work gathers into four quiet themes: the resilience of nature, the stillness…"
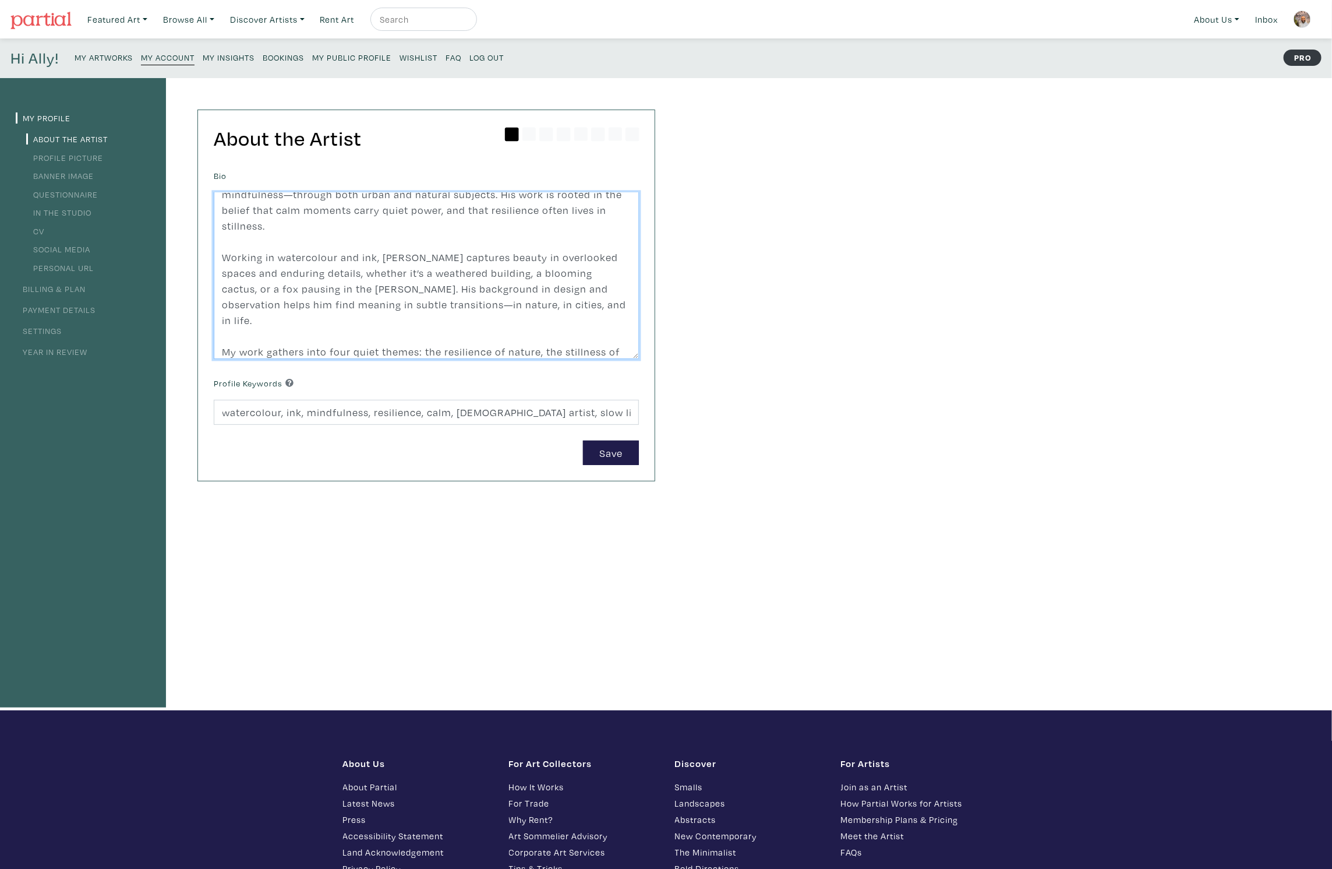
type textarea "Ally Noormohamed explores the connection between place, memory, and mindfulness…"
click at [503, 408] on input "watercolour, ink, mindfulness, resilience, calm, [DEMOGRAPHIC_DATA] artist, slo…" at bounding box center [426, 412] width 425 height 25
paste input "Vancouver artist, slow living, nature art, urban landscapes, wildlife art, orig…"
type input "watercolour, ink, mindfulness, resilience, calm, Canadian artist, Vancouver art…"
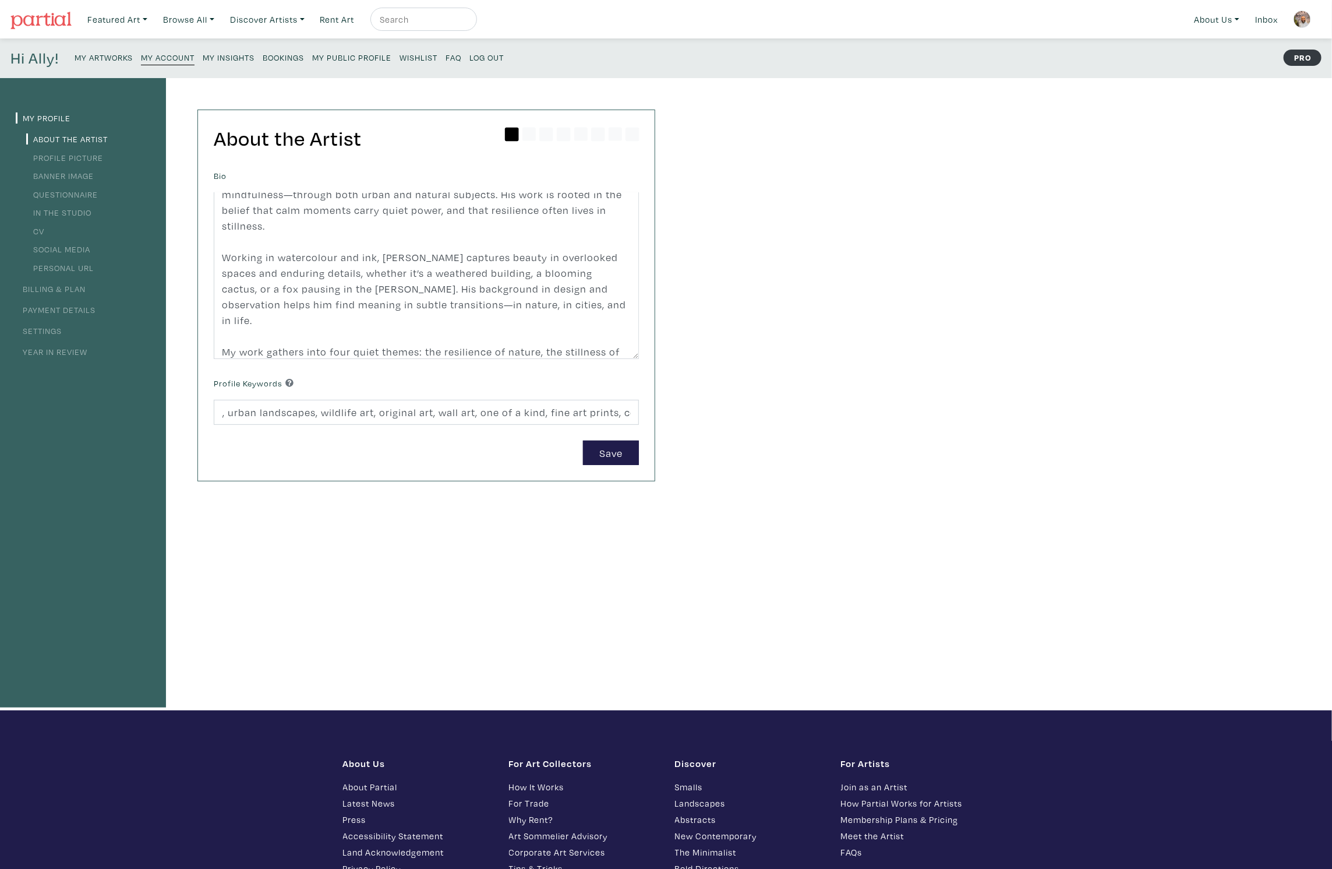
scroll to position [0, 0]
click at [611, 452] on button "Save" at bounding box center [611, 452] width 56 height 25
click at [36, 233] on link "CV" at bounding box center [35, 230] width 18 height 11
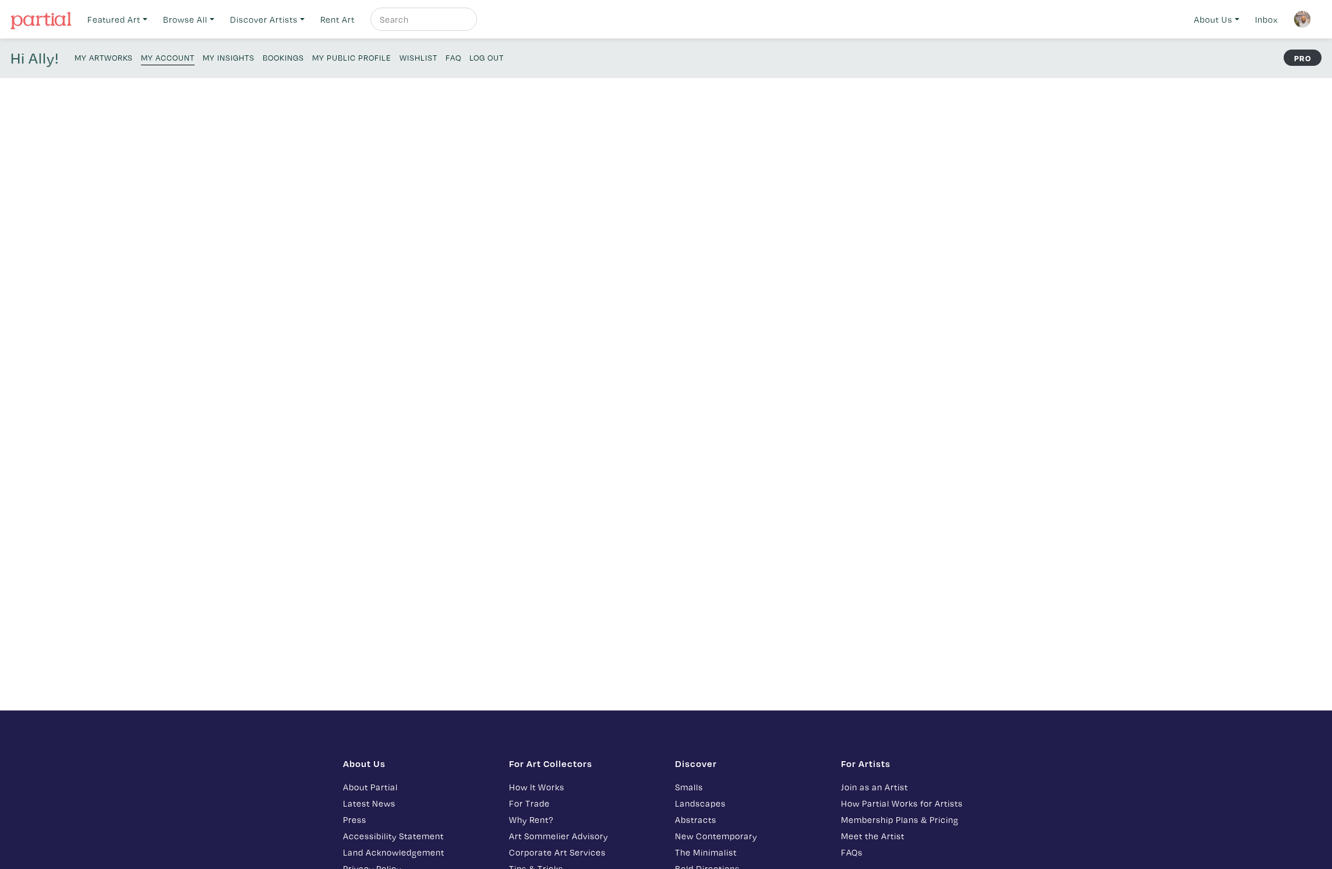
type input "2025"
type input "Slice of Life Art Gallery, Vancouver, BC"
type input "Orange Colour Theory"
type input "2024"
type input "Artistcloseup Contemporary Art Magazine"
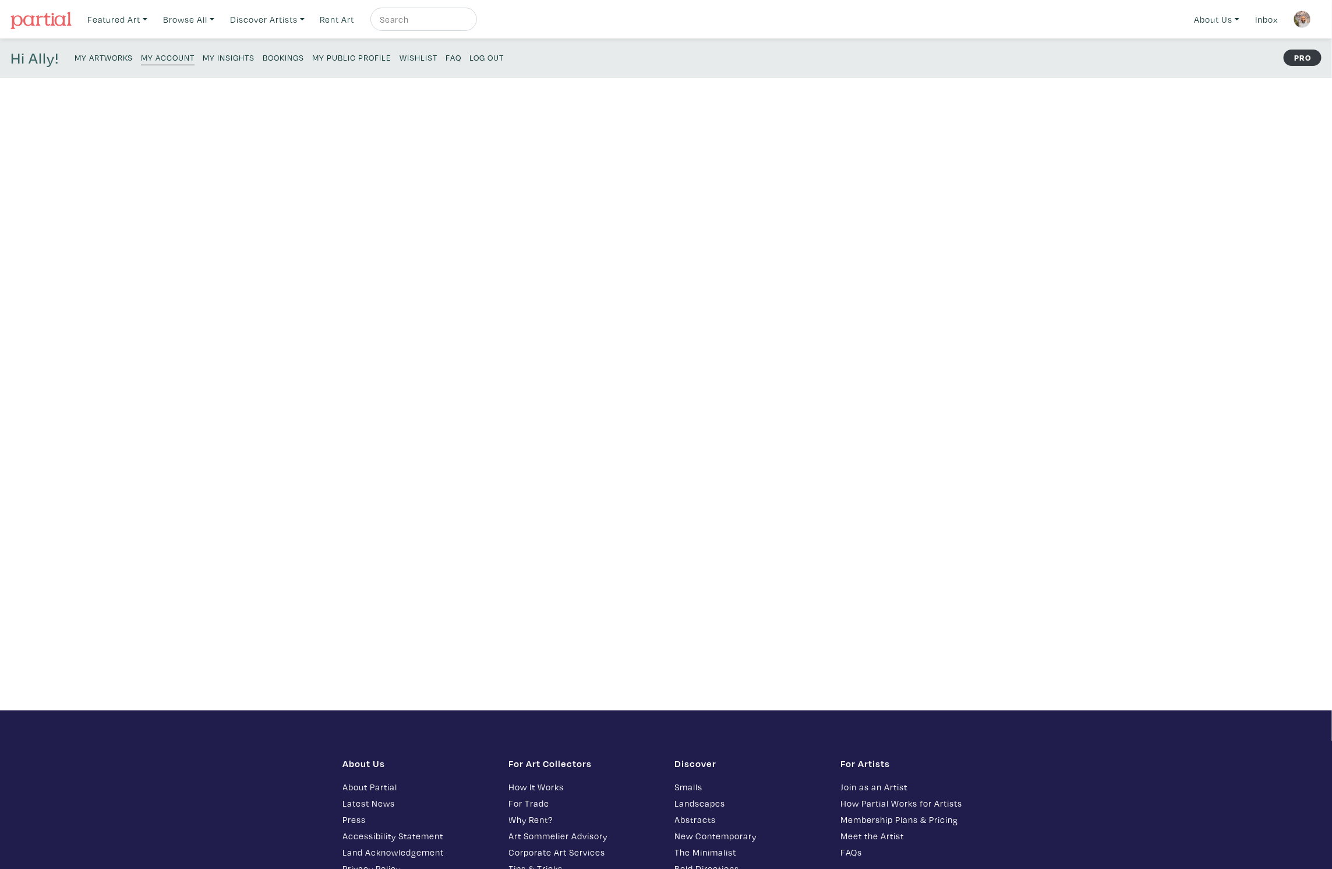
type input "Ally Noormohamed"
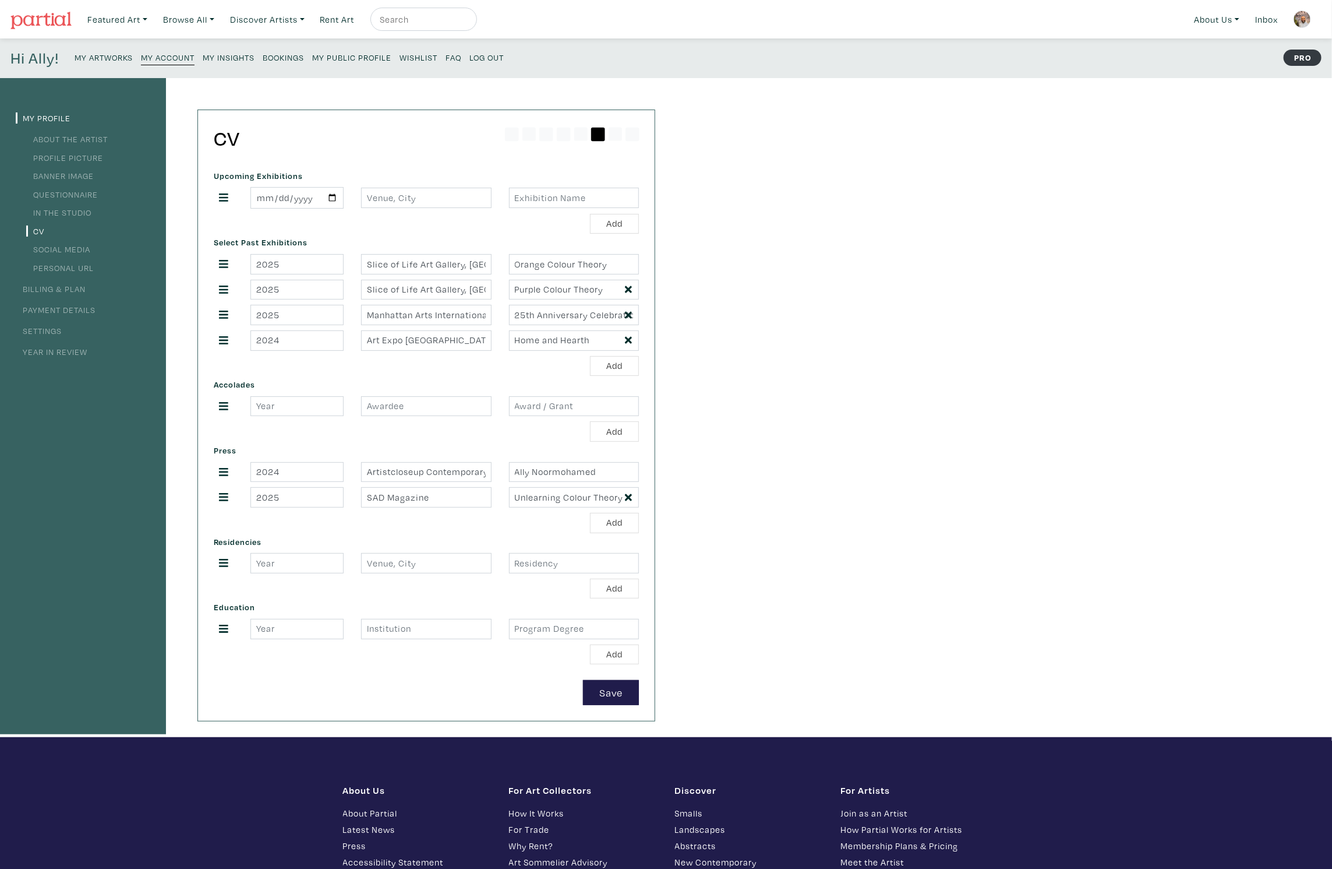
click at [373, 59] on small "My Public Profile" at bounding box center [351, 57] width 79 height 11
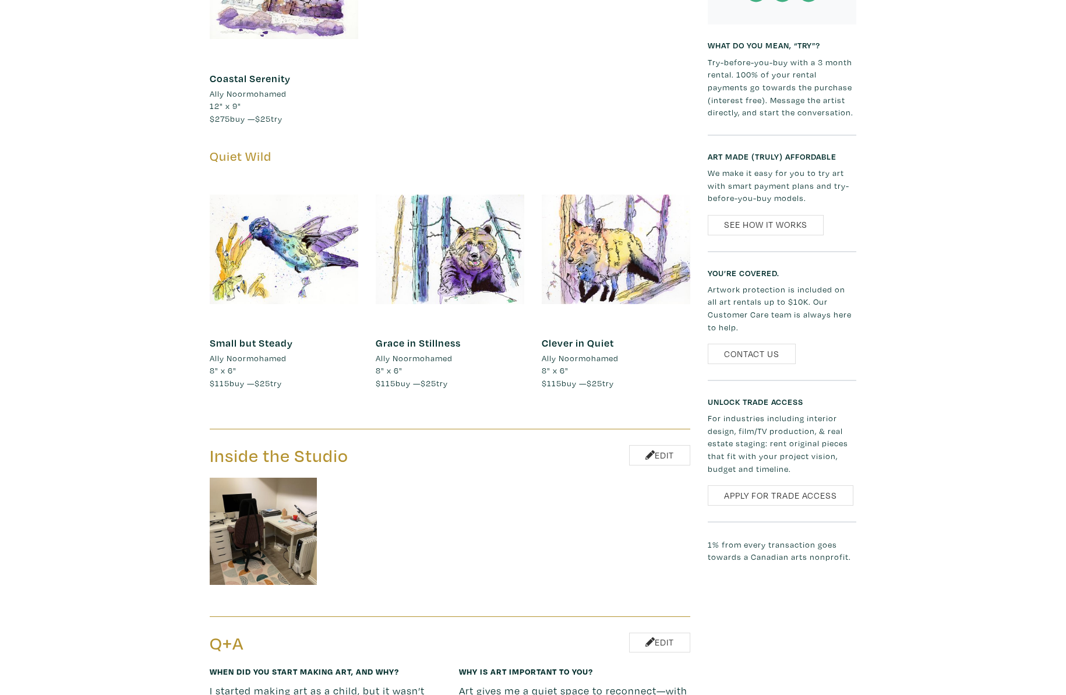
scroll to position [1335, 0]
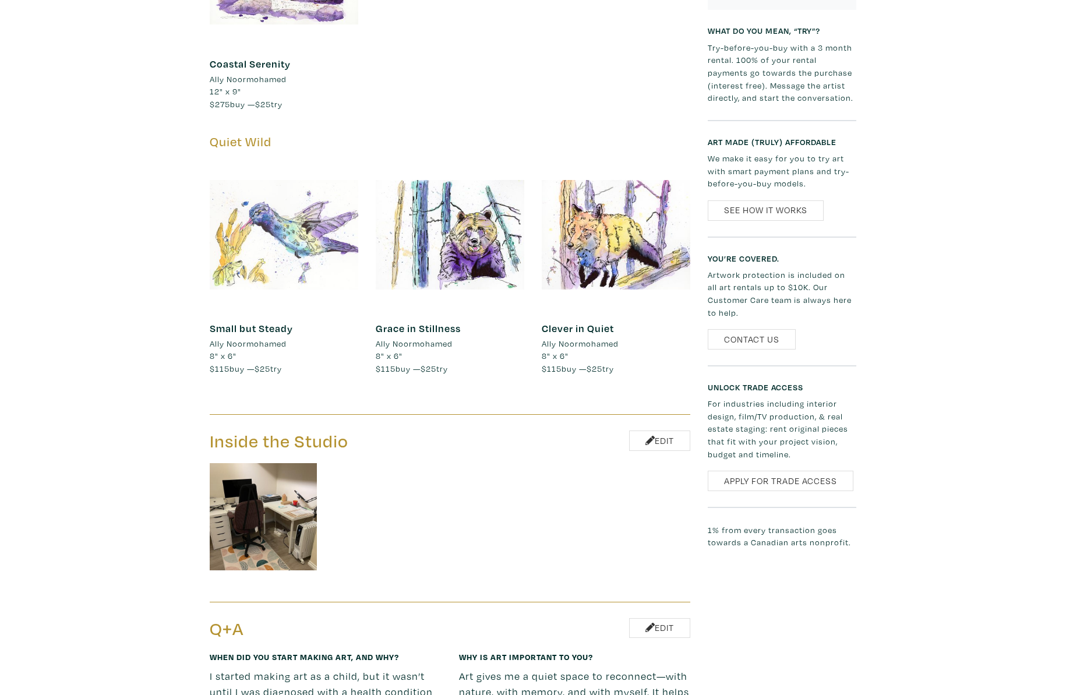
click at [299, 209] on div at bounding box center [284, 234] width 149 height 149
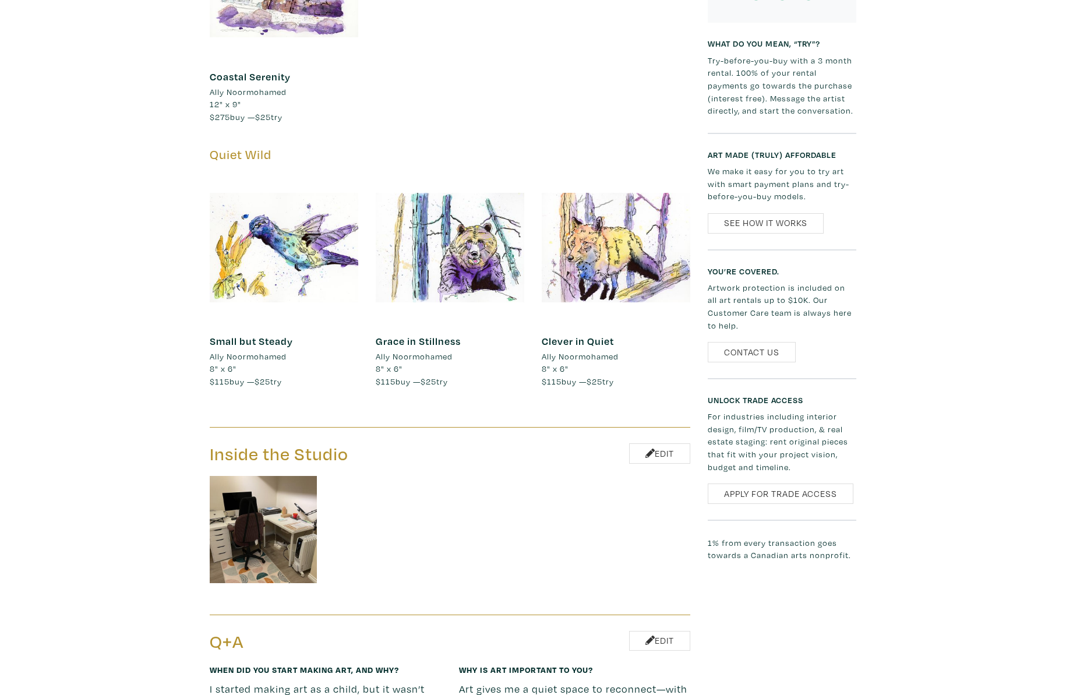
scroll to position [1314, 0]
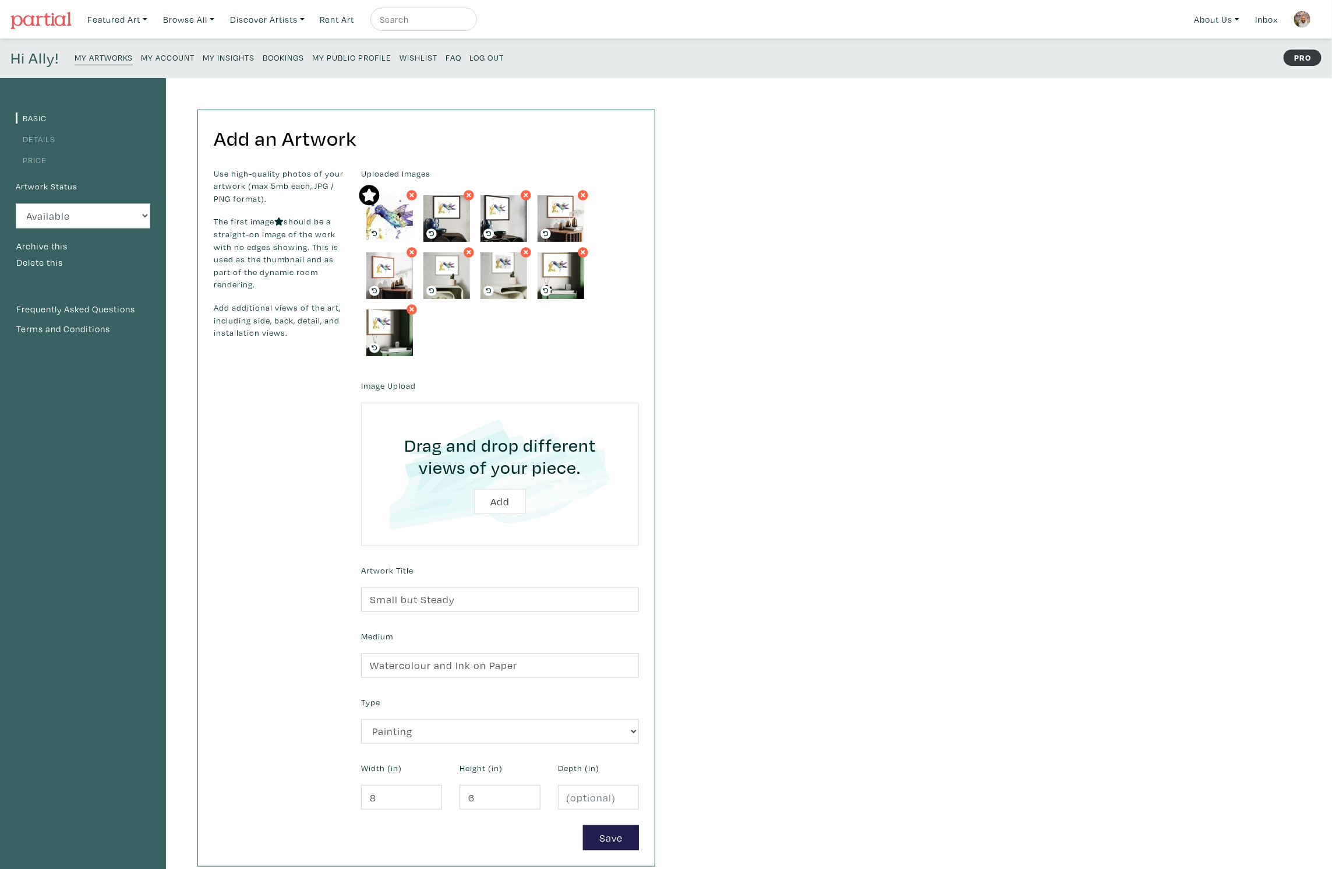
click at [31, 156] on link "Price" at bounding box center [31, 159] width 31 height 11
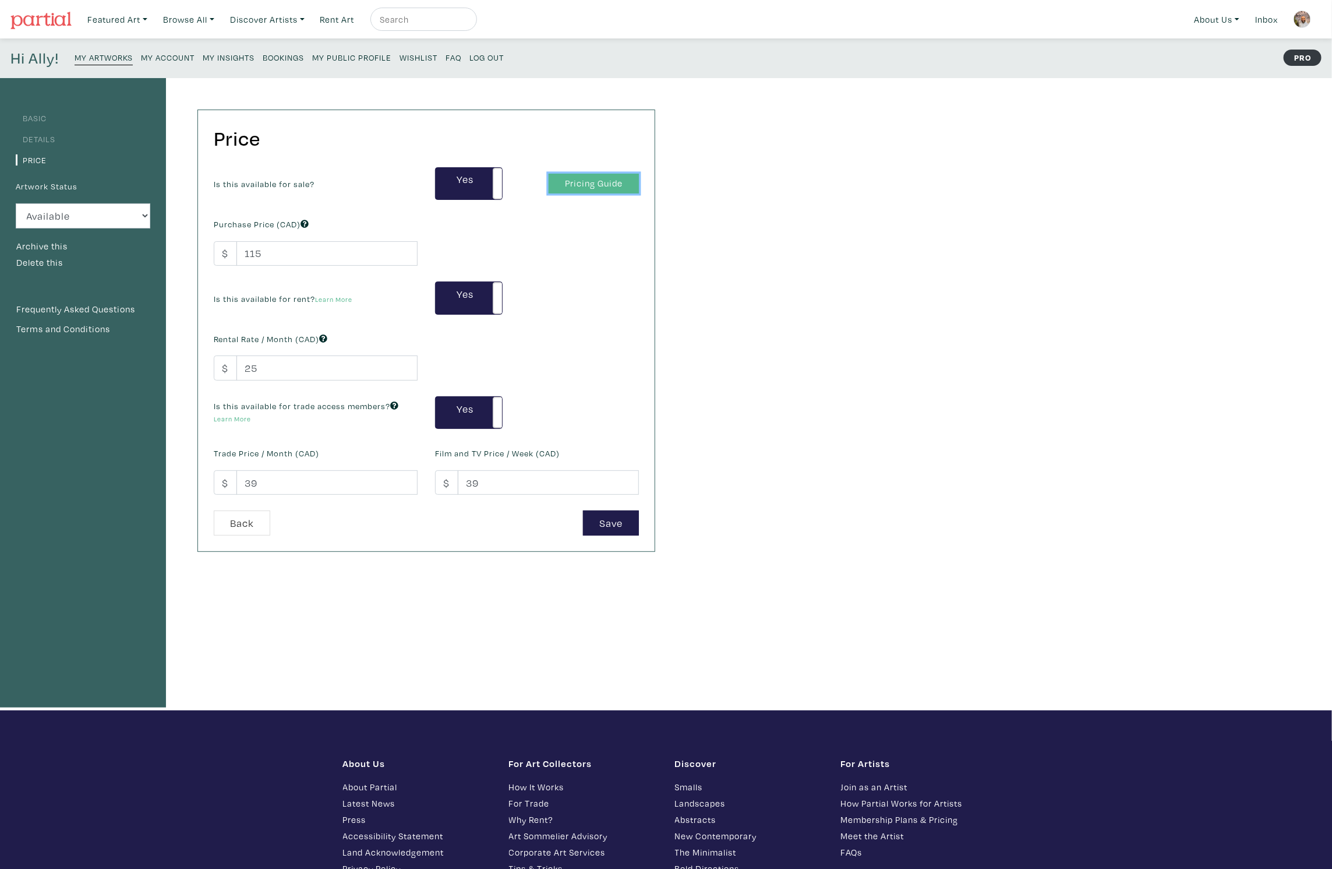
click at [610, 182] on link "Pricing Guide" at bounding box center [594, 184] width 90 height 20
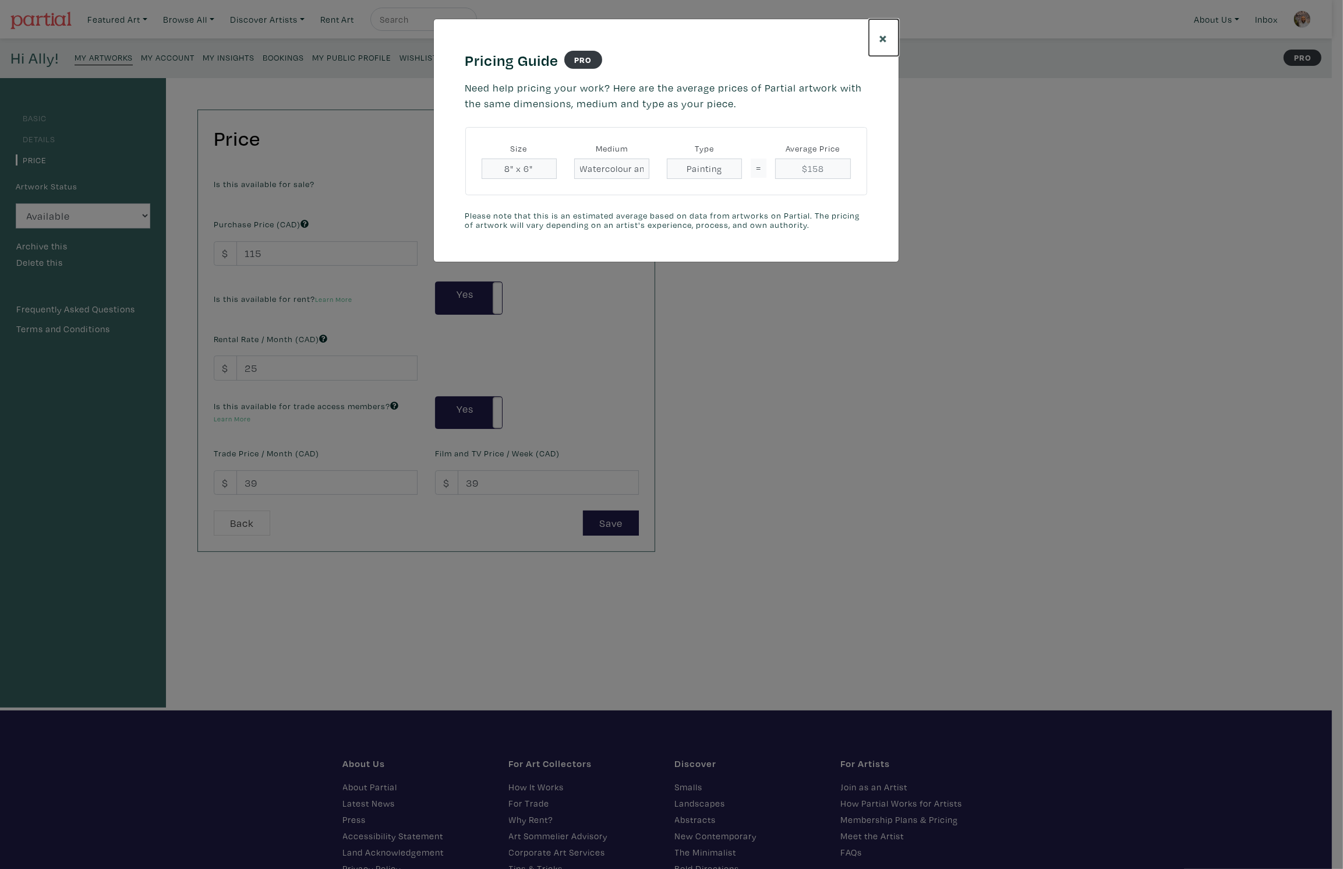
click at [886, 38] on span "×" at bounding box center [884, 37] width 9 height 20
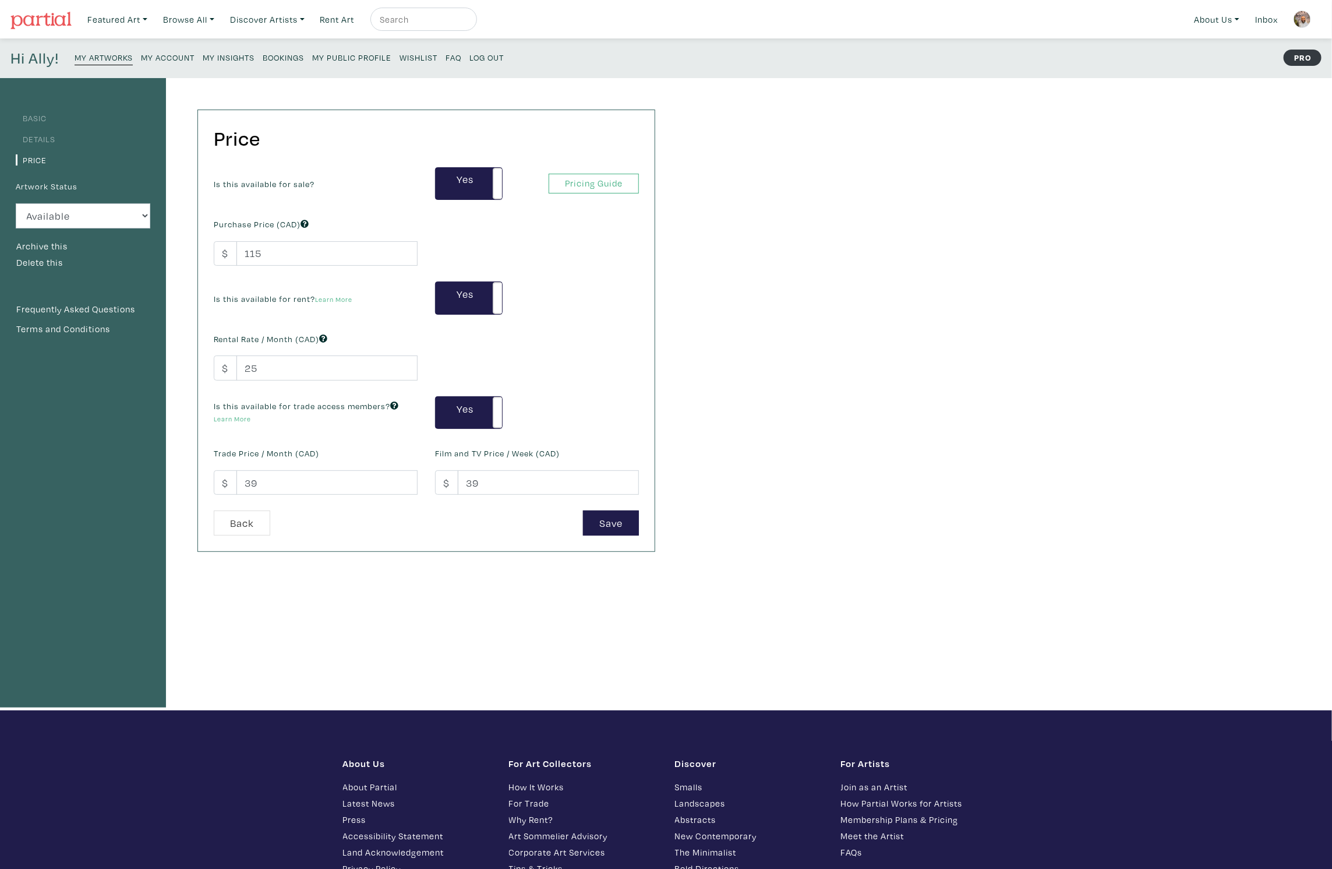
click at [36, 138] on link "Details" at bounding box center [36, 138] width 40 height 11
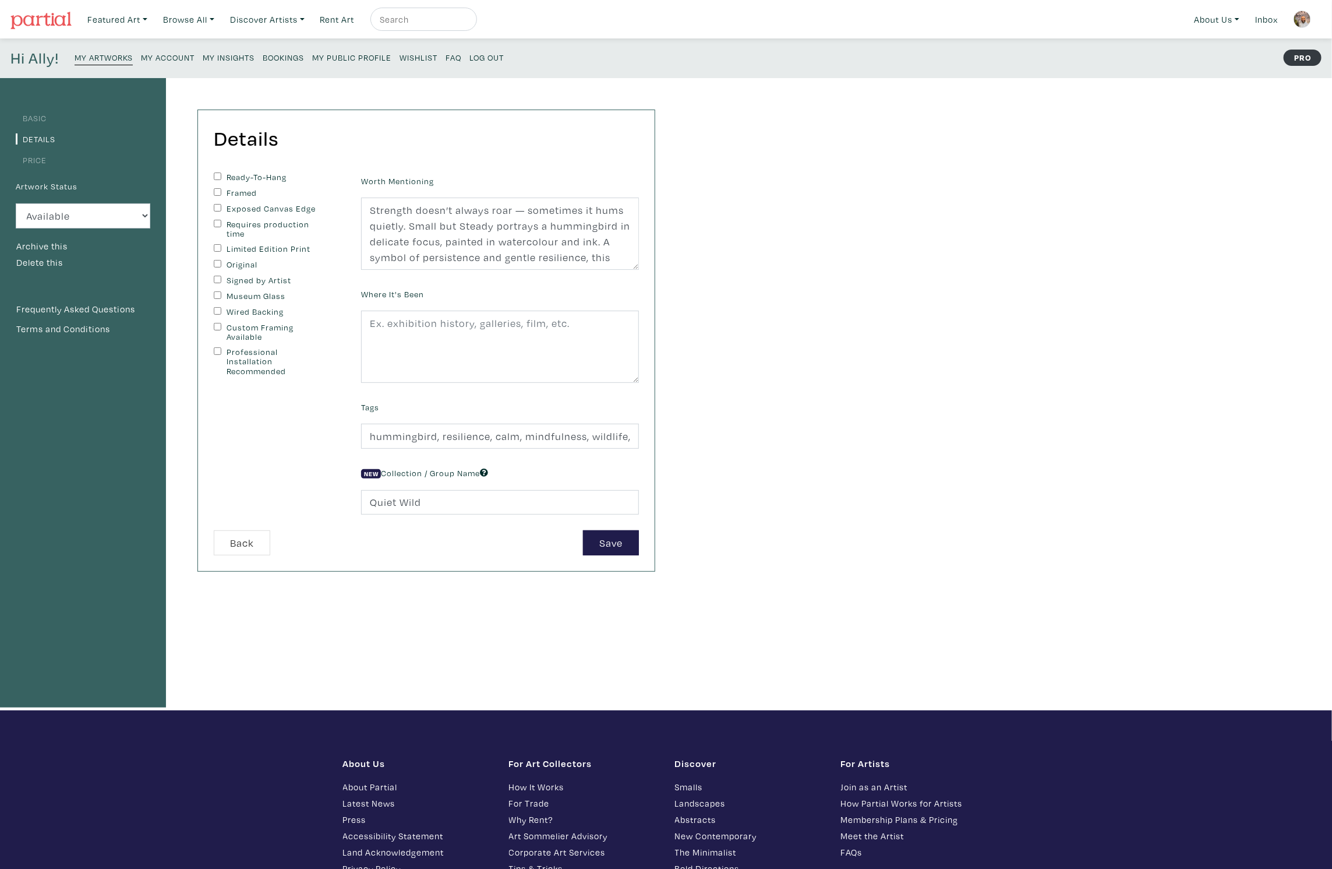
click at [44, 119] on link "Basic" at bounding box center [31, 117] width 31 height 11
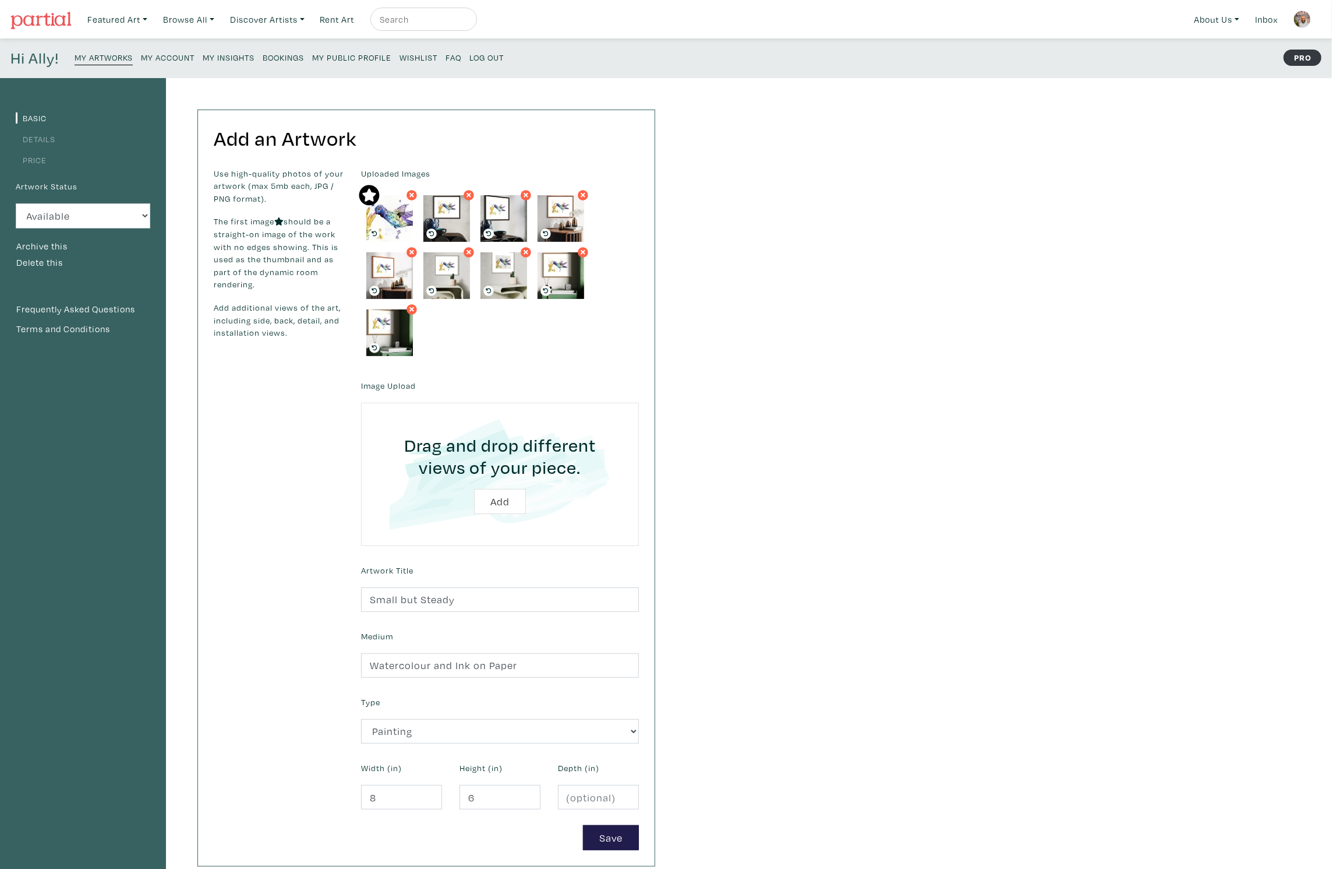
click at [41, 160] on link "Price" at bounding box center [31, 159] width 31 height 11
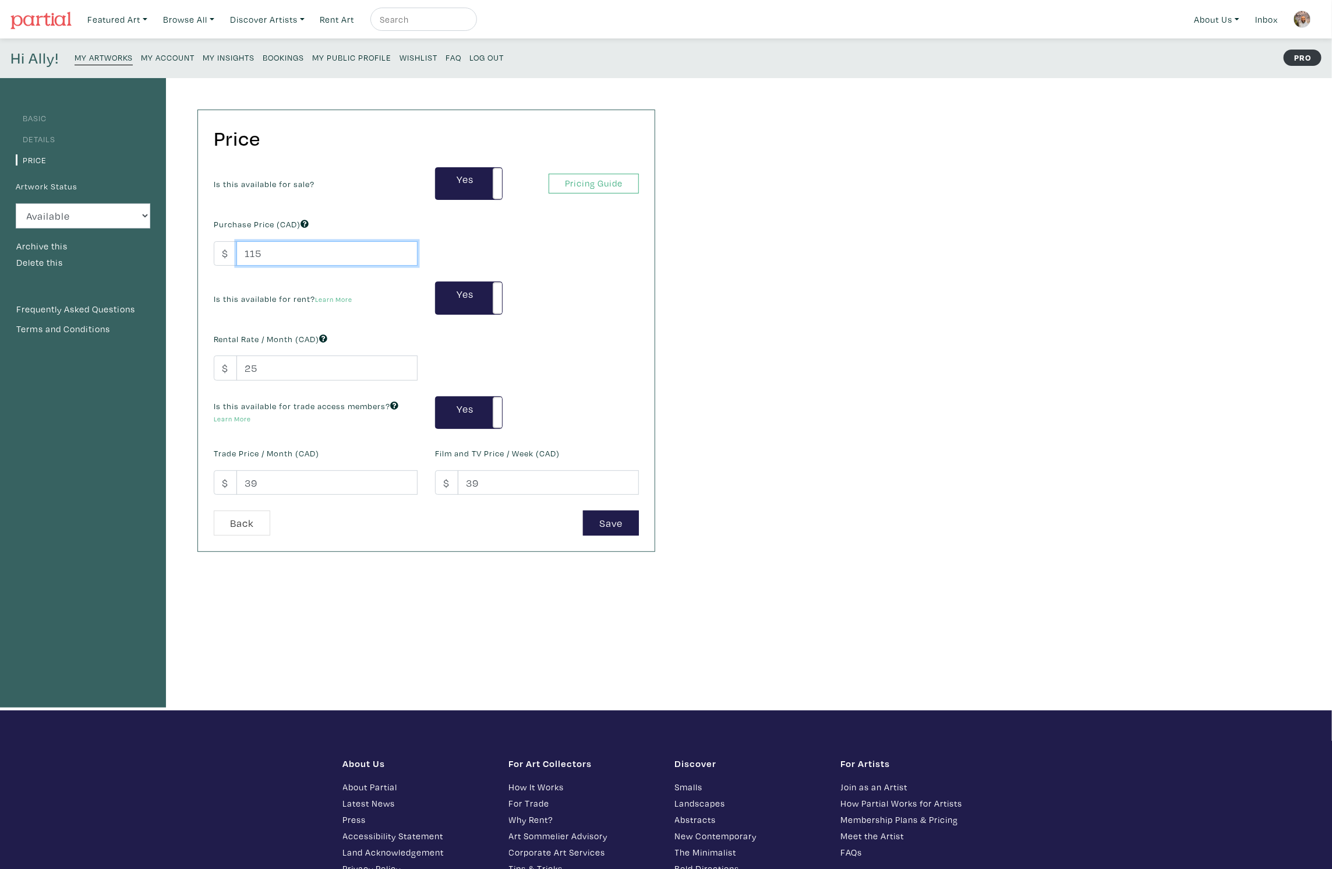
drag, startPoint x: 267, startPoint y: 253, endPoint x: 249, endPoint y: 254, distance: 18.6
click at [249, 254] on input "115" at bounding box center [326, 253] width 181 height 25
drag, startPoint x: 267, startPoint y: 254, endPoint x: 223, endPoint y: 249, distance: 45.1
click at [223, 249] on div "$ 150" at bounding box center [316, 253] width 204 height 25
type input "150"
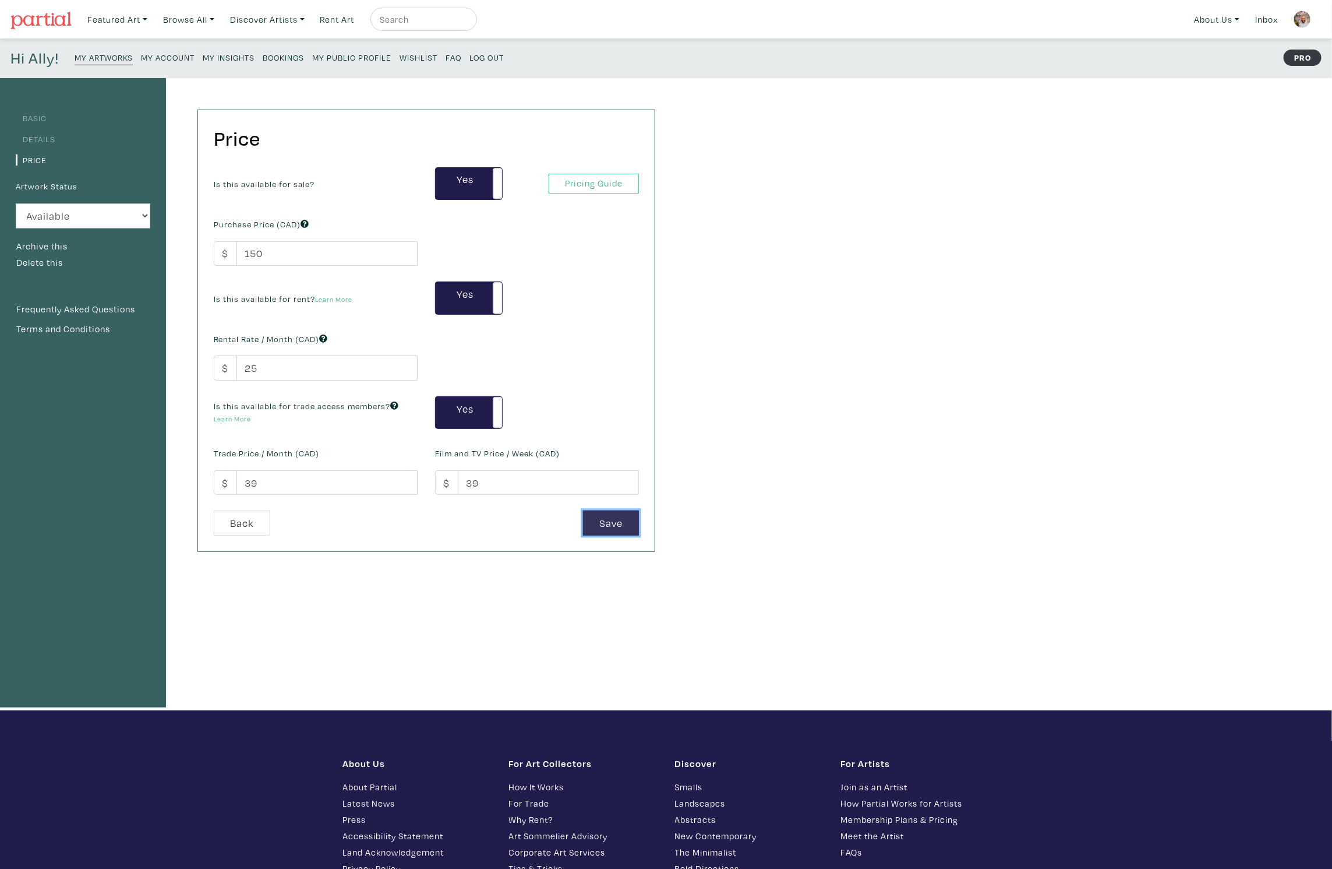
click at [612, 521] on button "Save" at bounding box center [611, 522] width 56 height 25
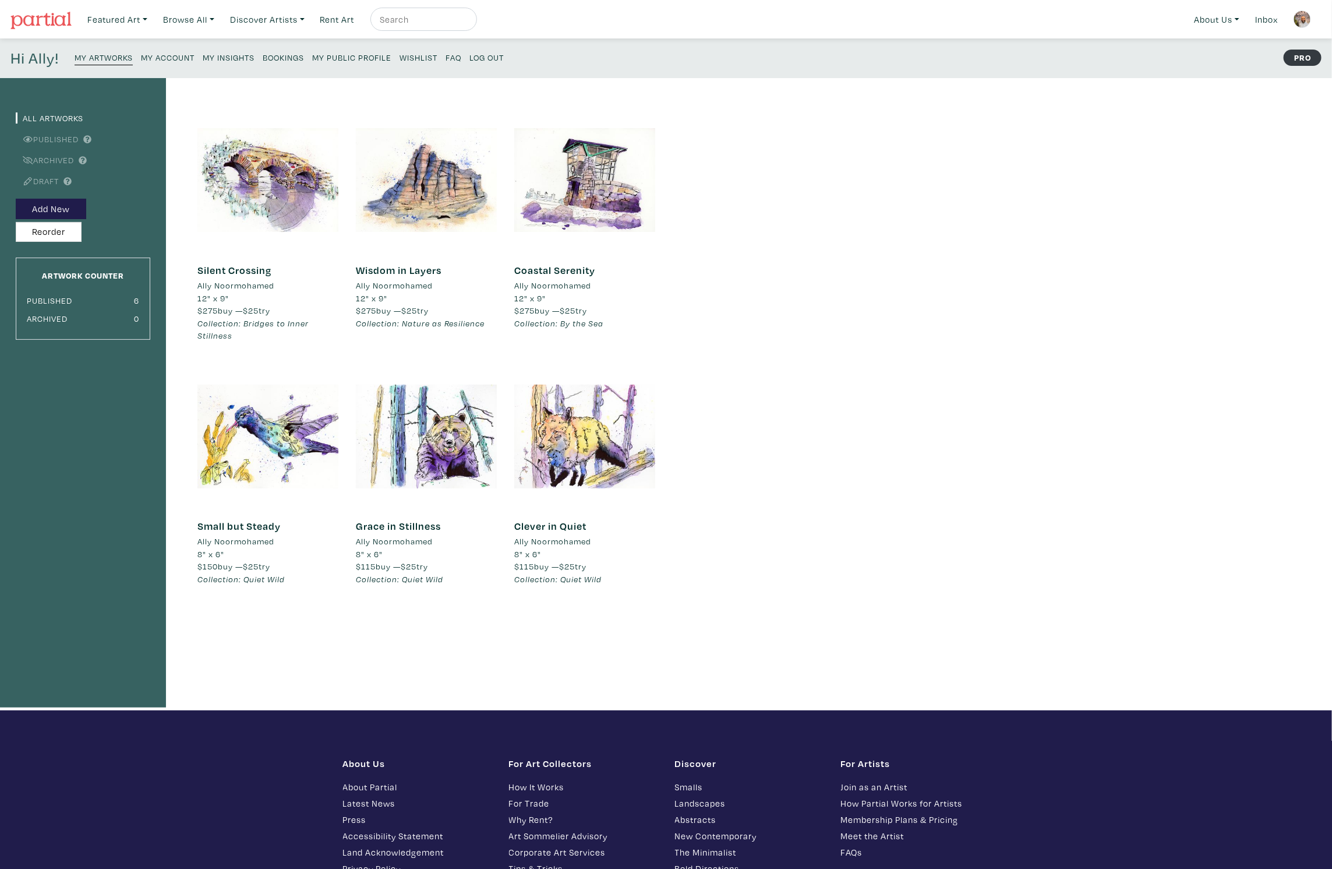
click at [91, 53] on small "My Artworks" at bounding box center [104, 57] width 58 height 11
click at [428, 405] on div at bounding box center [426, 436] width 141 height 141
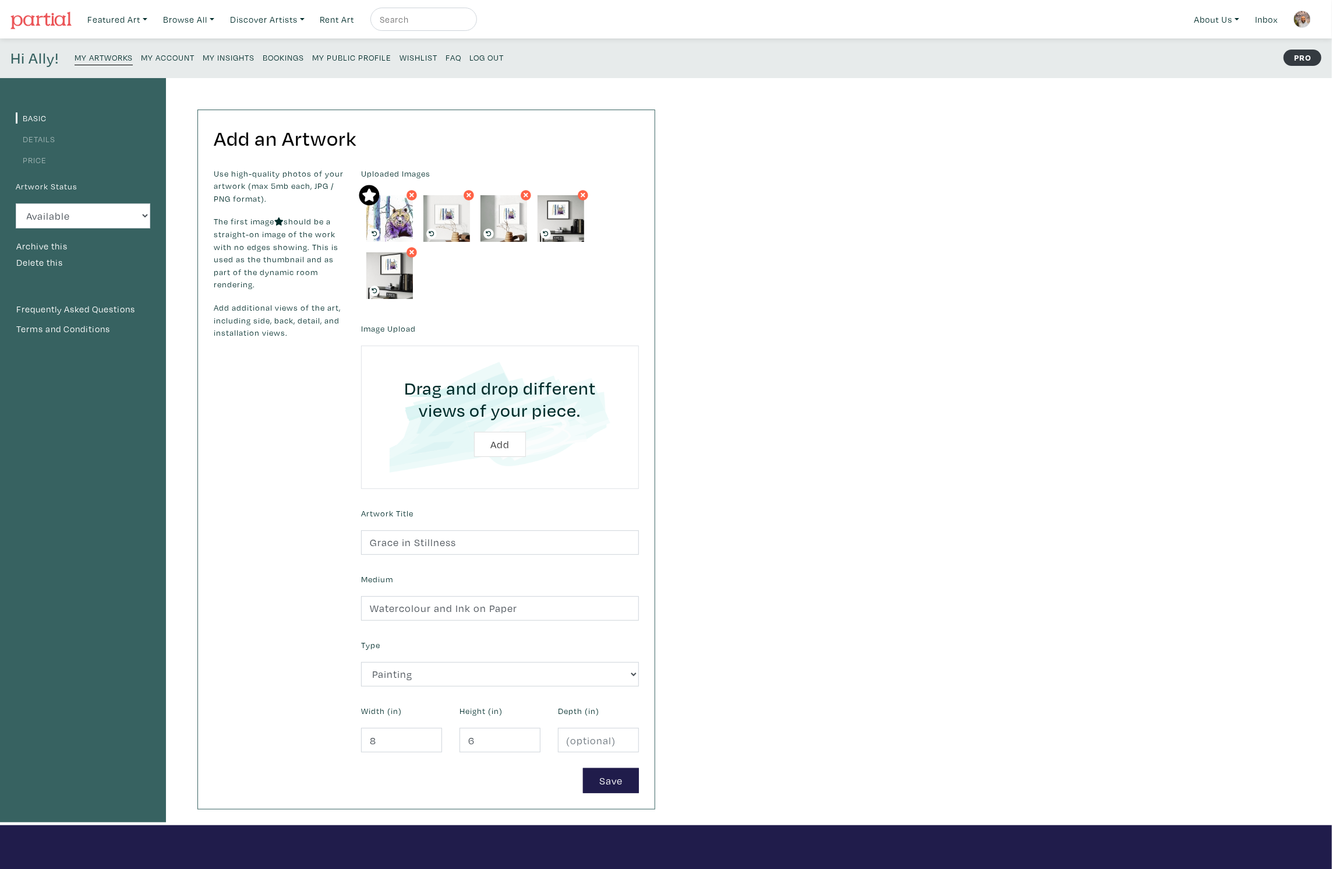
click at [38, 159] on link "Price" at bounding box center [31, 159] width 31 height 11
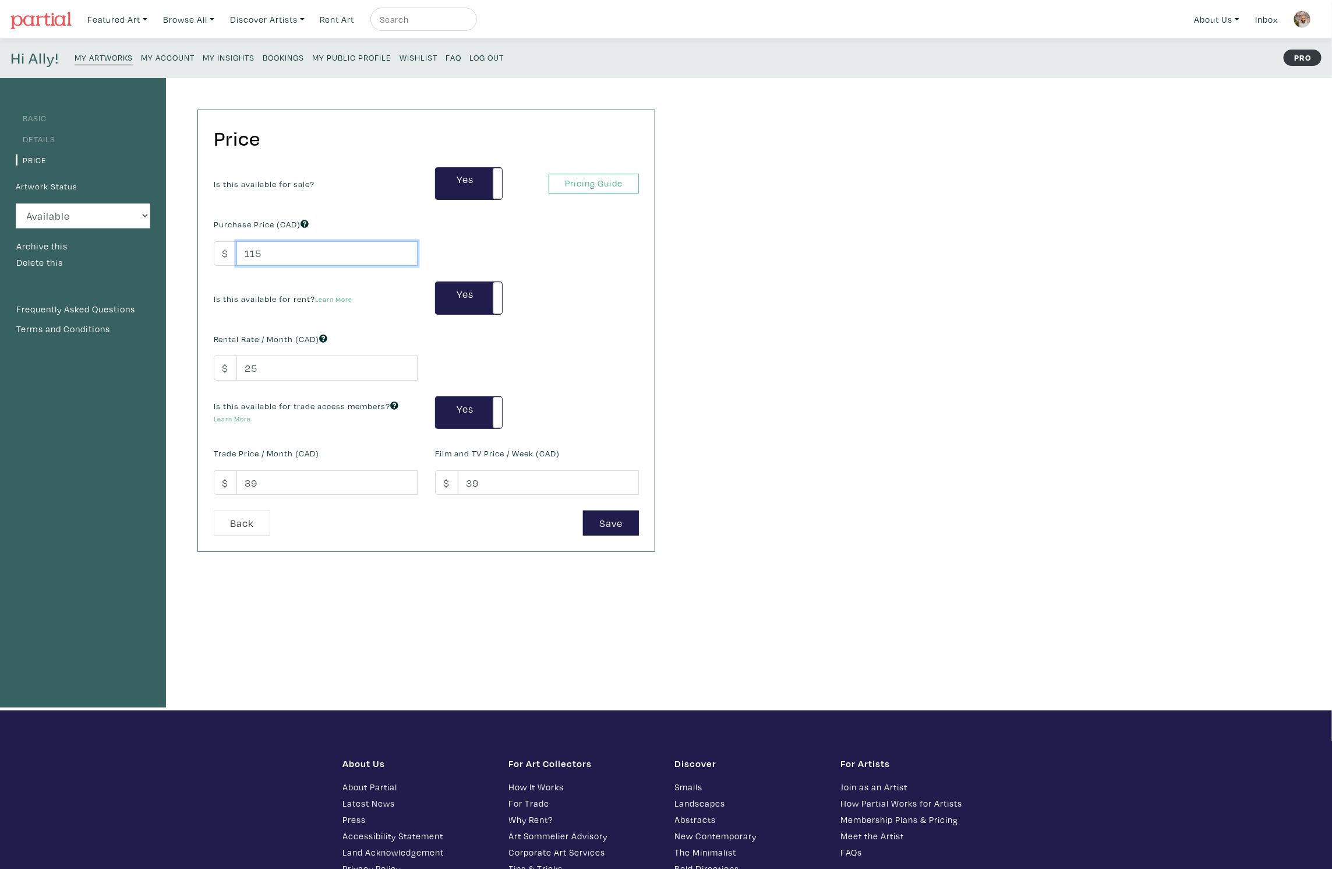
drag, startPoint x: 278, startPoint y: 247, endPoint x: 209, endPoint y: 240, distance: 69.1
click at [209, 240] on div "Purchase Price (CAD) $ 115" at bounding box center [315, 241] width 221 height 50
paste input "50"
type input "150"
click at [566, 184] on link "Pricing Guide" at bounding box center [594, 184] width 90 height 20
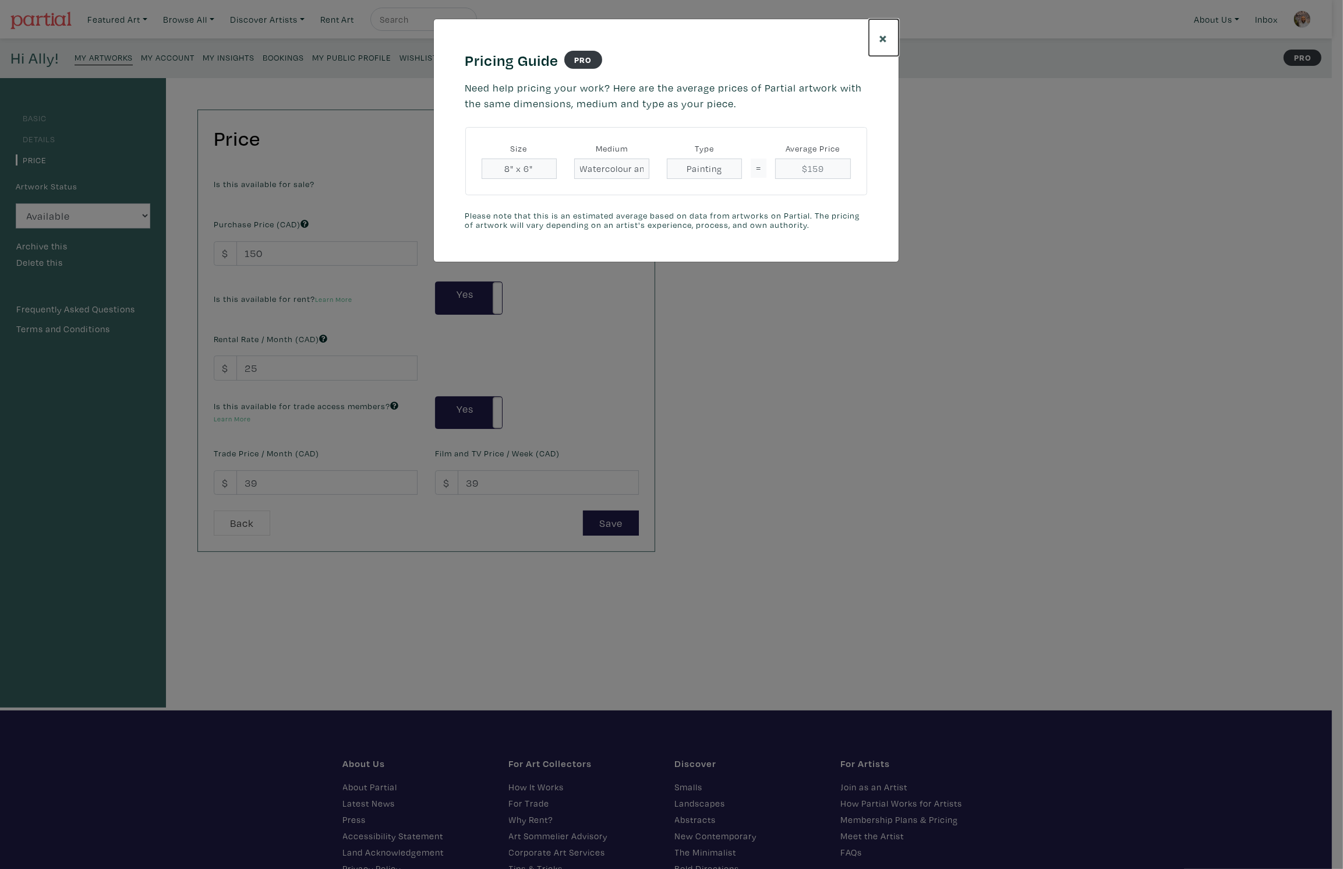
click at [887, 36] on span "×" at bounding box center [884, 37] width 9 height 20
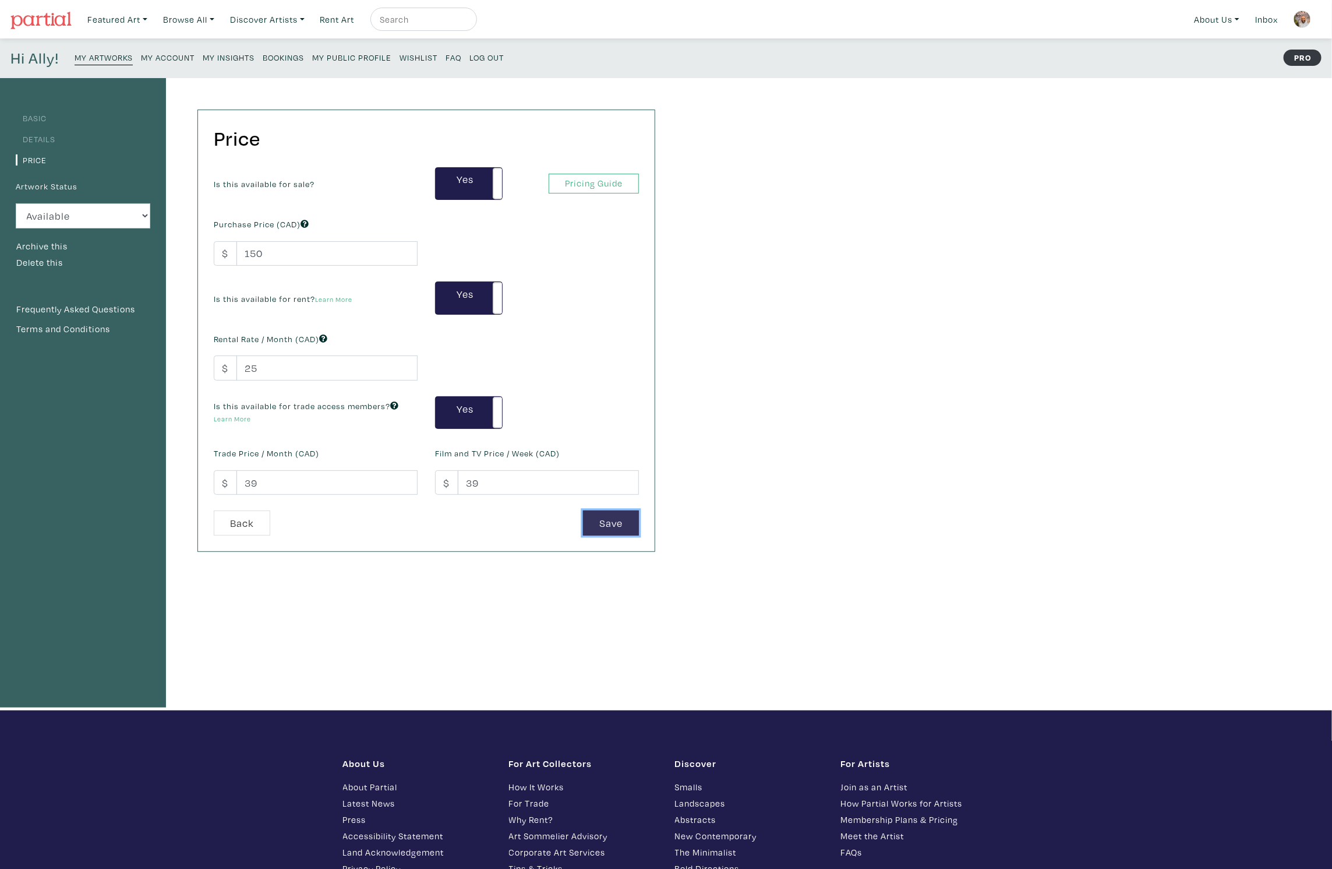
click at [613, 513] on button "Save" at bounding box center [611, 522] width 56 height 25
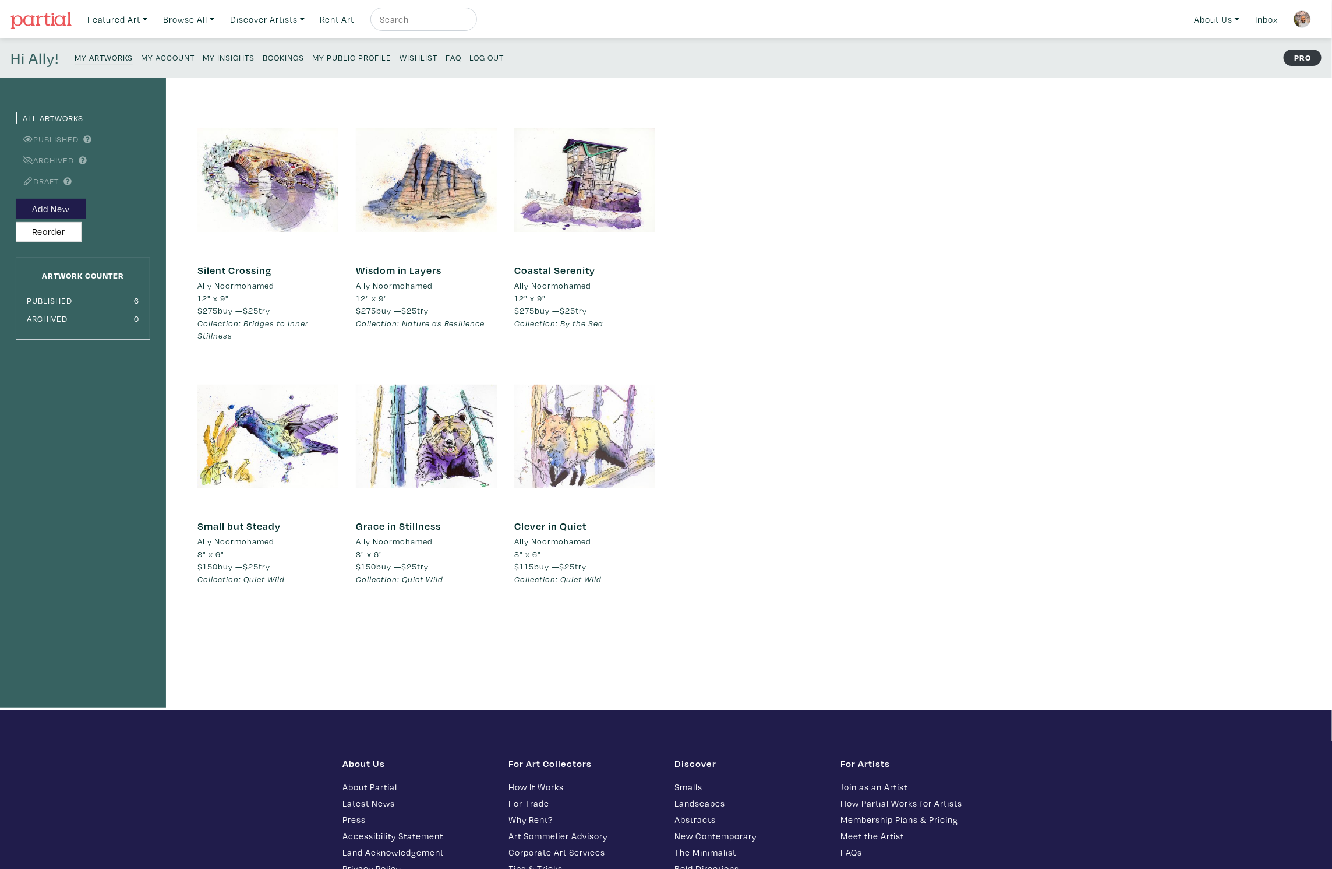
click at [583, 442] on div at bounding box center [584, 436] width 141 height 141
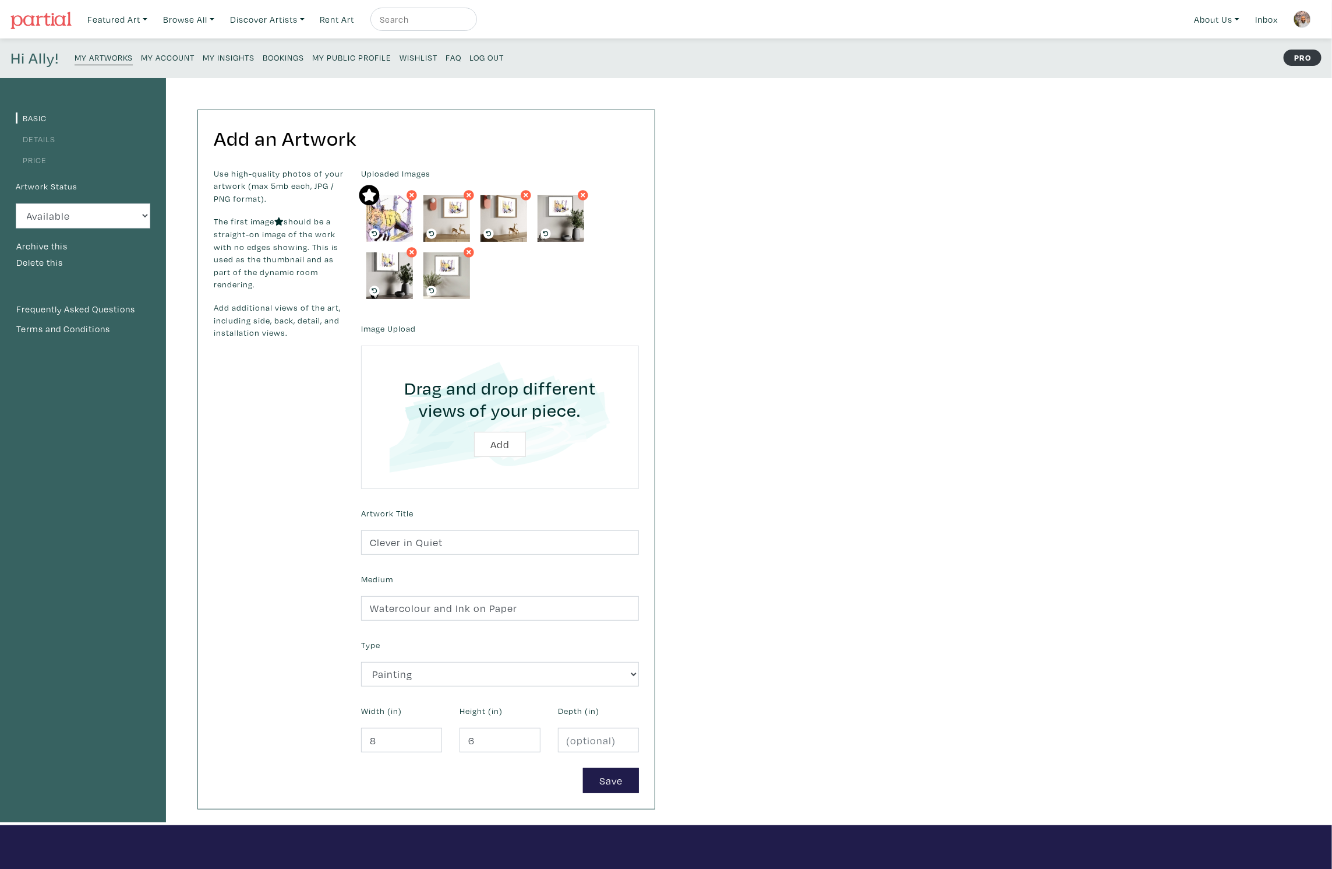
click at [27, 154] on li "Price" at bounding box center [83, 159] width 135 height 16
click at [33, 161] on link "Price" at bounding box center [31, 159] width 31 height 11
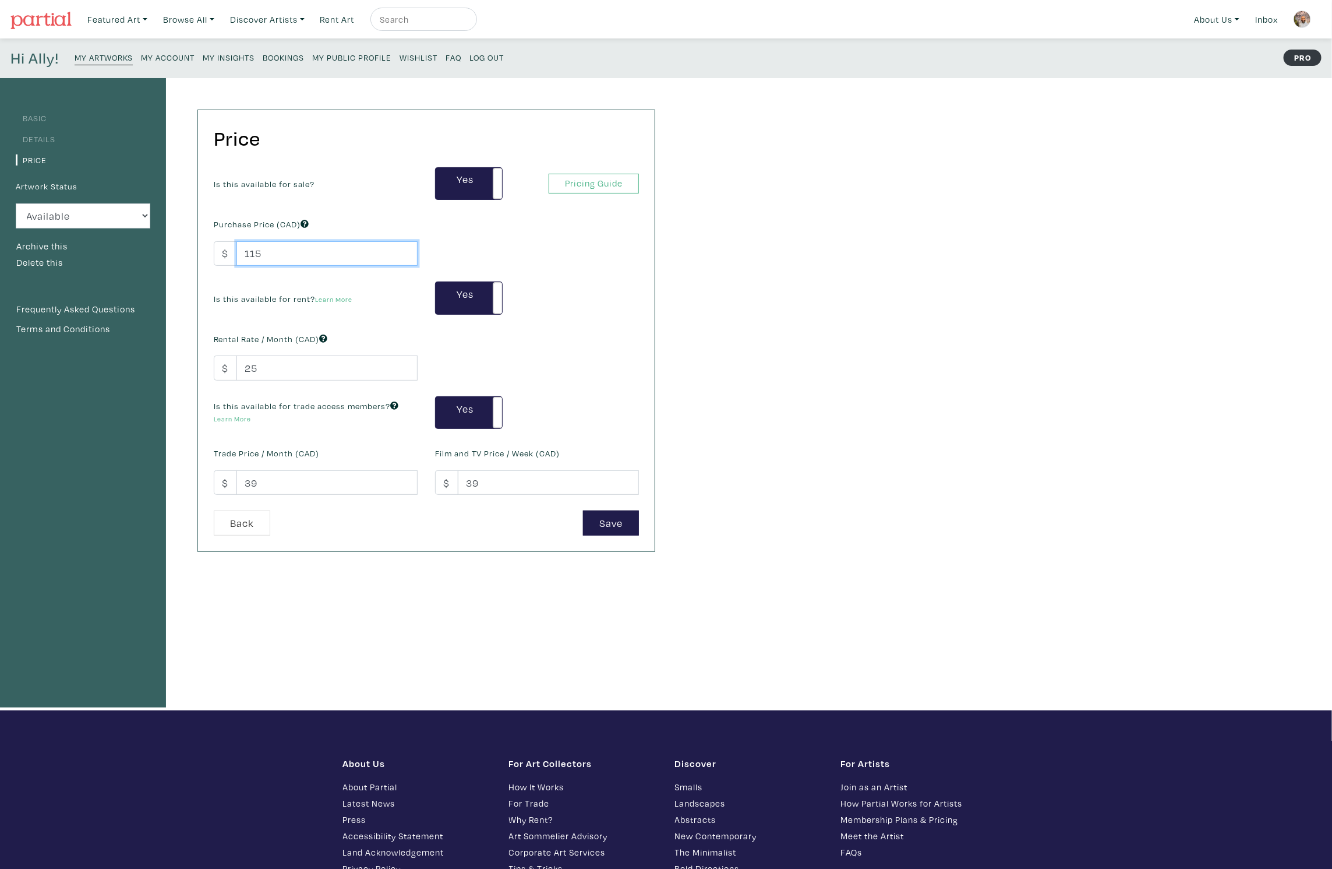
drag, startPoint x: 273, startPoint y: 253, endPoint x: 228, endPoint y: 248, distance: 44.7
click at [228, 248] on div "$ 115" at bounding box center [316, 253] width 204 height 25
paste input "50"
type input "150"
click at [602, 520] on button "Save" at bounding box center [611, 522] width 56 height 25
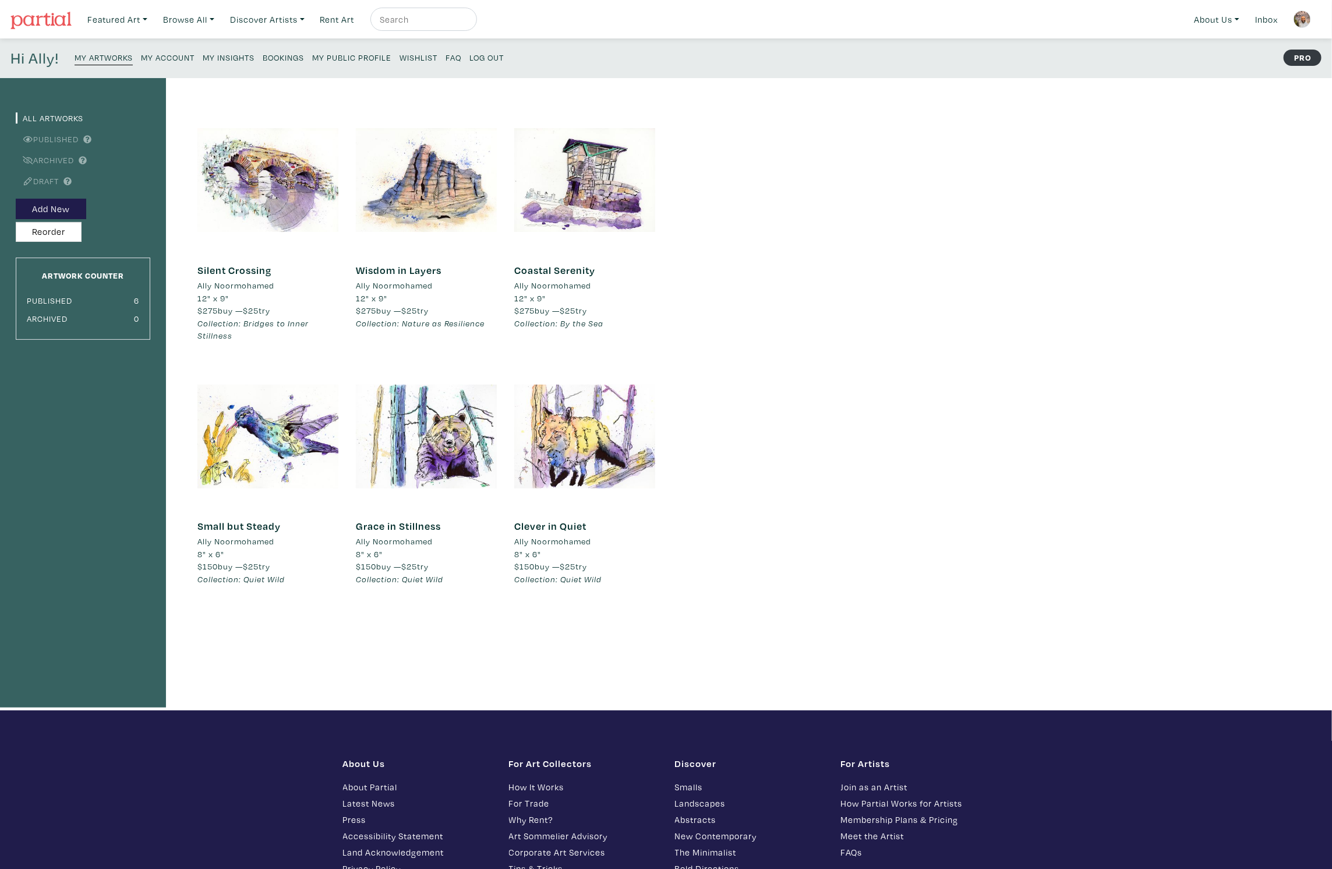
click at [97, 58] on small "My Artworks" at bounding box center [104, 57] width 58 height 11
click at [238, 163] on div at bounding box center [267, 180] width 141 height 141
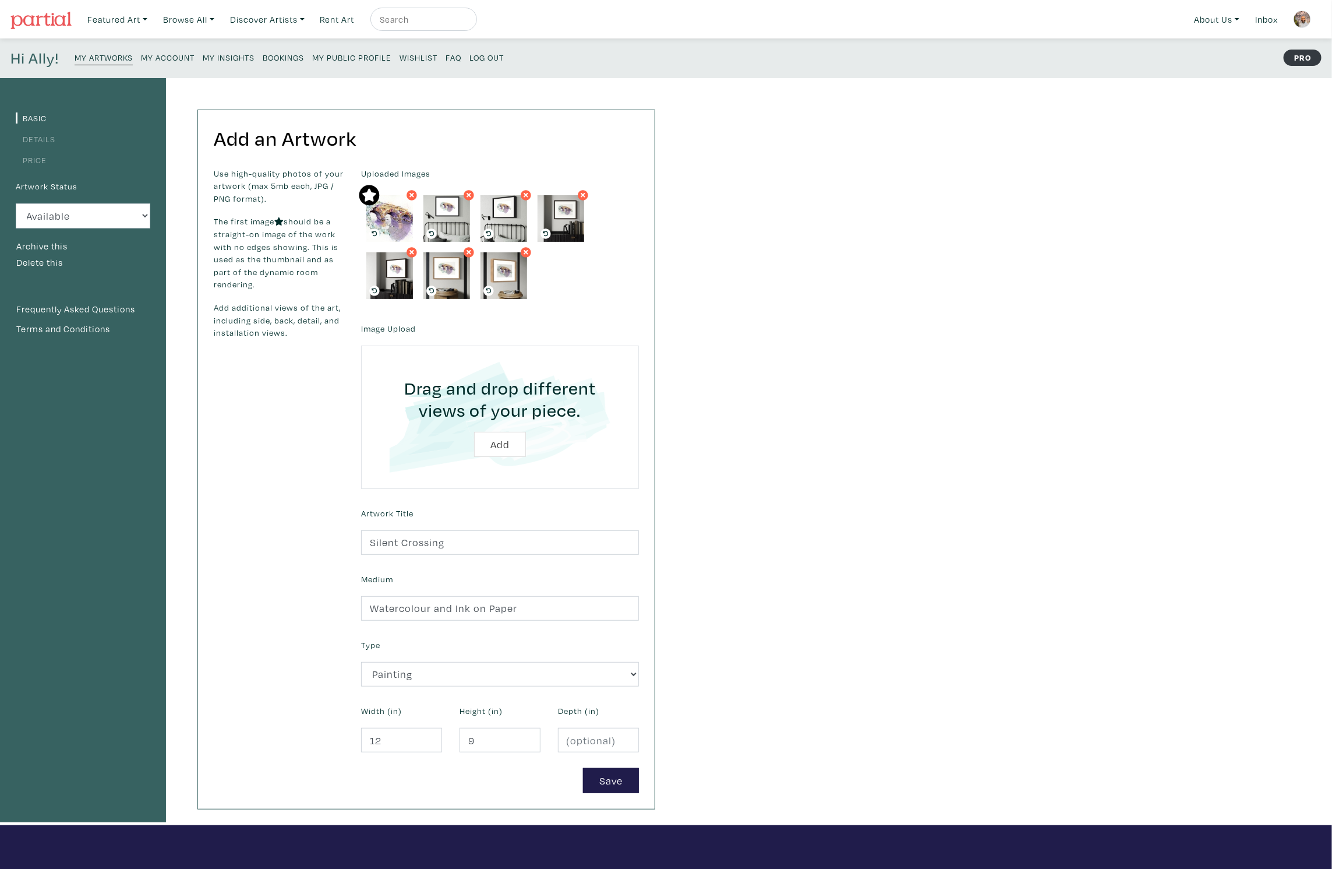
click at [39, 161] on link "Price" at bounding box center [31, 159] width 31 height 11
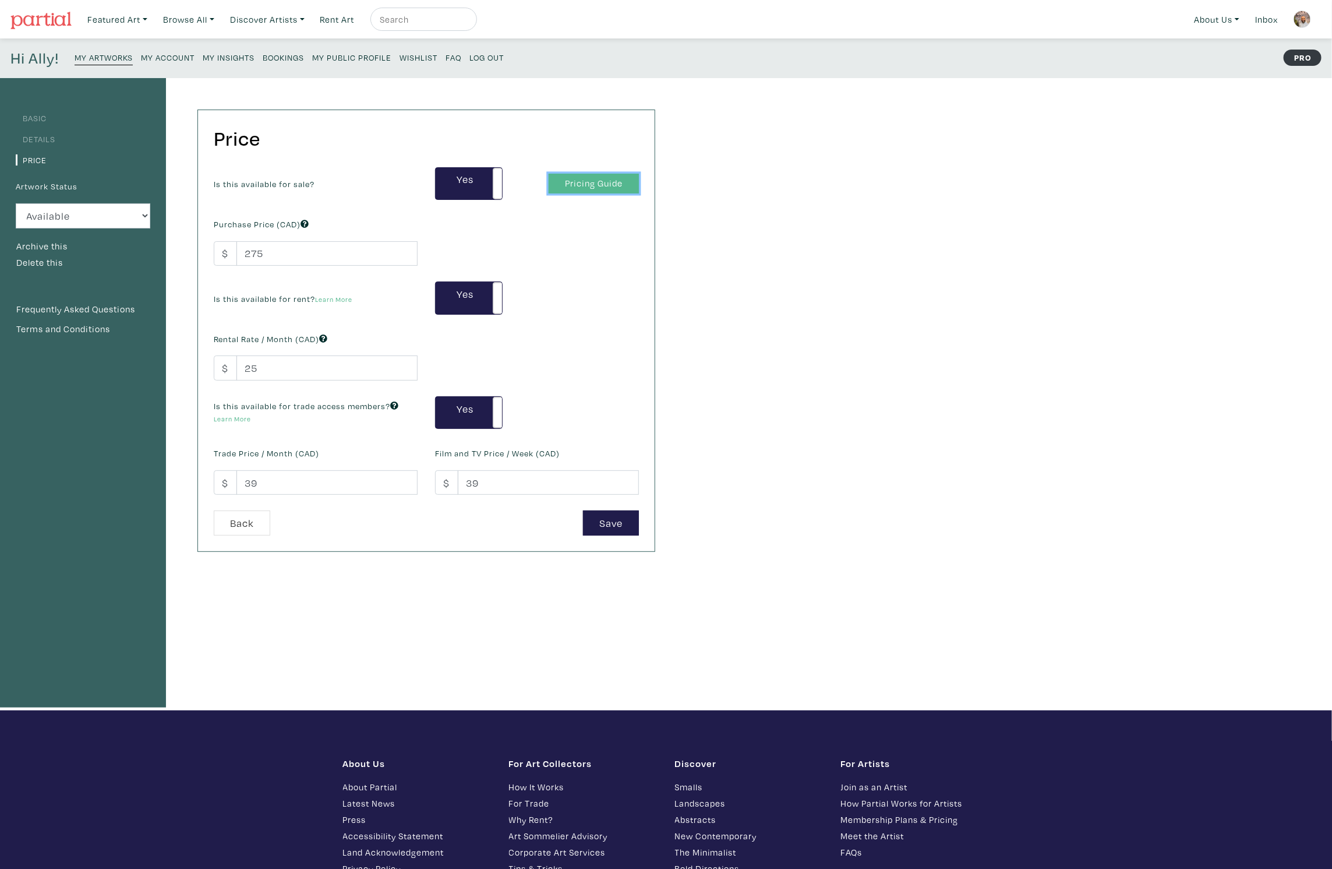
click at [582, 181] on link "Pricing Guide" at bounding box center [594, 184] width 90 height 20
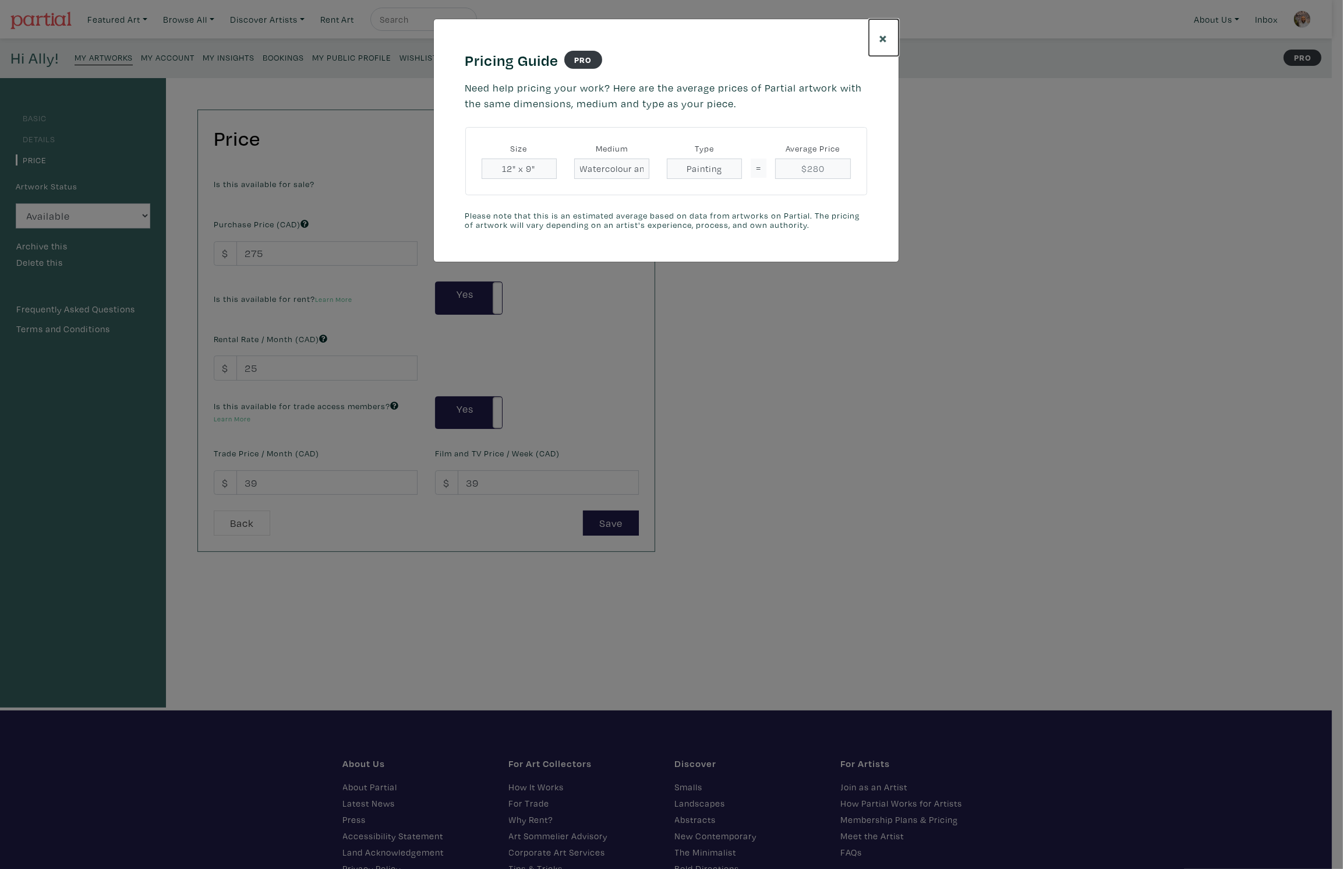
click at [882, 38] on span "×" at bounding box center [884, 37] width 9 height 20
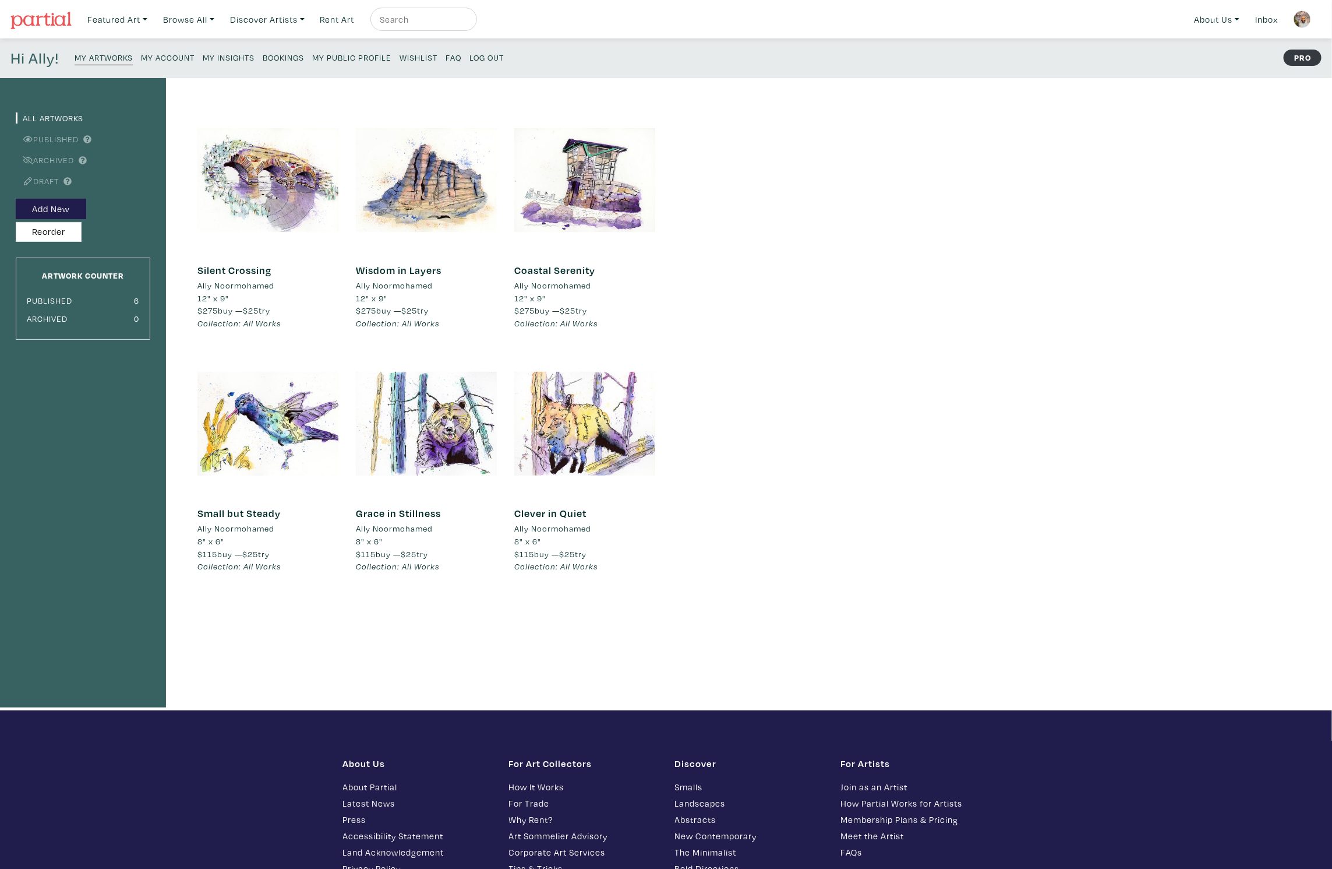
click at [242, 50] on link "My Insights" at bounding box center [229, 57] width 52 height 16
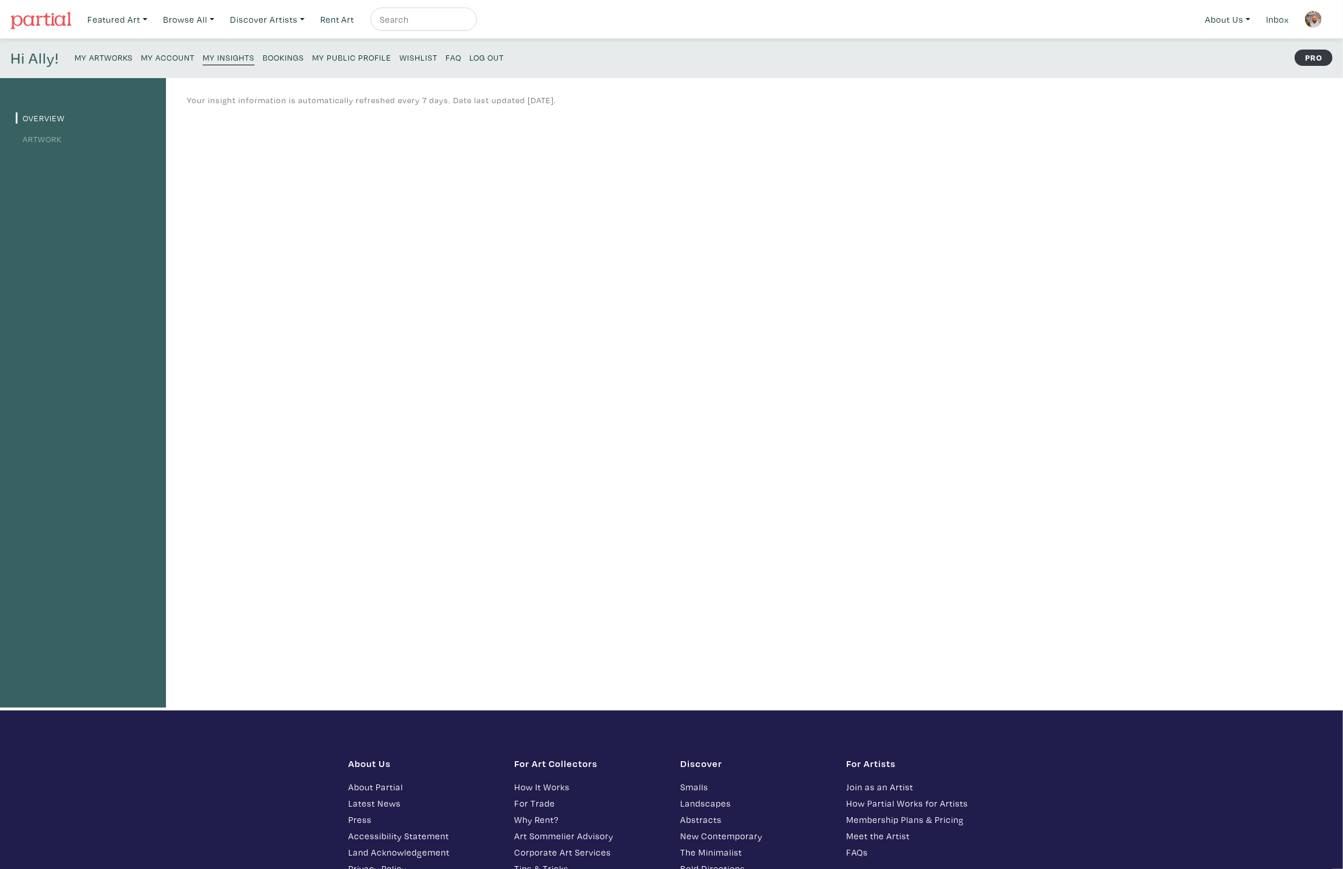
click at [48, 142] on link "Artwork" at bounding box center [39, 138] width 46 height 11
click at [330, 55] on small "My Public Profile" at bounding box center [351, 57] width 79 height 11
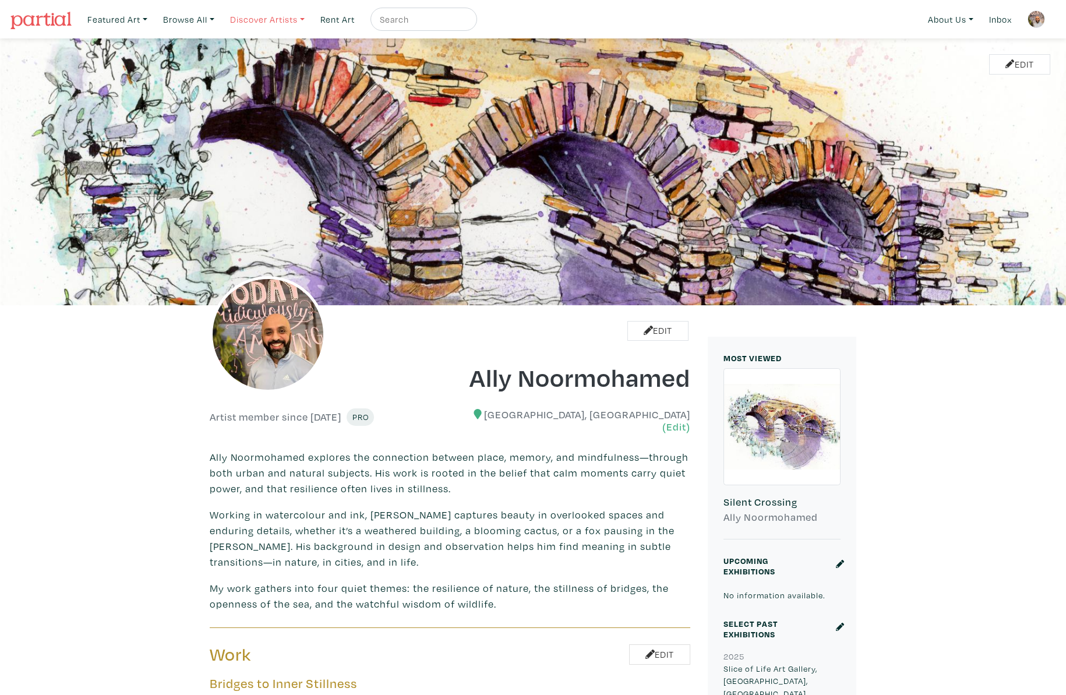
click at [273, 17] on link "Discover Artists" at bounding box center [267, 20] width 85 height 24
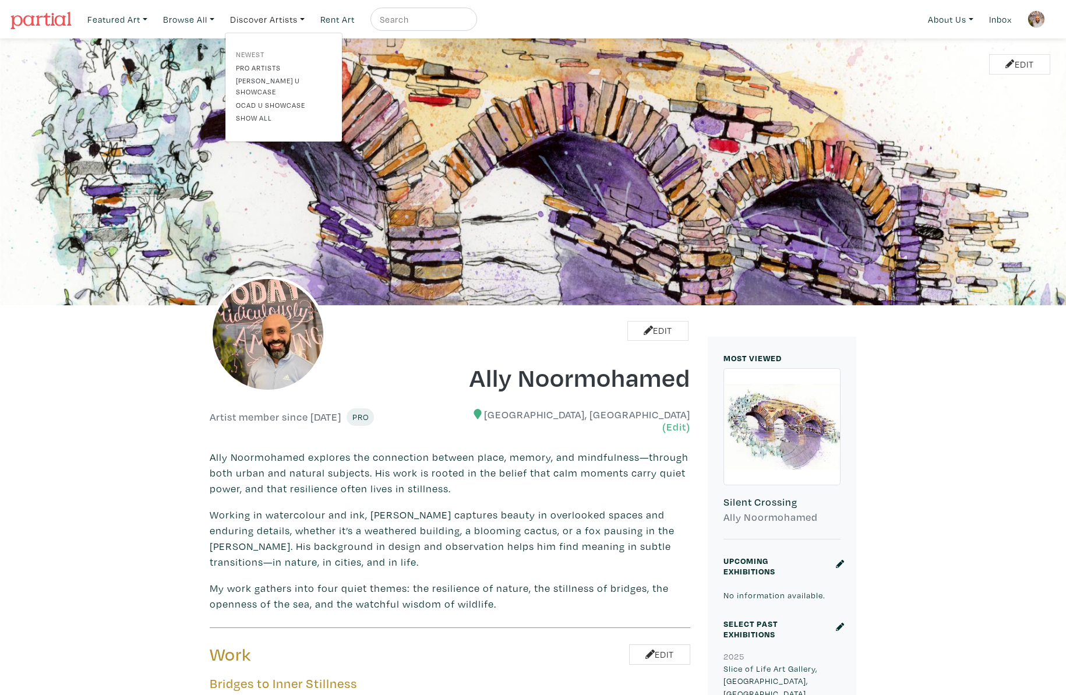
click at [260, 52] on link "Newest" at bounding box center [284, 54] width 96 height 10
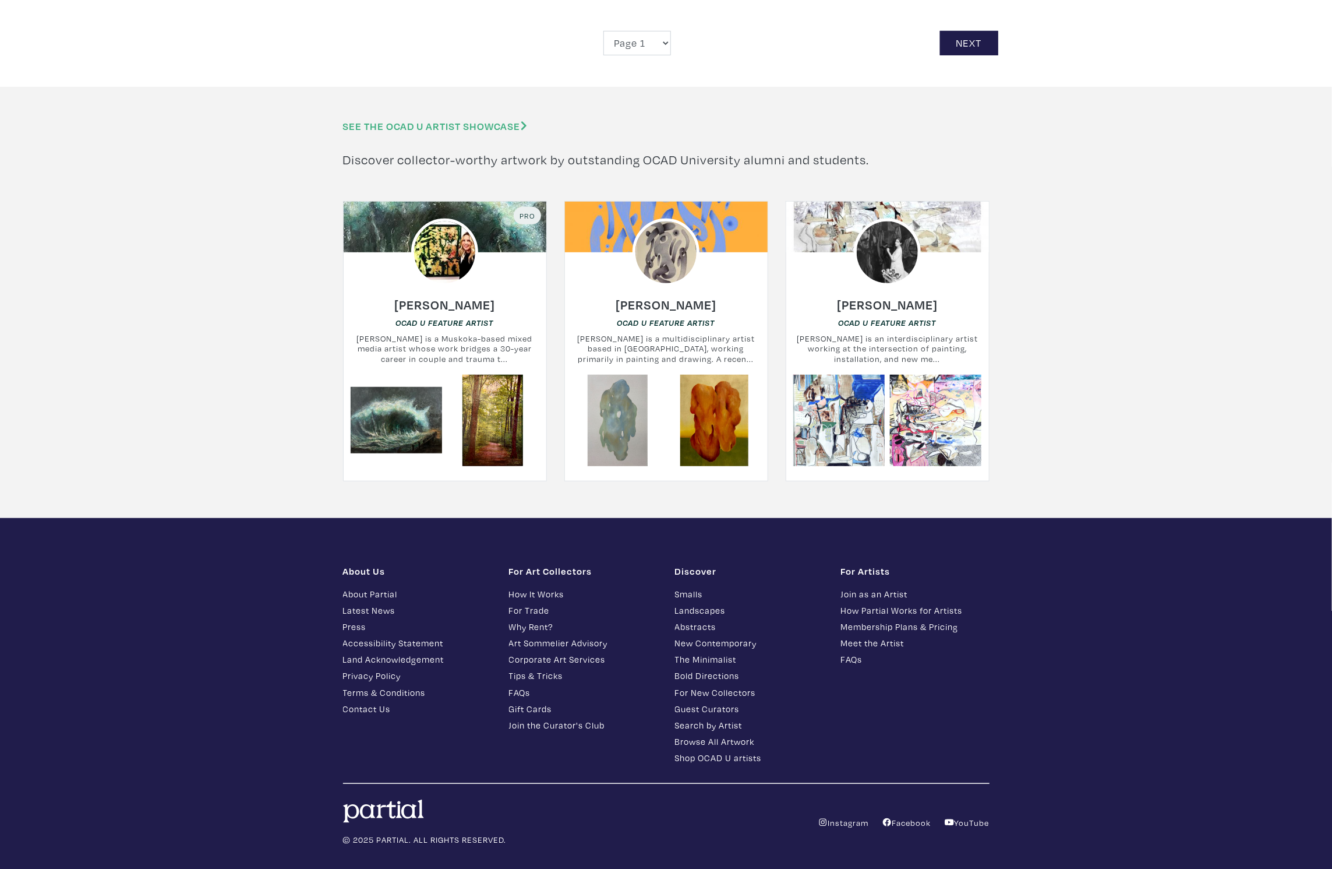
scroll to position [2943, 0]
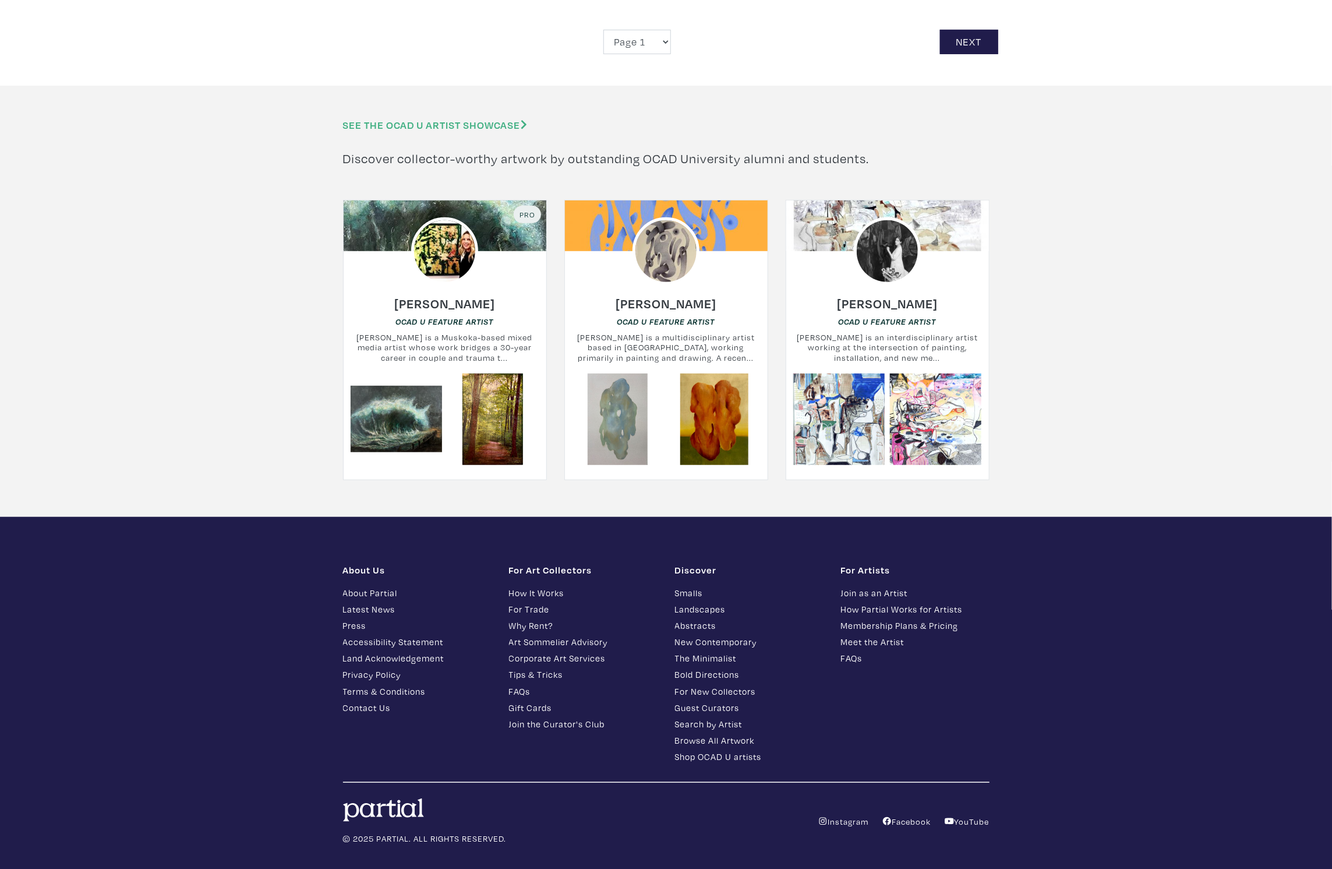
click at [899, 602] on link "How Partial Works for Artists" at bounding box center [915, 608] width 149 height 13
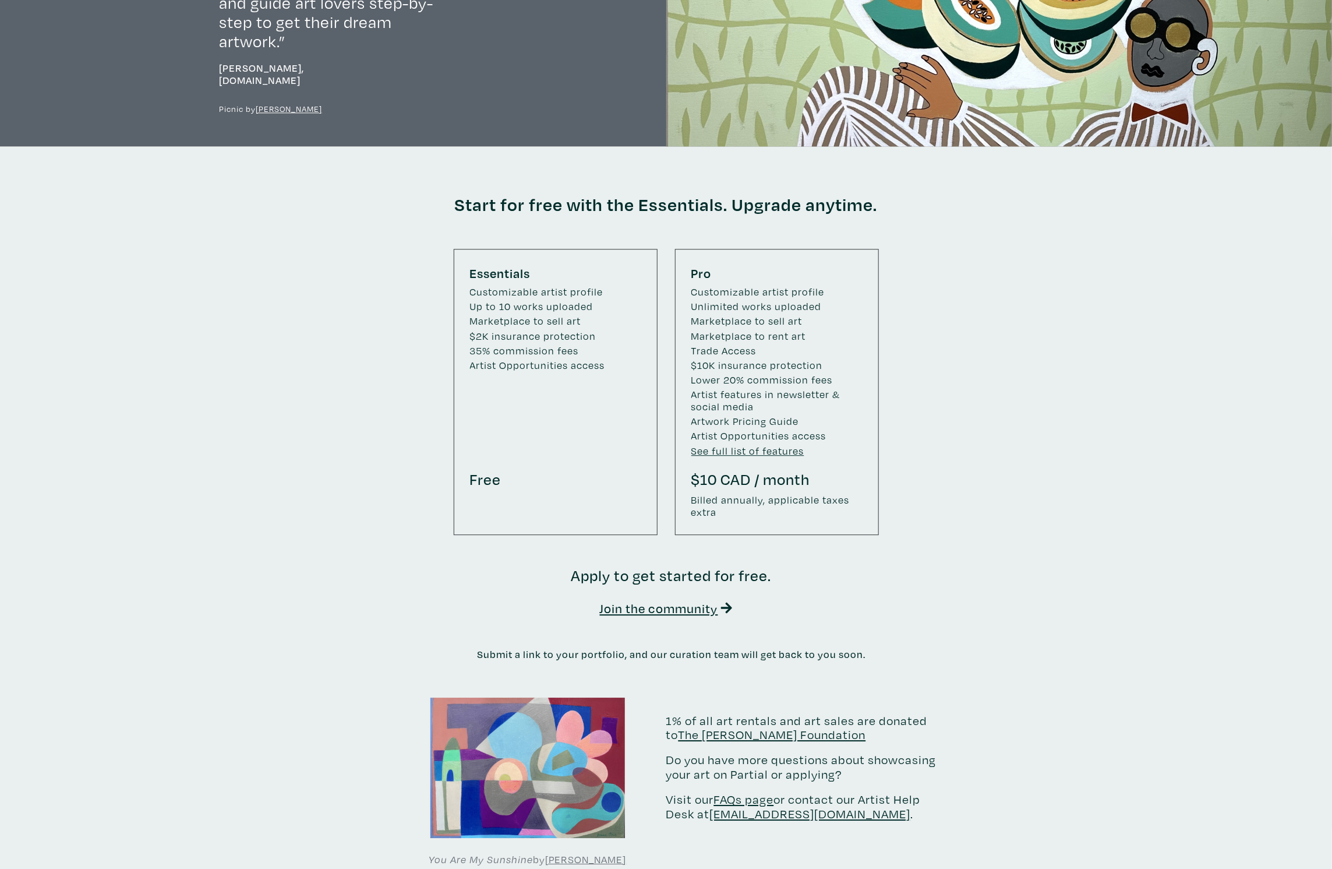
scroll to position [1672, 0]
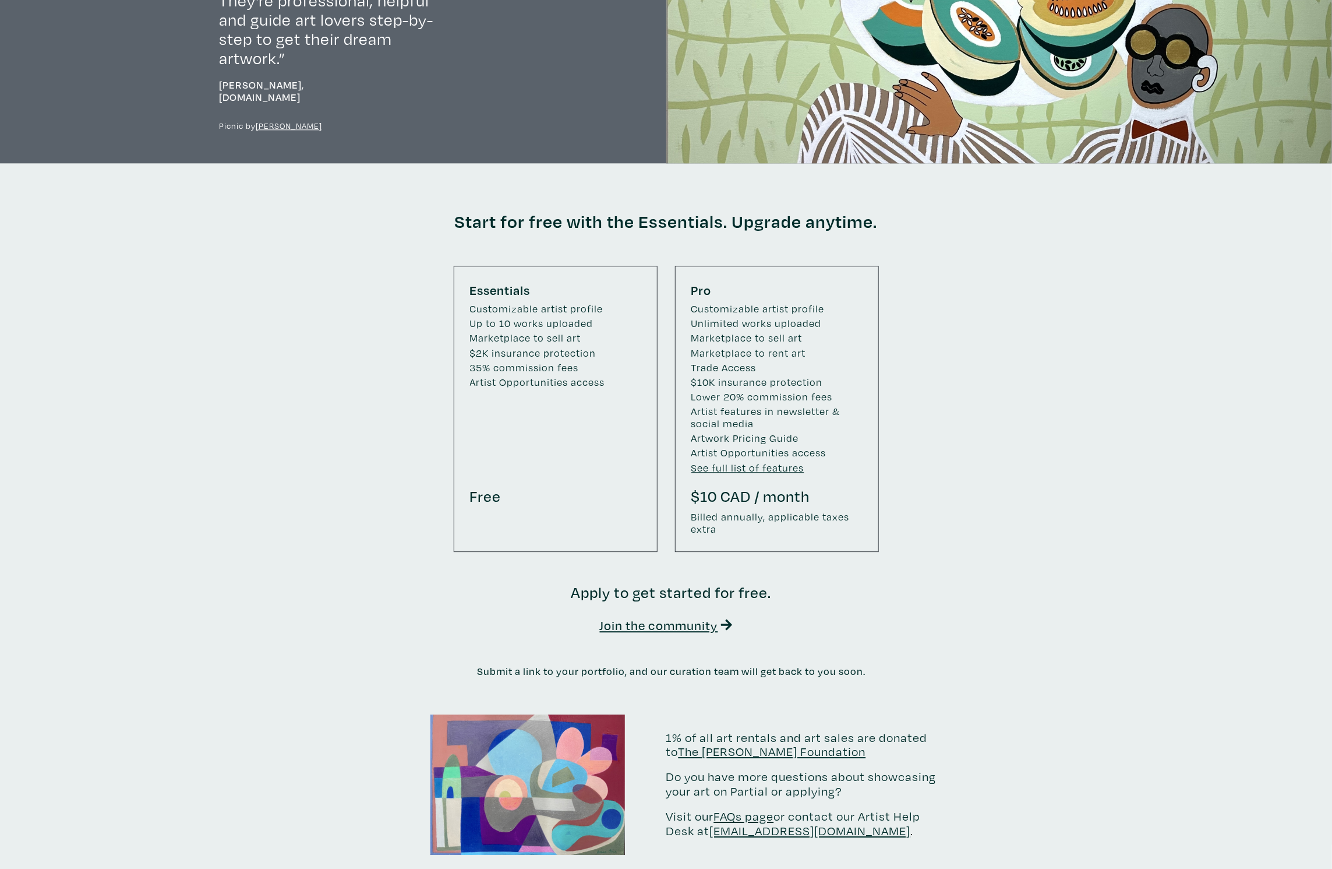
click at [724, 461] on u "See full list of features" at bounding box center [747, 467] width 113 height 13
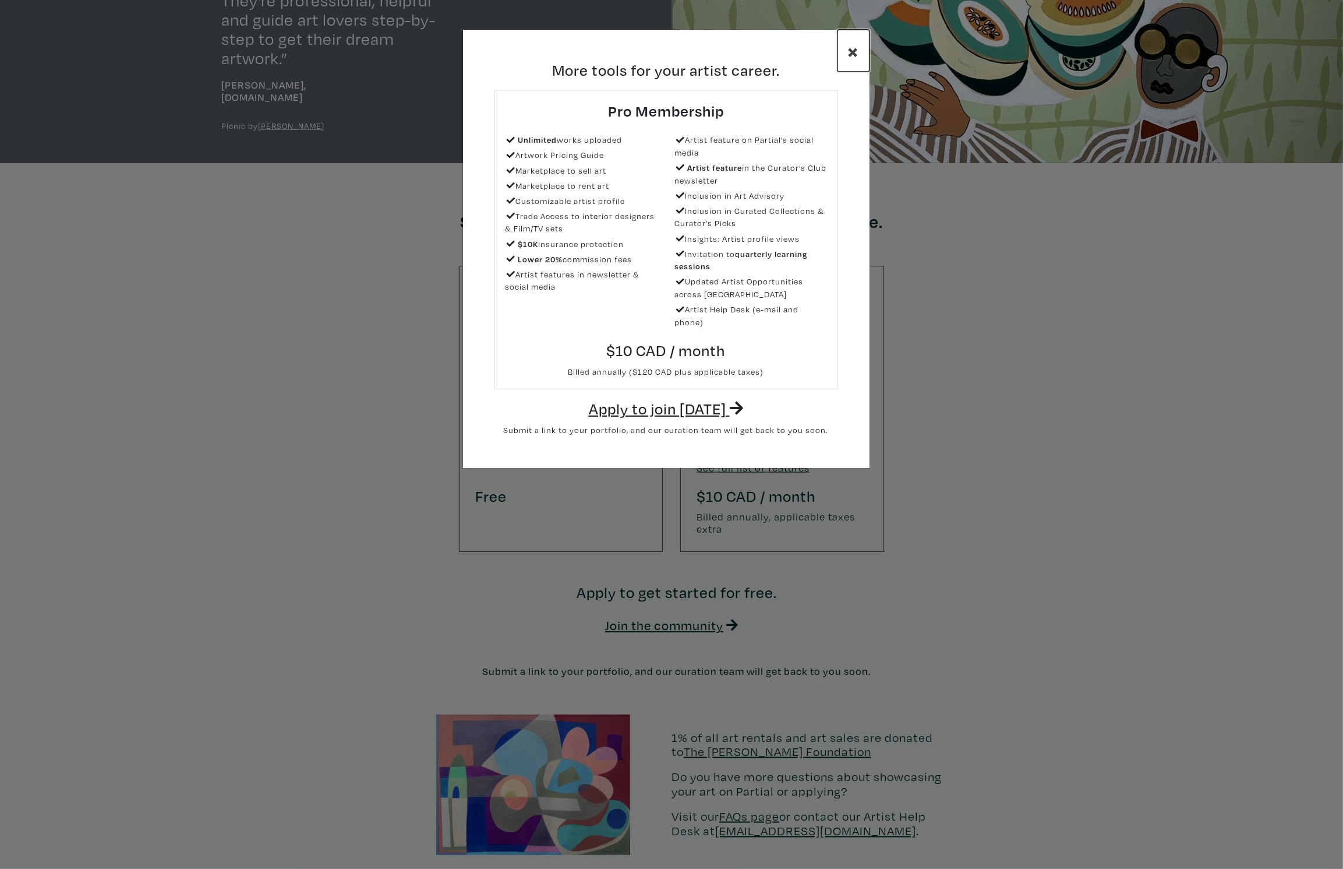
click at [851, 53] on span "×" at bounding box center [853, 50] width 11 height 27
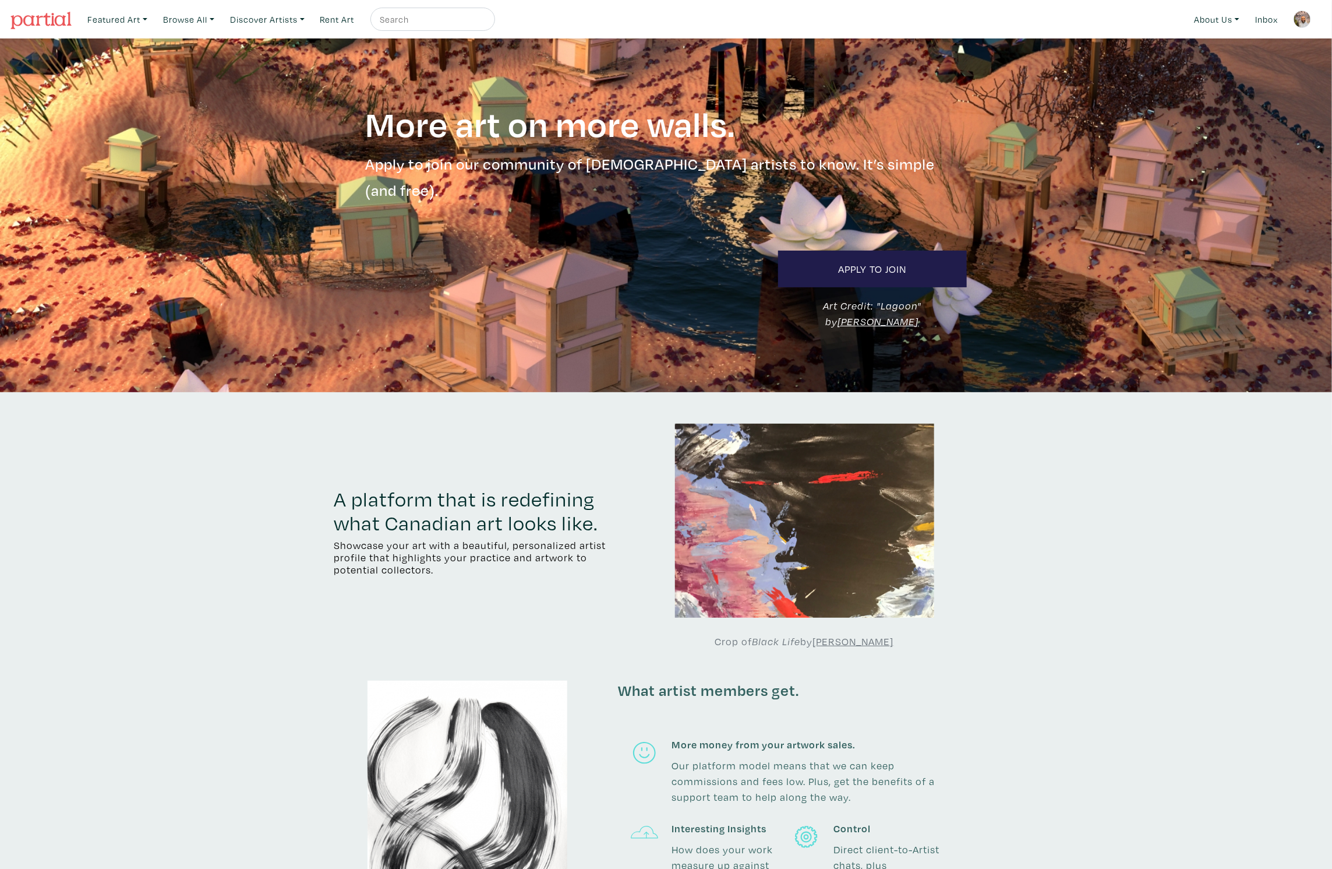
scroll to position [0, 0]
click at [1307, 12] on img at bounding box center [1302, 18] width 17 height 17
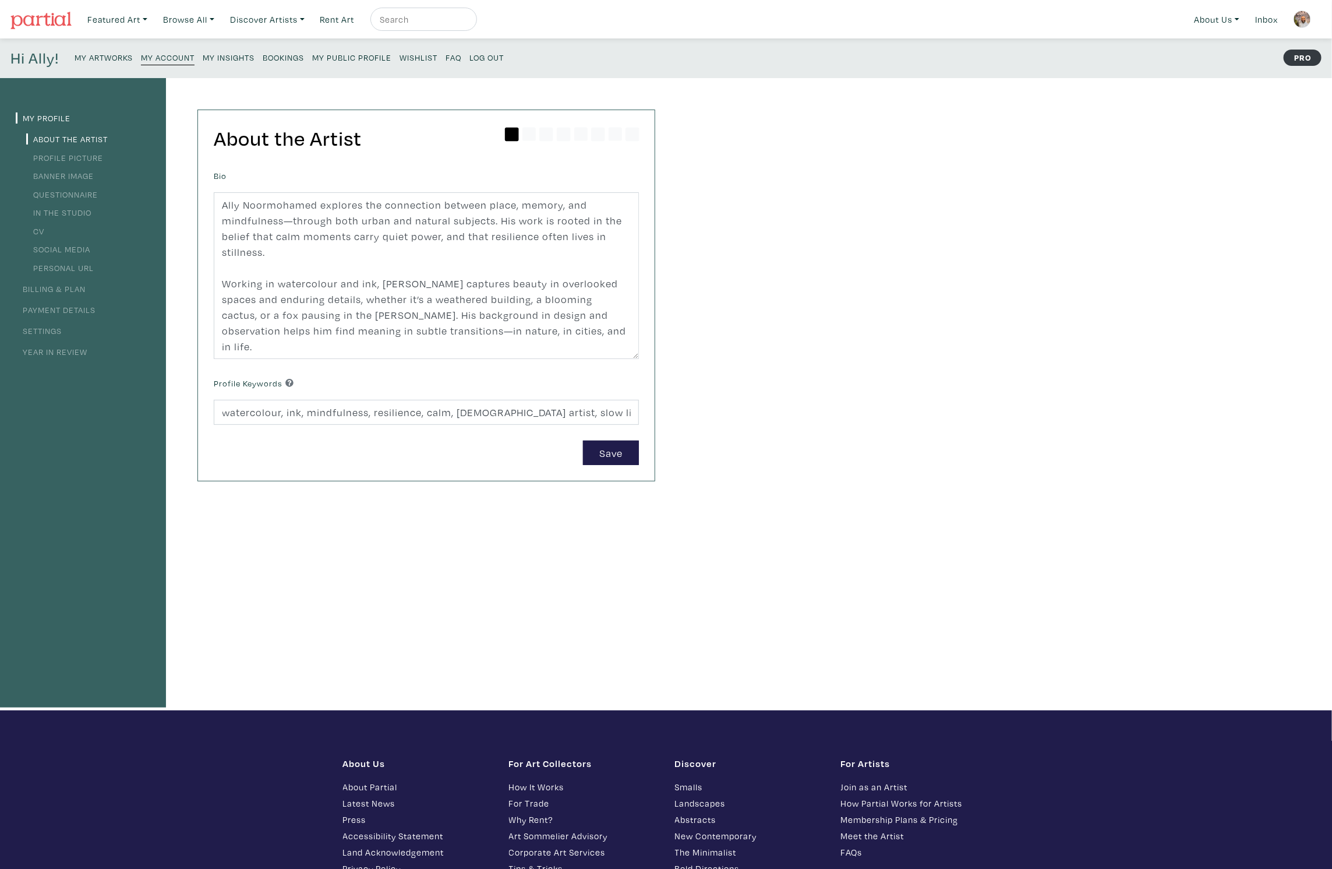
click at [80, 158] on link "Profile Picture" at bounding box center [64, 157] width 77 height 11
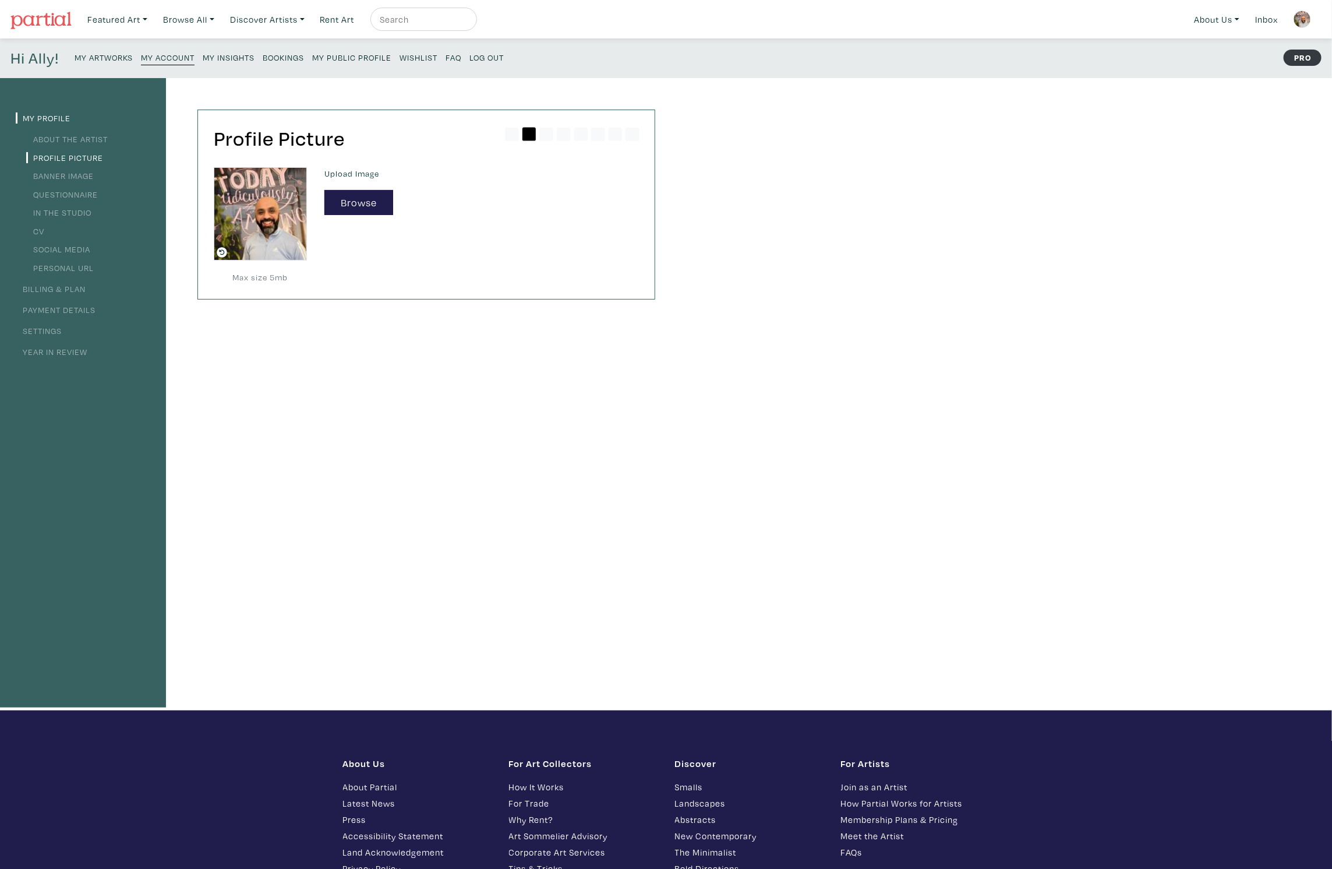
click at [355, 54] on small "My Public Profile" at bounding box center [351, 57] width 79 height 11
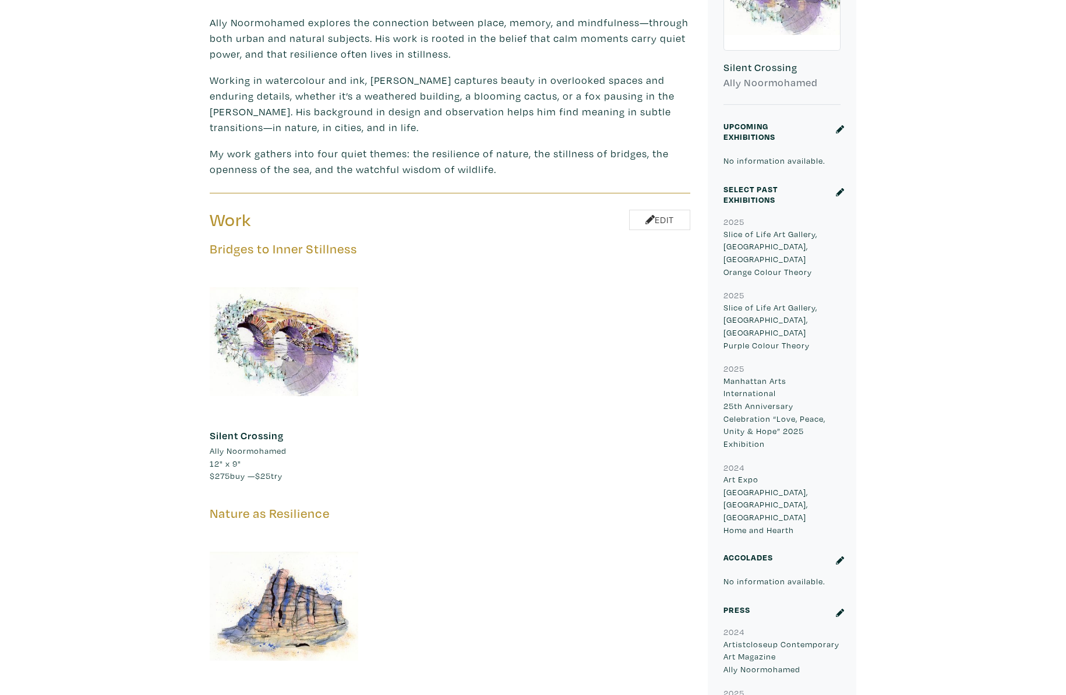
scroll to position [434, 0]
click at [837, 195] on icon at bounding box center [840, 193] width 8 height 8
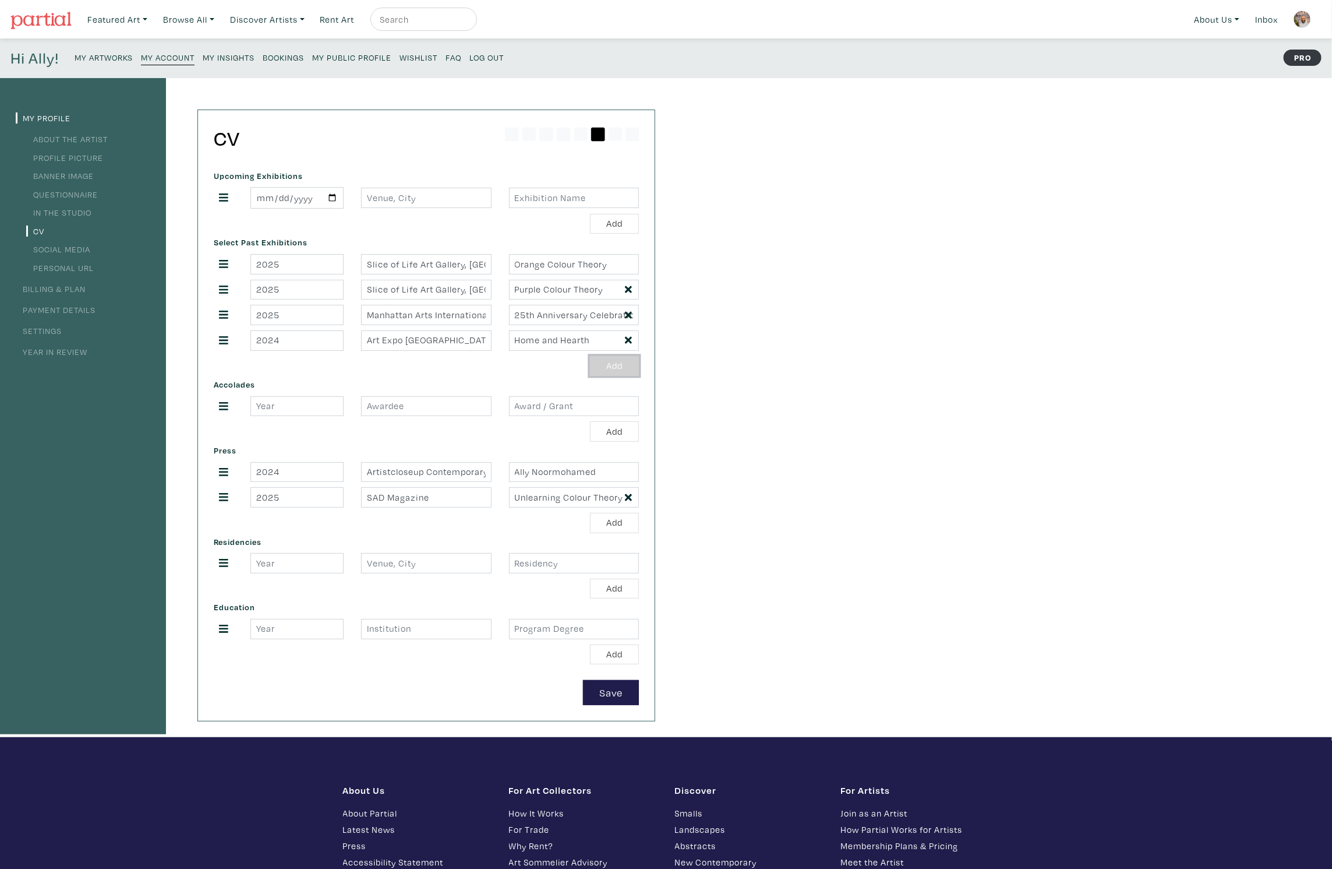
click at [622, 363] on button "Add" at bounding box center [614, 366] width 49 height 20
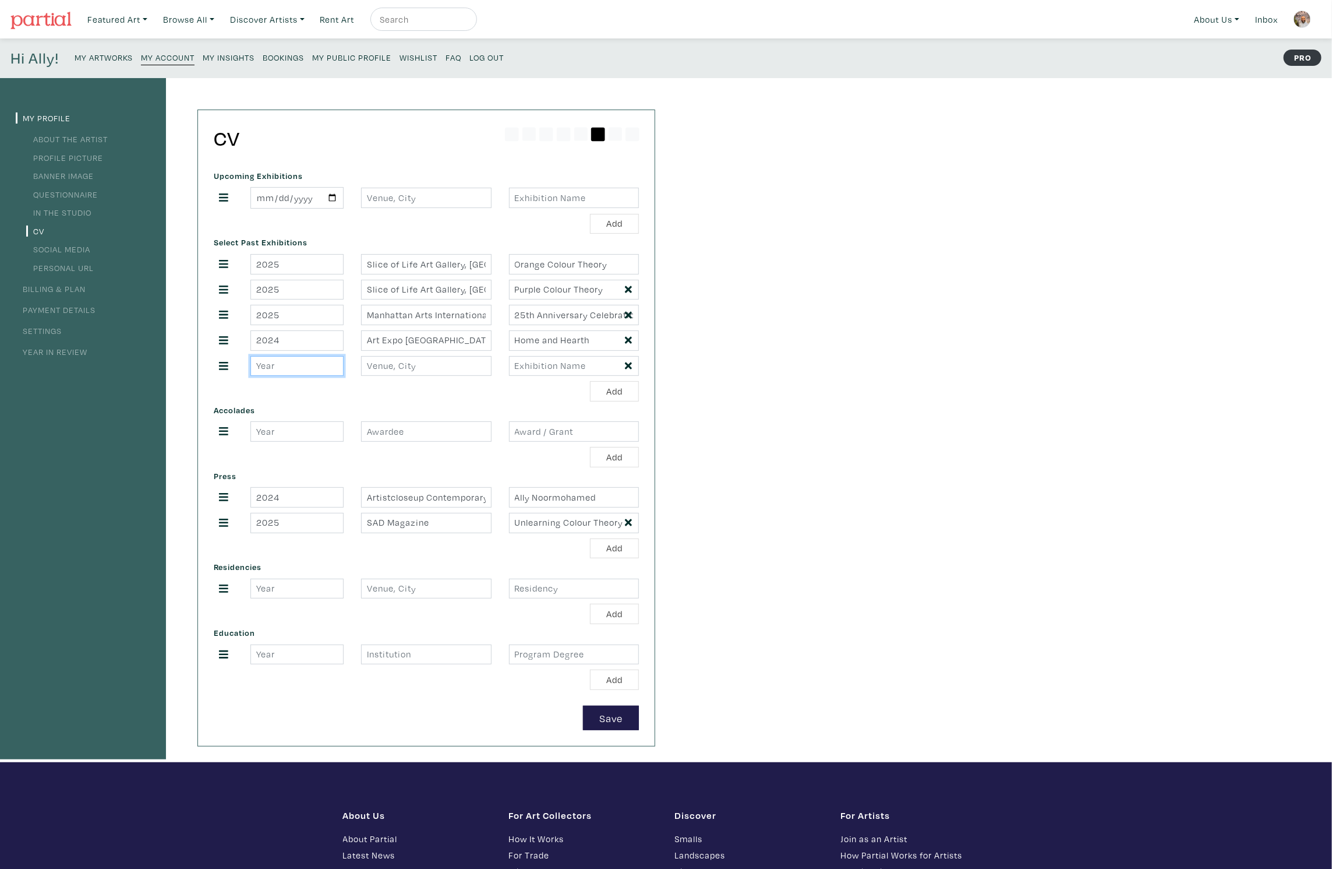
click at [324, 365] on input "number" at bounding box center [296, 366] width 93 height 20
type input "2025"
click at [536, 359] on input "text" at bounding box center [574, 366] width 130 height 20
paste input "Palates and Palettes"
type input "Palates and Palettes"
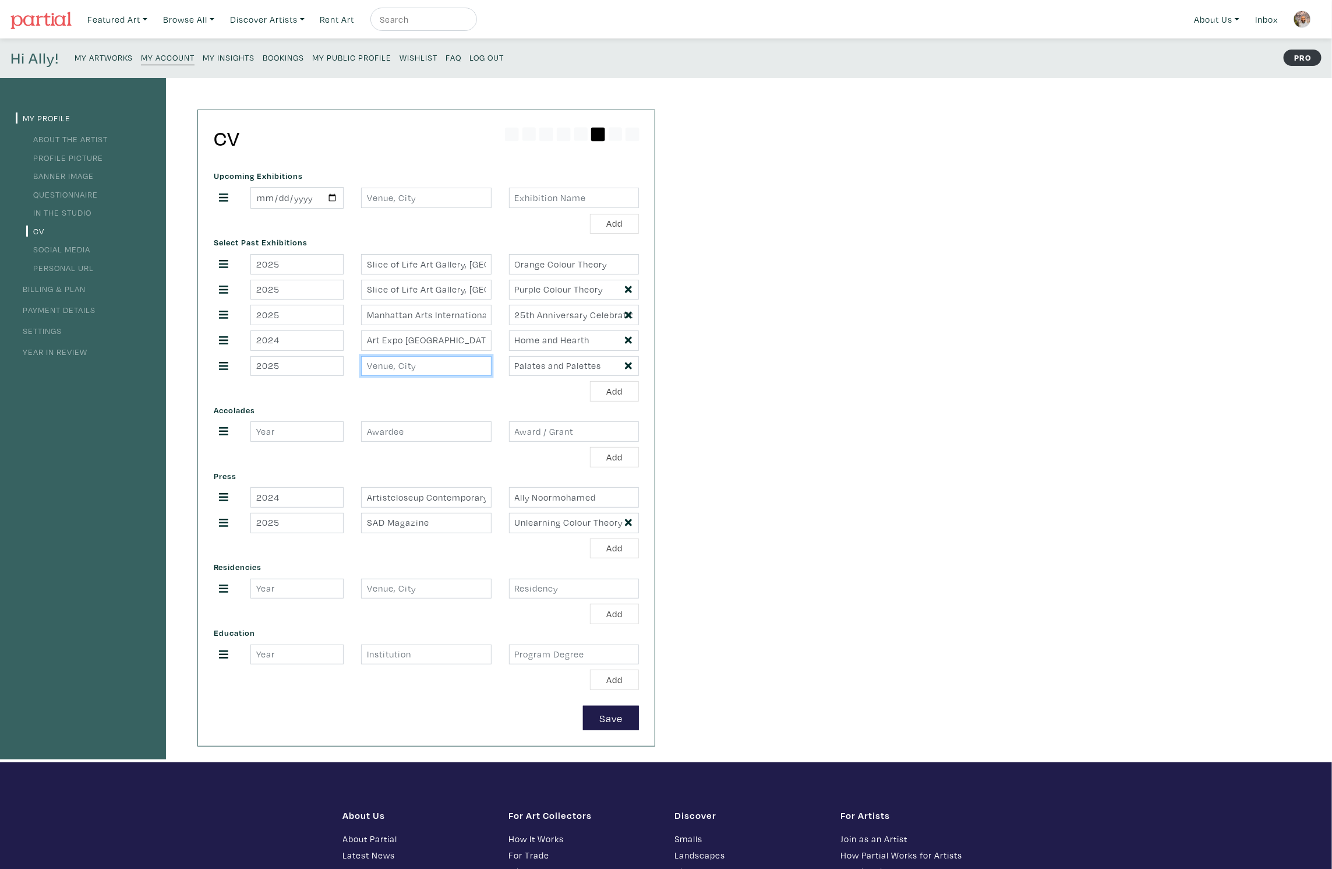
click at [400, 361] on input "text" at bounding box center [426, 366] width 130 height 20
drag, startPoint x: 443, startPoint y: 337, endPoint x: 516, endPoint y: 338, distance: 72.3
click at [516, 338] on div "2024 Art Expo Canada, Burnaby, BC Home and Hearth" at bounding box center [426, 340] width 443 height 20
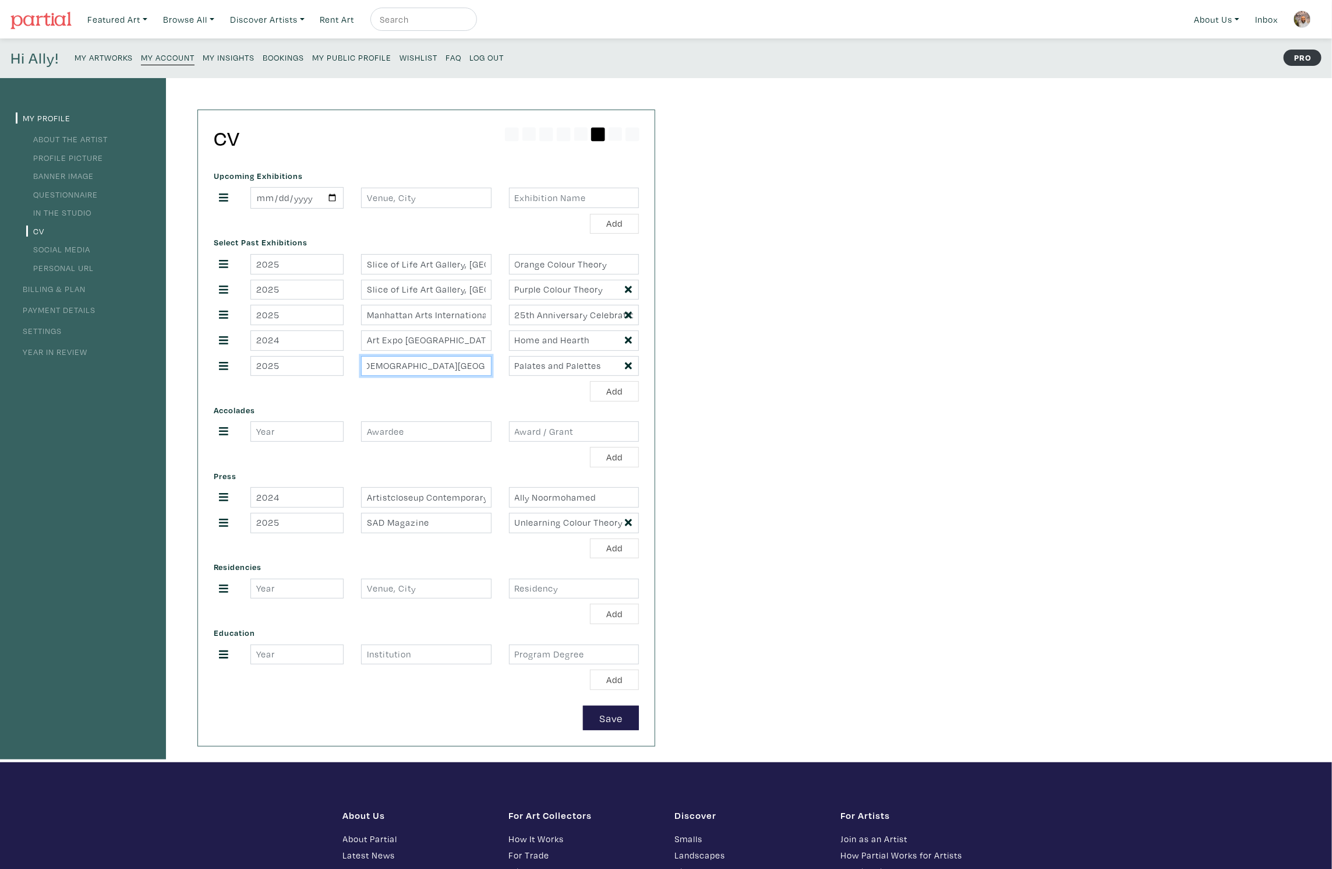
drag, startPoint x: 481, startPoint y: 364, endPoint x: 526, endPoint y: 368, distance: 45.0
click at [527, 366] on div "2025 Ismaili Vancouver Centre, Bu Palates and Palettes" at bounding box center [426, 366] width 443 height 20
paste input "rnaby, BC"
type input "[DEMOGRAPHIC_DATA][GEOGRAPHIC_DATA], [GEOGRAPHIC_DATA], [GEOGRAPHIC_DATA]"
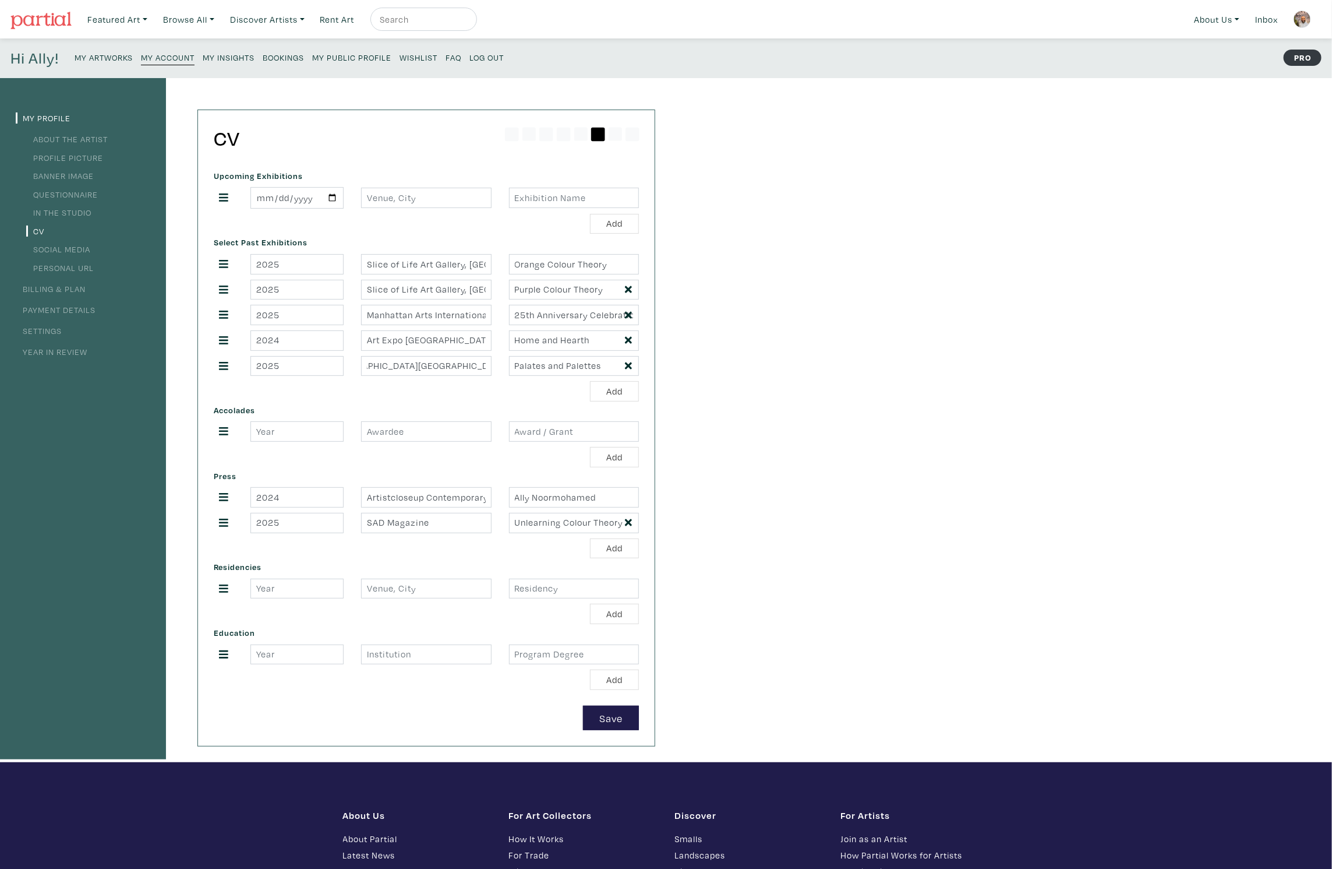
scroll to position [0, 0]
click at [700, 150] on div "My Profile About the Artist Profile Picture Banner Image Questionnaire In the S…" at bounding box center [666, 420] width 1332 height 684
drag, startPoint x: 223, startPoint y: 362, endPoint x: 221, endPoint y: 261, distance: 101.4
click at [330, 196] on input "date" at bounding box center [296, 198] width 93 height 22
type input "[DATE]"
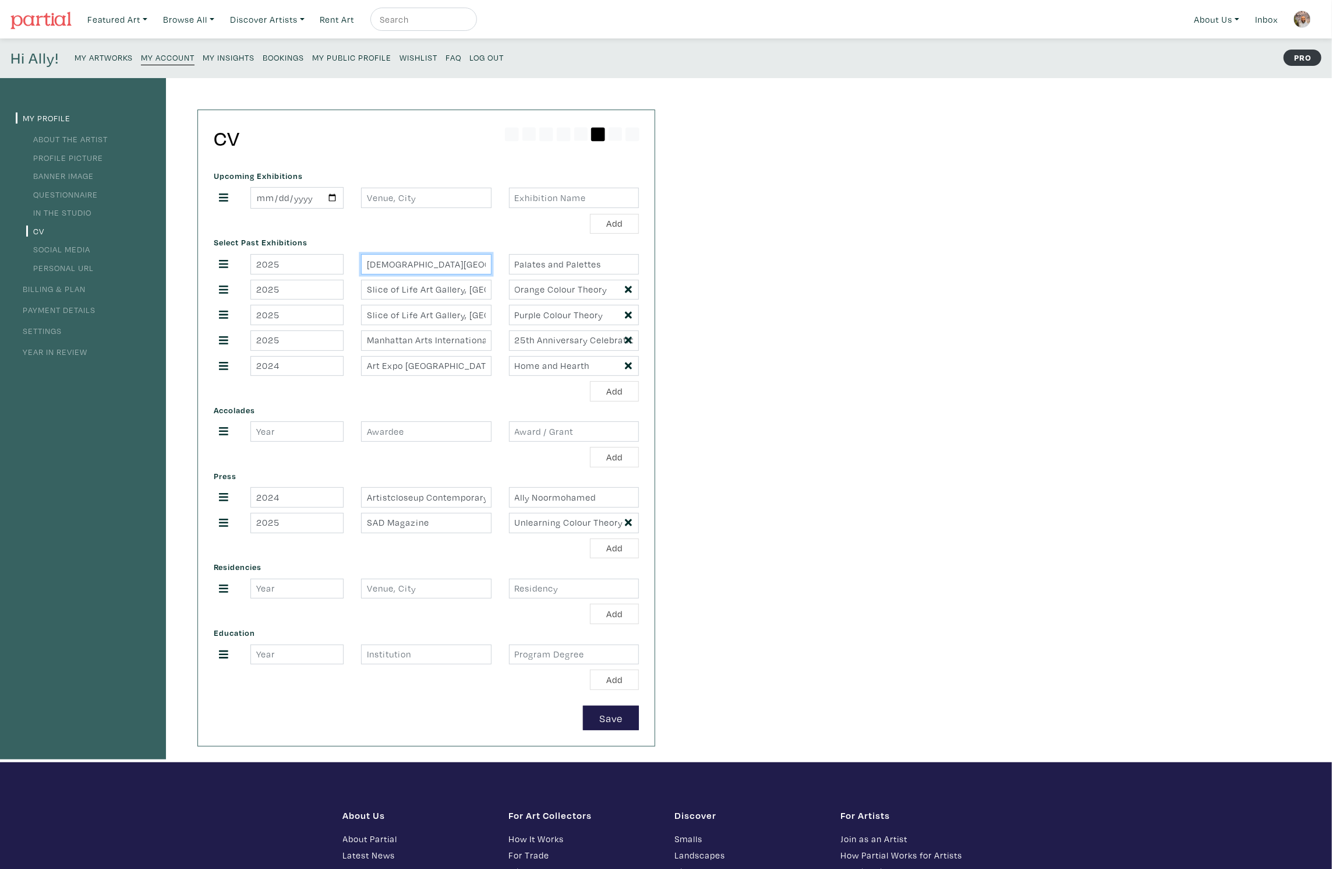
click at [393, 266] on input "[DEMOGRAPHIC_DATA][GEOGRAPHIC_DATA], [GEOGRAPHIC_DATA], [GEOGRAPHIC_DATA]" at bounding box center [426, 264] width 130 height 20
click at [391, 192] on input "text" at bounding box center [426, 198] width 130 height 20
paste input "[DEMOGRAPHIC_DATA][GEOGRAPHIC_DATA], [GEOGRAPHIC_DATA], [GEOGRAPHIC_DATA]"
type input "[DEMOGRAPHIC_DATA][GEOGRAPHIC_DATA], [GEOGRAPHIC_DATA], [GEOGRAPHIC_DATA]"
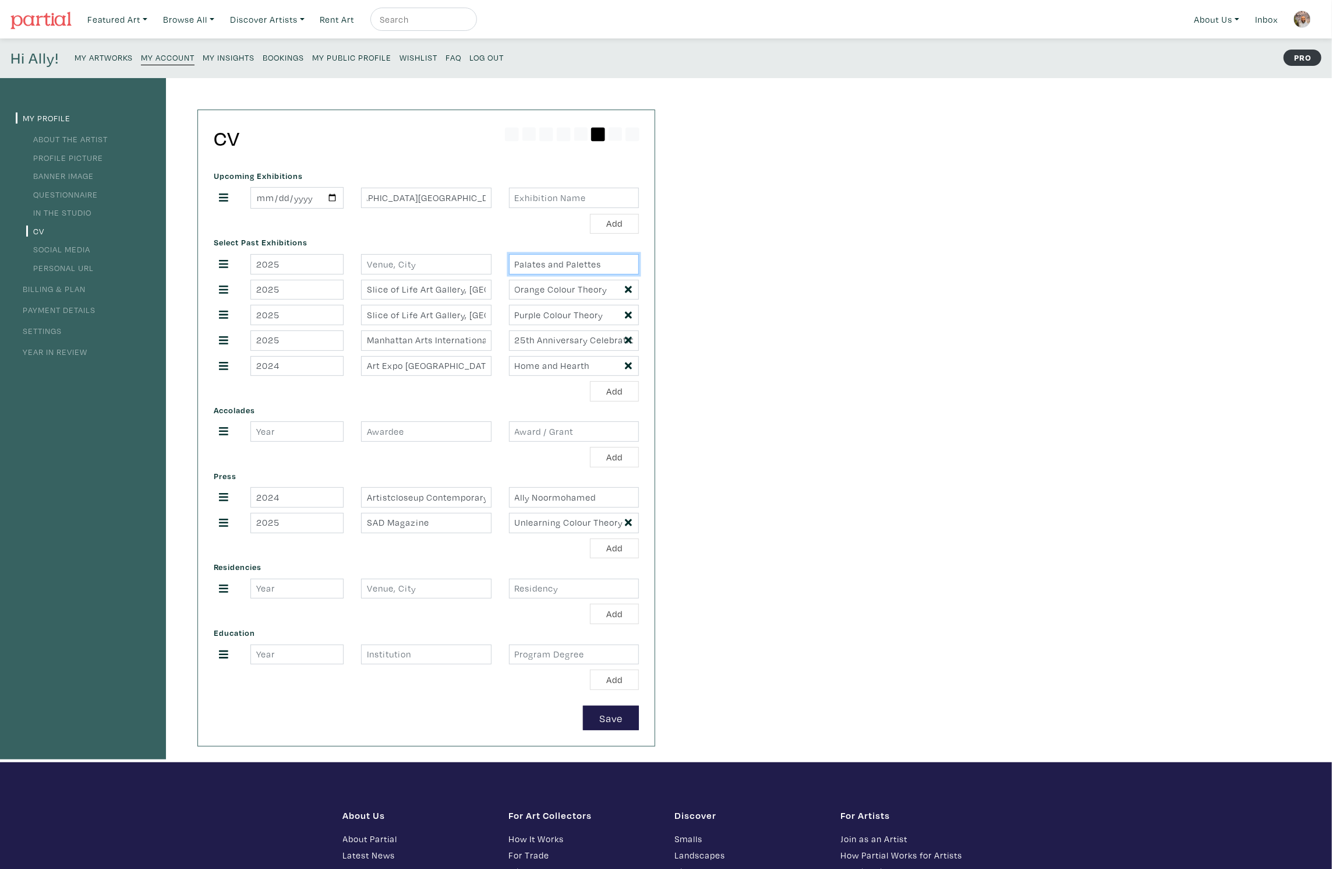
scroll to position [0, 0]
click at [523, 259] on input "Palates and Palettes" at bounding box center [574, 264] width 130 height 20
click at [532, 199] on input "text" at bounding box center [574, 198] width 130 height 20
paste input "Palates and Palettes"
type input "Palates and Palettes"
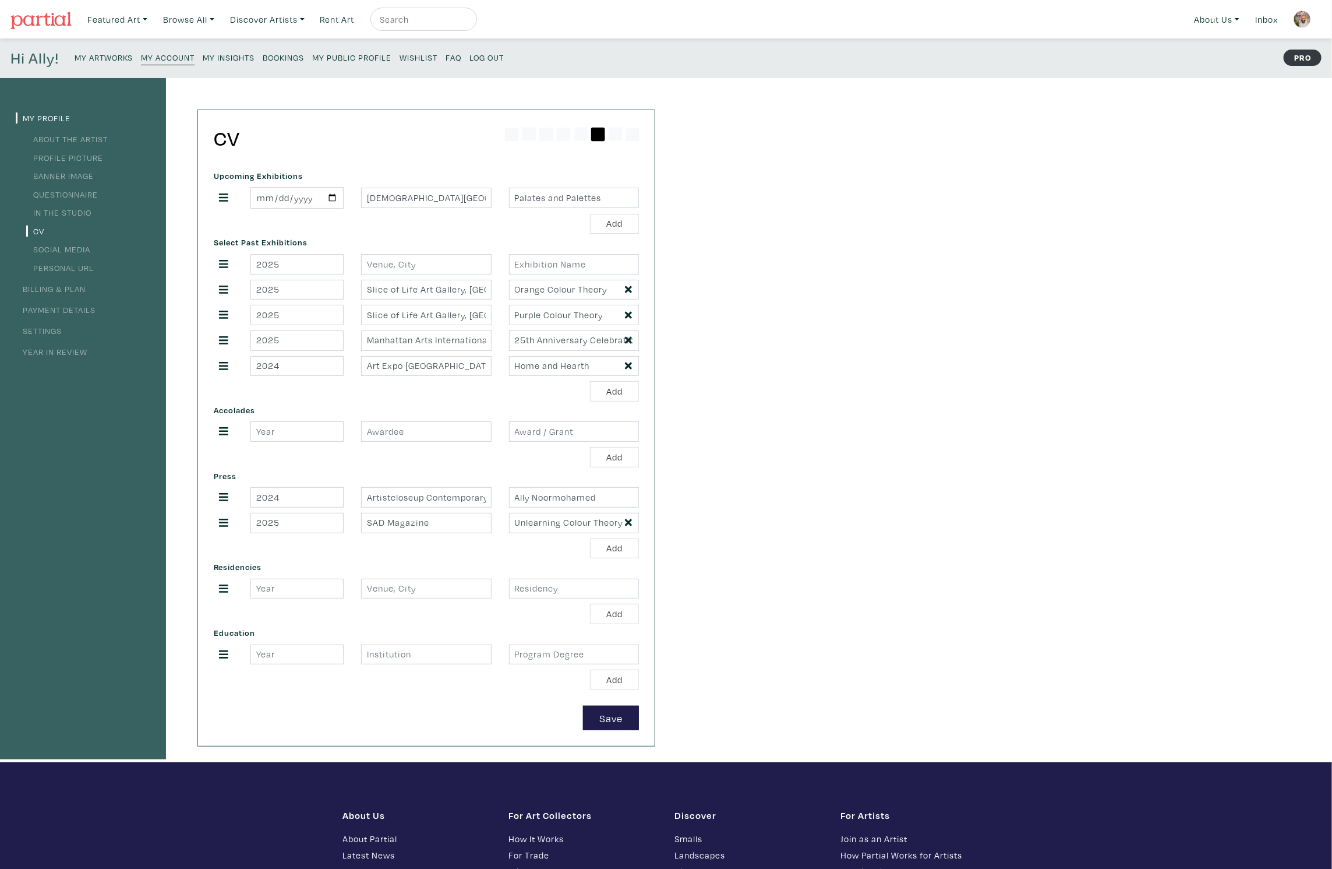
click at [365, 228] on div "Add" at bounding box center [426, 224] width 425 height 20
click at [686, 315] on div "My Profile About the Artist Profile Picture Banner Image Questionnaire In the S…" at bounding box center [666, 420] width 1332 height 684
click at [623, 705] on button "Save" at bounding box center [611, 717] width 56 height 25
click at [606, 708] on button "Save" at bounding box center [611, 717] width 56 height 25
click at [716, 631] on div "My Profile About the Artist Profile Picture Banner Image Questionnaire In the S…" at bounding box center [666, 420] width 1332 height 684
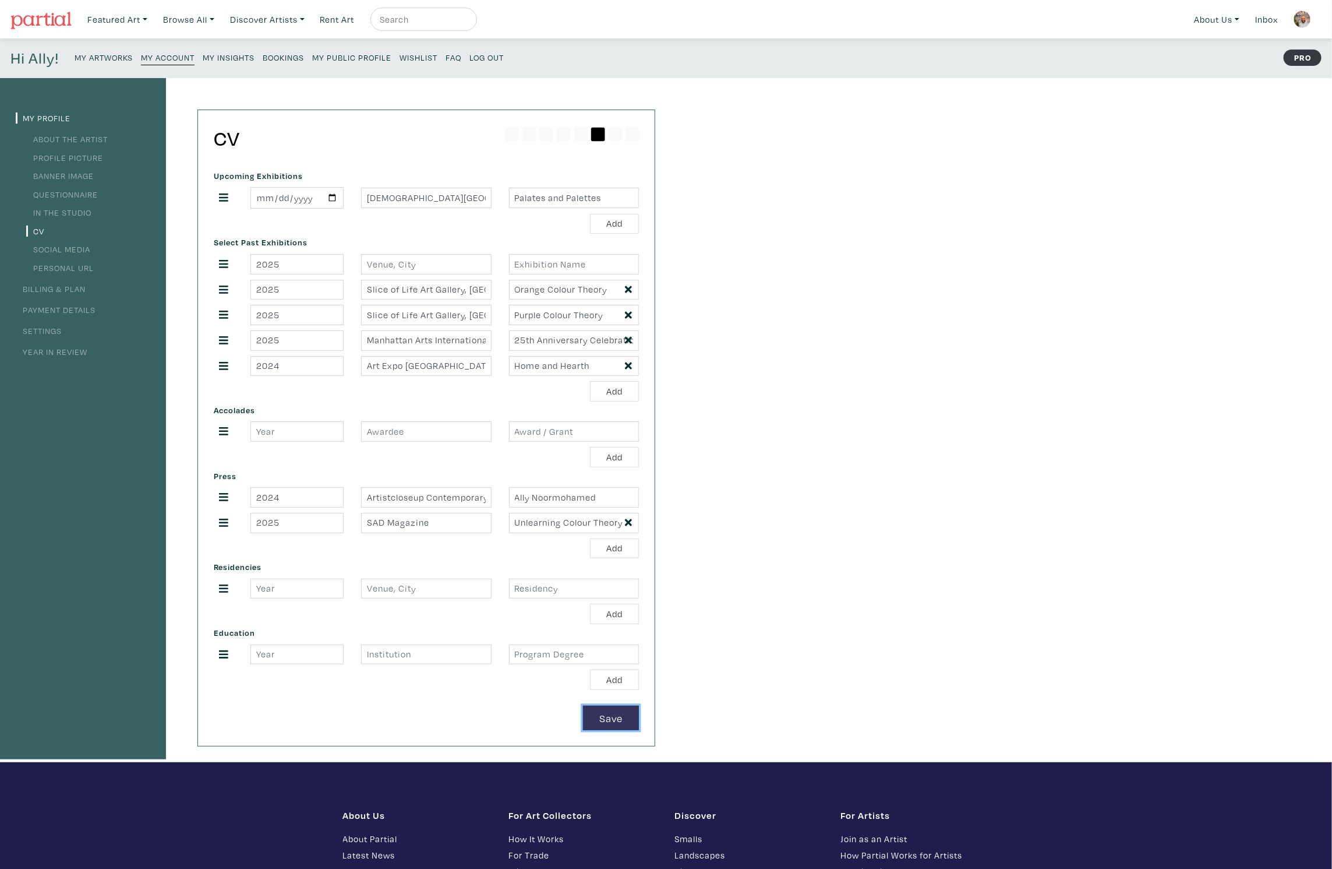
click at [599, 711] on button "Save" at bounding box center [611, 717] width 56 height 25
click at [405, 196] on input "[DEMOGRAPHIC_DATA][GEOGRAPHIC_DATA], [GEOGRAPHIC_DATA], [GEOGRAPHIC_DATA]" at bounding box center [426, 198] width 130 height 20
click at [334, 53] on small "My Public Profile" at bounding box center [351, 57] width 79 height 11
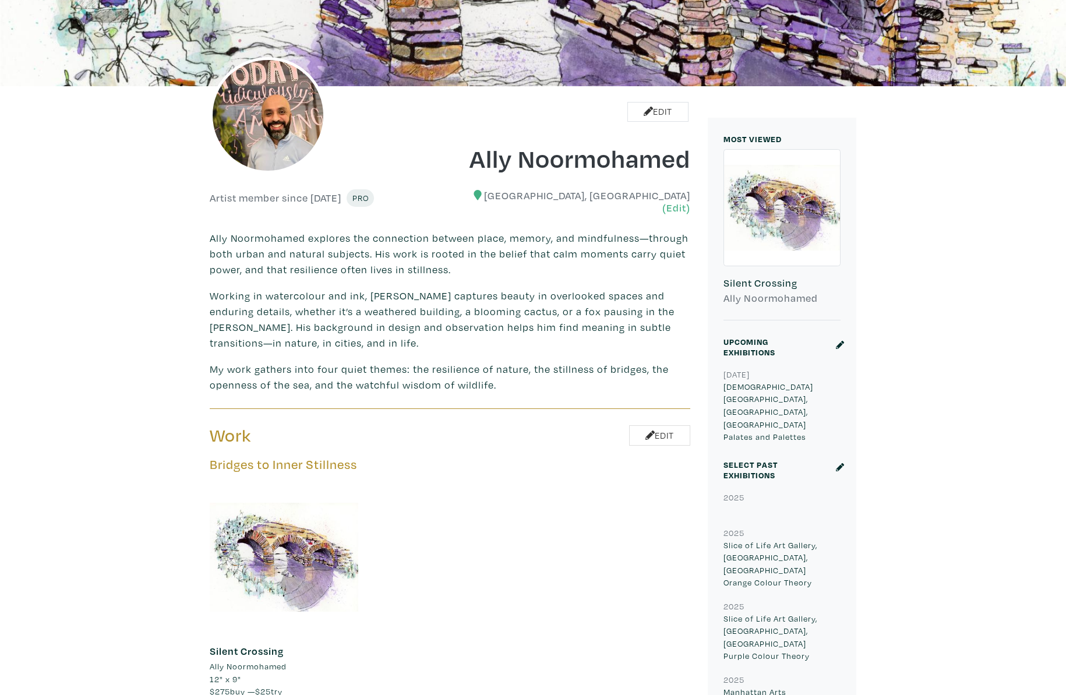
scroll to position [402, 0]
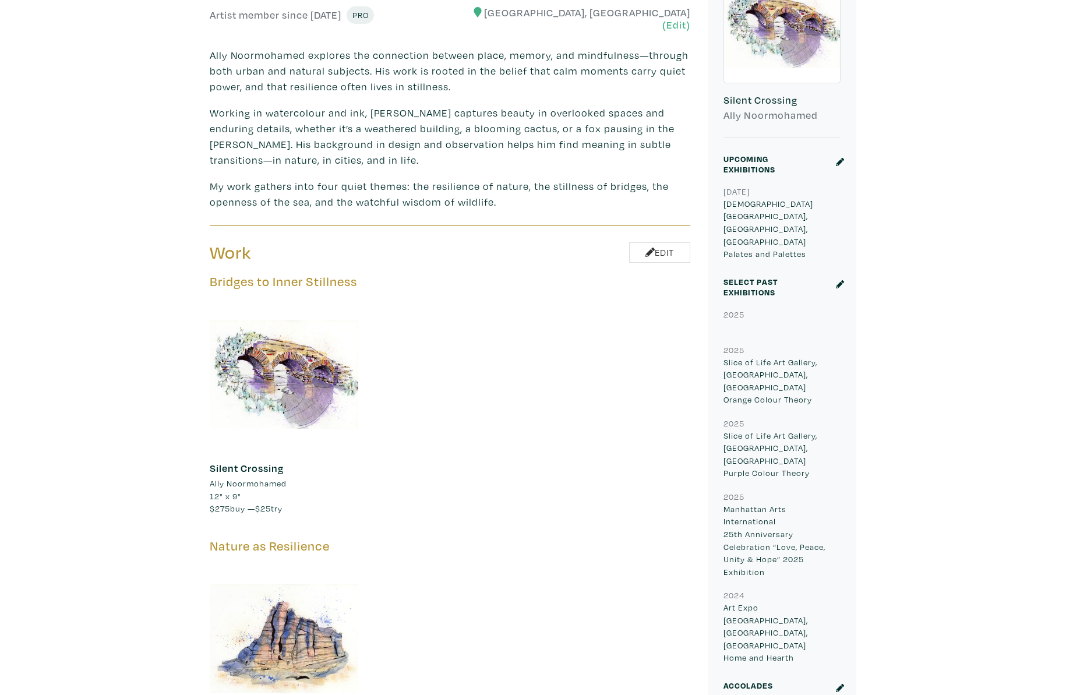
click at [839, 280] on icon at bounding box center [840, 284] width 8 height 8
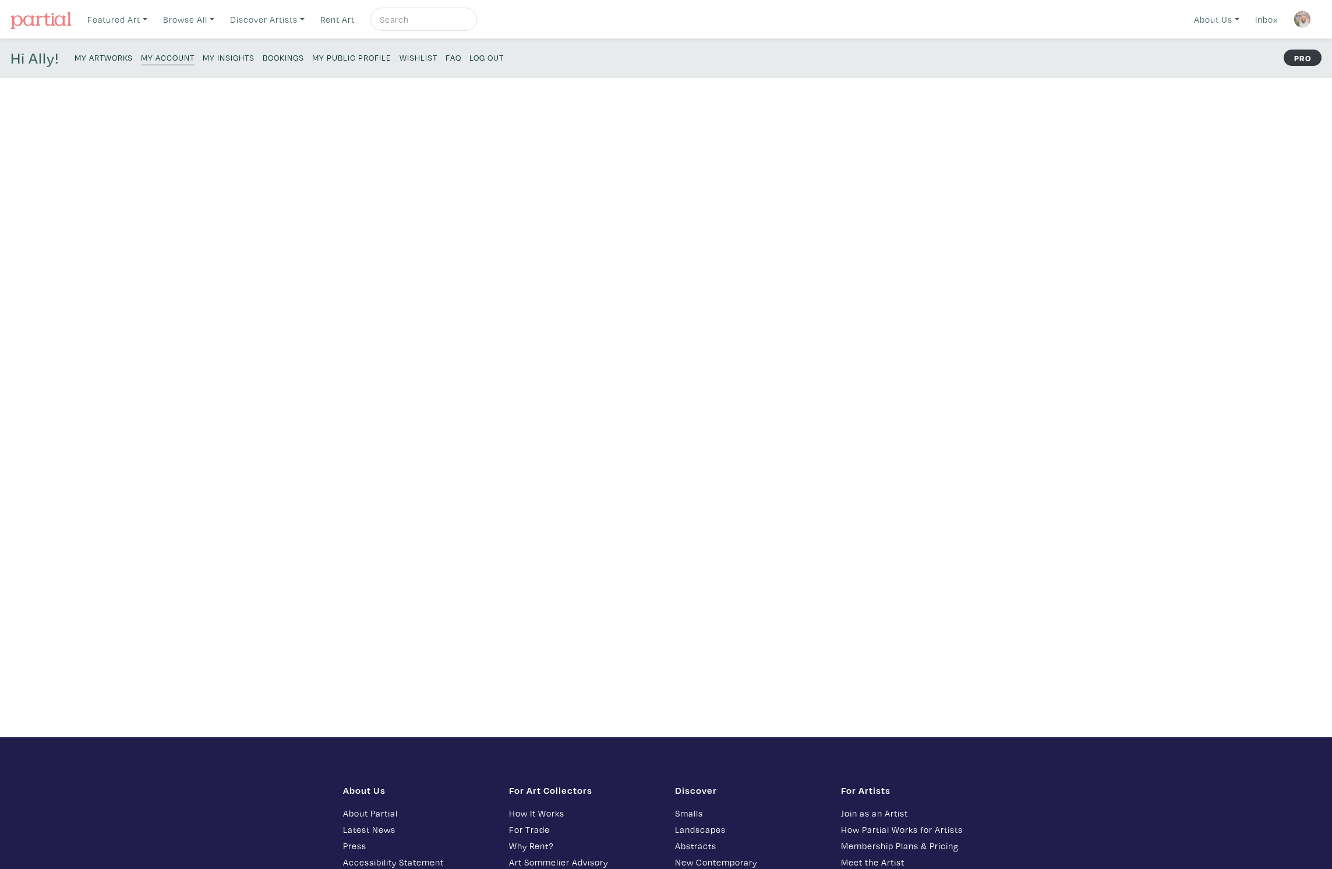
type input "2024"
type input "Artistcloseup Contemporary Art Magazine"
type input "Ally Noormohamed"
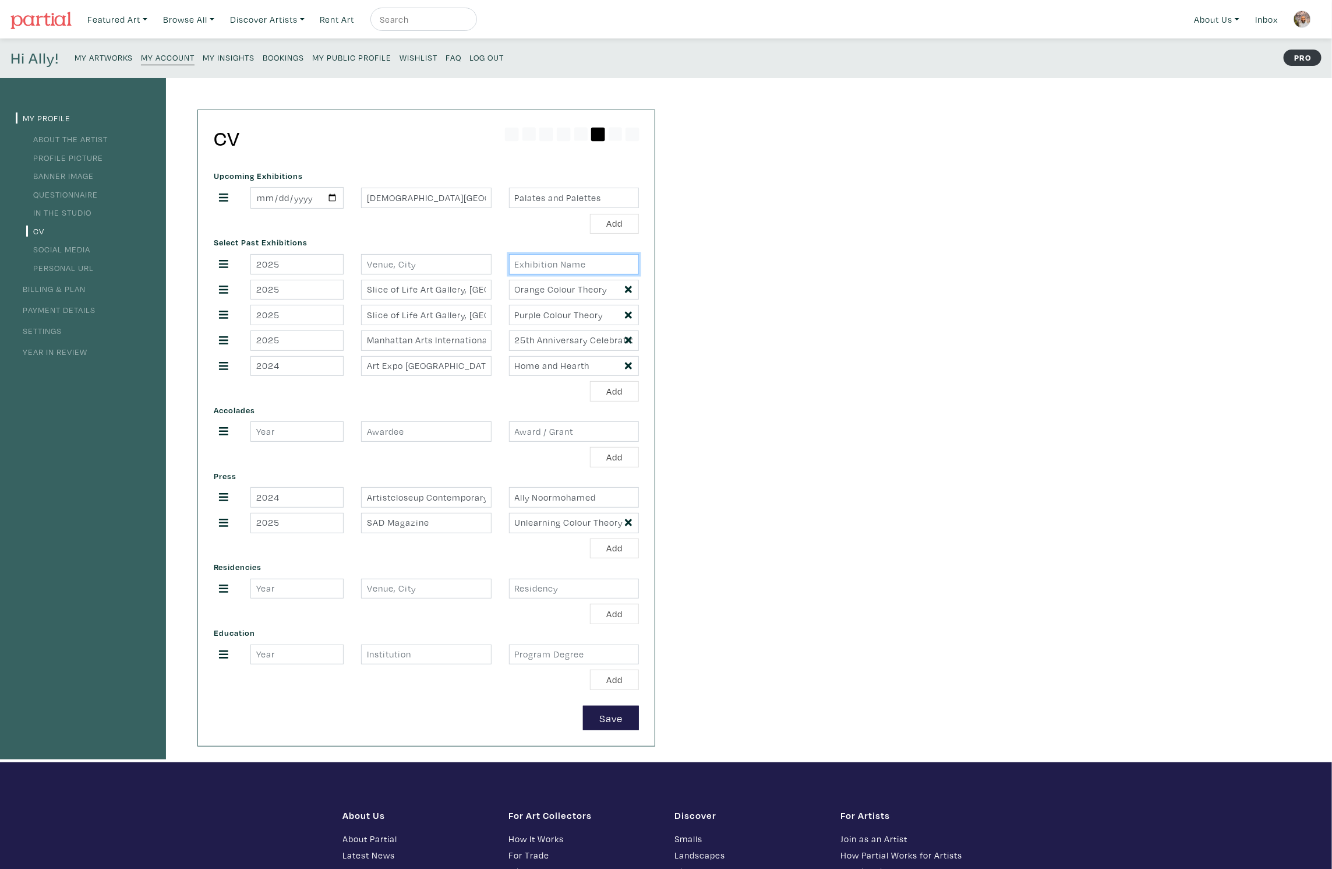
click at [608, 259] on input "text" at bounding box center [574, 264] width 130 height 20
drag, startPoint x: 322, startPoint y: 263, endPoint x: 211, endPoint y: 252, distance: 111.2
click at [215, 255] on div "2025" at bounding box center [426, 264] width 443 height 20
click at [753, 288] on div "My Profile About the Artist Profile Picture Banner Image Questionnaire In the S…" at bounding box center [666, 420] width 1332 height 684
drag, startPoint x: 220, startPoint y: 260, endPoint x: 220, endPoint y: 365, distance: 105.4
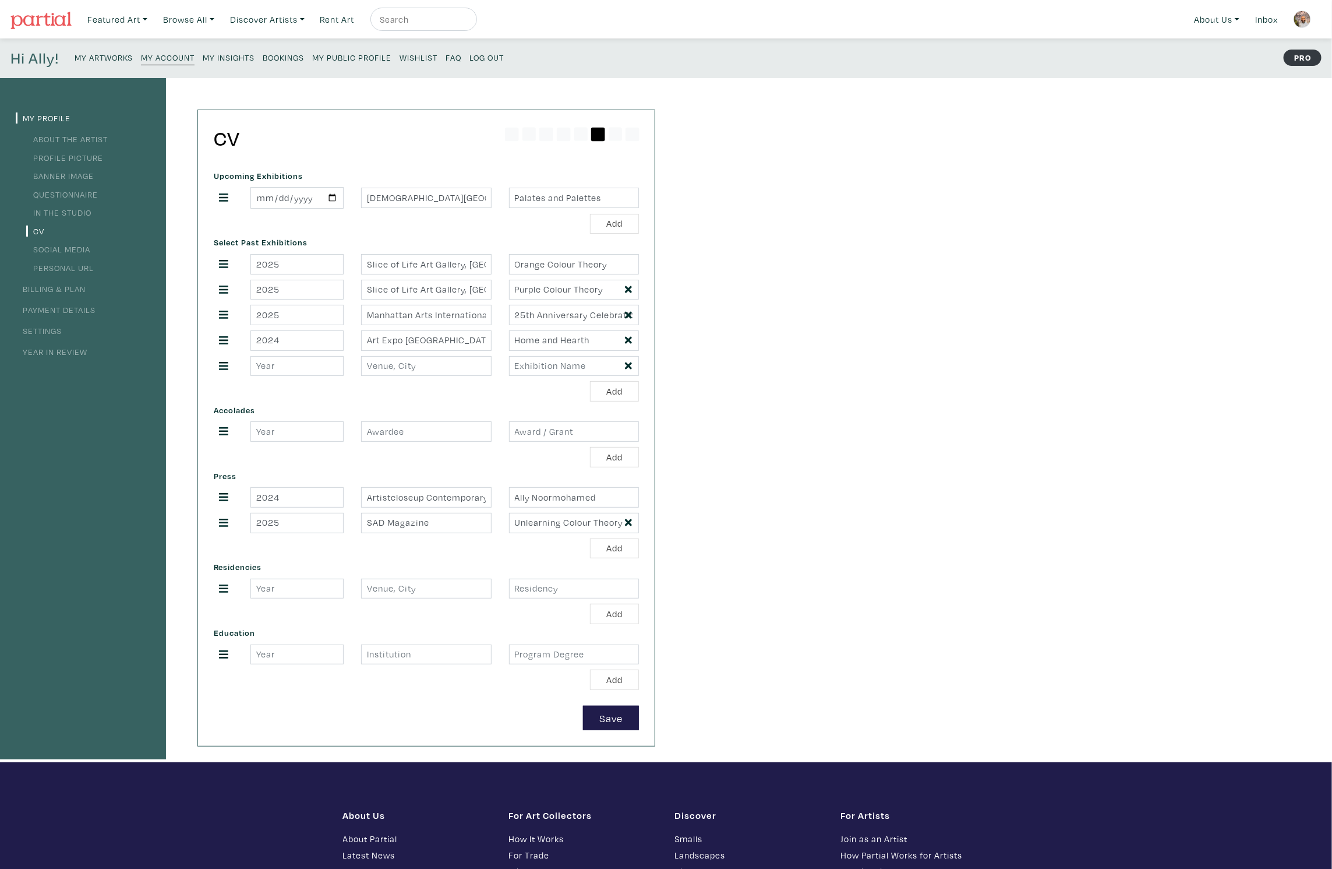
click at [629, 361] on icon at bounding box center [628, 366] width 7 height 10
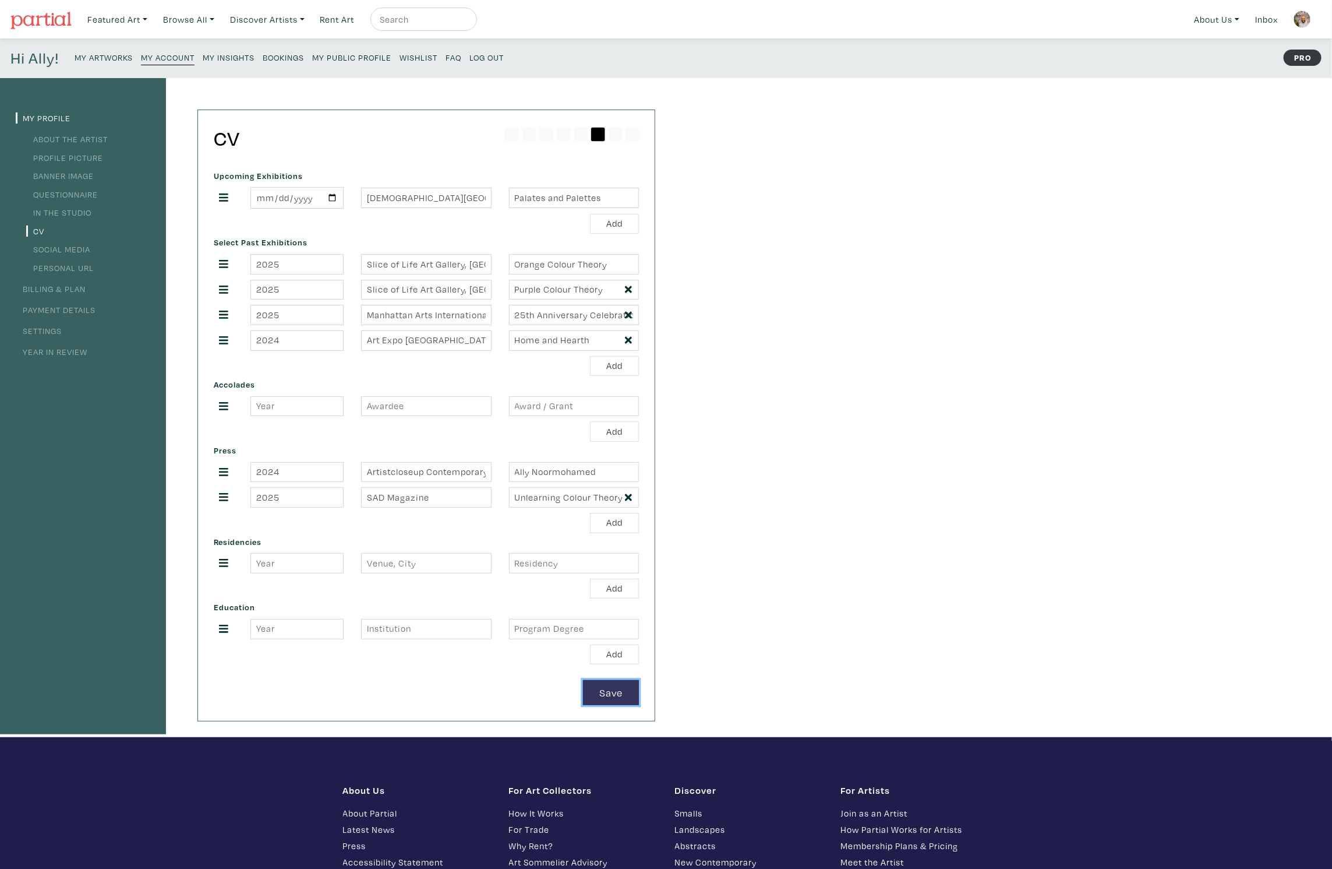
click at [608, 680] on button "Save" at bounding box center [611, 692] width 56 height 25
click at [342, 58] on small "My Public Profile" at bounding box center [351, 57] width 79 height 11
